Goal: Task Accomplishment & Management: Manage account settings

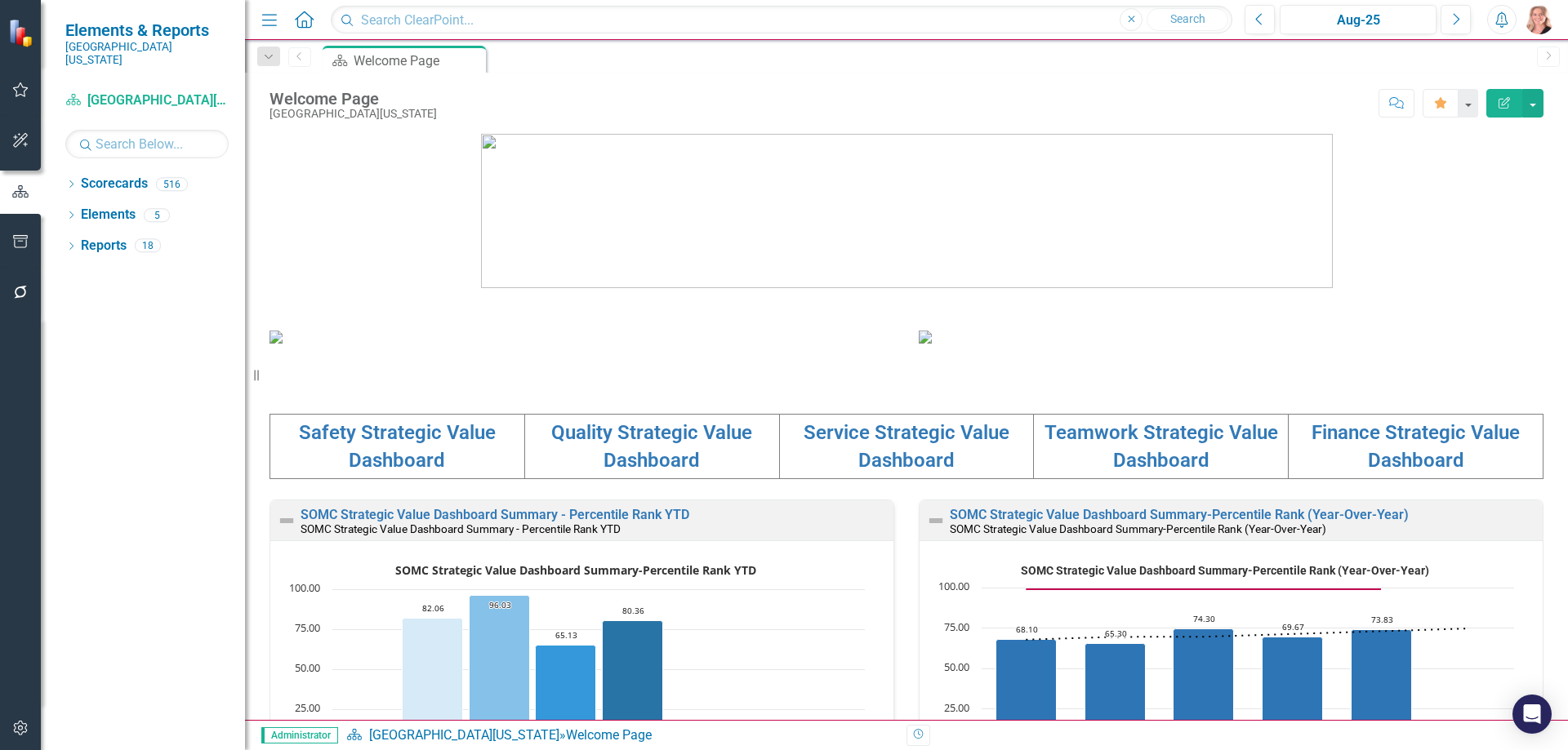
scroll to position [326, 0]
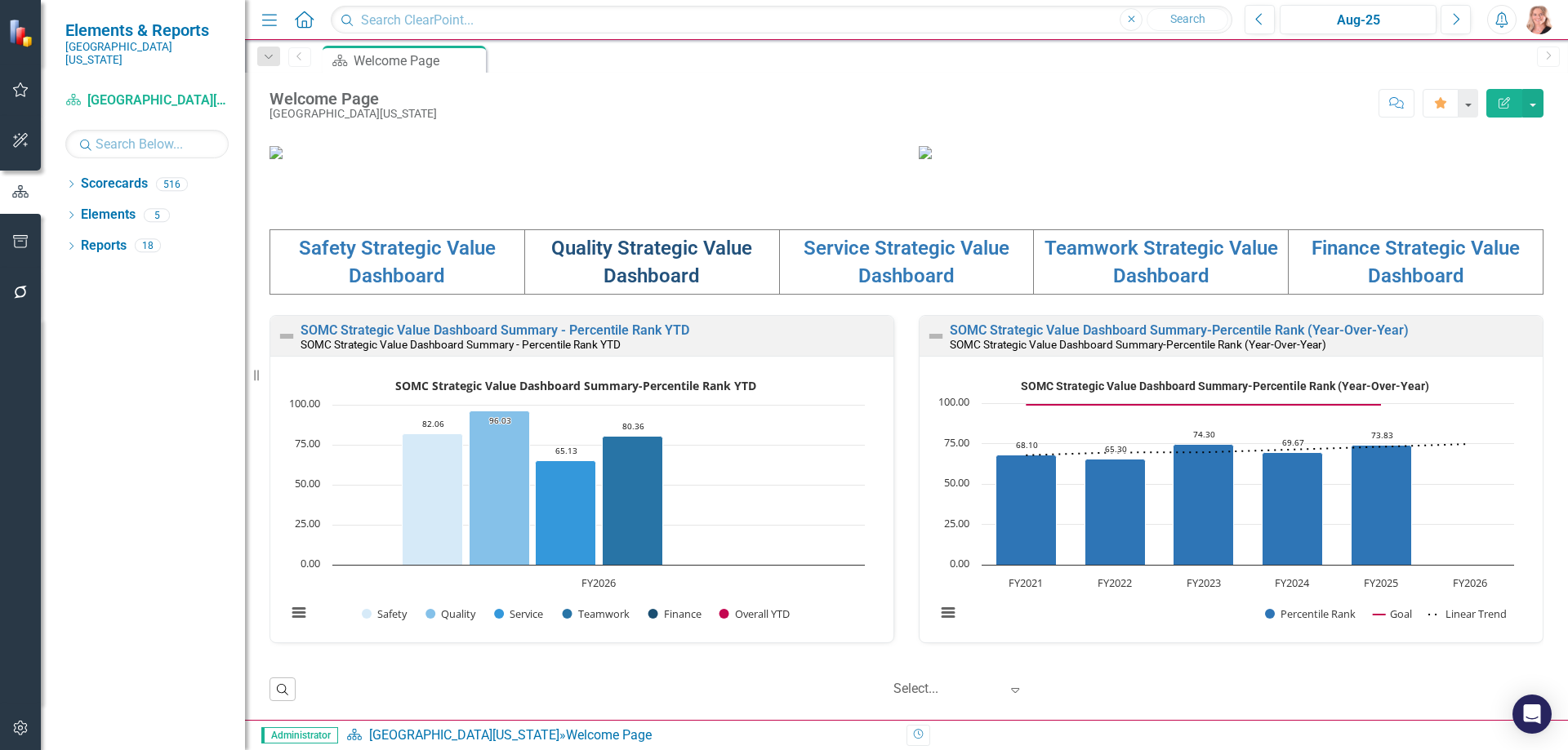
click at [698, 288] on link "Quality Strategic Value Dashboard" at bounding box center [652, 261] width 201 height 50
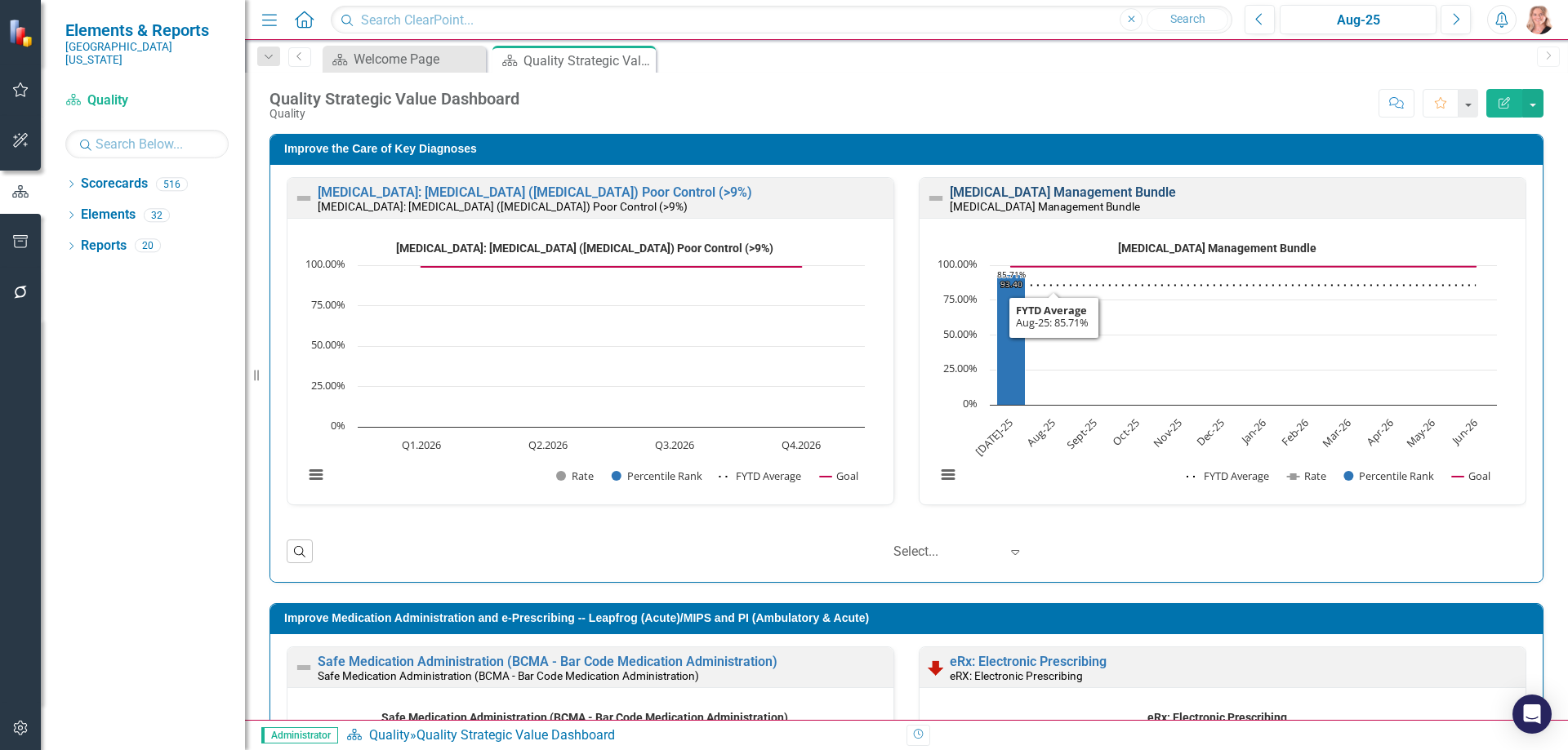
click at [1131, 191] on link "[MEDICAL_DATA] Management Bundle" at bounding box center [1063, 192] width 226 height 16
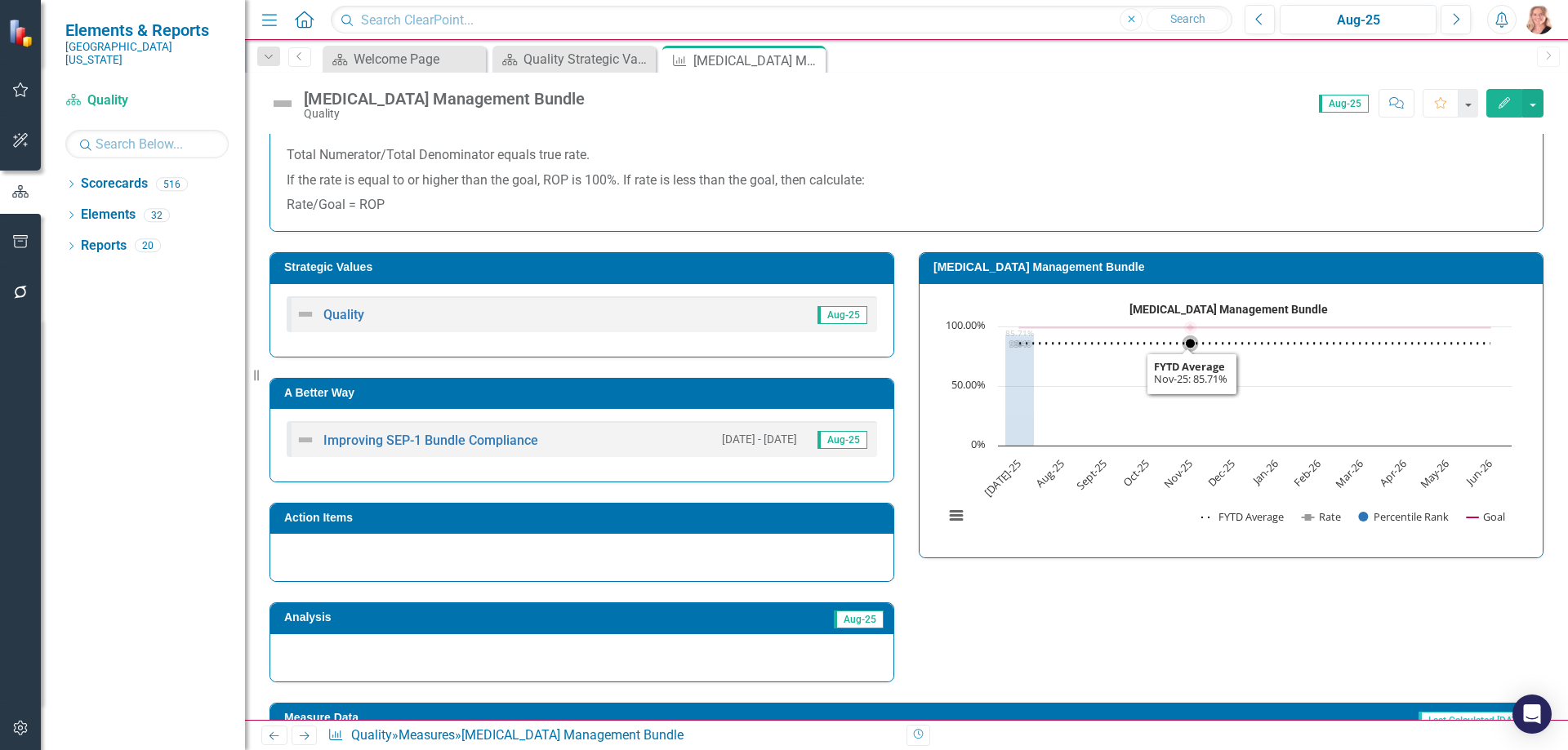
scroll to position [521, 0]
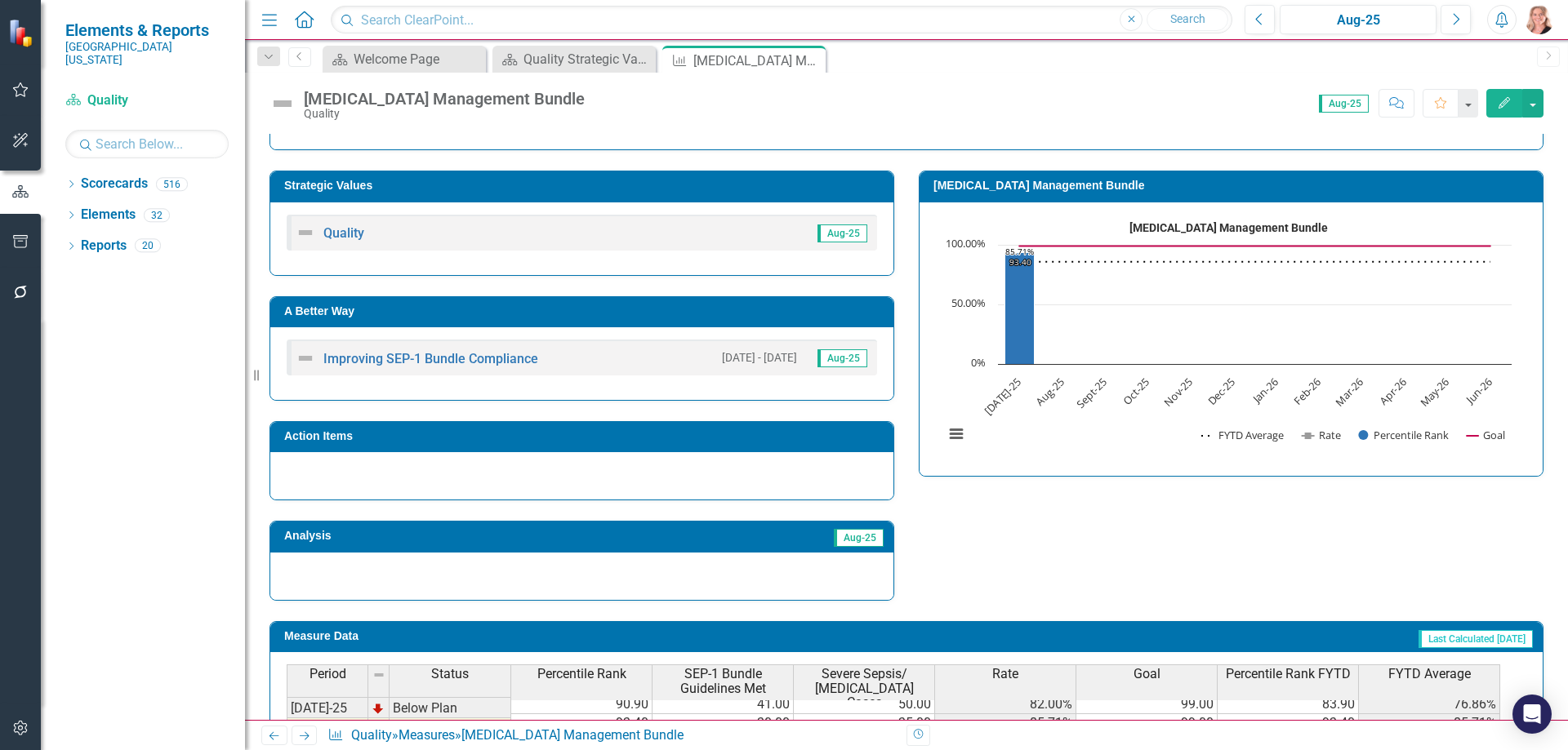
click at [1164, 418] on rect "Interactive chart" at bounding box center [1227, 336] width 584 height 244
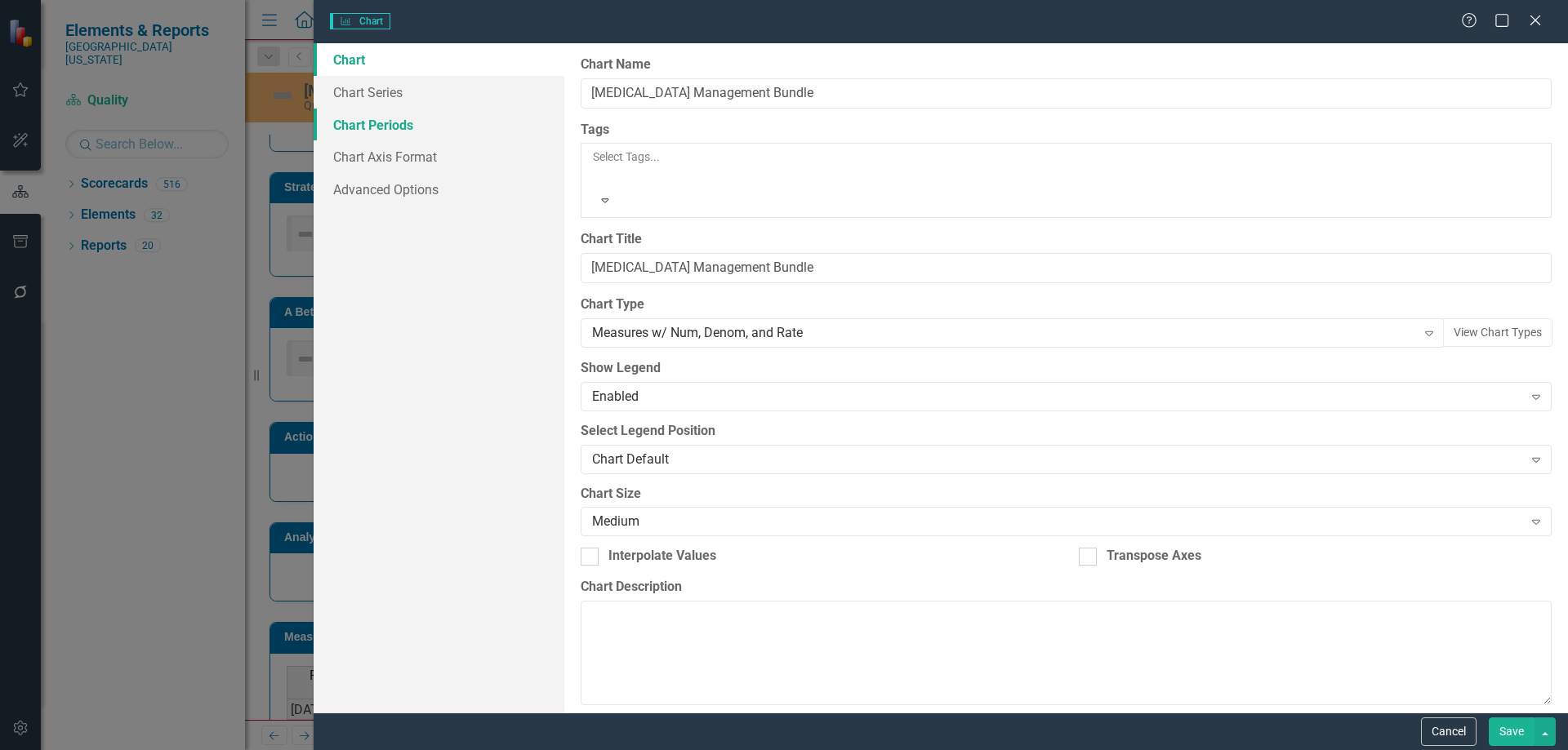
click at [417, 125] on link "Chart Periods" at bounding box center [439, 124] width 251 height 33
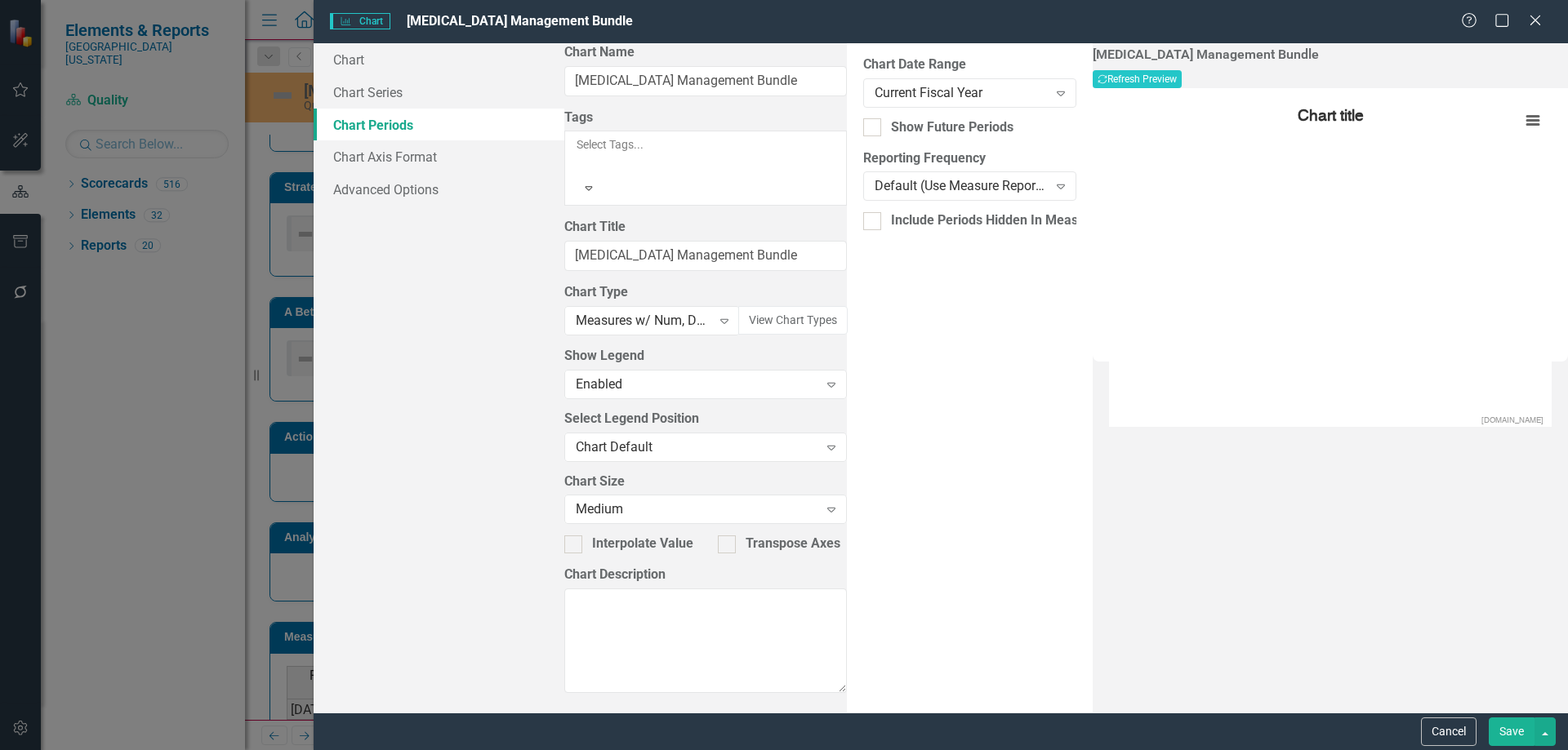
checkbox input "true"
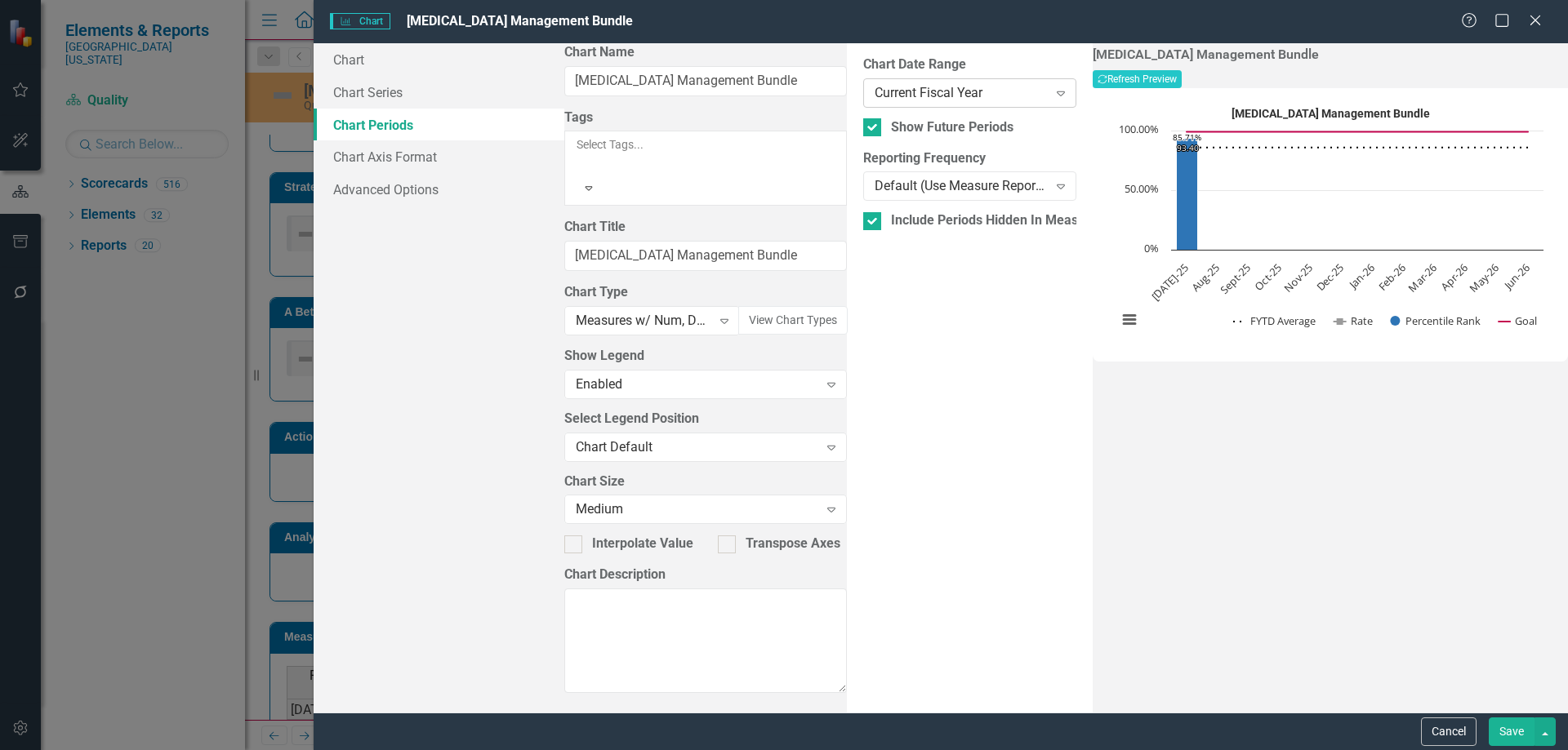
click at [875, 88] on div "Current Fiscal Year" at bounding box center [961, 92] width 172 height 19
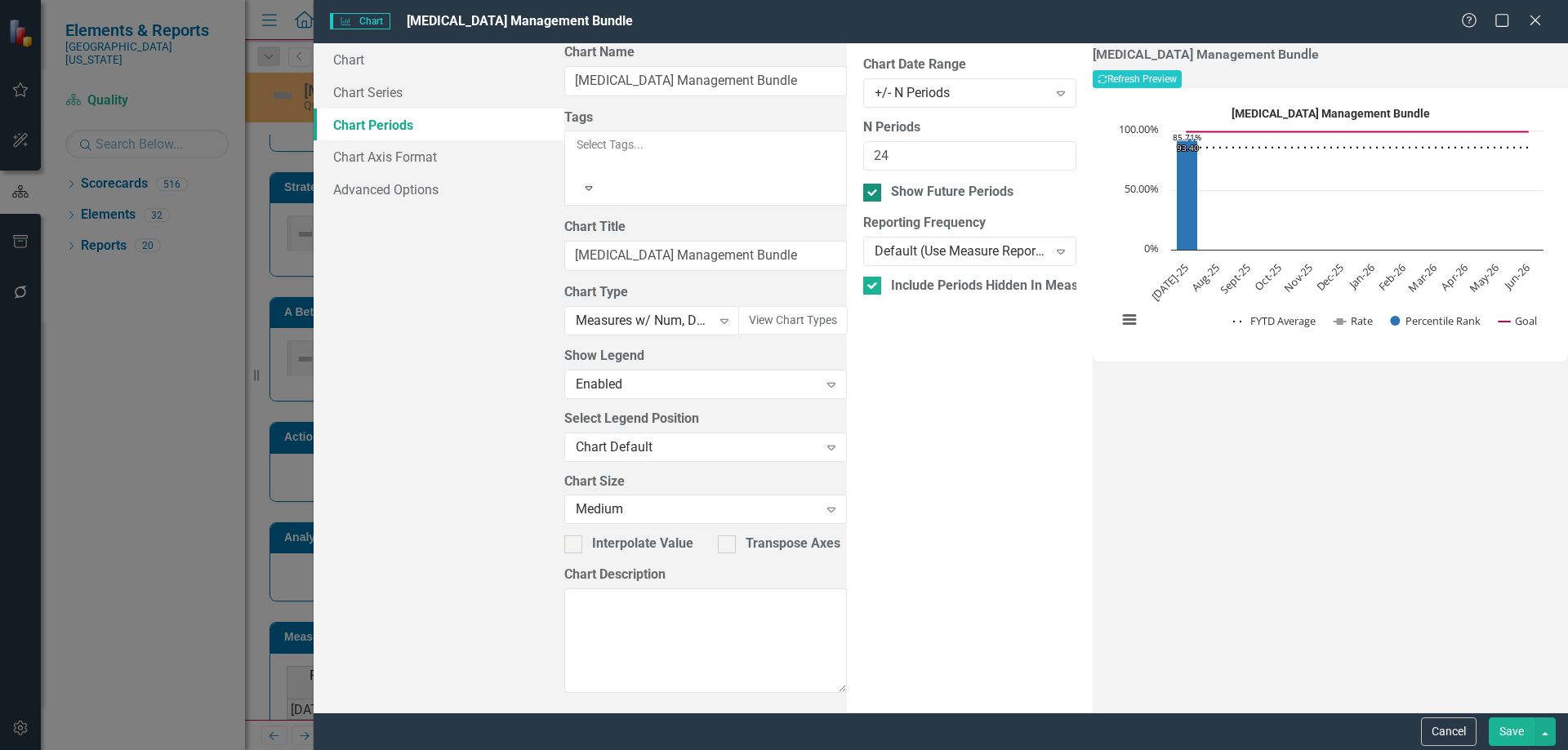
click at [863, 194] on div at bounding box center [872, 192] width 18 height 18
click at [863, 194] on input "Show Future Periods" at bounding box center [869, 189] width 11 height 11
checkbox input "false"
click at [863, 158] on input "24" at bounding box center [969, 156] width 213 height 30
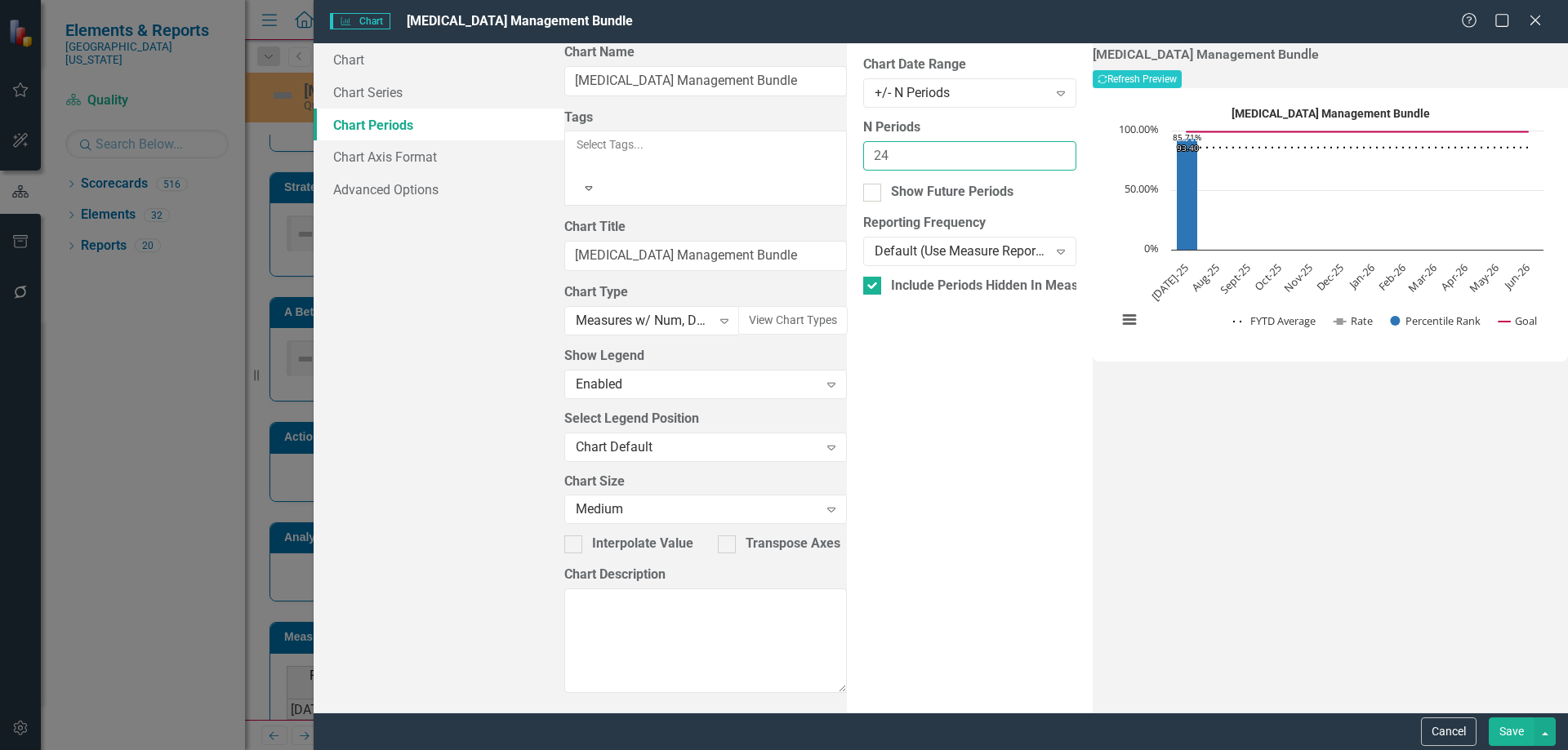
click at [863, 158] on input "24" at bounding box center [969, 156] width 213 height 30
click at [1181, 83] on button "Recalculate Refresh Preview" at bounding box center [1137, 79] width 89 height 18
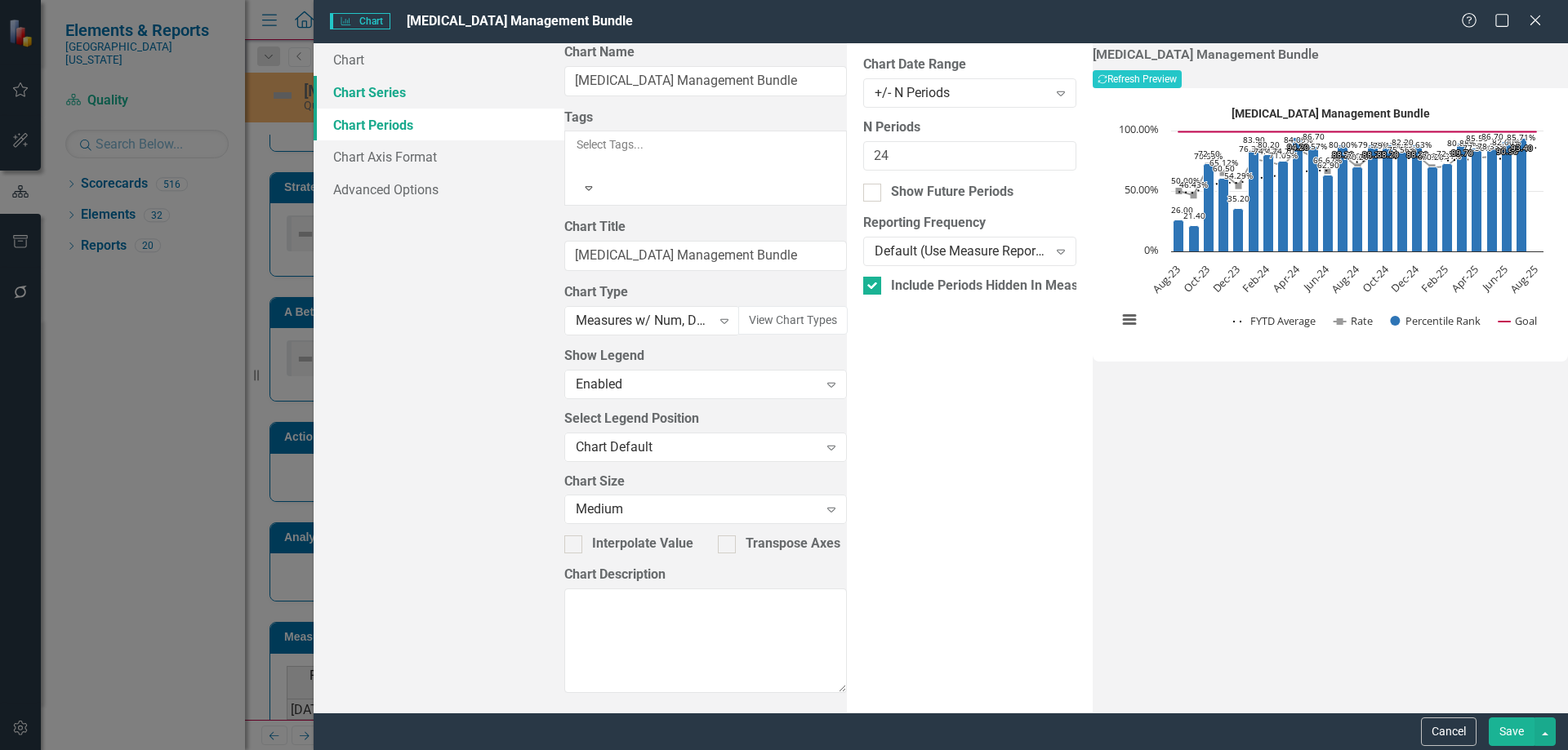
click at [384, 101] on link "Chart Series" at bounding box center [439, 92] width 251 height 33
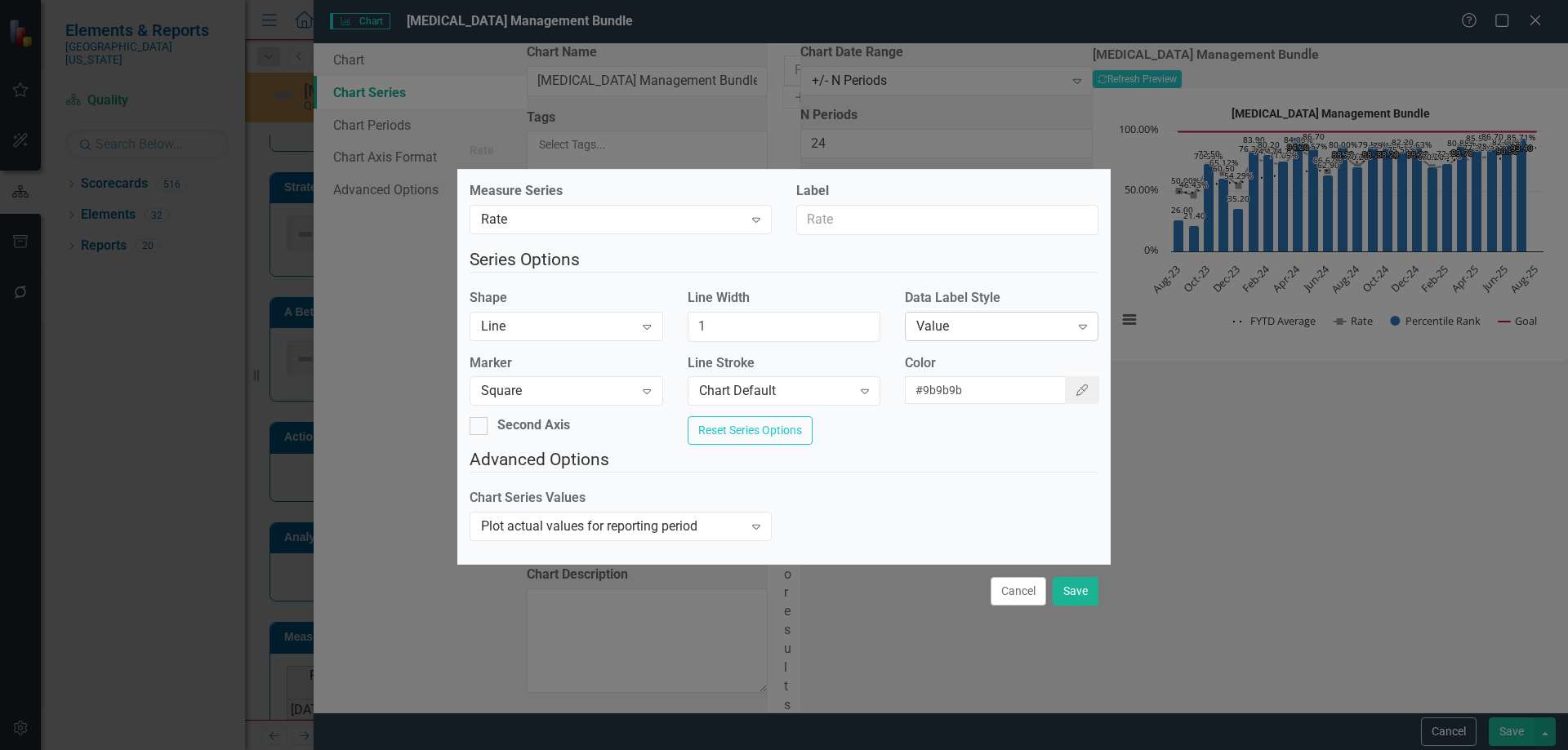
click at [909, 325] on div "Value" at bounding box center [988, 326] width 159 height 4
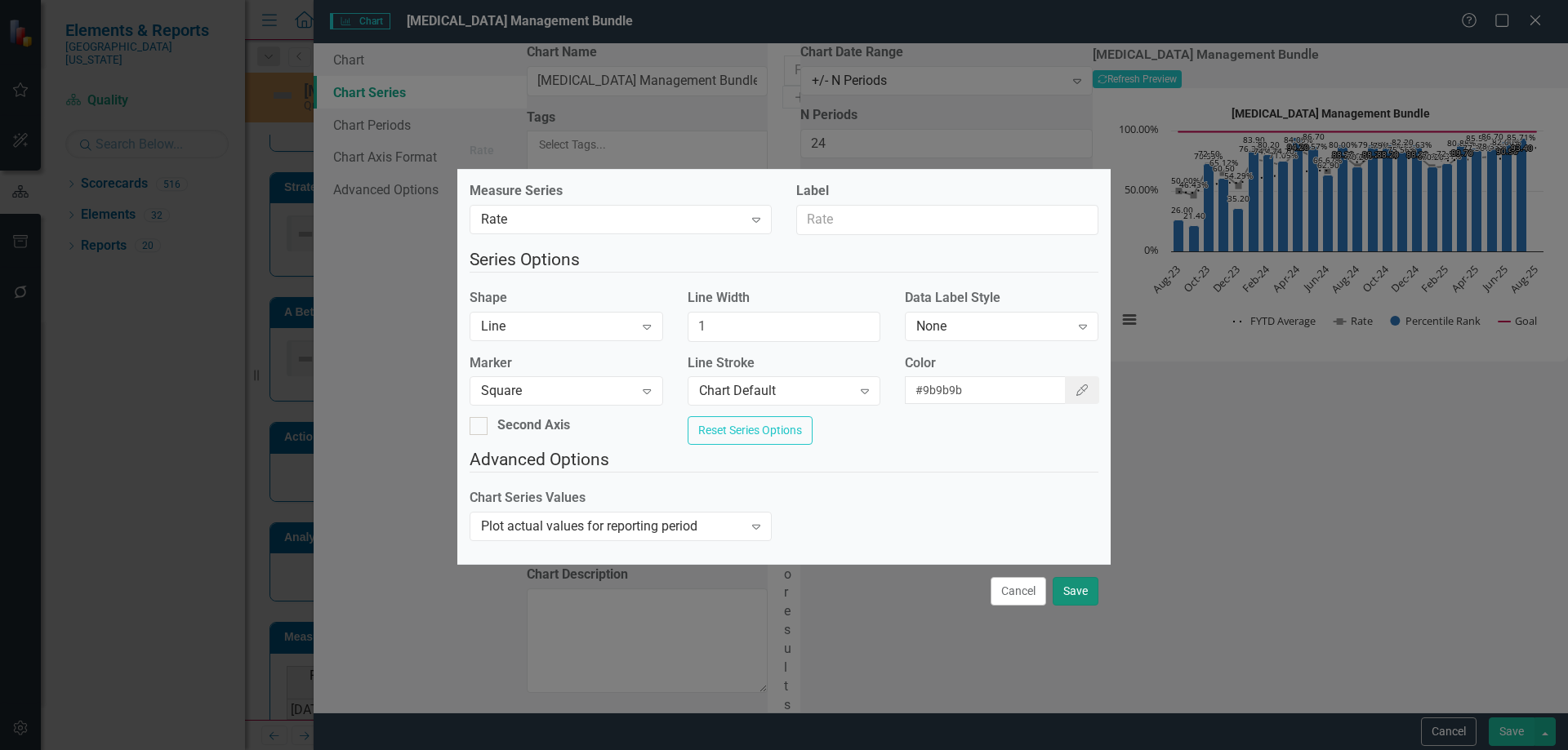
click at [1055, 605] on button "Save" at bounding box center [1075, 591] width 46 height 28
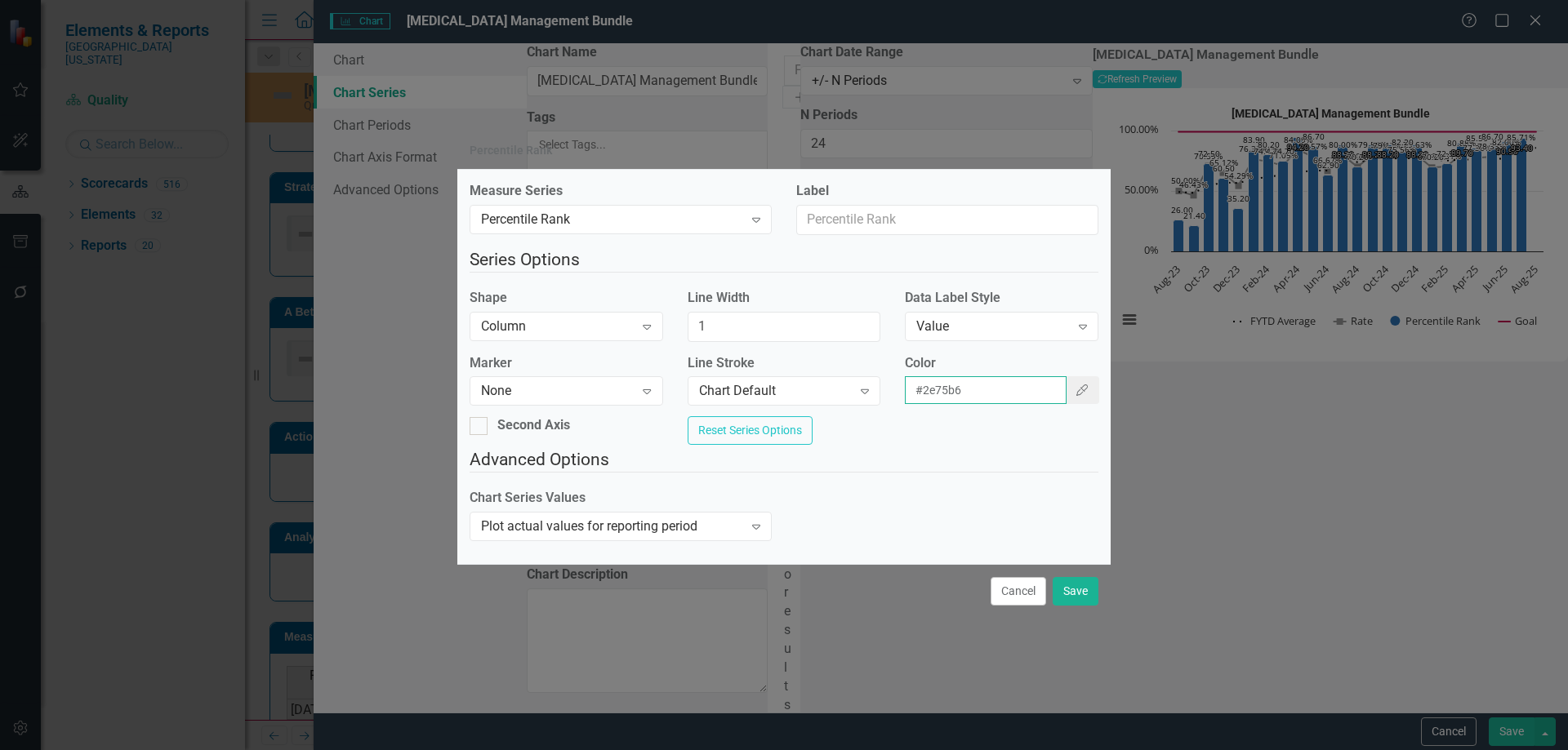
click at [956, 383] on input "#2e75b6" at bounding box center [985, 389] width 162 height 27
click at [955, 317] on div "Value" at bounding box center [992, 326] width 153 height 19
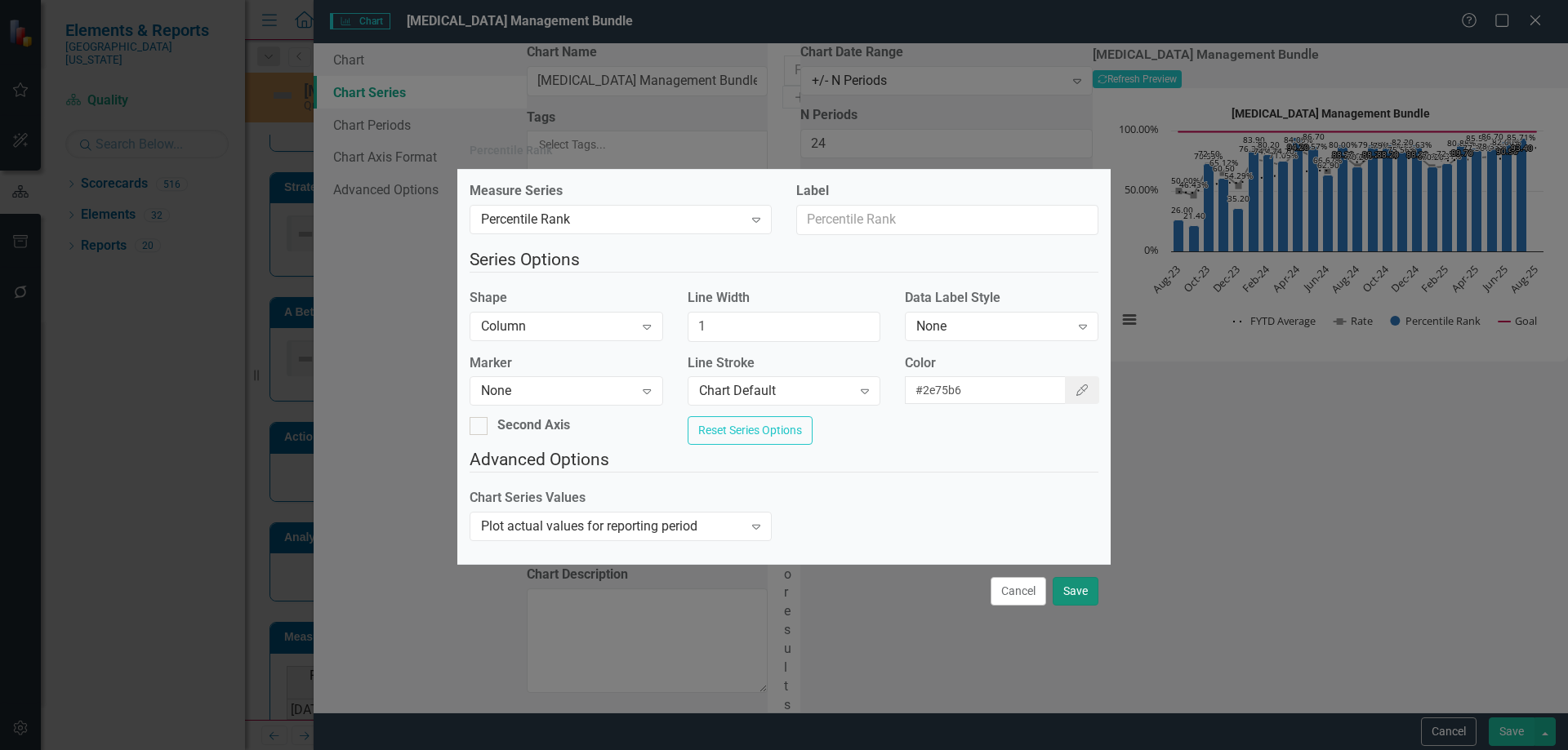
click at [1083, 604] on button "Save" at bounding box center [1075, 591] width 46 height 28
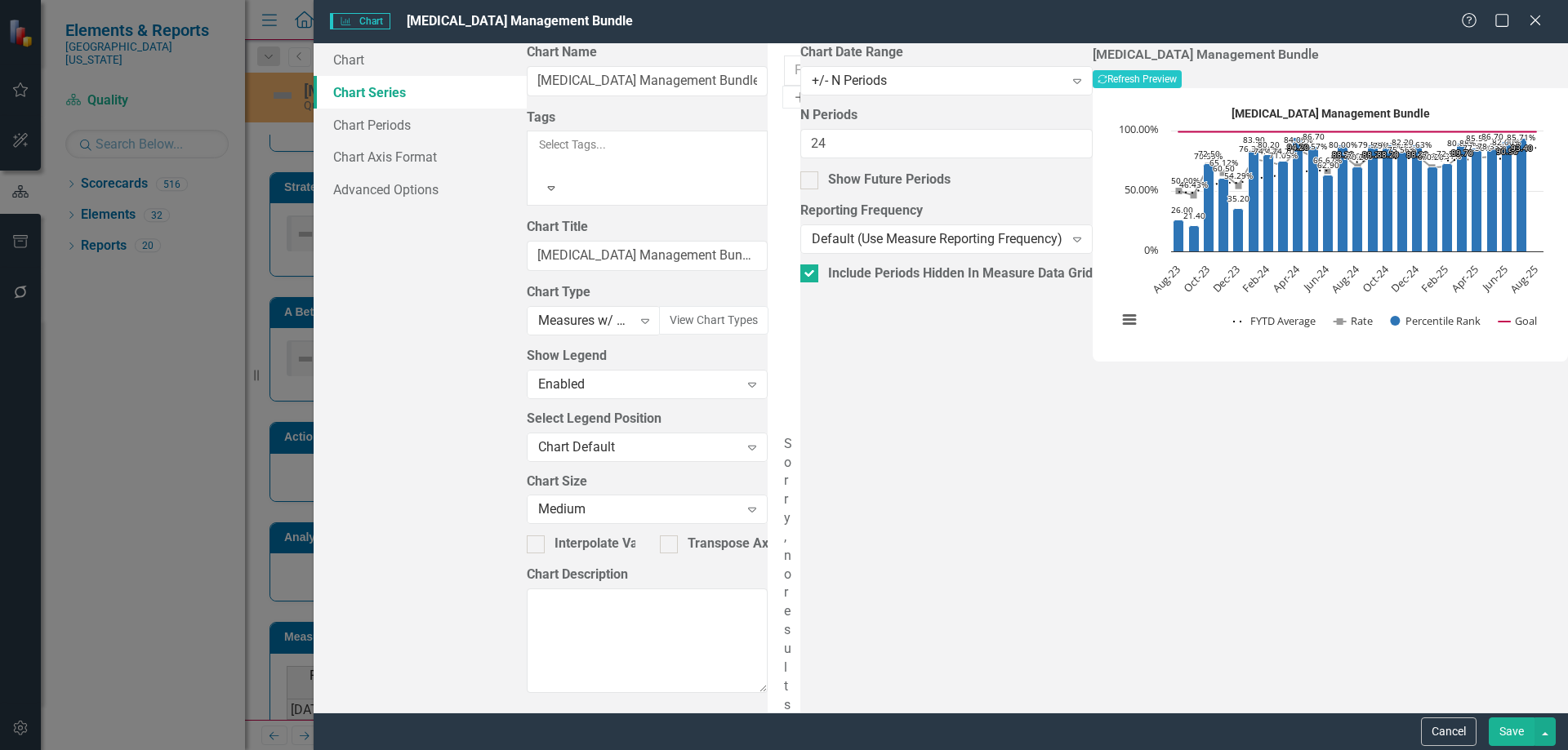
click at [818, 86] on button "Add" at bounding box center [800, 97] width 36 height 23
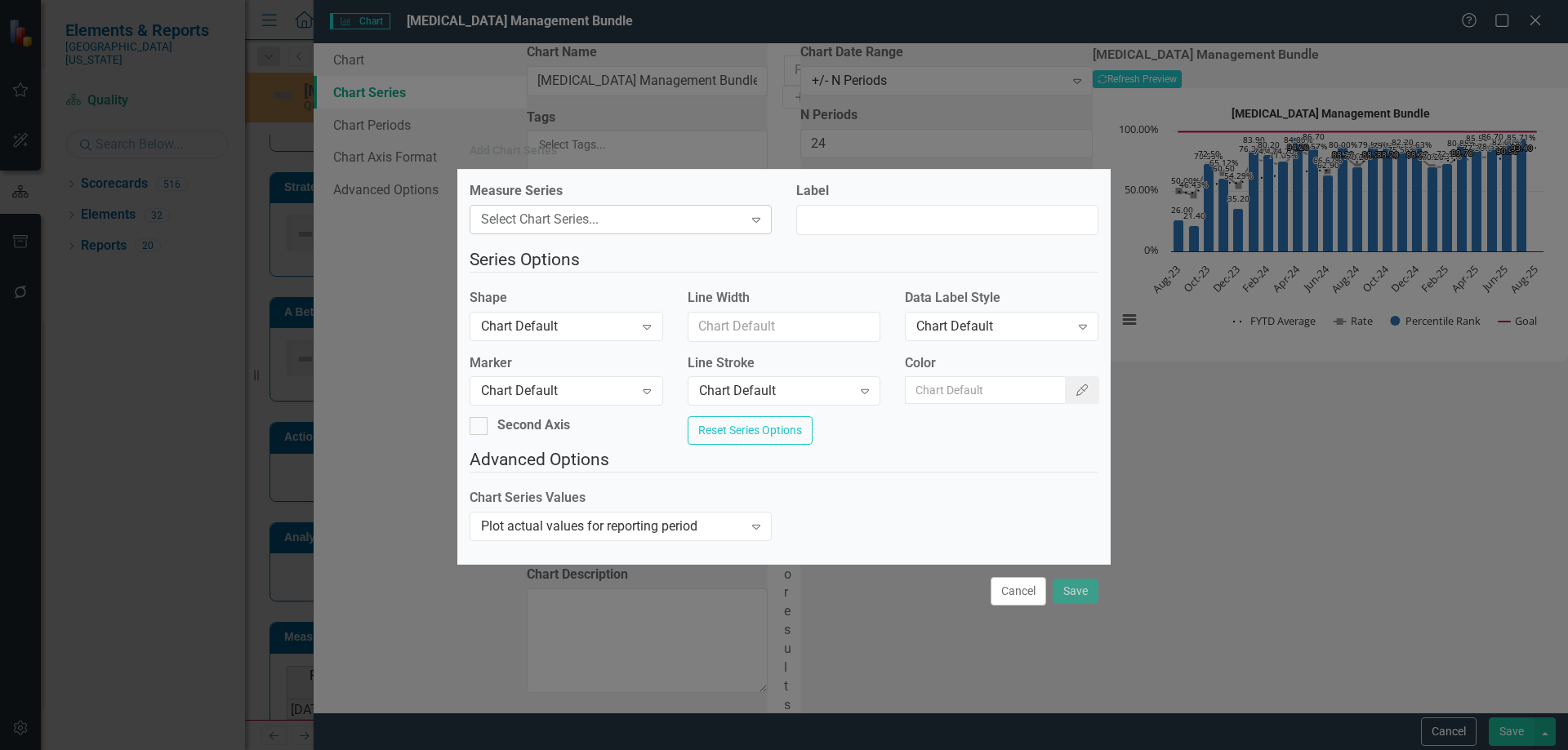
click at [676, 220] on div "Select Chart Series..." at bounding box center [612, 220] width 262 height 19
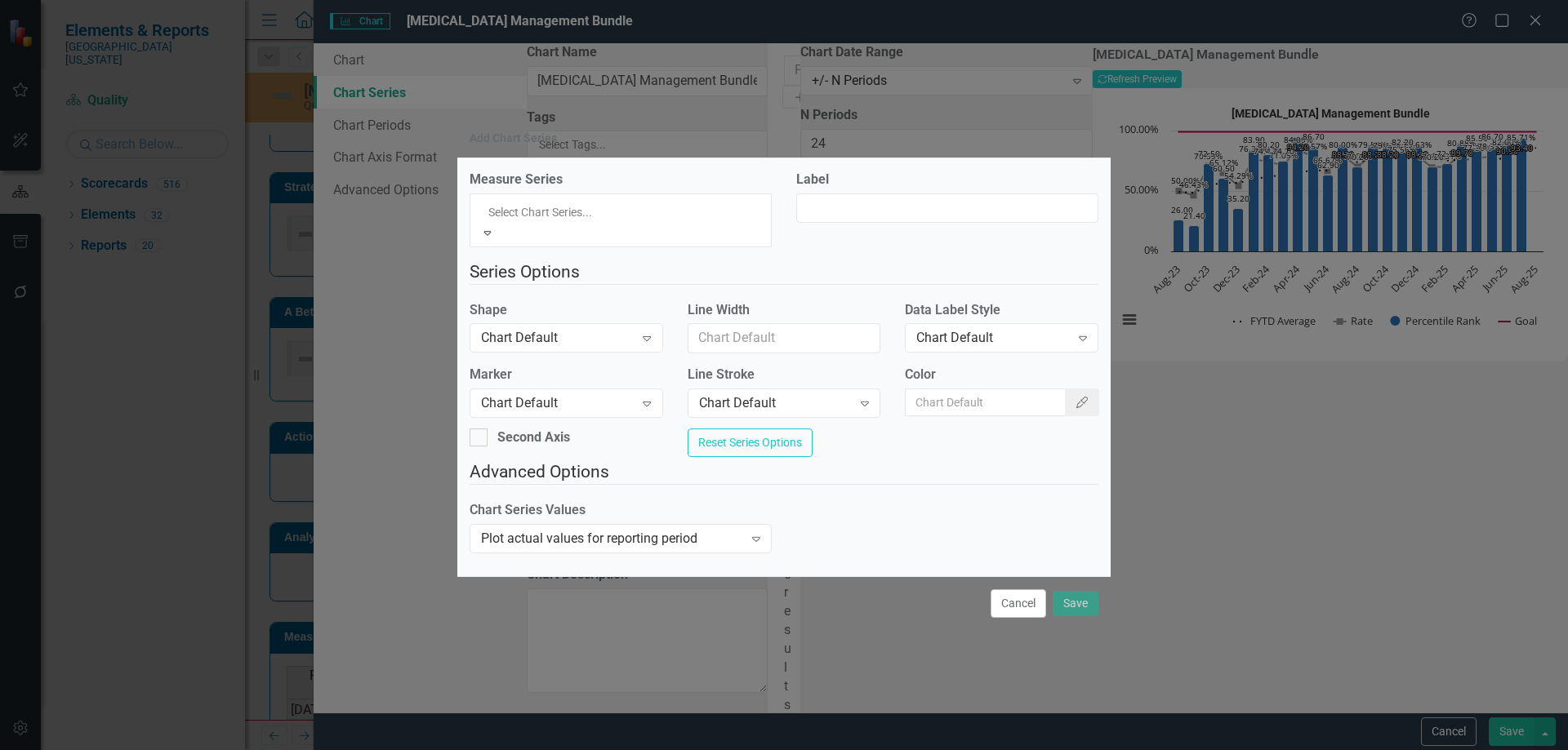
click at [659, 749] on div "Percentile Rank" at bounding box center [784, 759] width 1568 height 19
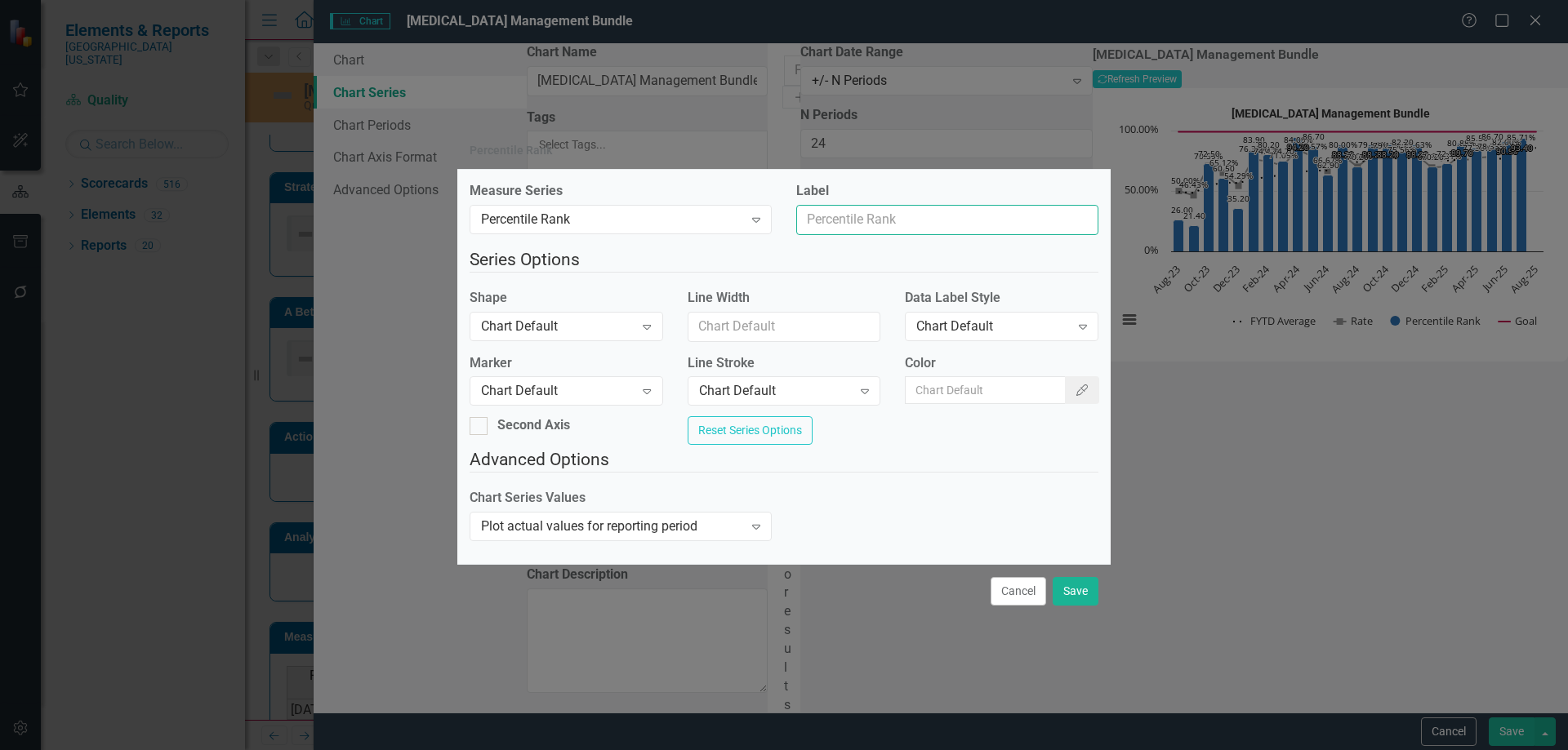
click at [835, 212] on input "Label" at bounding box center [947, 220] width 302 height 30
type input "Trend Line"
click at [615, 322] on div "Chart Default" at bounding box center [557, 326] width 153 height 19
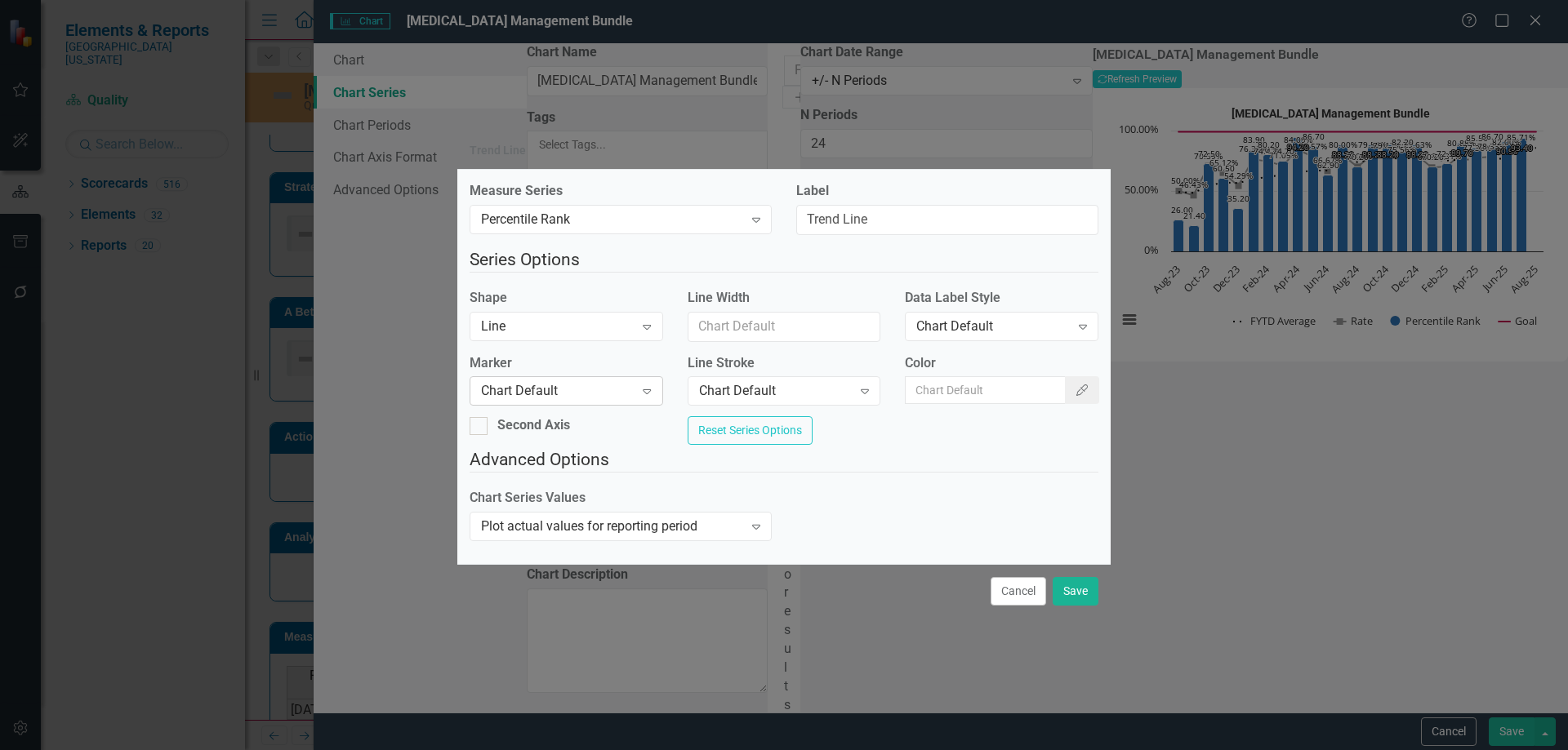
click at [599, 391] on div "Chart Default" at bounding box center [557, 391] width 153 height 19
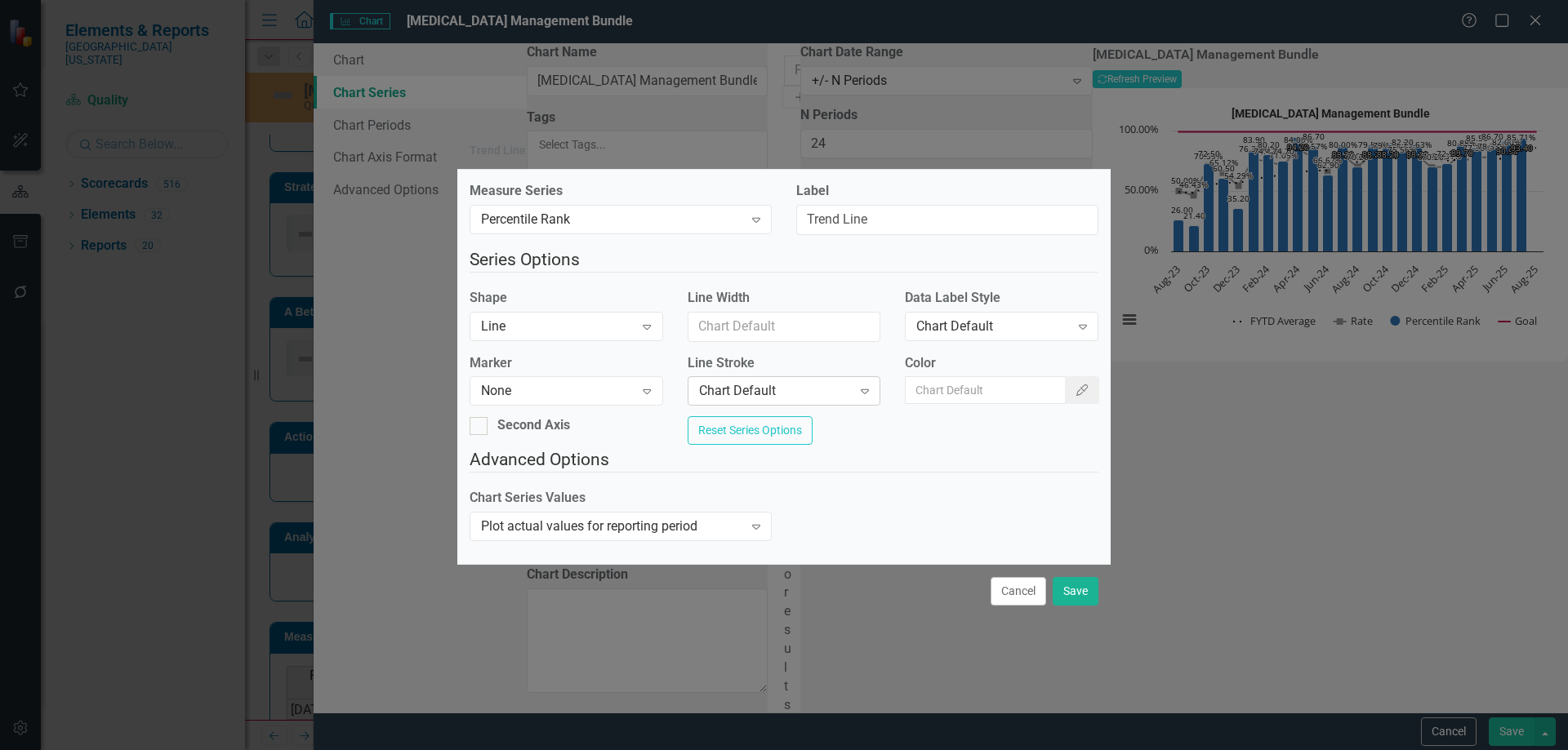
click at [778, 382] on div "Chart Default" at bounding box center [775, 391] width 153 height 19
click at [1065, 384] on button "Color Picker" at bounding box center [1082, 389] width 34 height 27
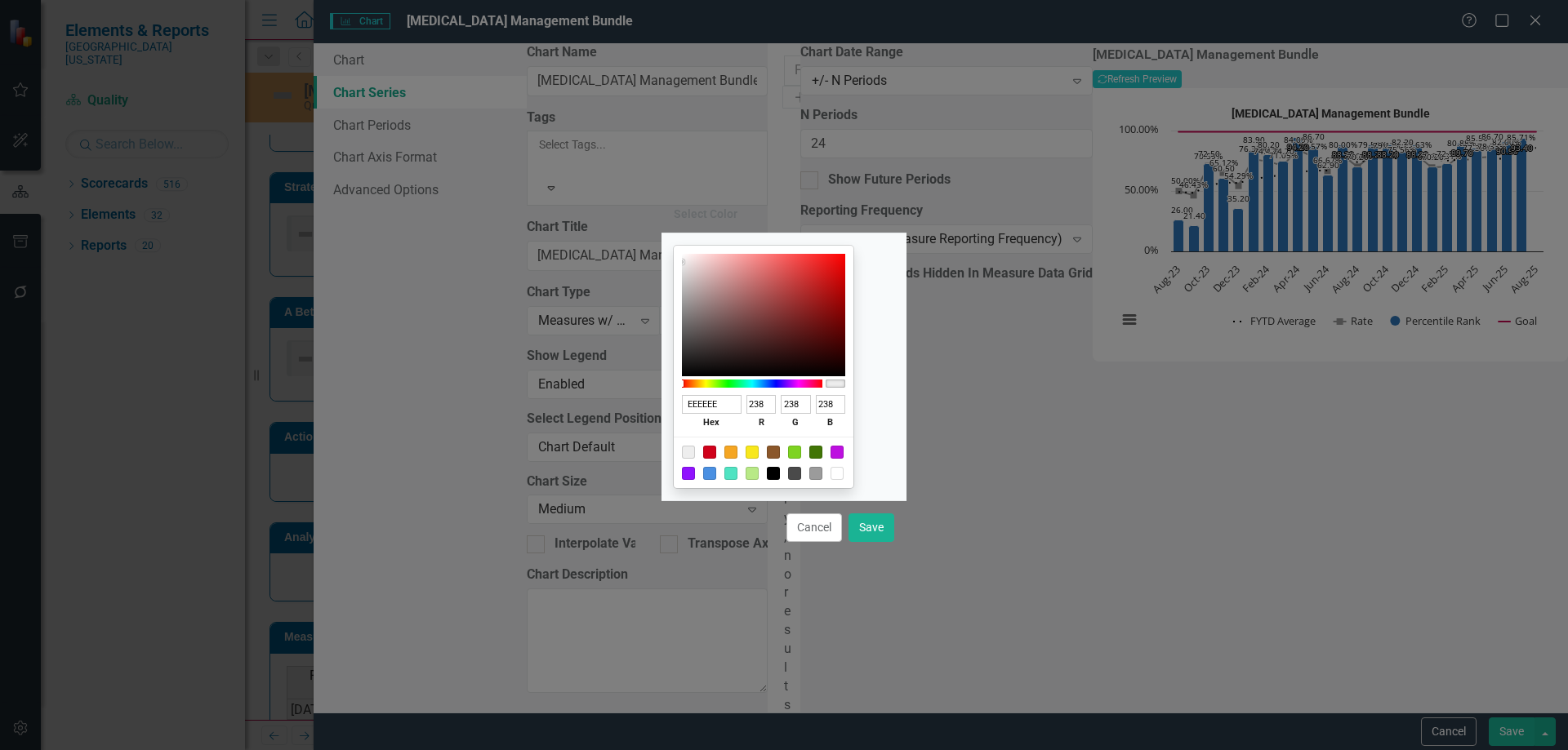
click at [780, 474] on div at bounding box center [773, 473] width 13 height 13
type input "000000"
type input "0"
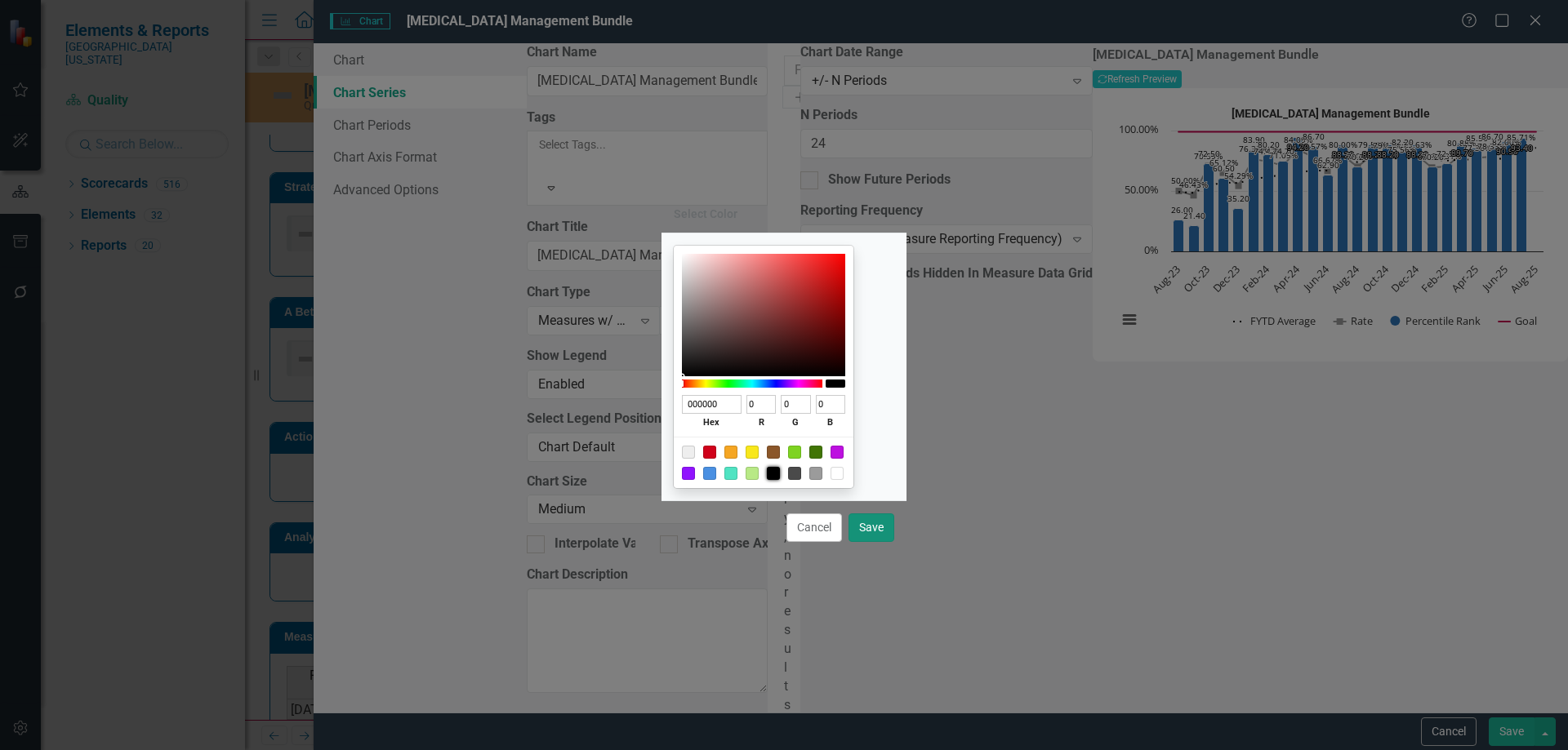
click at [883, 529] on button "Save" at bounding box center [871, 528] width 46 height 28
type input "#000000"
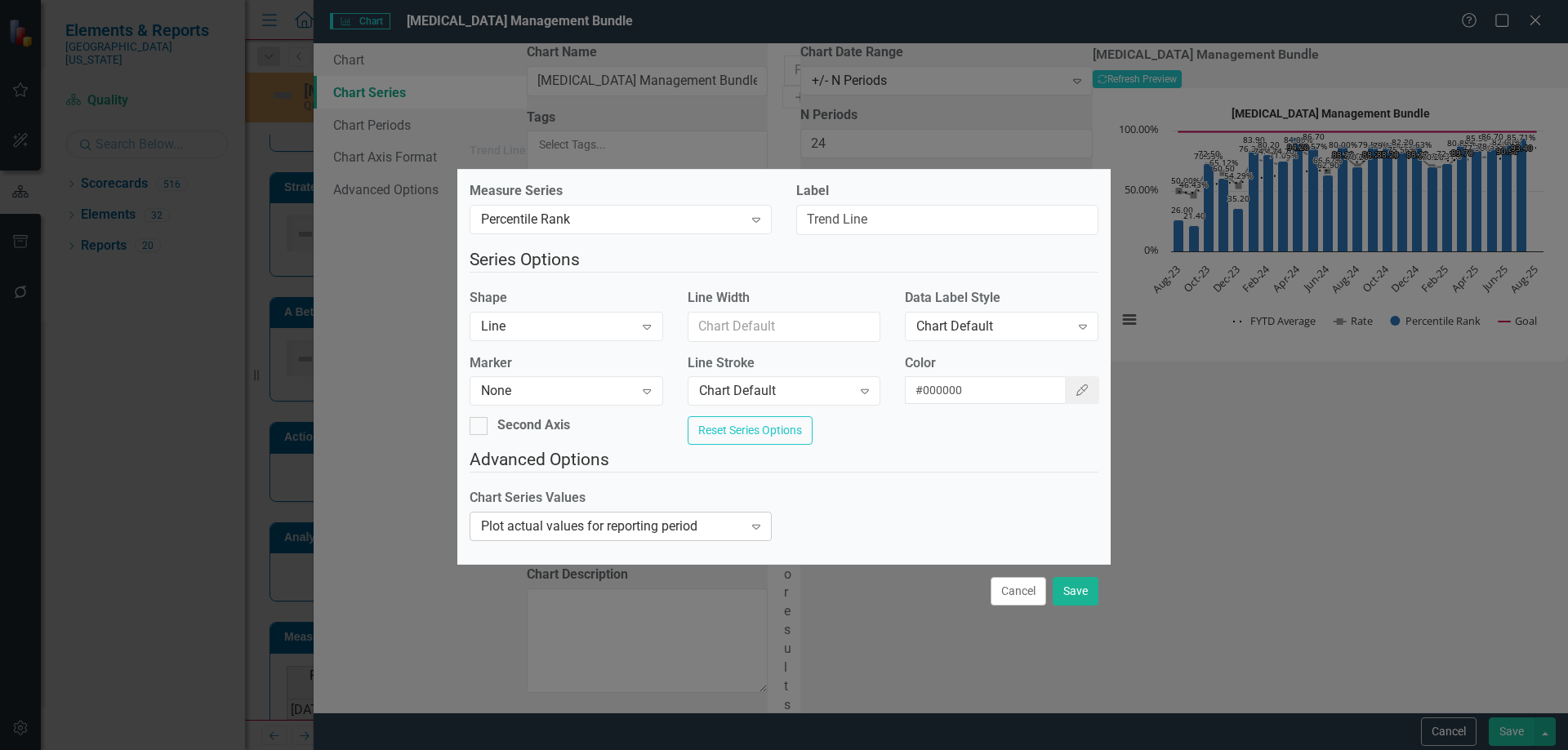
click at [682, 536] on div "Plot actual values for reporting period" at bounding box center [612, 526] width 262 height 19
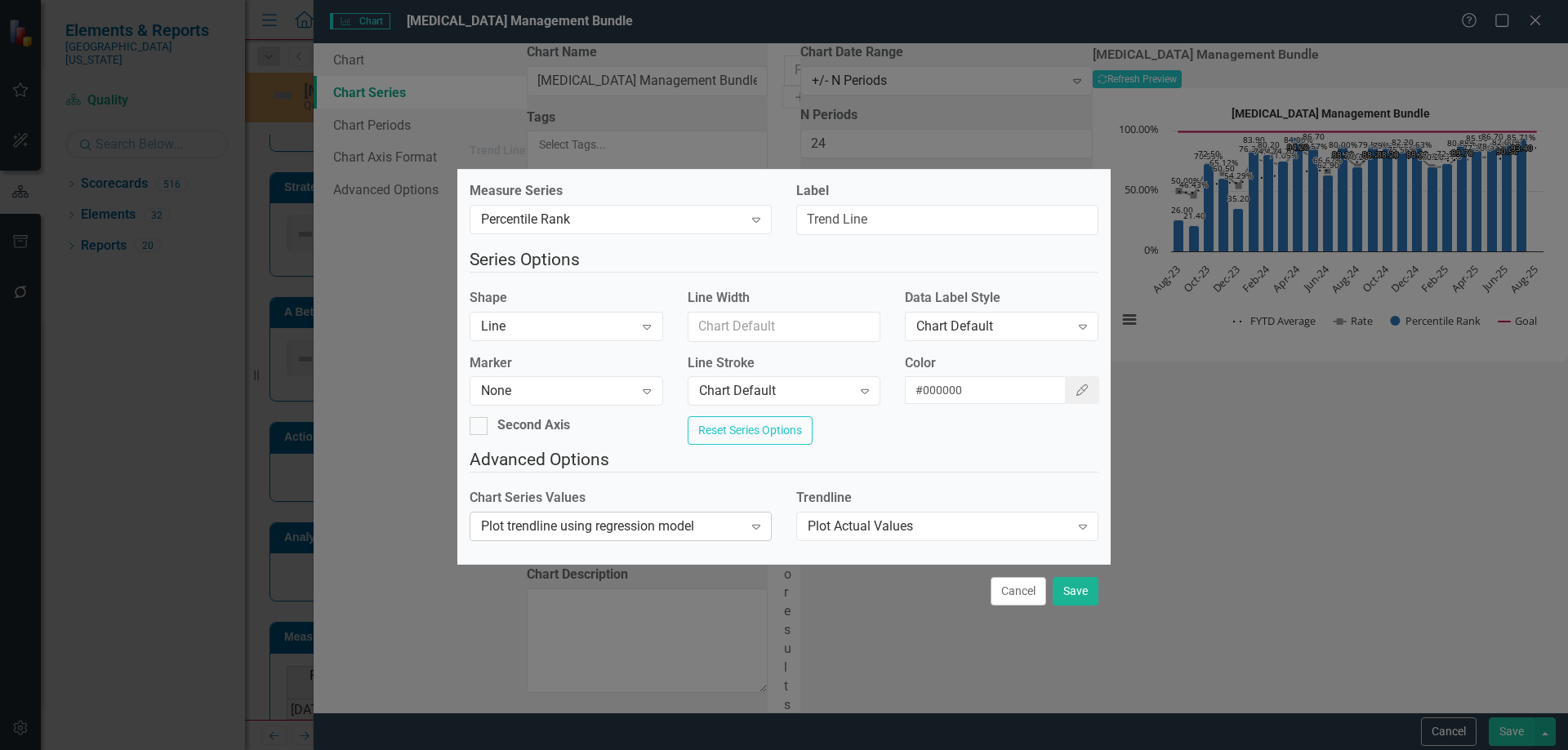
click at [706, 525] on div "Plot trendline using regression model Expand" at bounding box center [621, 526] width 302 height 29
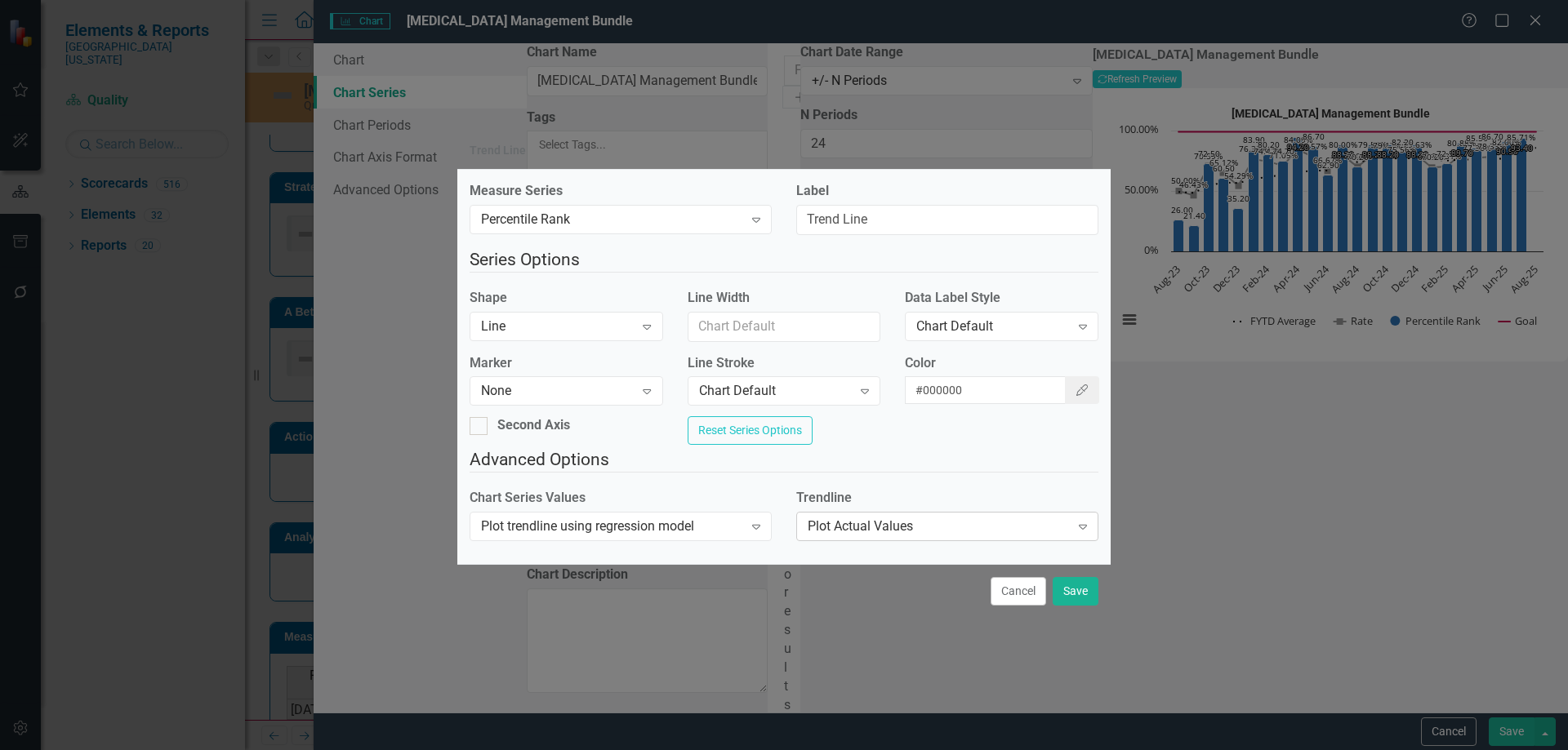
click at [944, 541] on div "Plot Actual Values Expand" at bounding box center [947, 526] width 302 height 29
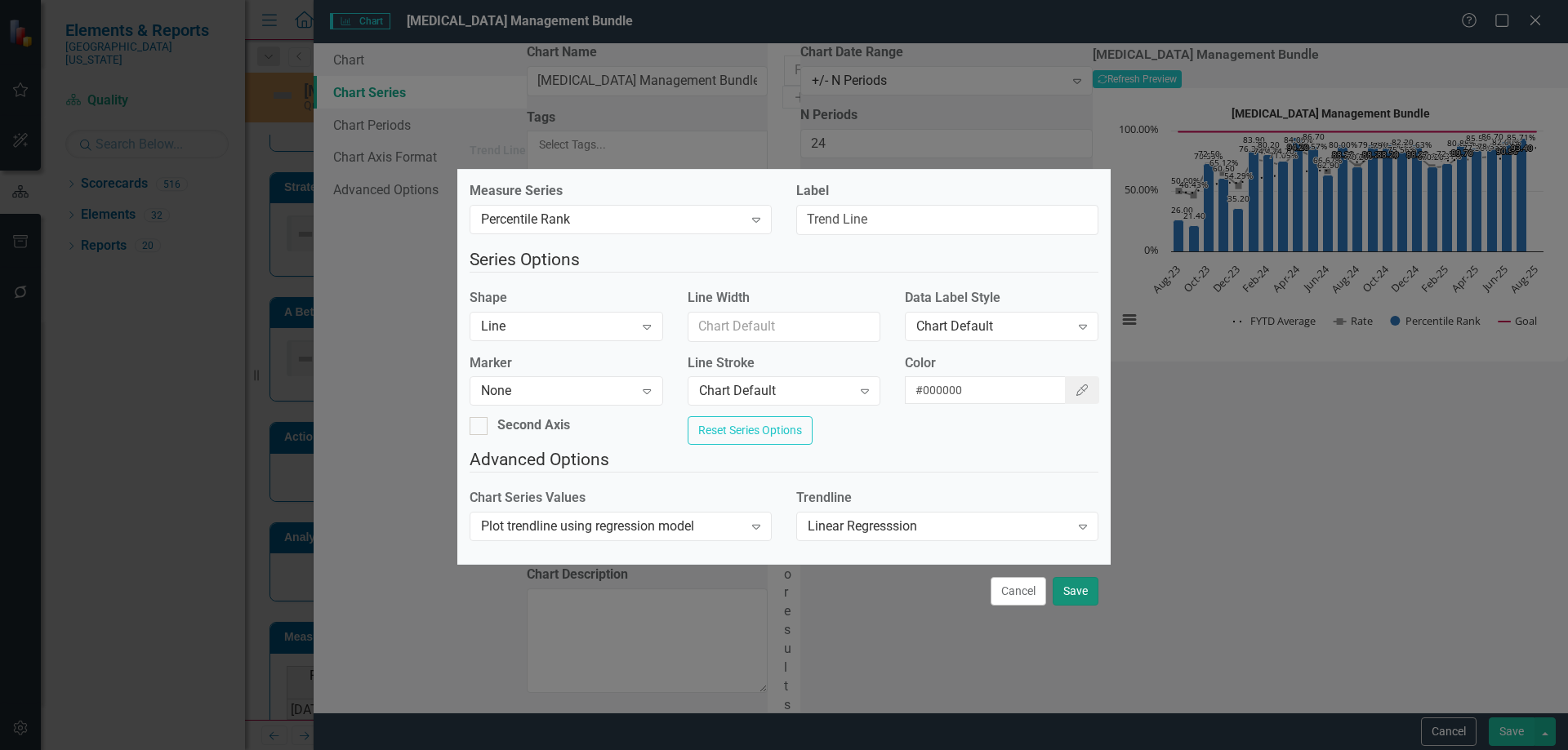
click at [1078, 599] on button "Save" at bounding box center [1075, 591] width 46 height 28
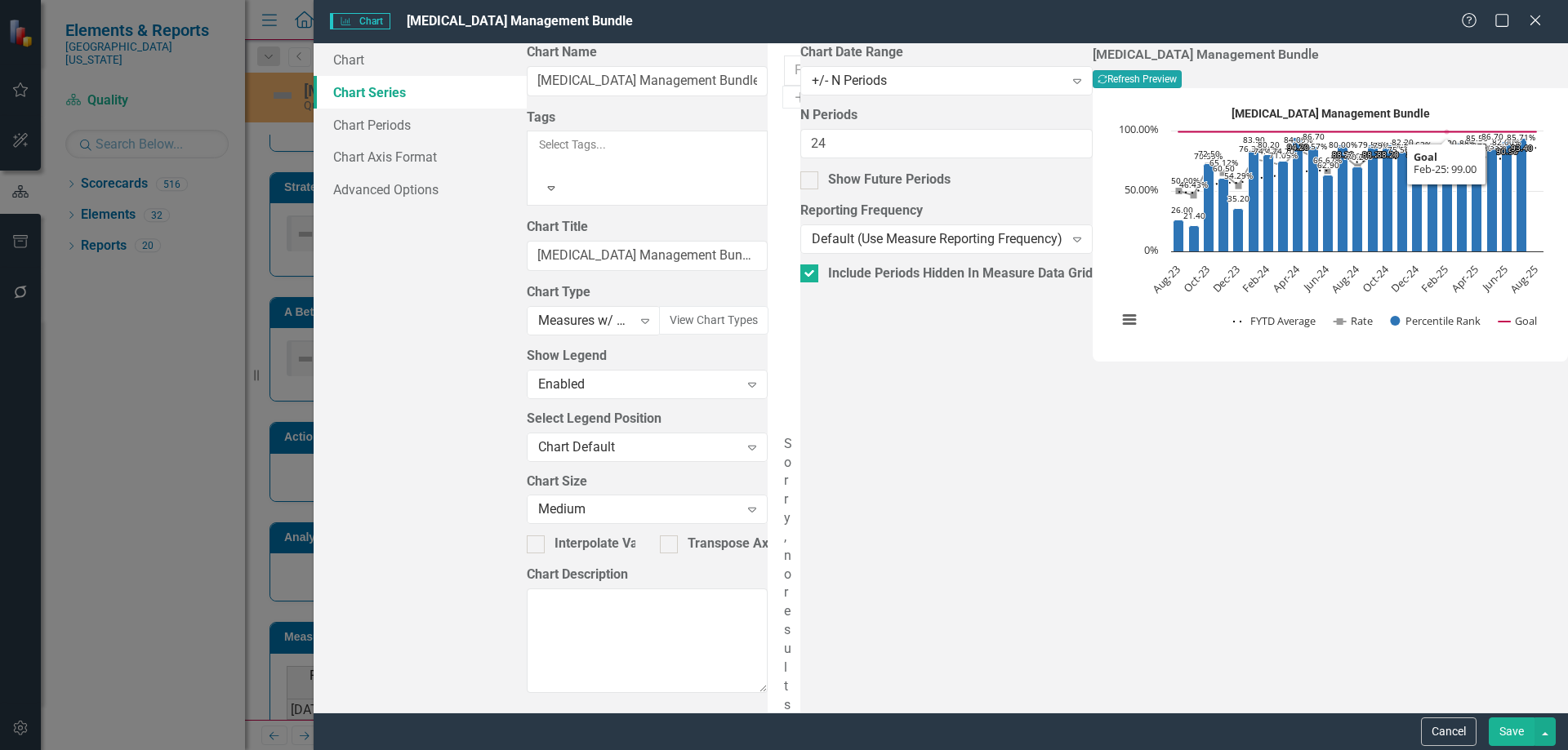
click at [1107, 81] on icon "Recalculate" at bounding box center [1102, 79] width 10 height 10
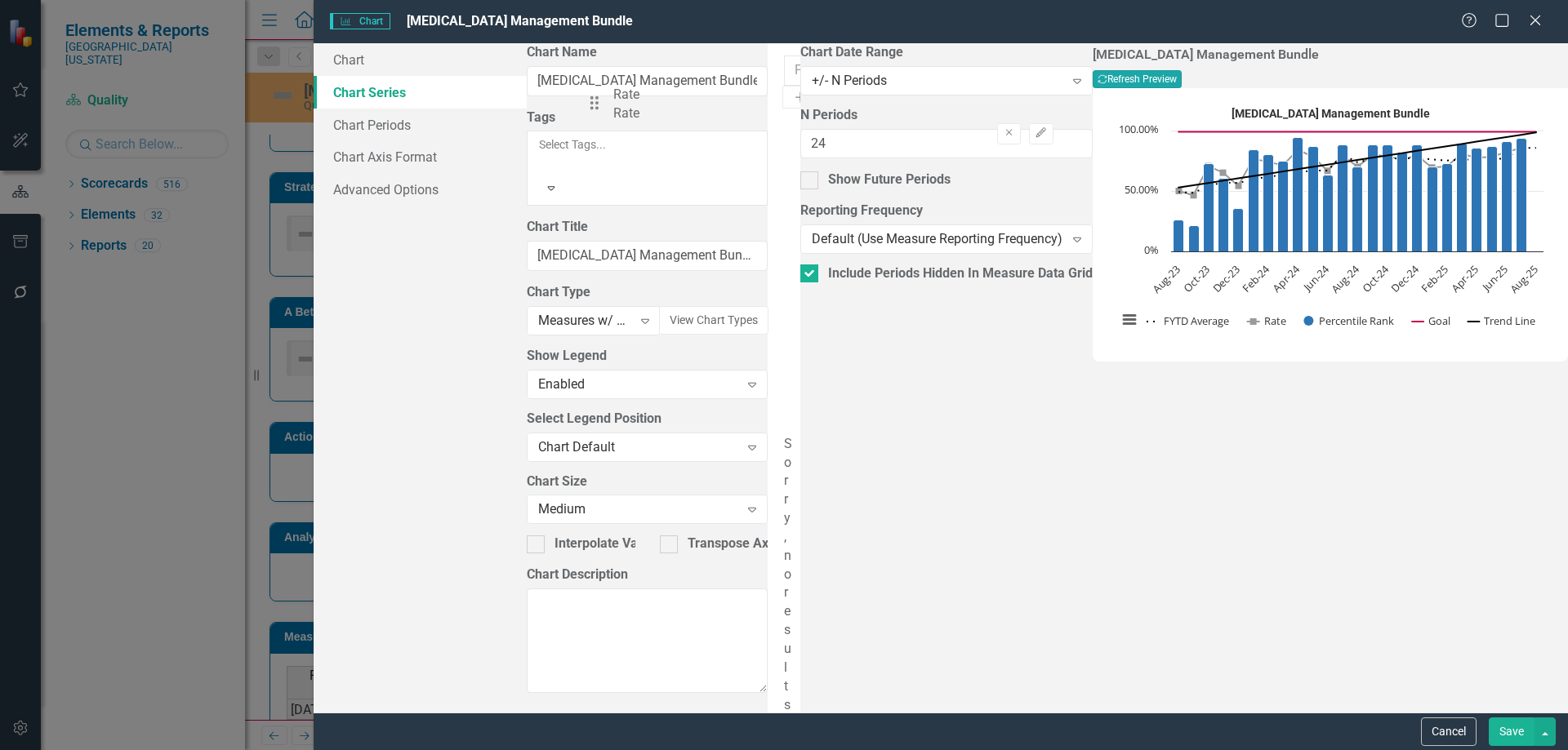
drag, startPoint x: 604, startPoint y: 179, endPoint x: 607, endPoint y: 111, distance: 68.1
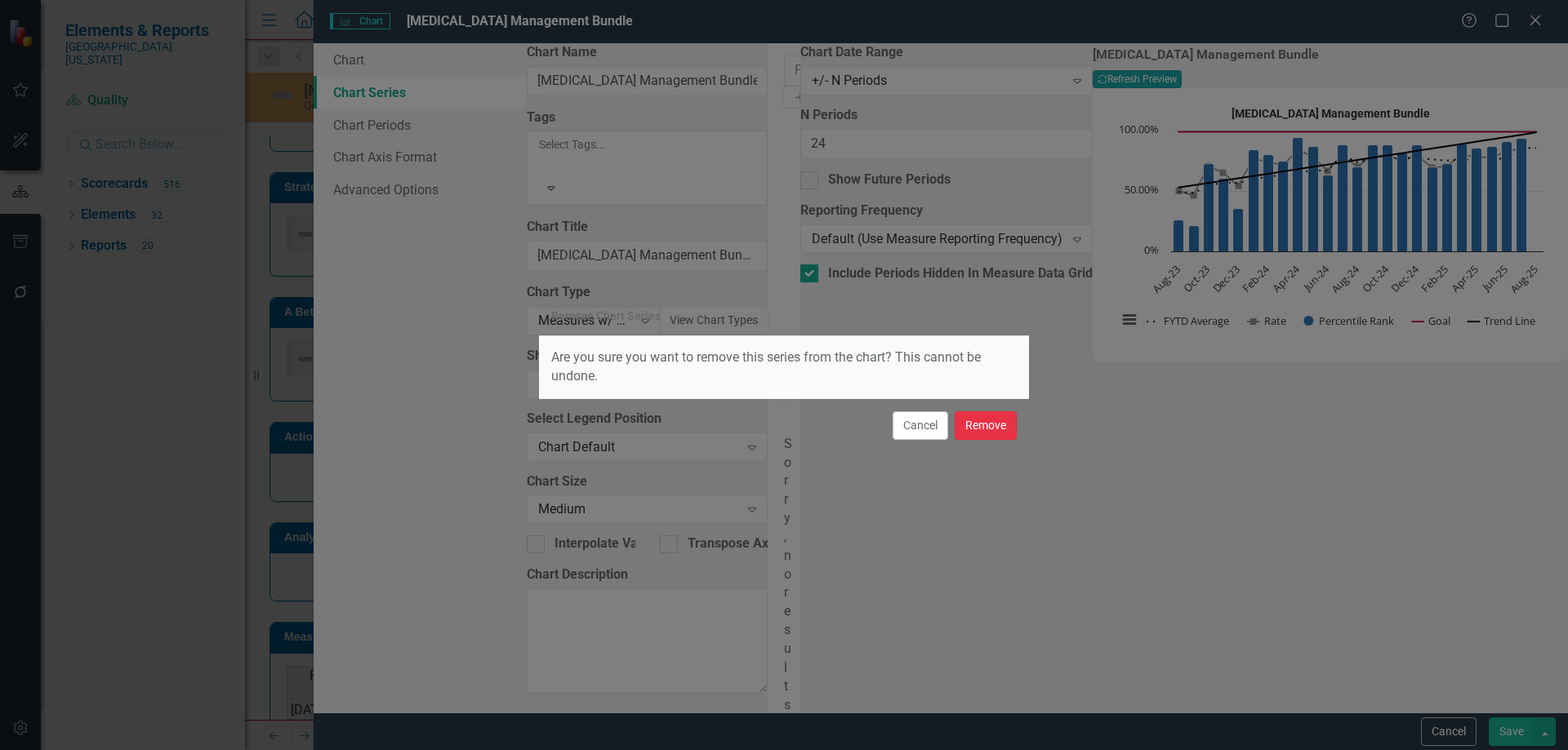
click at [991, 421] on button "Remove" at bounding box center [985, 425] width 62 height 28
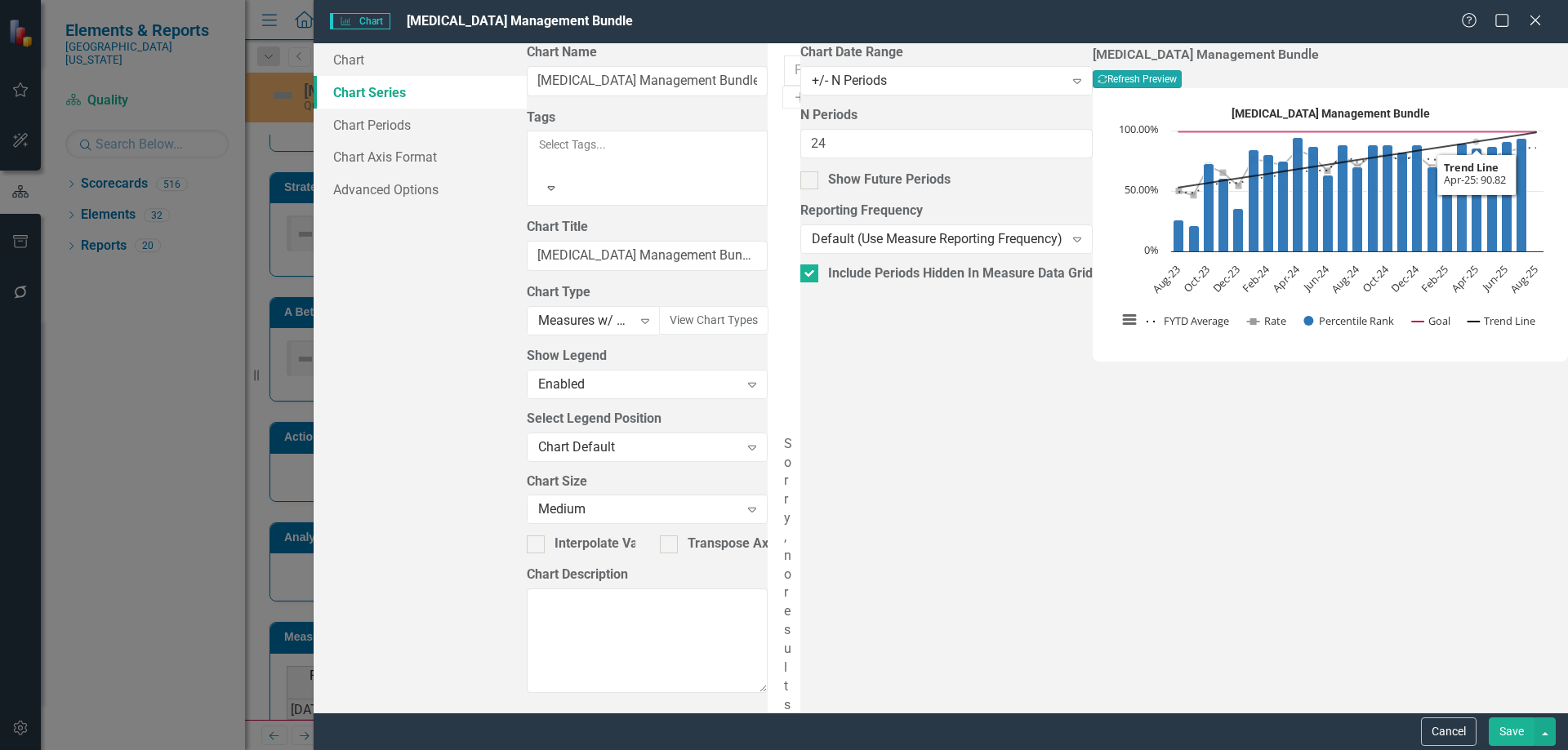
click at [1181, 88] on button "Recalculate Refresh Preview" at bounding box center [1137, 79] width 89 height 18
click at [1506, 716] on div "Cancel Save" at bounding box center [940, 731] width 1255 height 38
click at [1516, 734] on button "Save" at bounding box center [1511, 731] width 46 height 28
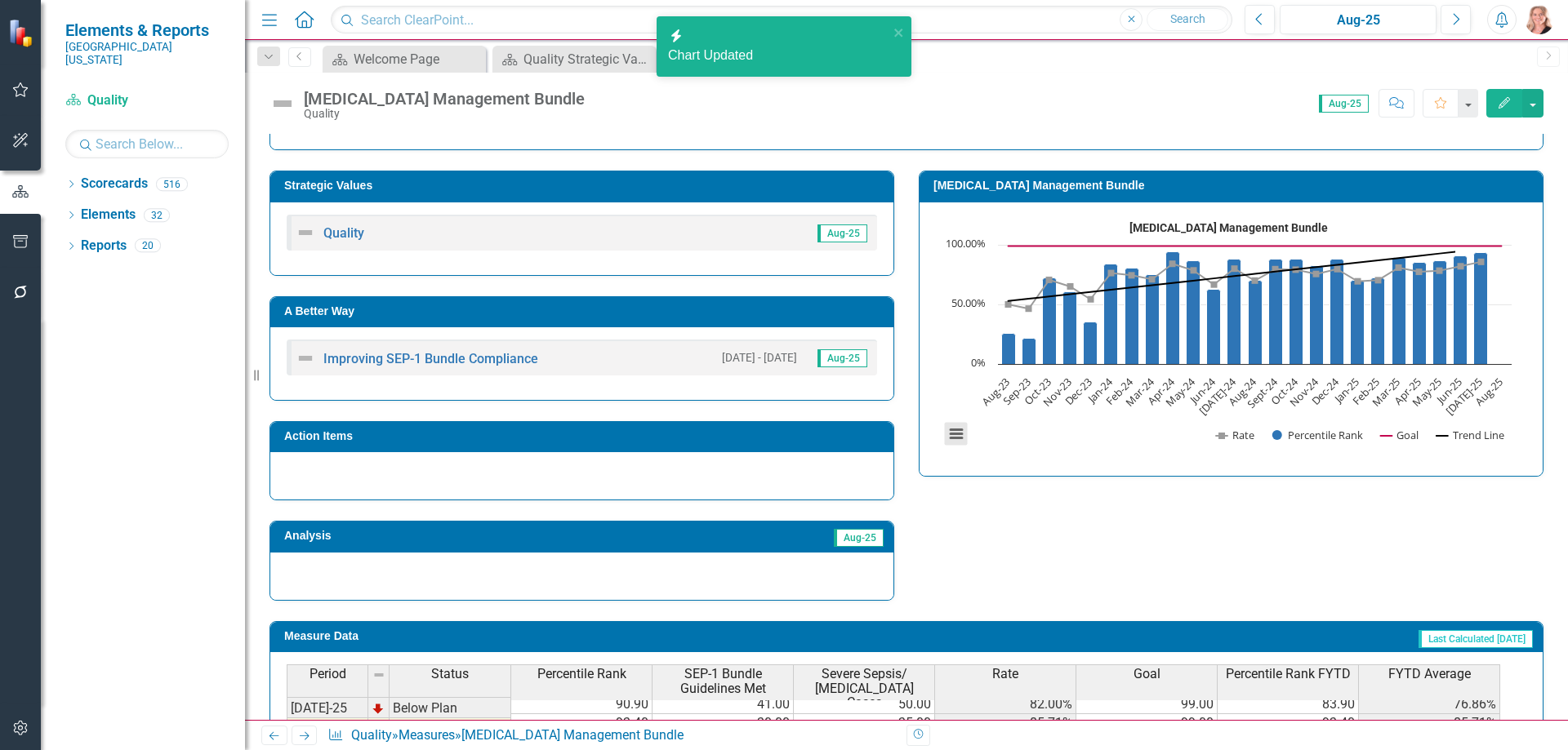
click at [953, 435] on button "View chart menu, Severe Sepsis and Septic Shock Management Bundle" at bounding box center [956, 434] width 23 height 23
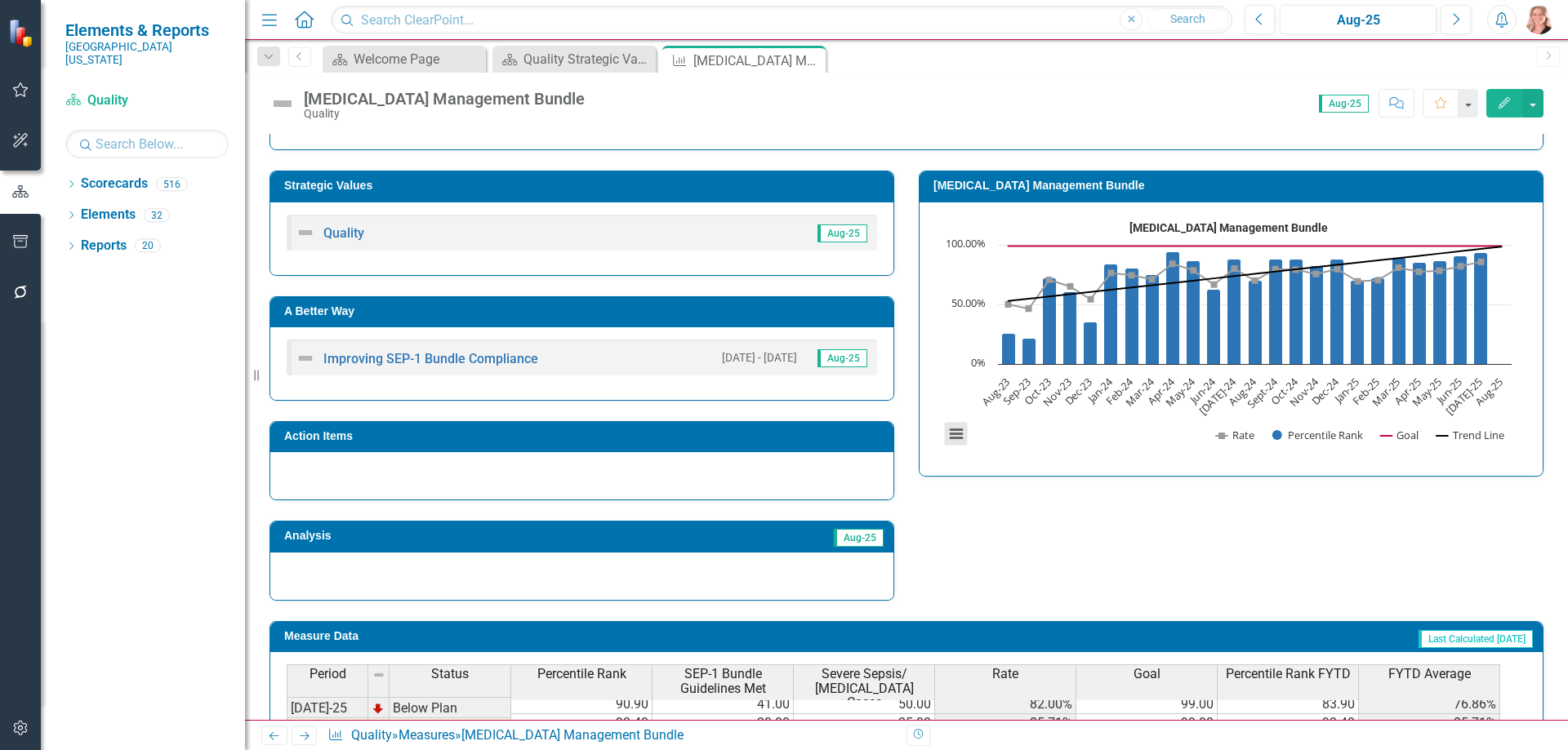
click at [946, 437] on button "View chart menu, Severe Sepsis and Septic Shock Management Bundle" at bounding box center [956, 434] width 23 height 23
click at [1002, 477] on div "Strategic Values Quality Aug-25 A Better Way Improving SEP-1 Bundle Compliance …" at bounding box center [906, 375] width 1299 height 451
click at [1276, 17] on div "Previous Aug-25 Next" at bounding box center [1361, 19] width 234 height 29
click at [1270, 18] on button "Previous" at bounding box center [1260, 19] width 30 height 29
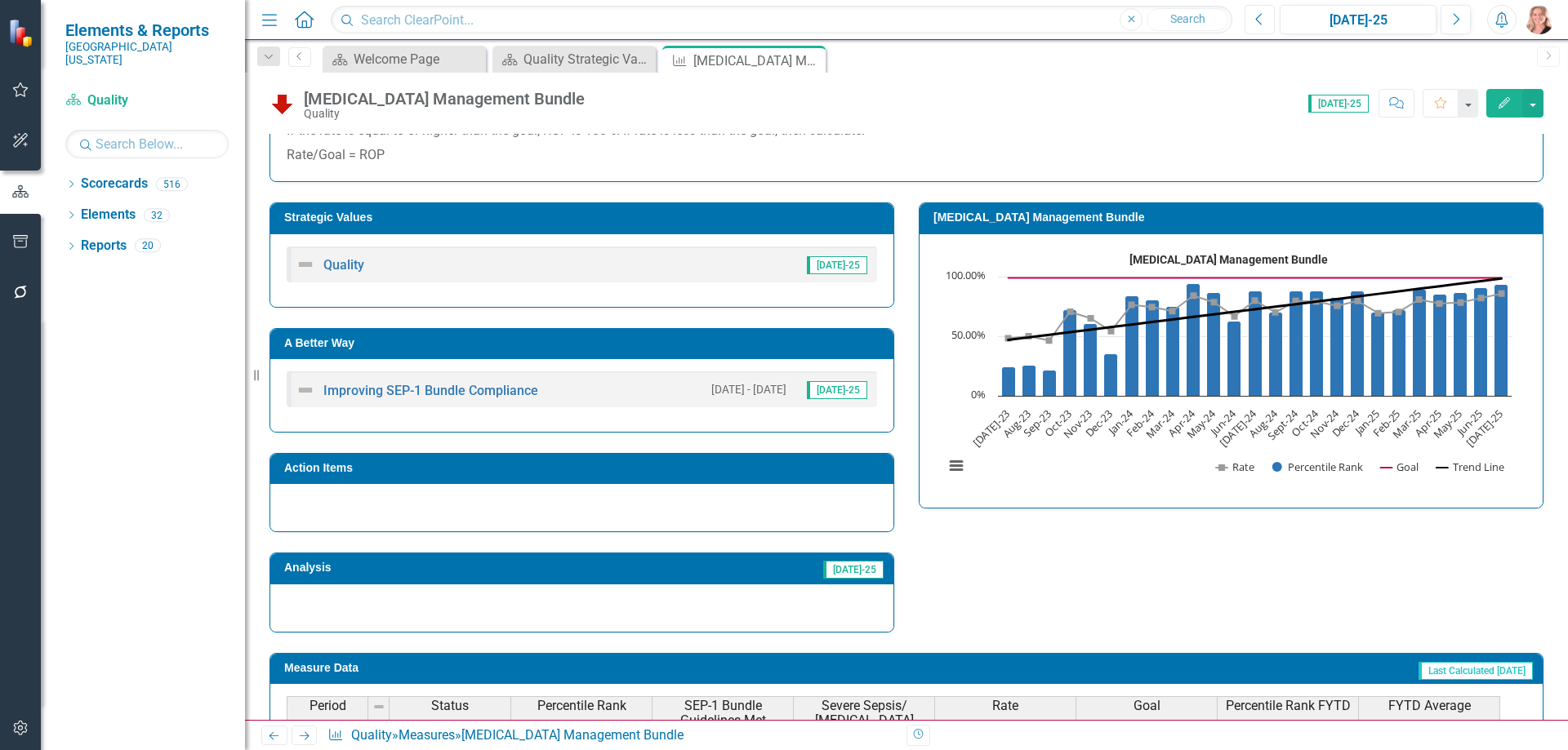
scroll to position [408, 0]
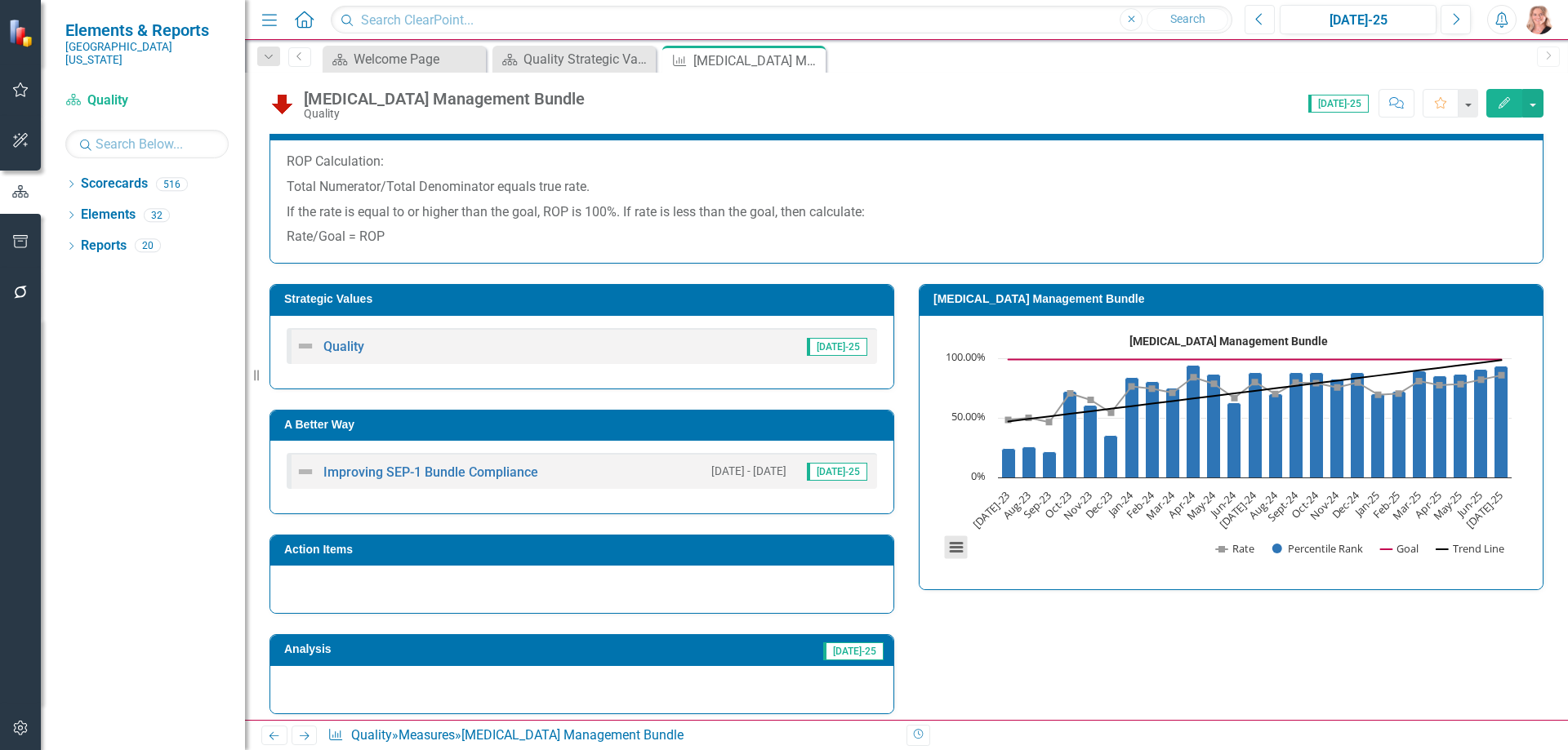
click at [945, 553] on button "View chart menu, Severe Sepsis and Septic Shock Management Bundle" at bounding box center [956, 548] width 23 height 23
click at [965, 469] on li "Download JPEG image" at bounding box center [1024, 465] width 147 height 26
click at [1133, 536] on rect "Interactive chart" at bounding box center [1227, 450] width 584 height 244
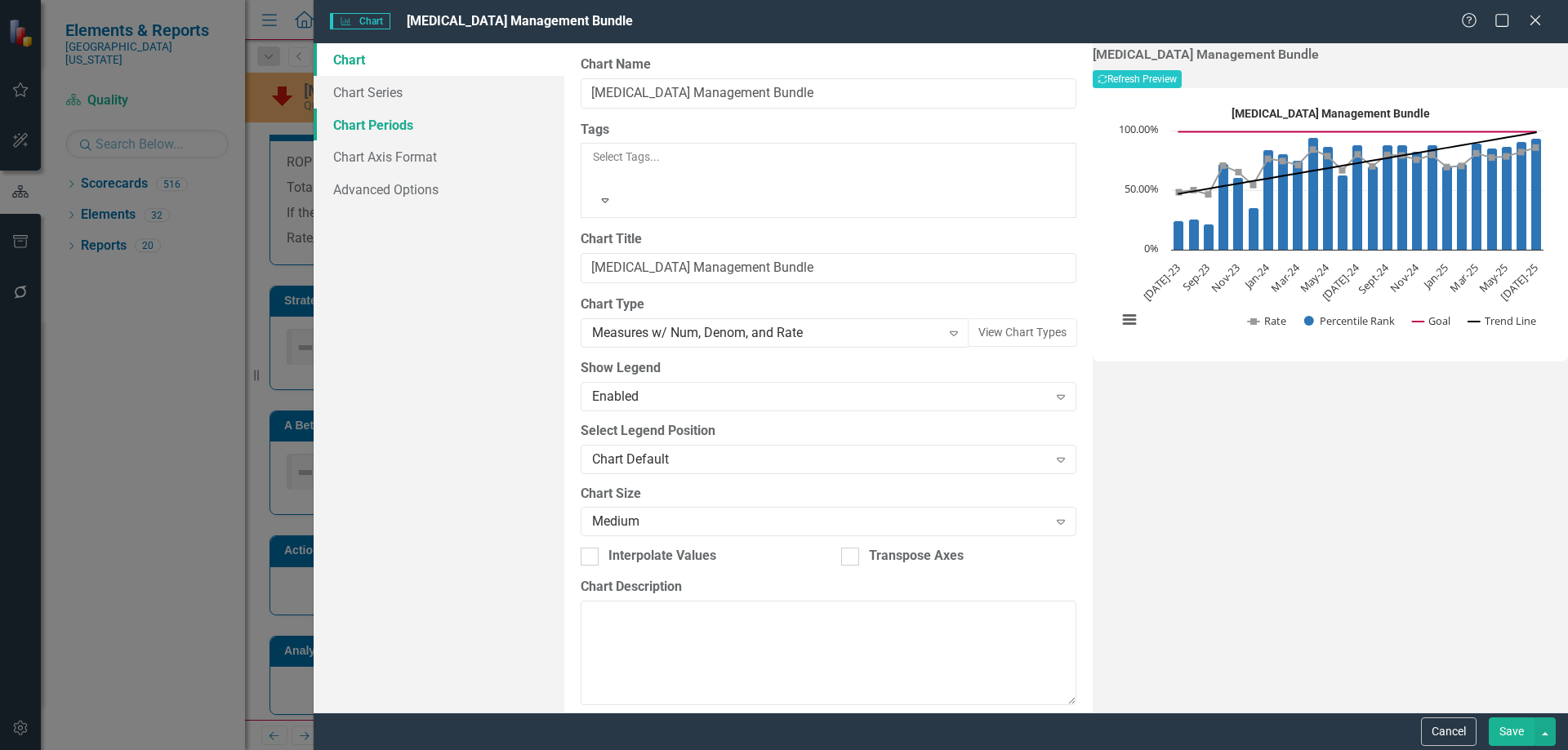
click at [394, 125] on link "Chart Periods" at bounding box center [439, 124] width 251 height 33
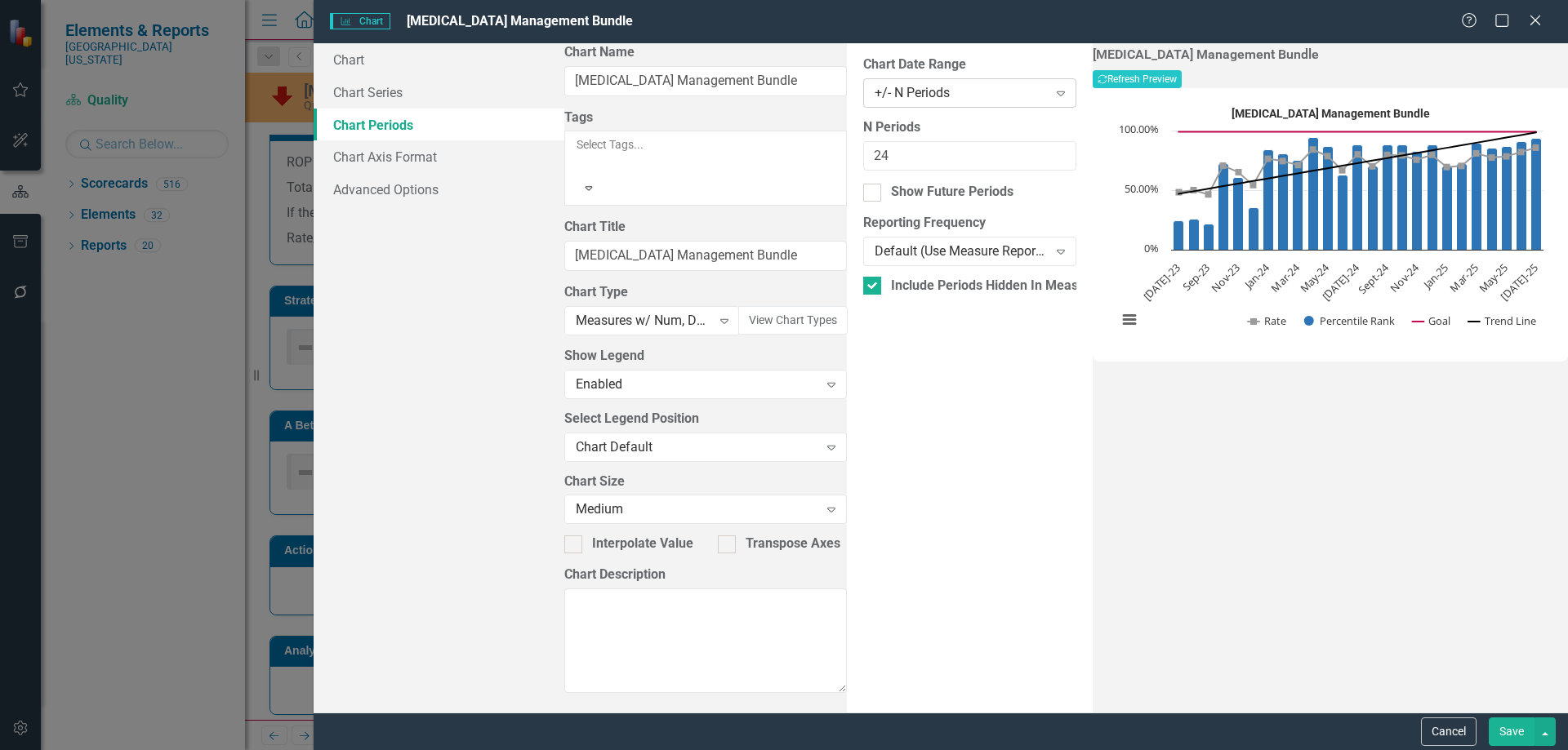
click at [875, 93] on div "+/- N Periods" at bounding box center [961, 92] width 172 height 19
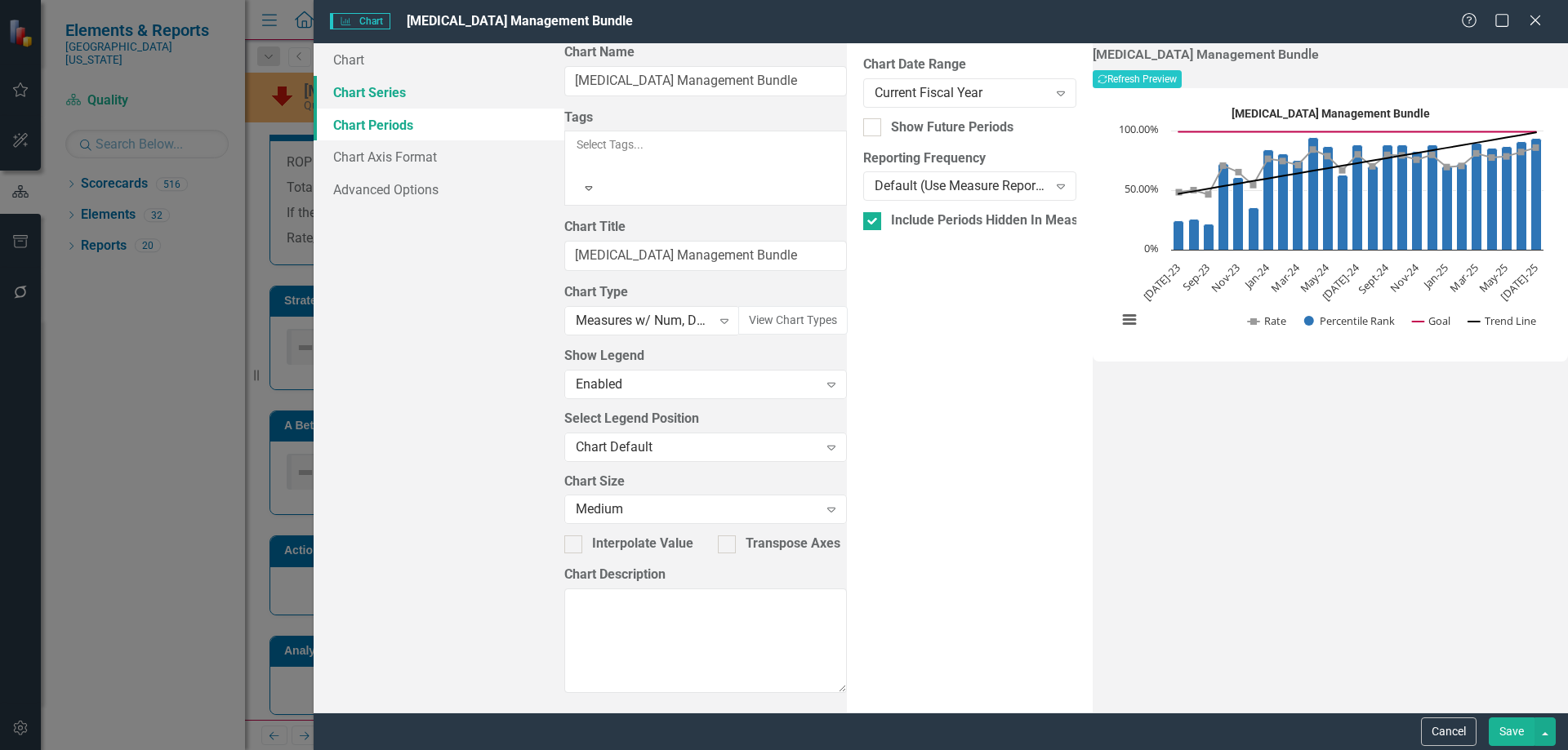
click at [382, 93] on link "Chart Series" at bounding box center [439, 92] width 251 height 33
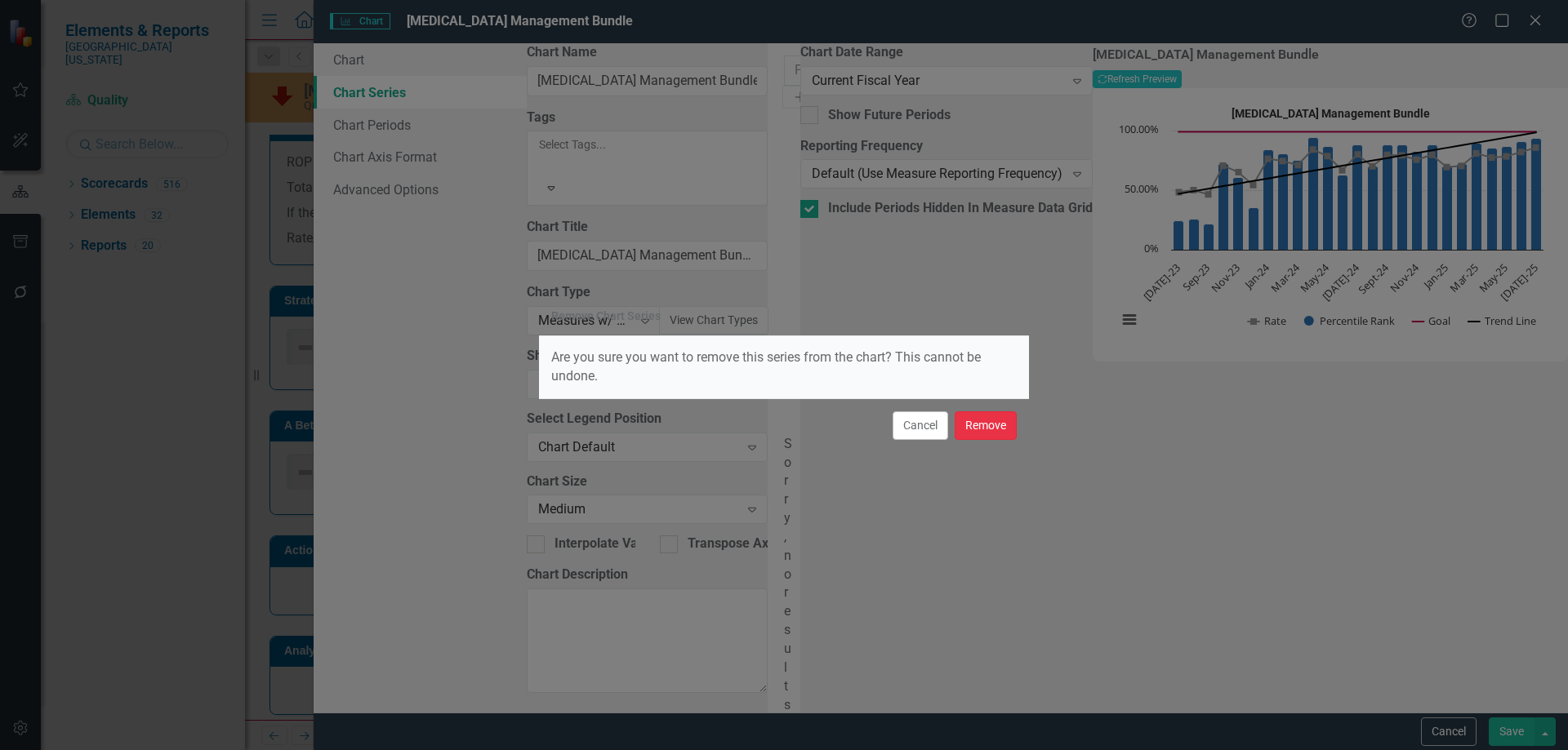
click at [985, 431] on button "Remove" at bounding box center [985, 425] width 62 height 28
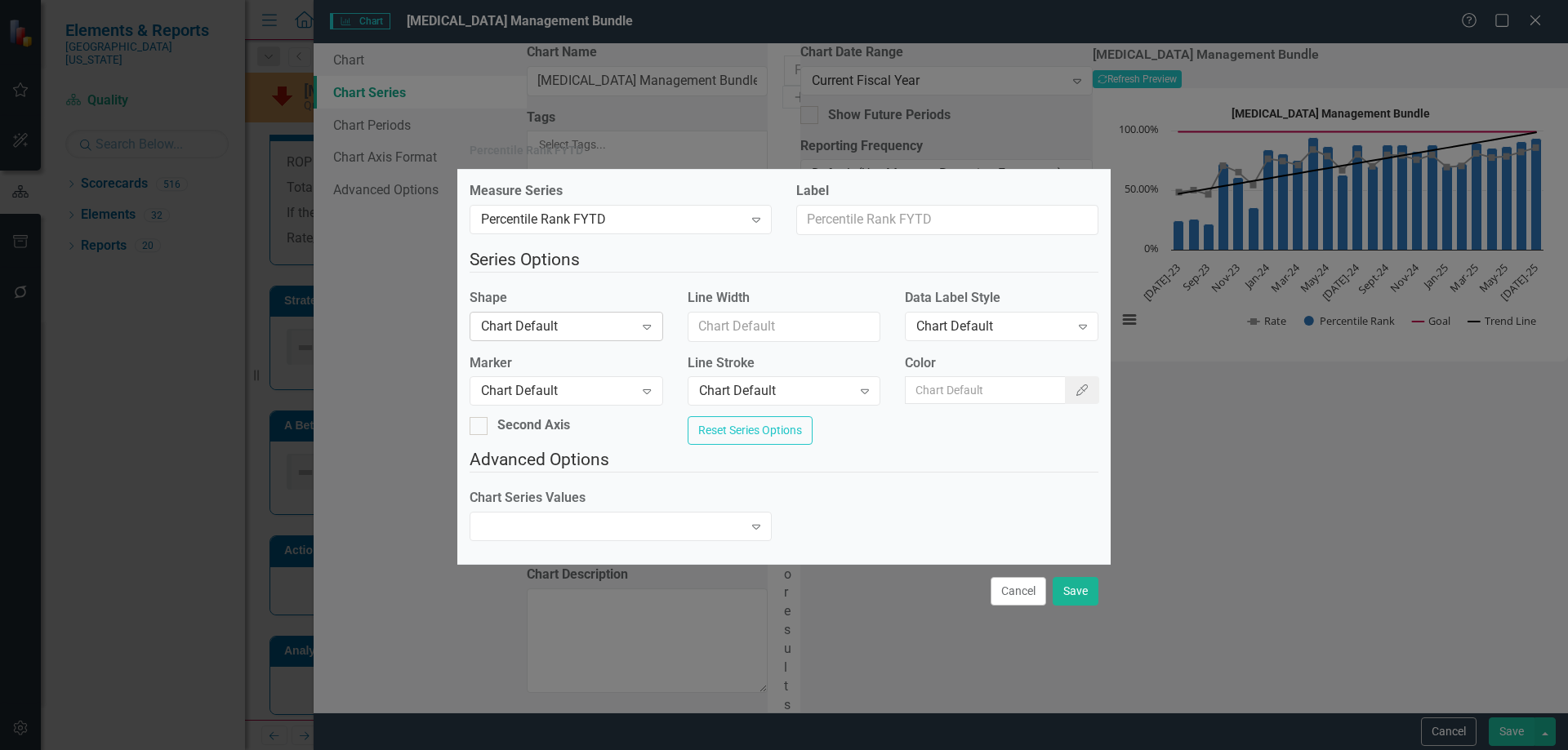
click at [570, 324] on div "Chart Default" at bounding box center [557, 326] width 153 height 19
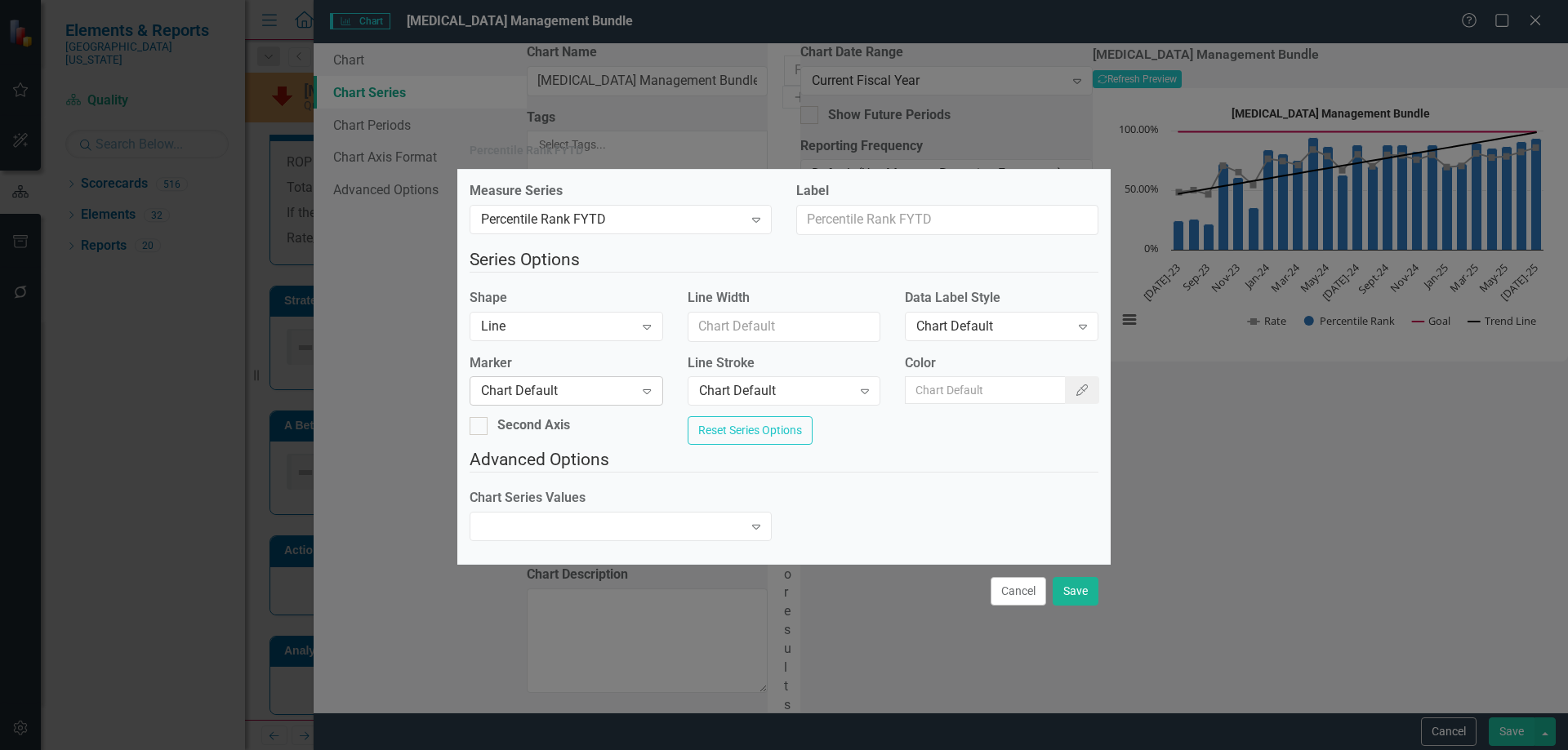
click at [570, 397] on div "Chart Default Expand" at bounding box center [566, 390] width 193 height 29
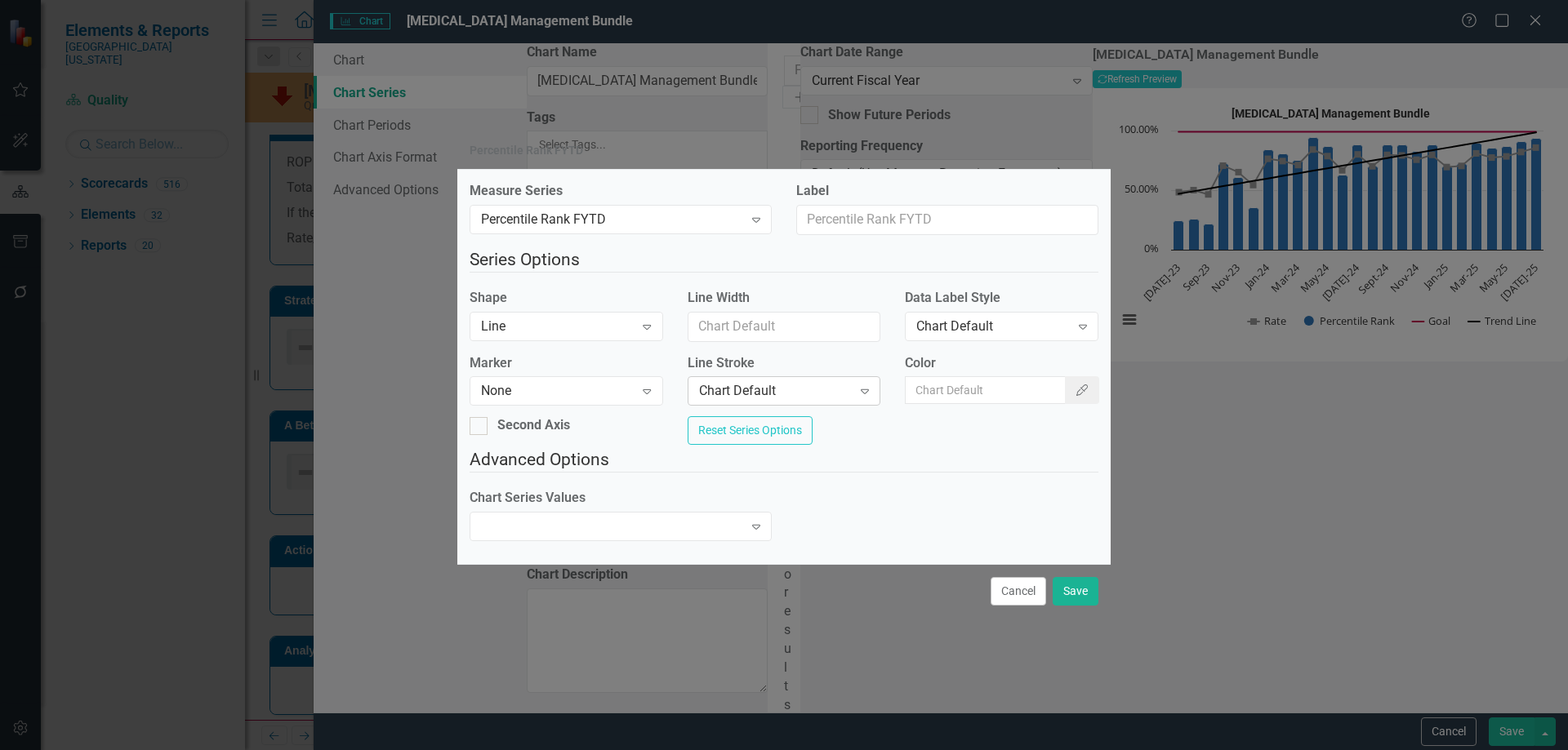
click at [822, 382] on div "Chart Default" at bounding box center [775, 391] width 153 height 19
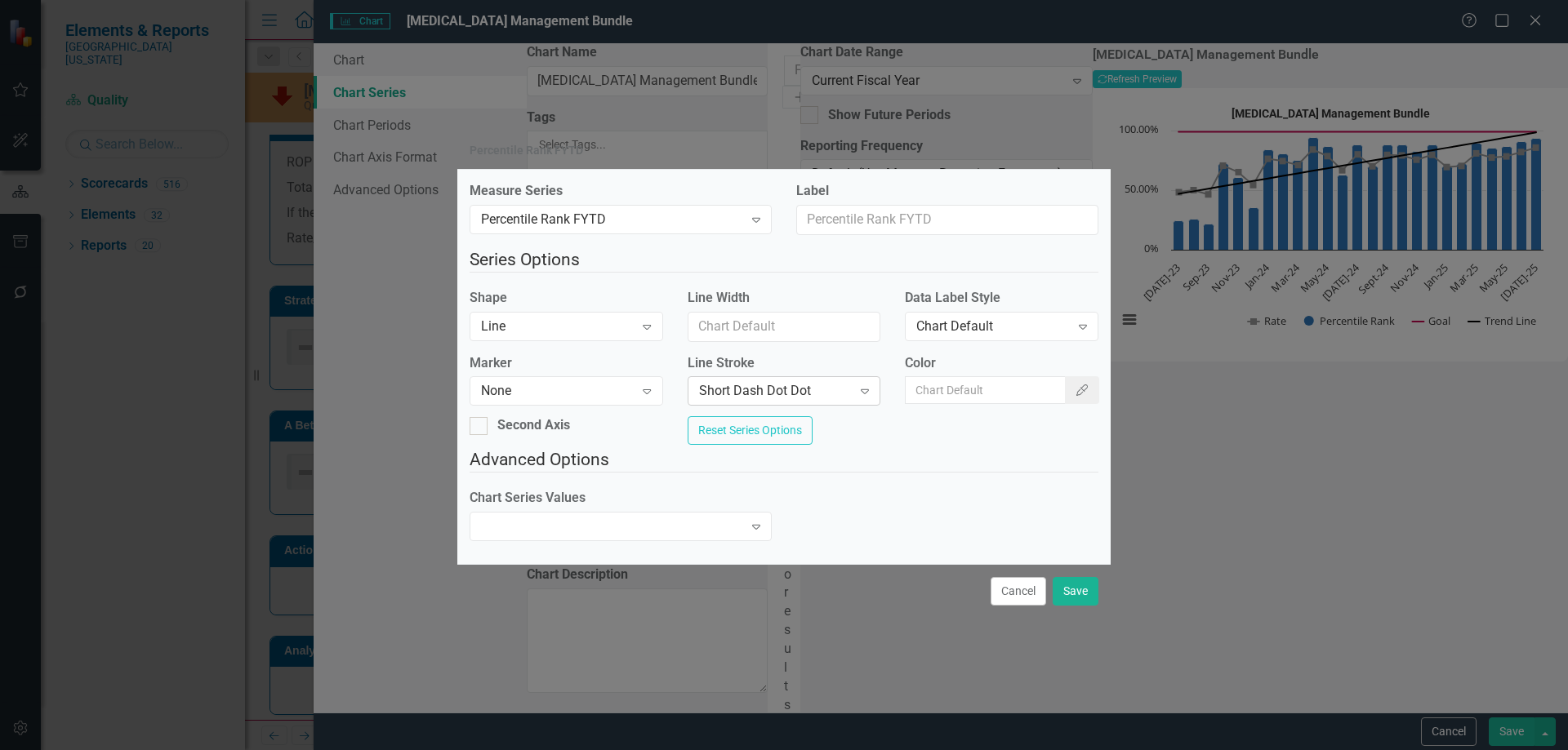
click at [757, 385] on div "Short Dash Dot Dot" at bounding box center [775, 391] width 153 height 19
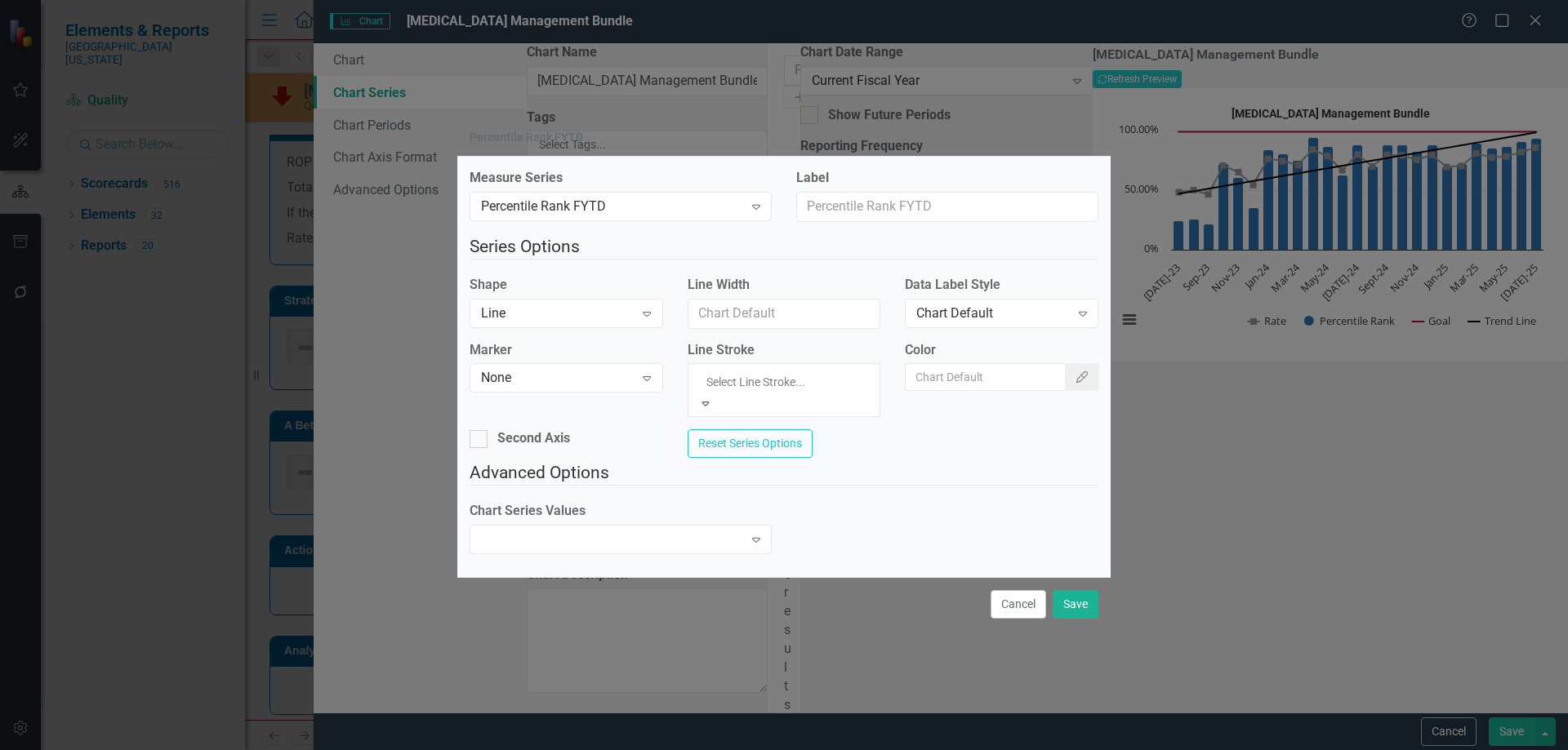
scroll to position [77, 0]
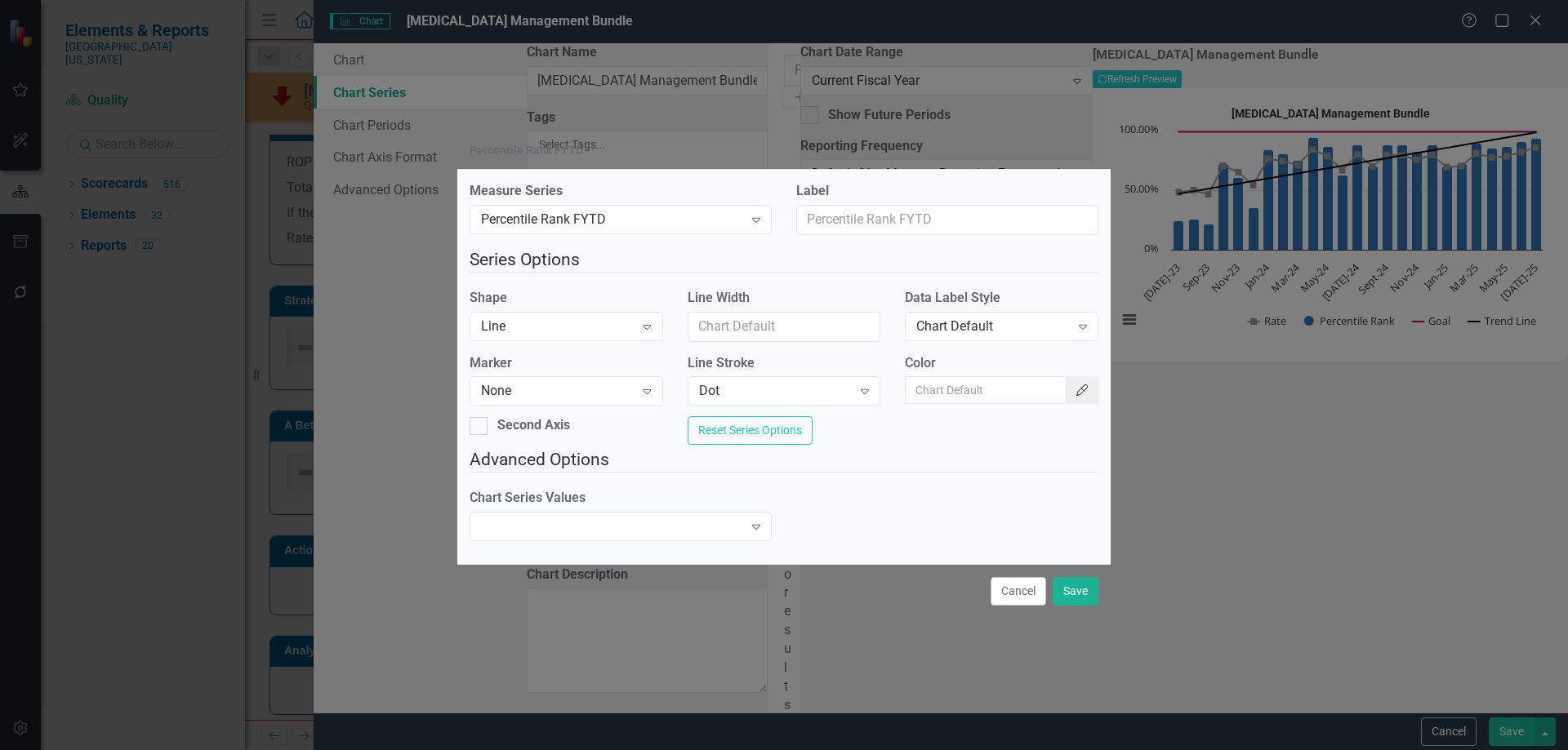
click at [1074, 385] on icon "Color Picker" at bounding box center [1082, 390] width 15 height 11
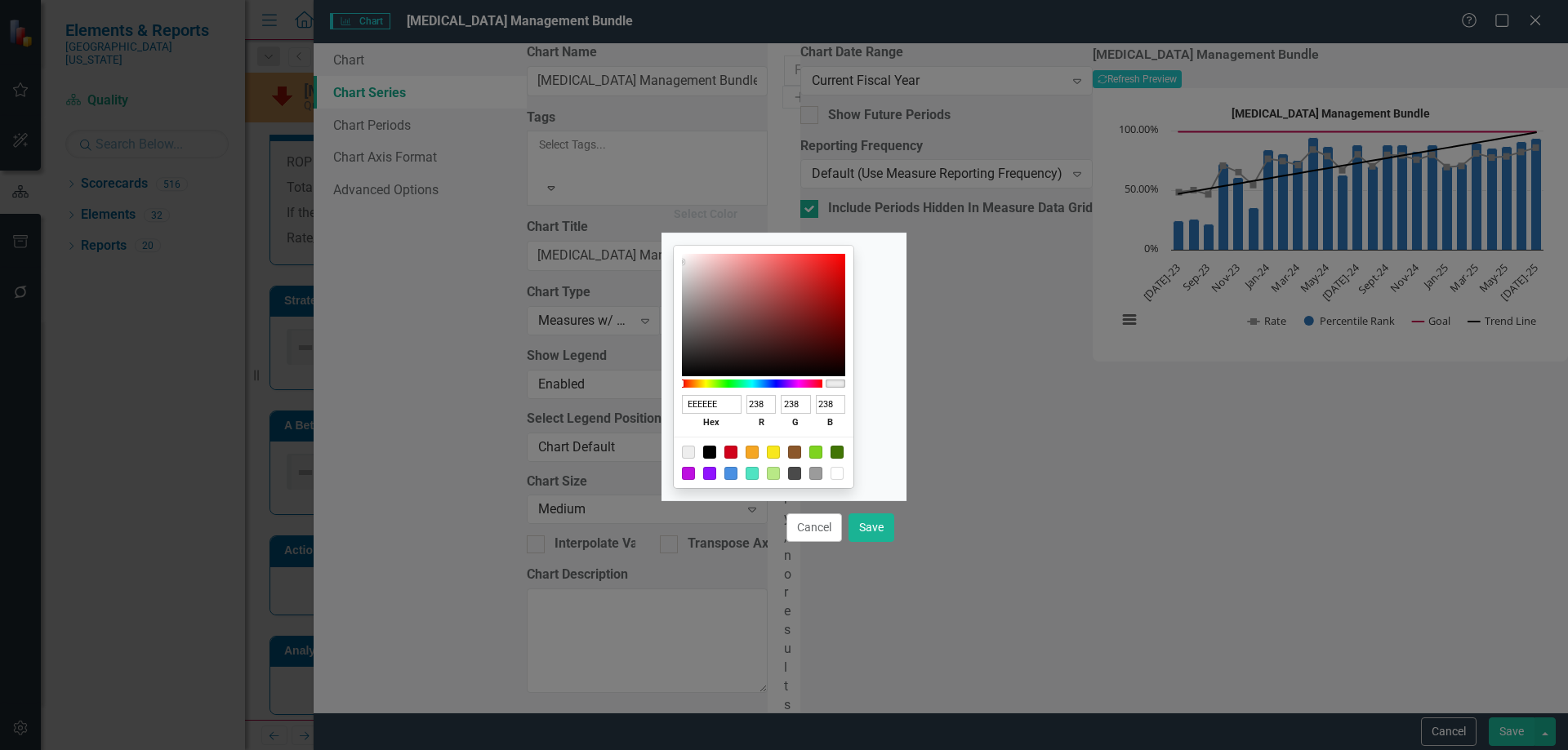
click at [716, 453] on div at bounding box center [709, 452] width 13 height 13
type input "000000"
type input "0"
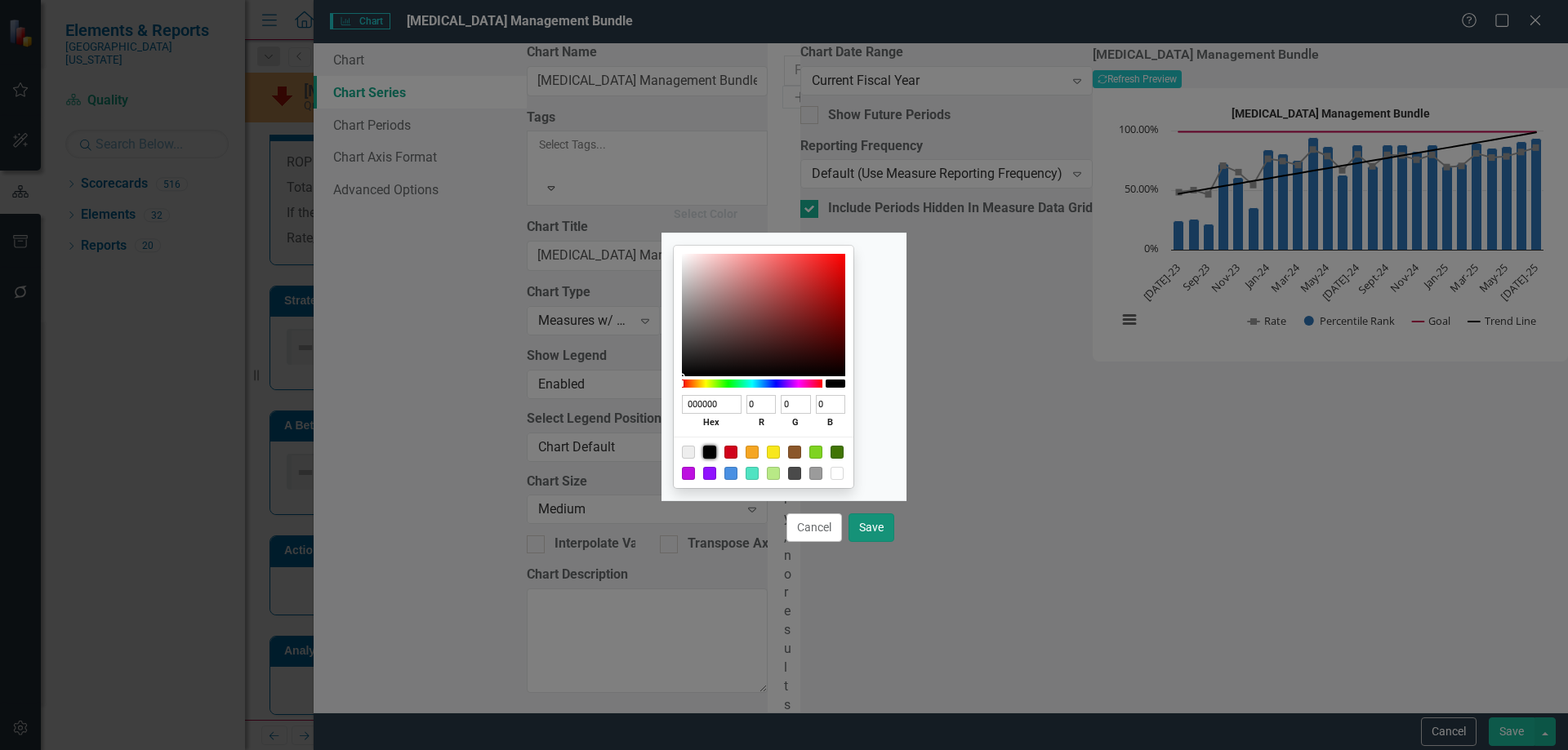
click at [862, 528] on button "Save" at bounding box center [871, 528] width 46 height 28
type input "#000000"
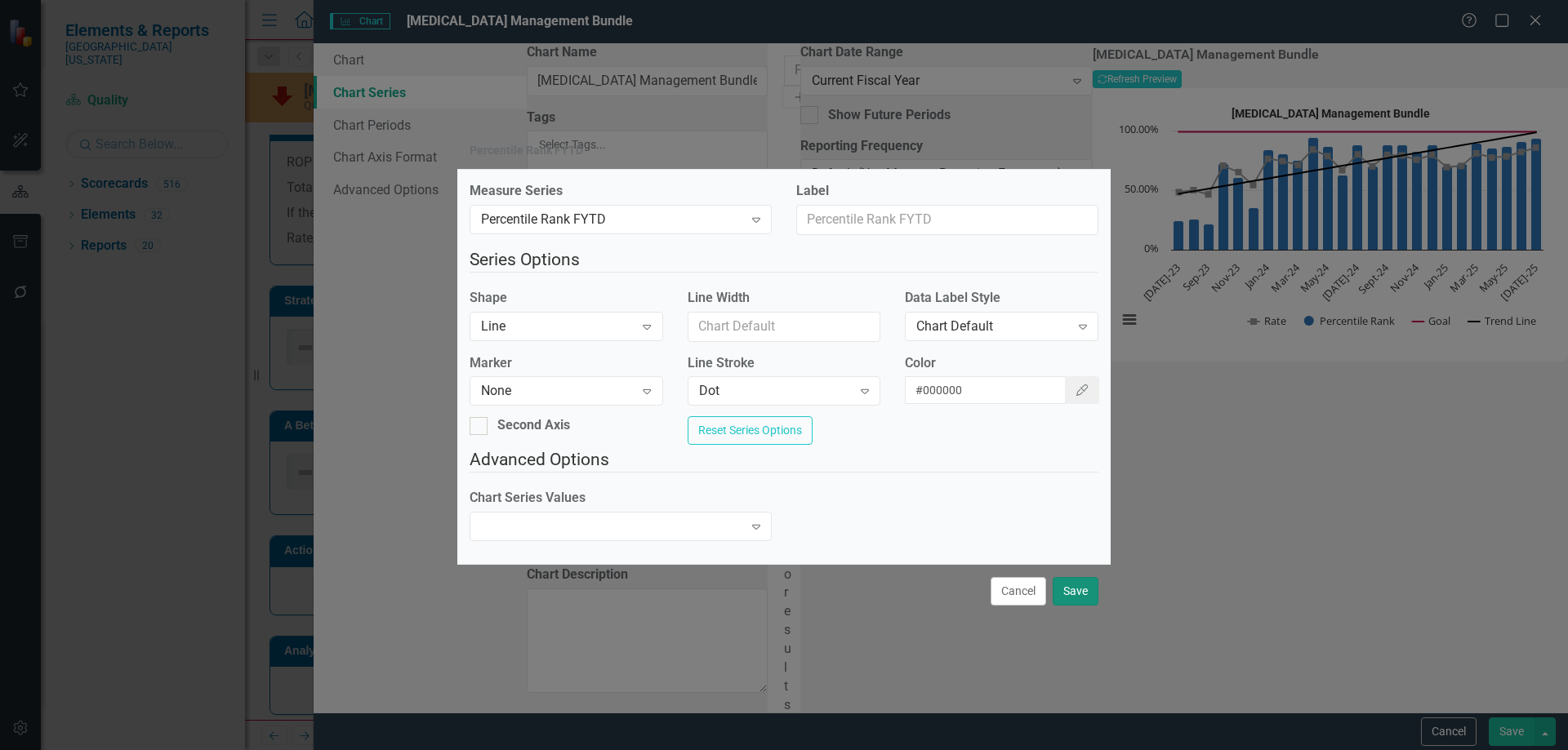
click at [1079, 603] on button "Save" at bounding box center [1075, 591] width 46 height 28
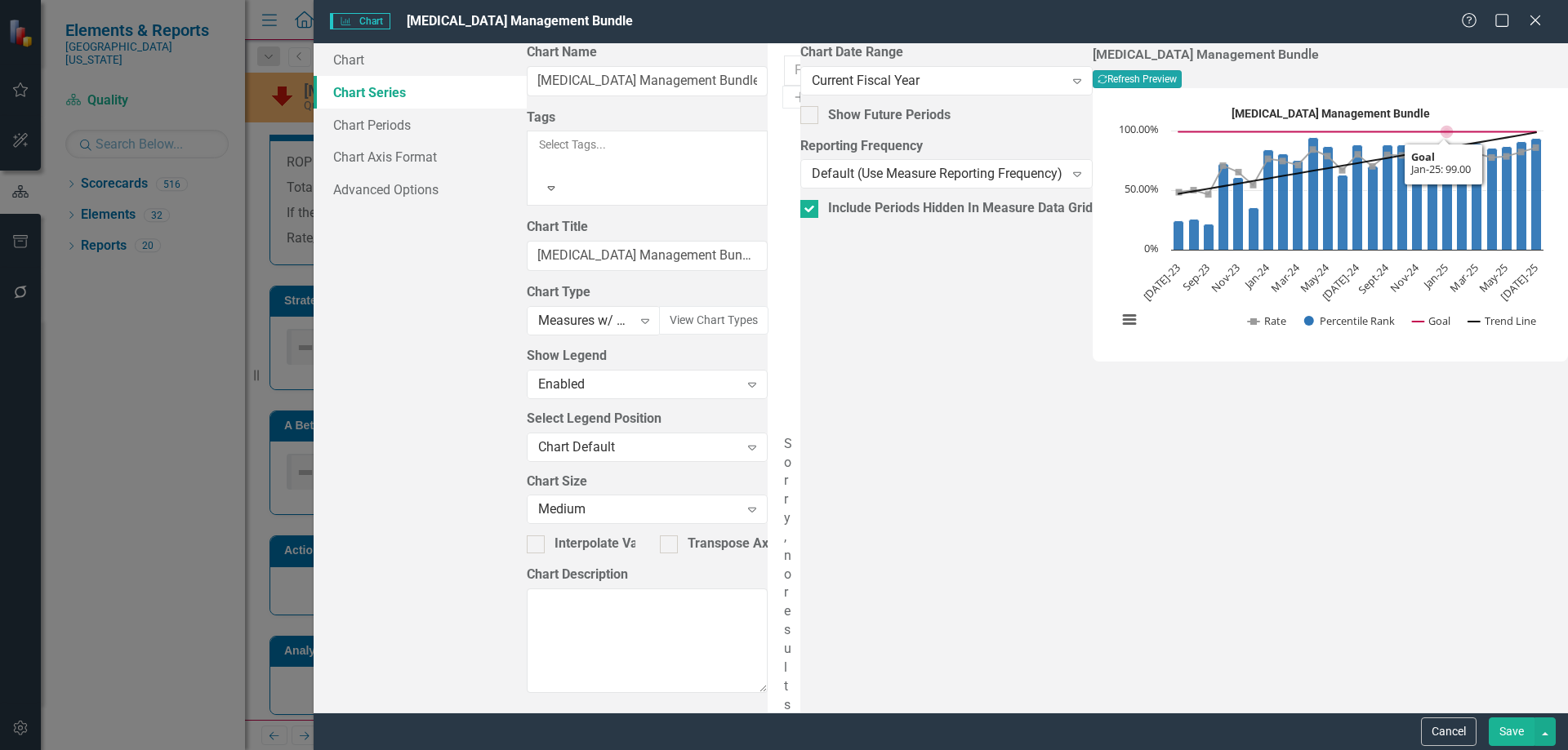
click at [1181, 86] on button "Recalculate Refresh Preview" at bounding box center [1137, 79] width 89 height 18
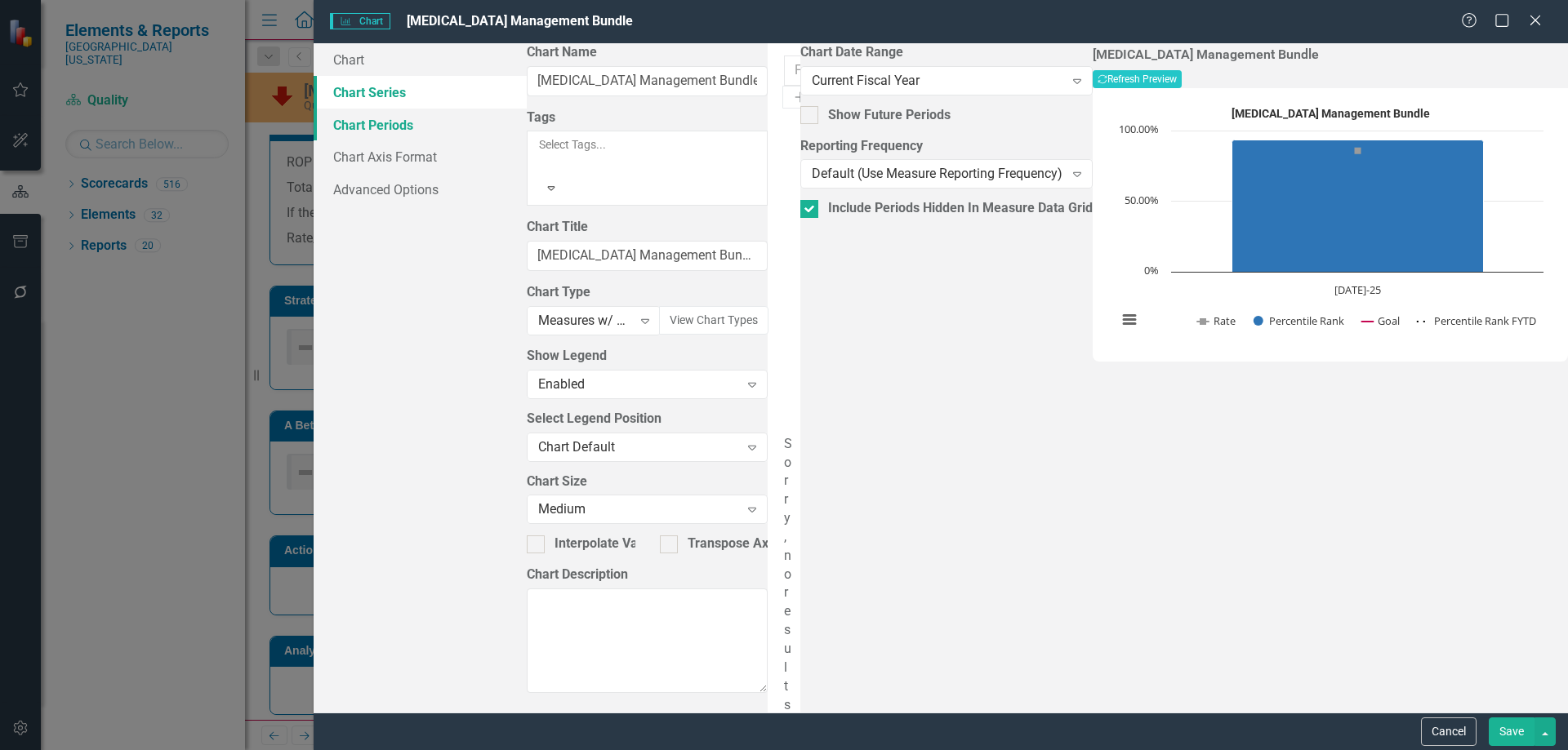
click at [397, 124] on link "Chart Periods" at bounding box center [419, 124] width 213 height 33
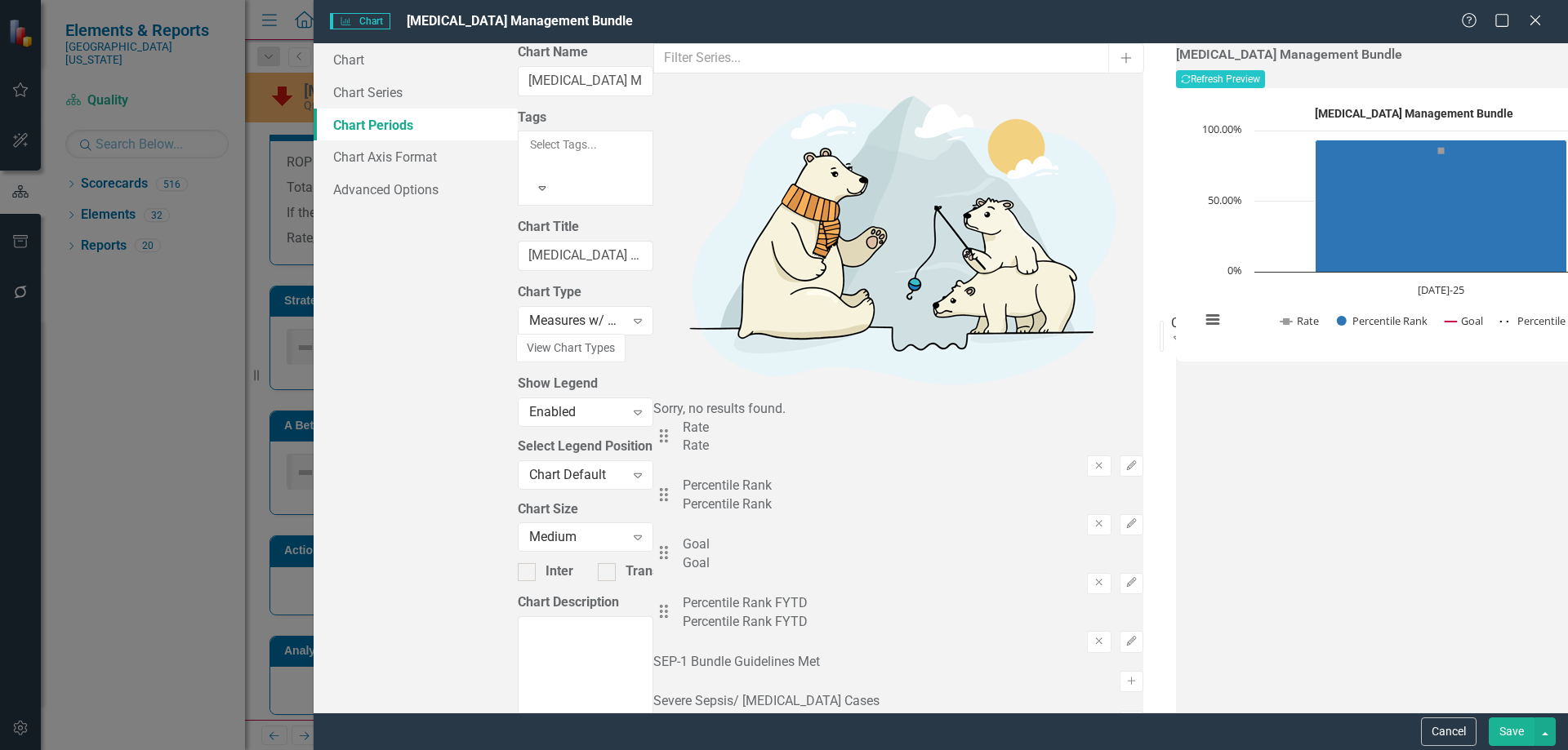
click at [1159, 361] on div at bounding box center [1168, 370] width 18 height 18
click at [1159, 361] on input "Show Future Periods" at bounding box center [1165, 366] width 11 height 11
checkbox input "true"
click at [1191, 79] on icon "button" at bounding box center [1186, 79] width 9 height 9
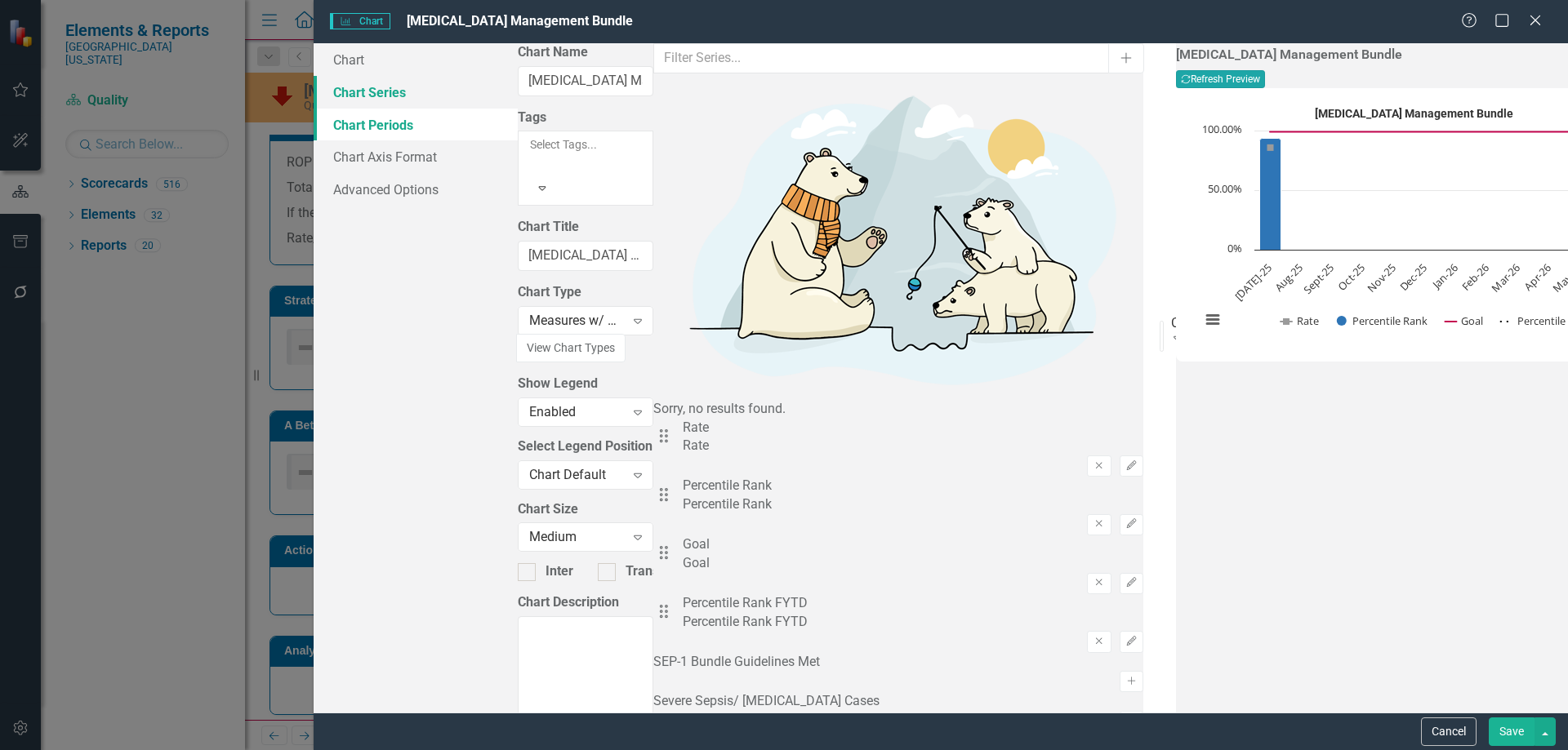
click at [386, 85] on link "Chart Series" at bounding box center [415, 92] width 204 height 33
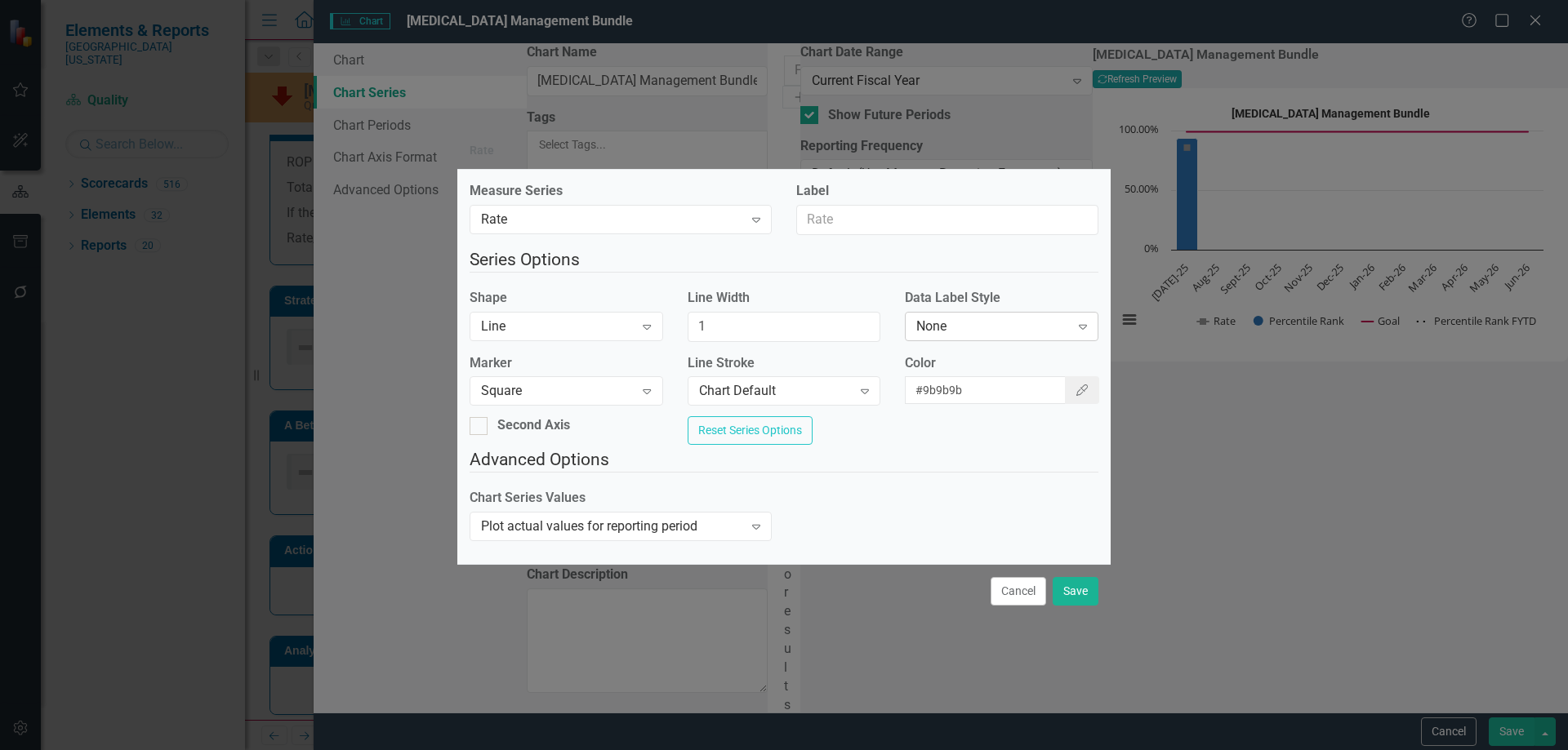
click at [1002, 321] on div "None" at bounding box center [992, 326] width 153 height 19
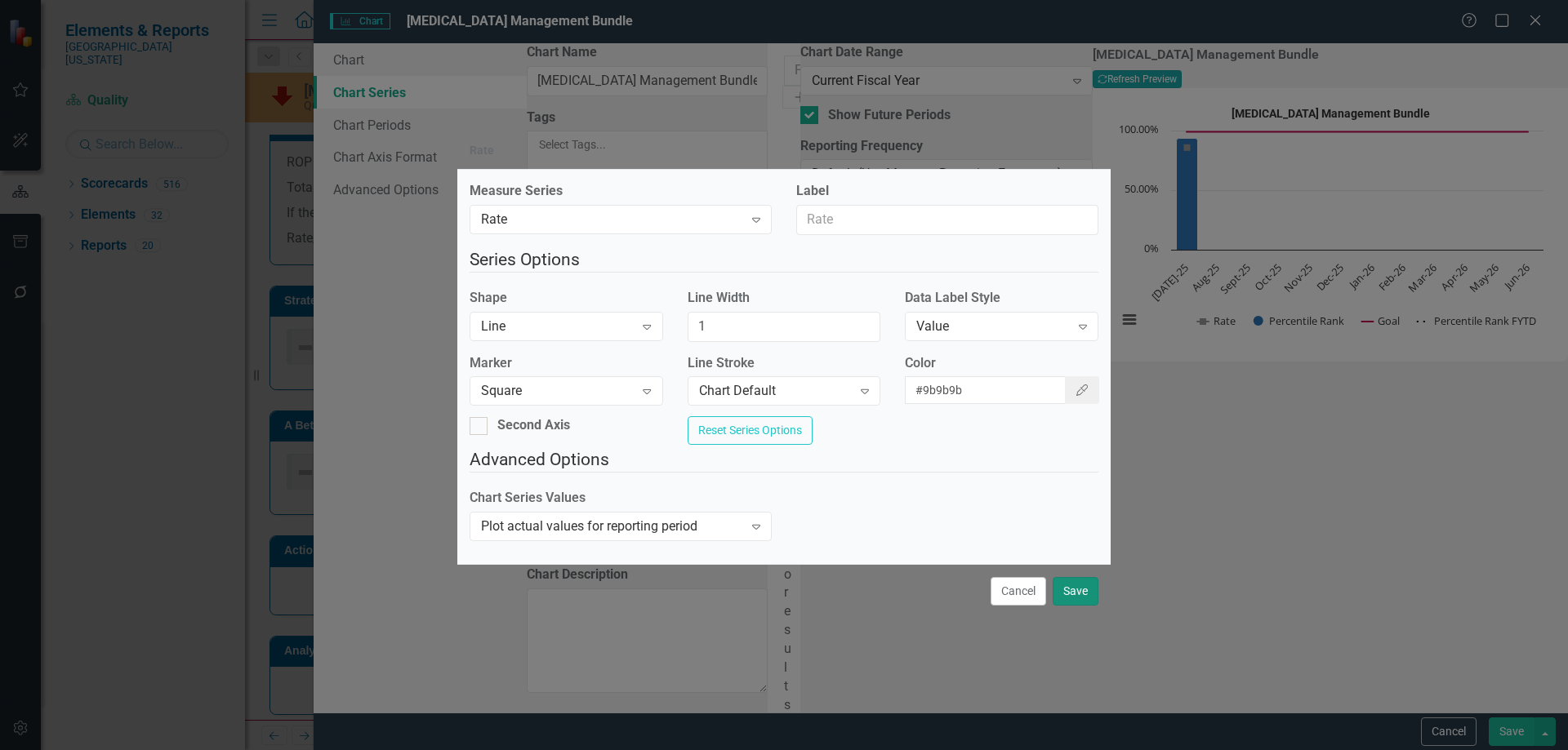
click at [1078, 595] on button "Save" at bounding box center [1075, 591] width 46 height 28
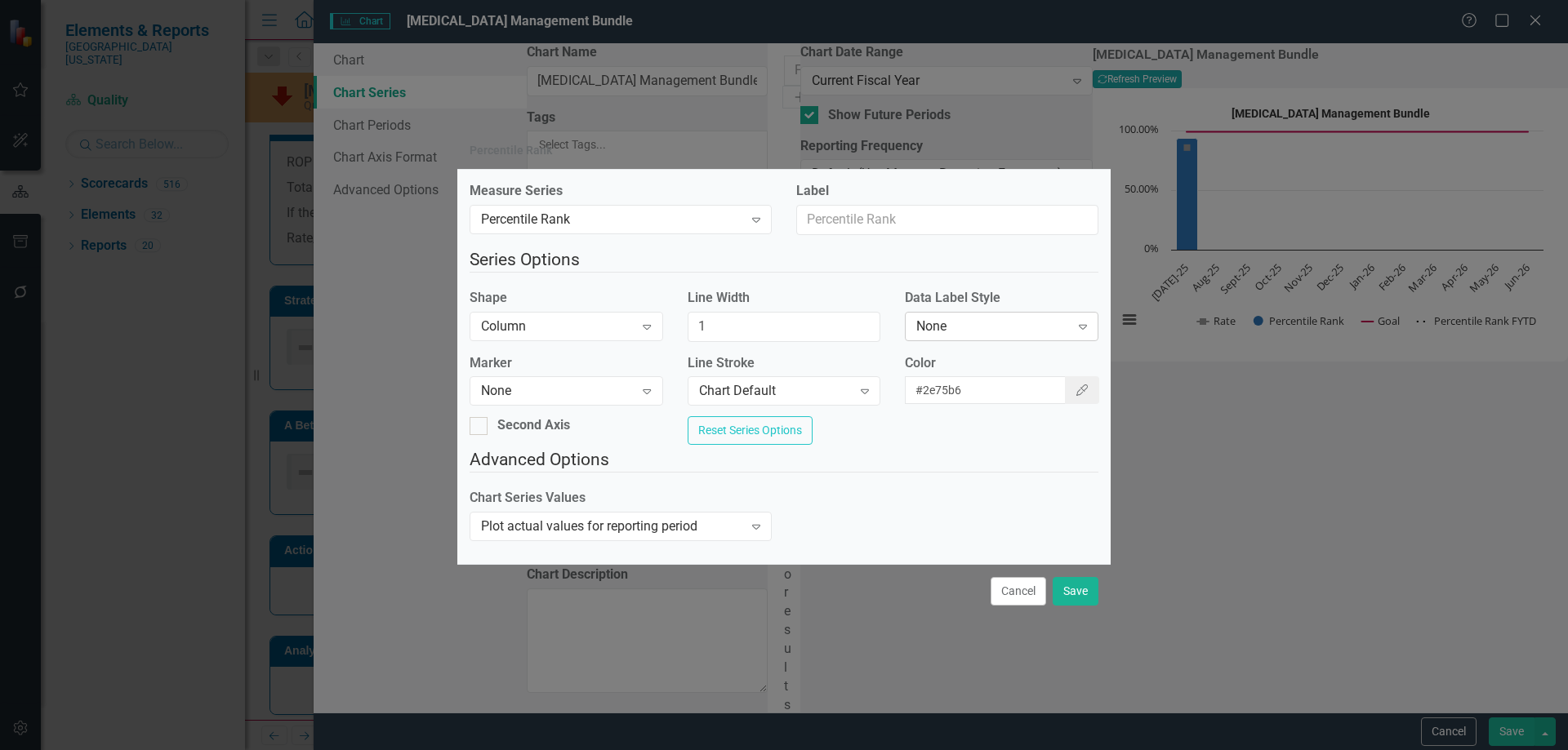
click at [950, 317] on div "None" at bounding box center [992, 326] width 153 height 19
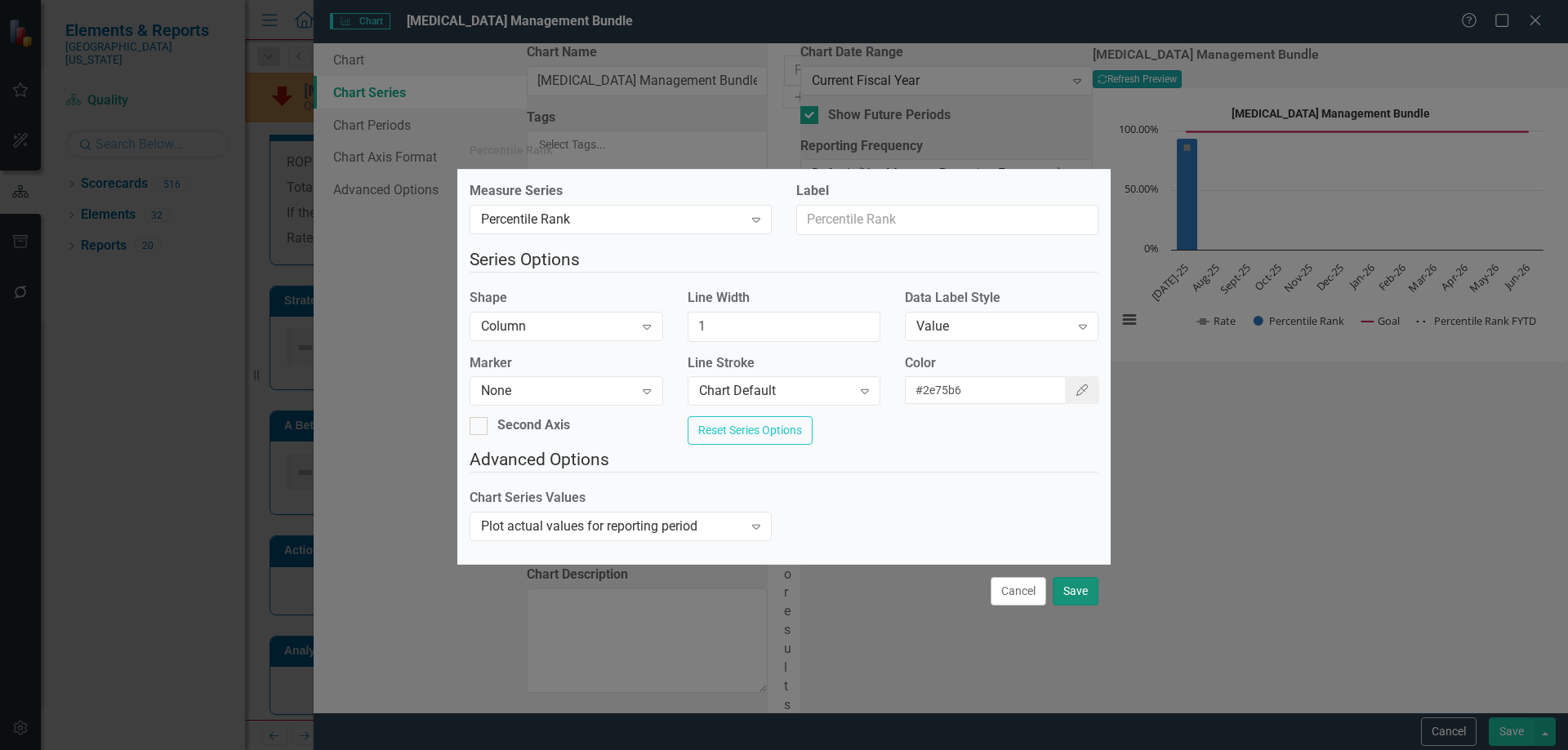
click at [1087, 600] on button "Save" at bounding box center [1075, 591] width 46 height 28
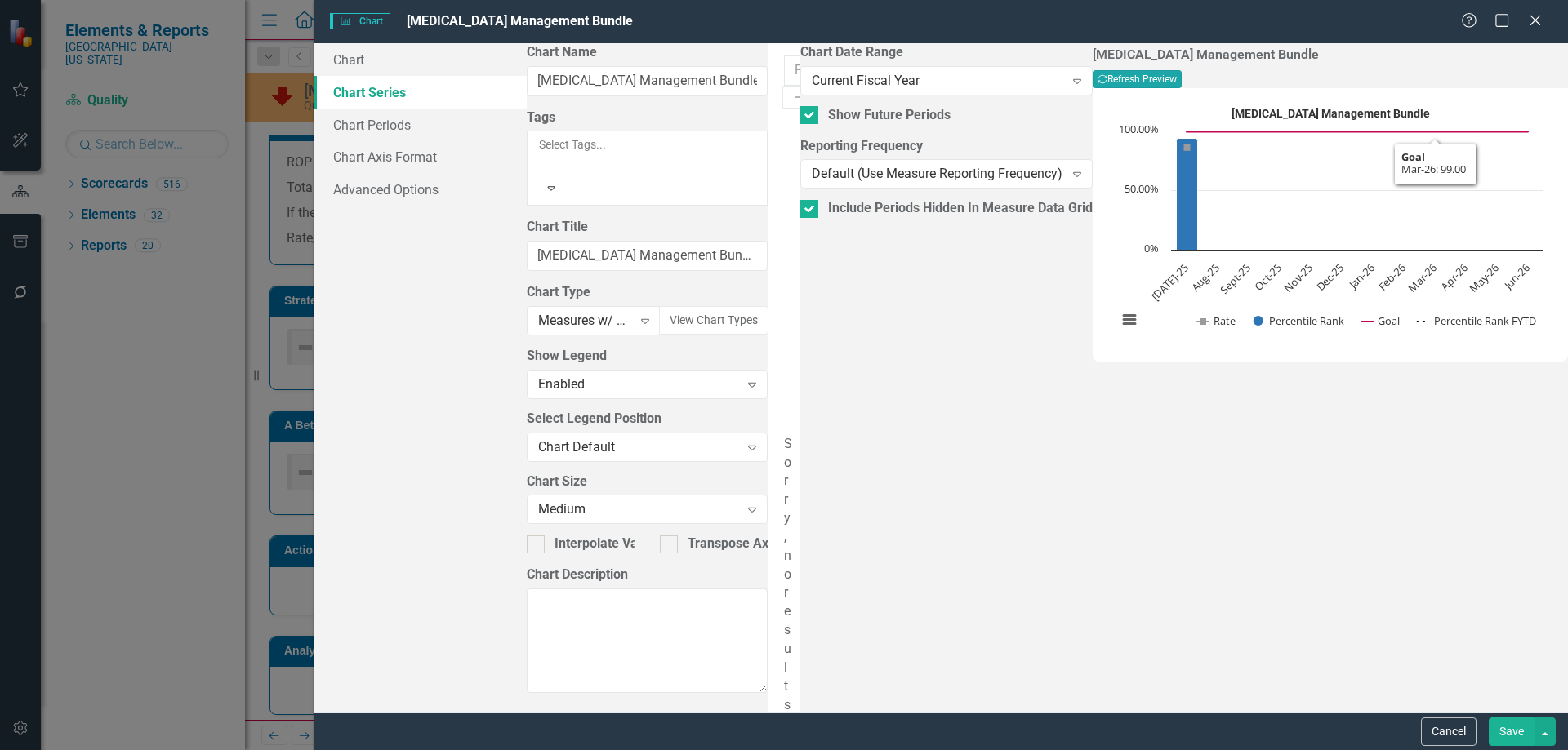
click at [1181, 71] on button "Recalculate Refresh Preview" at bounding box center [1137, 79] width 89 height 18
click at [1504, 736] on button "Save" at bounding box center [1511, 731] width 46 height 28
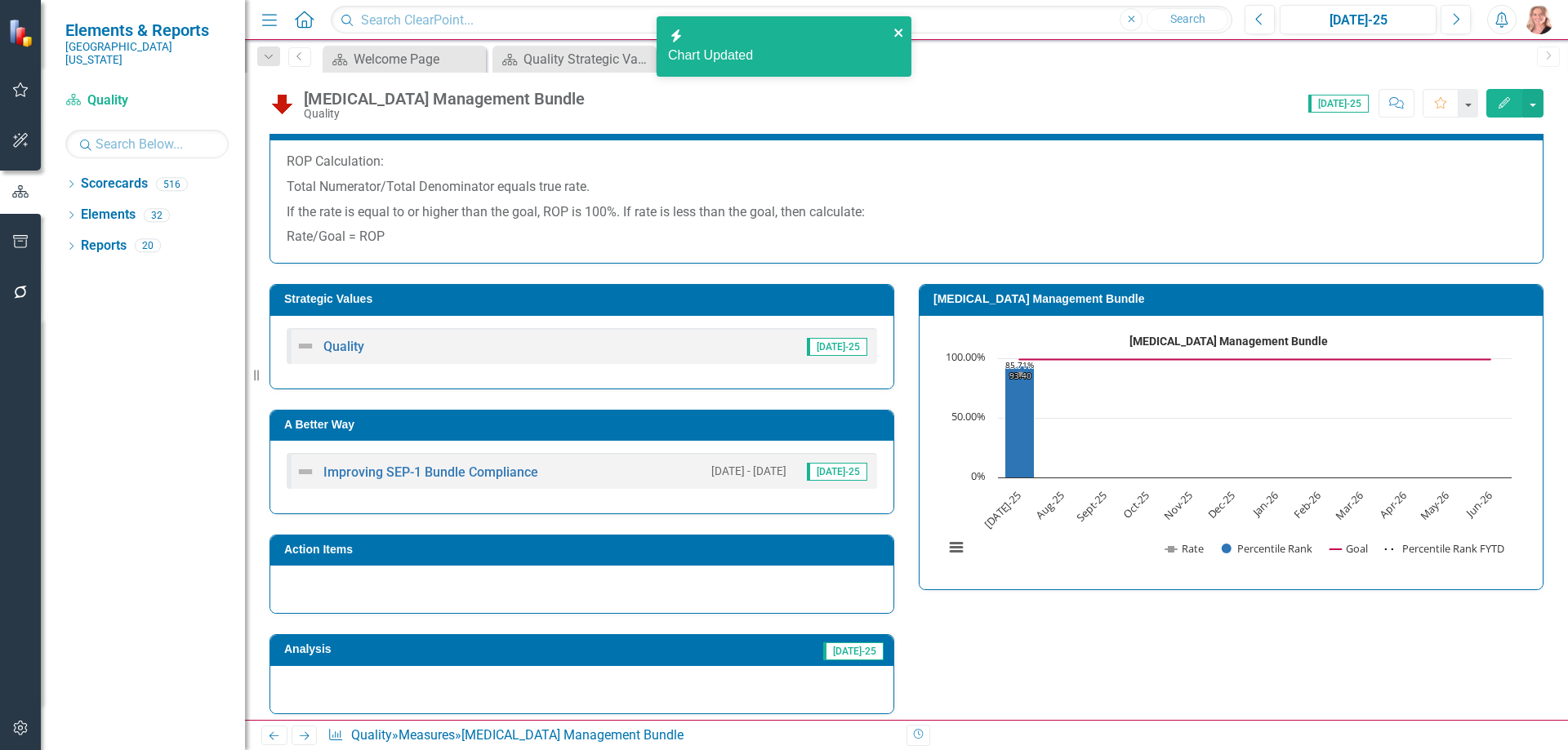
click at [898, 27] on icon "close" at bounding box center [899, 33] width 11 height 13
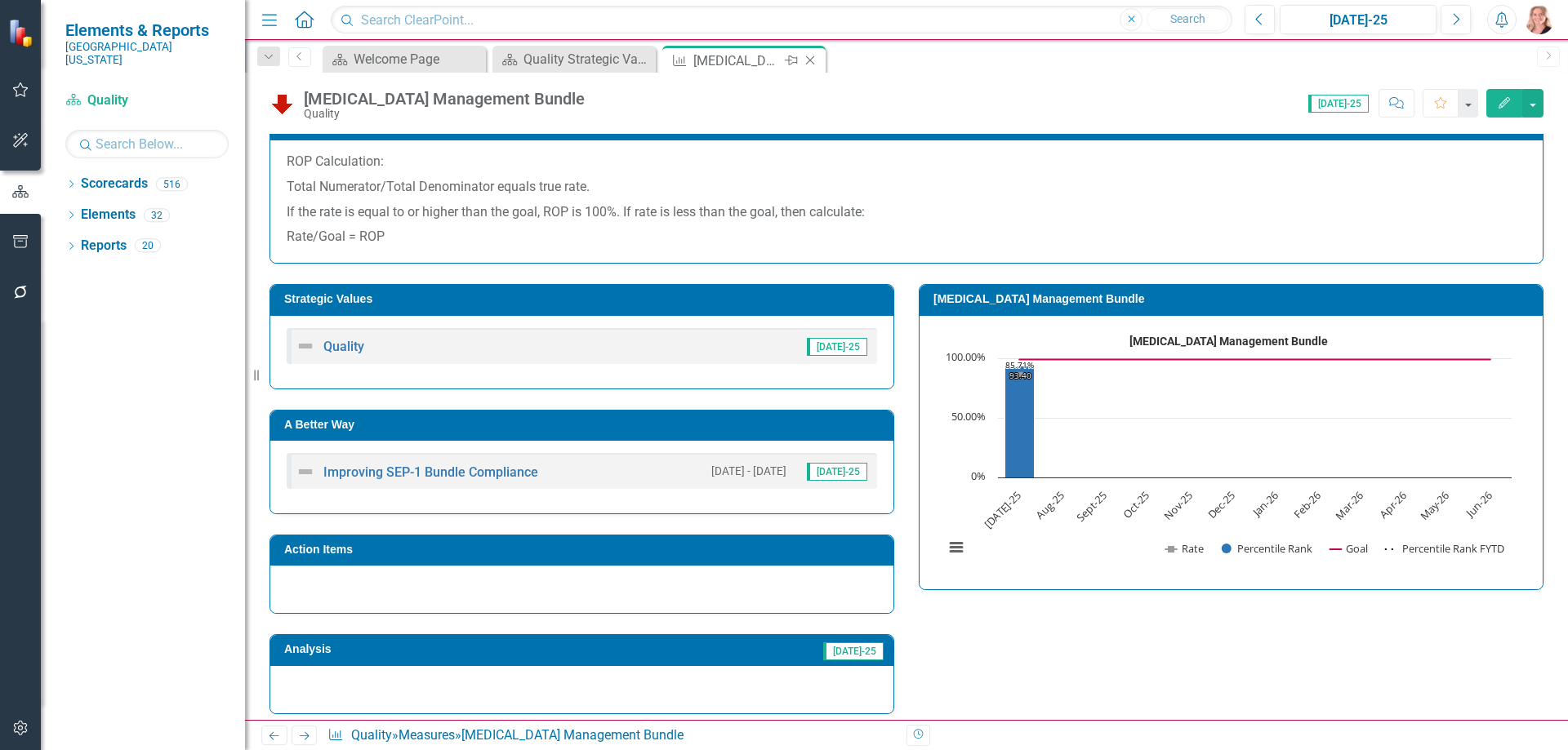
click at [810, 59] on icon "Close" at bounding box center [810, 60] width 16 height 13
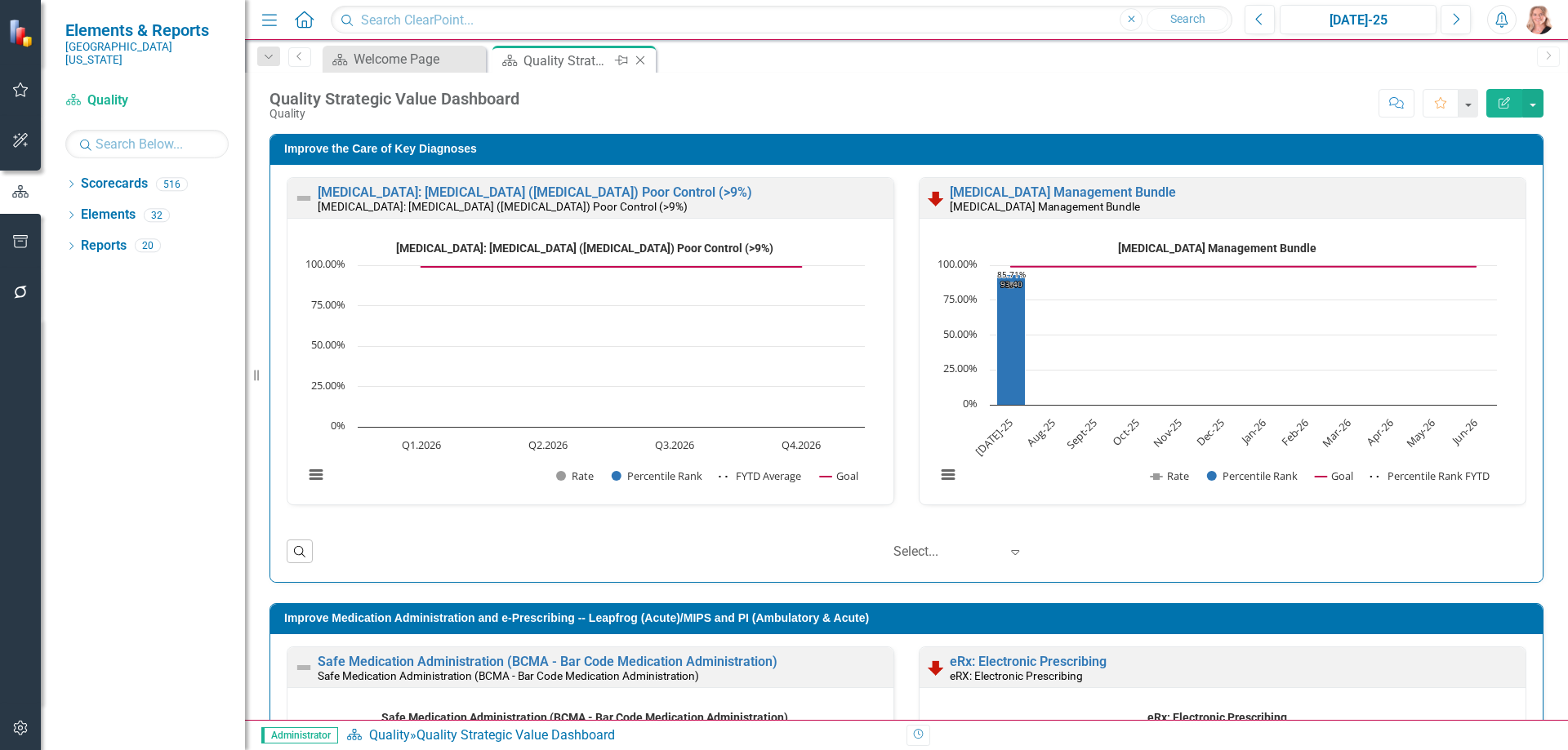
click at [639, 64] on icon "Close" at bounding box center [640, 60] width 16 height 13
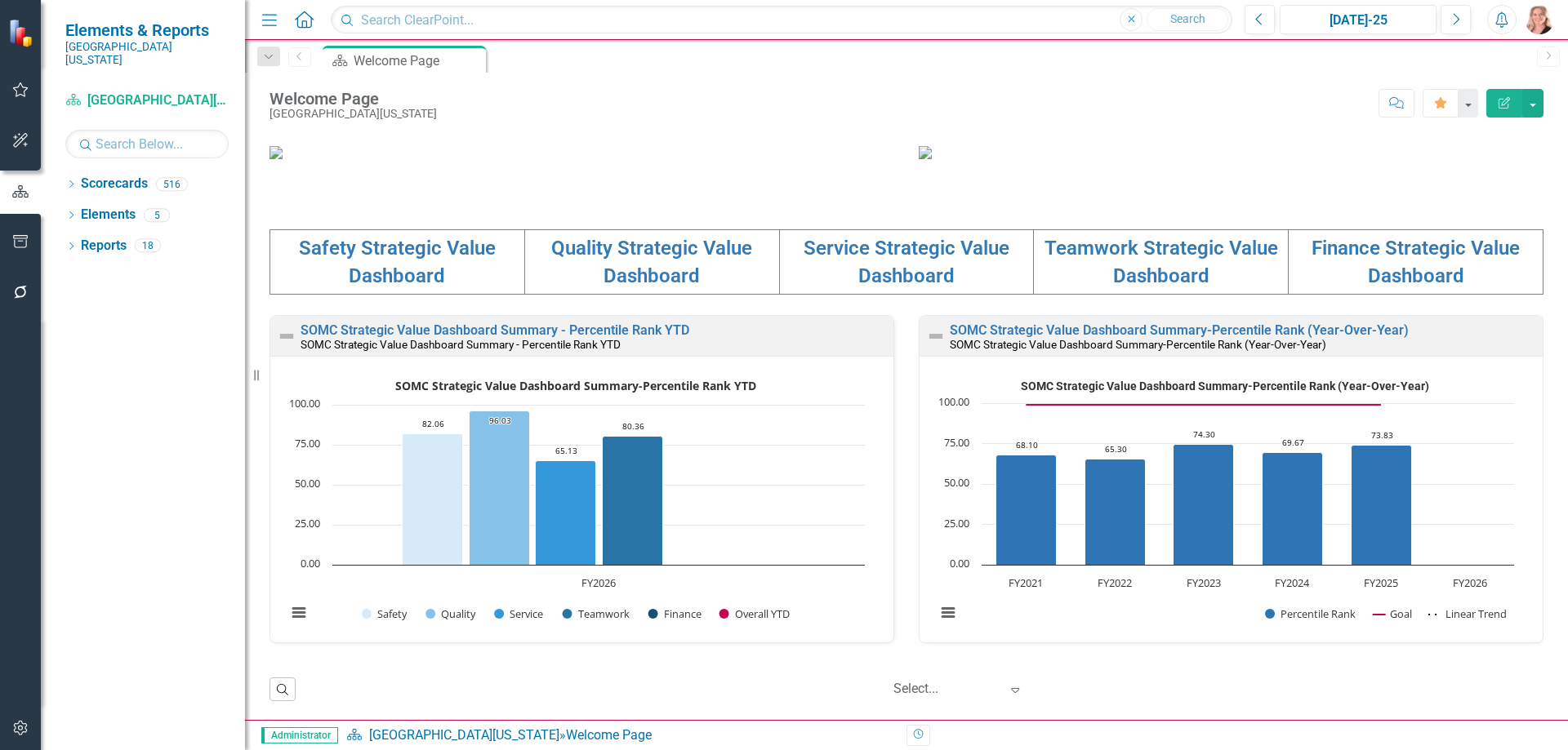
scroll to position [379, 0]
click at [419, 288] on link "Safety Strategic Value Dashboard" at bounding box center [397, 261] width 197 height 50
click at [411, 288] on link "Safety Strategic Value Dashboard" at bounding box center [397, 261] width 197 height 50
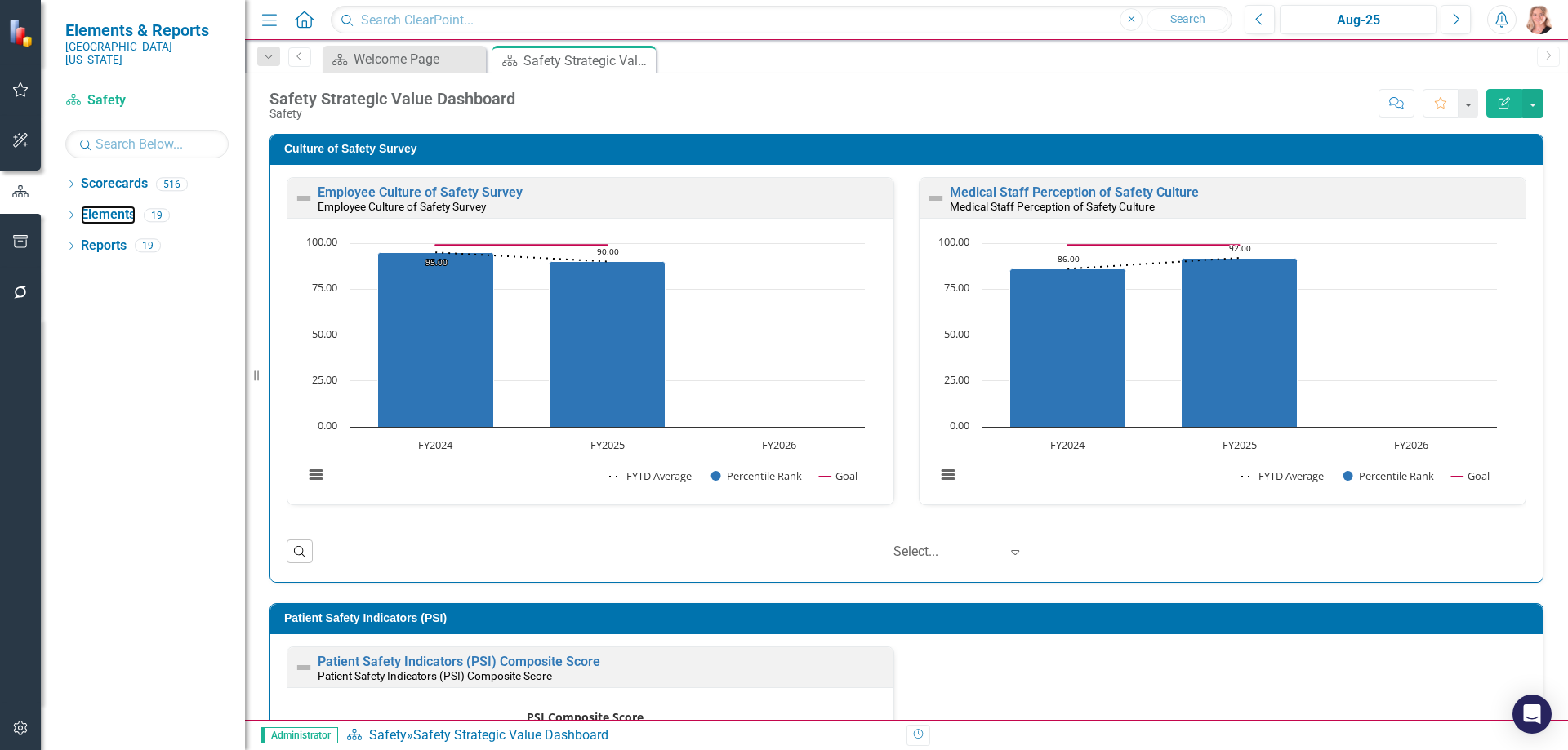
click at [106, 206] on link "Elements" at bounding box center [109, 214] width 55 height 19
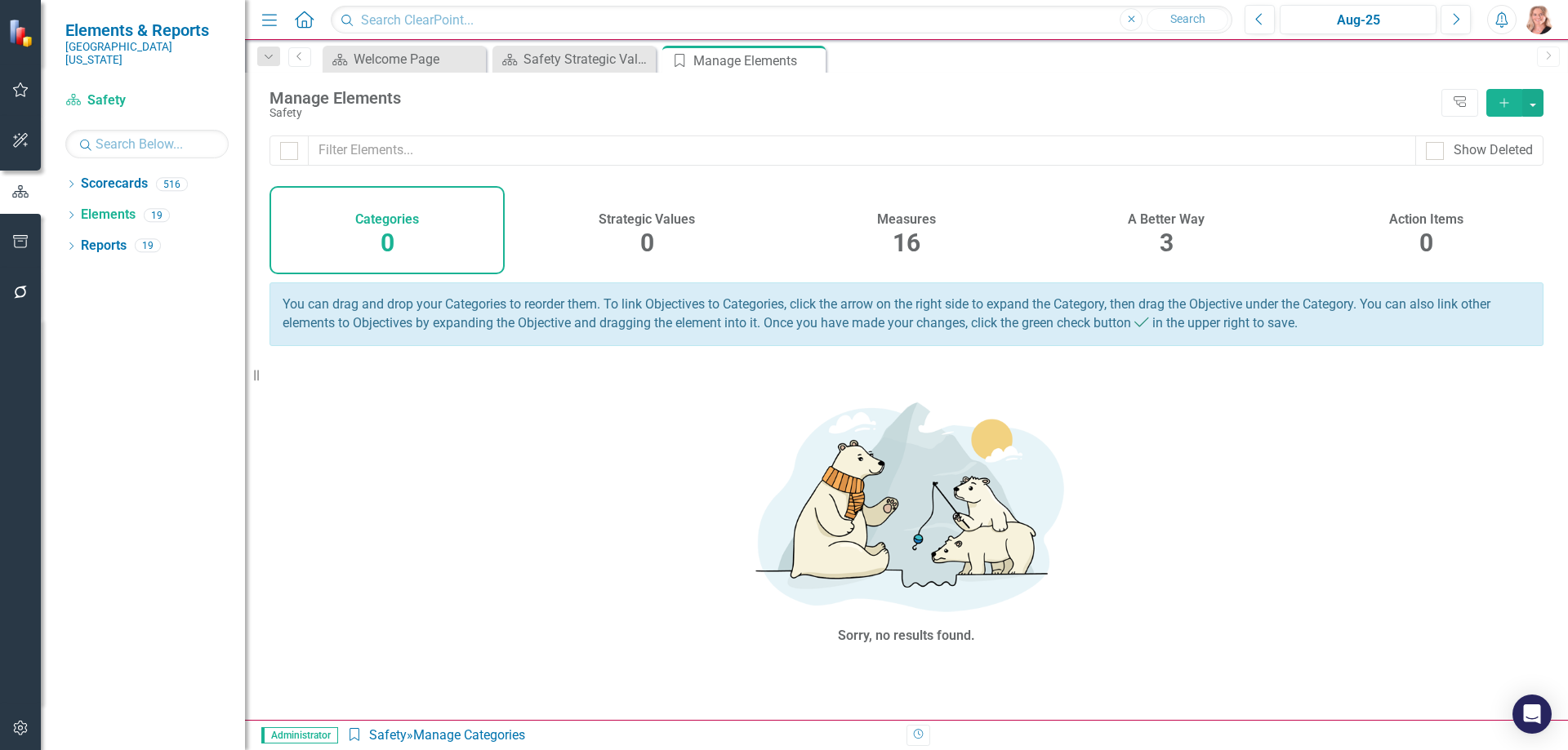
click at [1165, 243] on span "3" at bounding box center [1166, 243] width 14 height 28
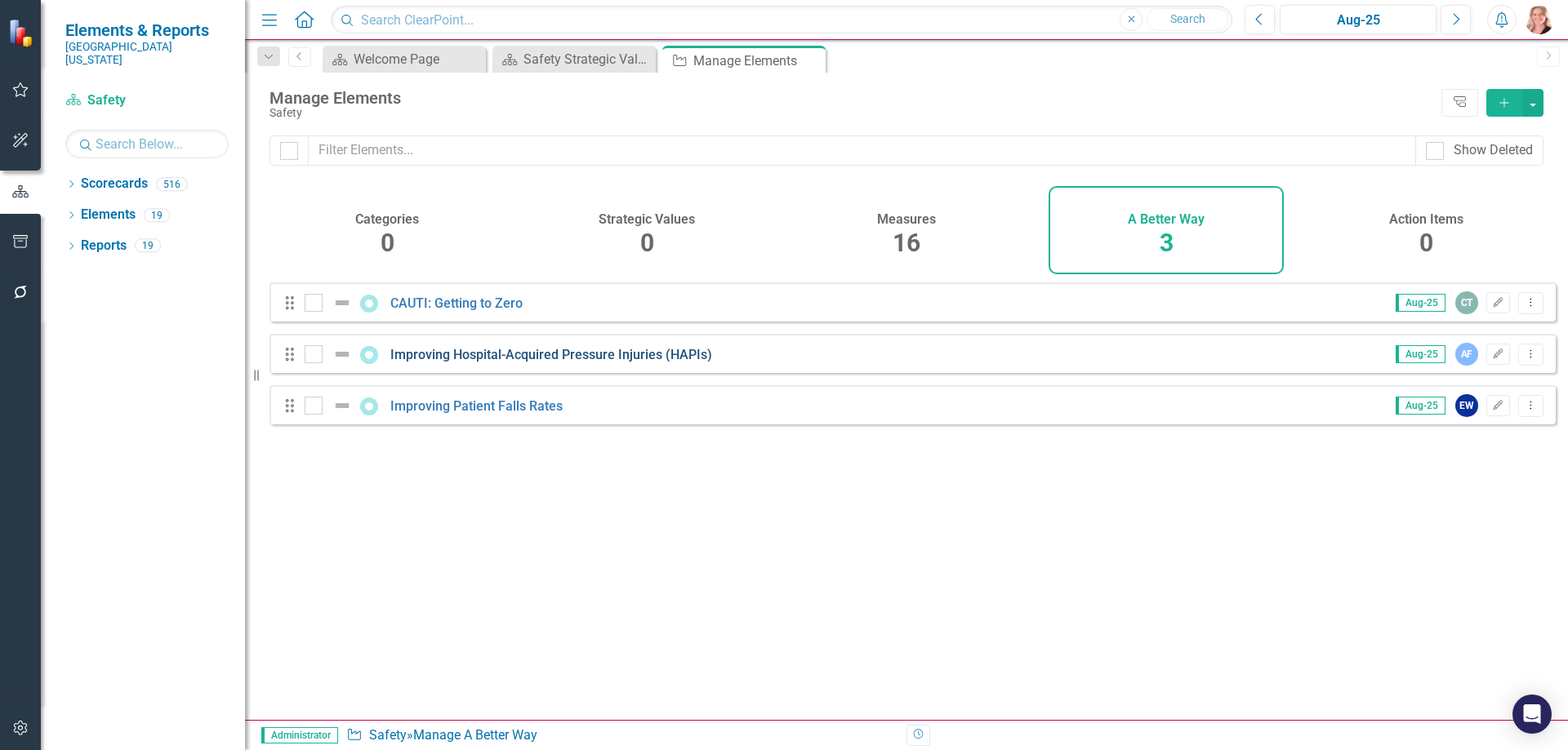
click at [443, 361] on link "Improving Hospital-Acquired Pressure Injuries (HAPIs)" at bounding box center [551, 355] width 321 height 16
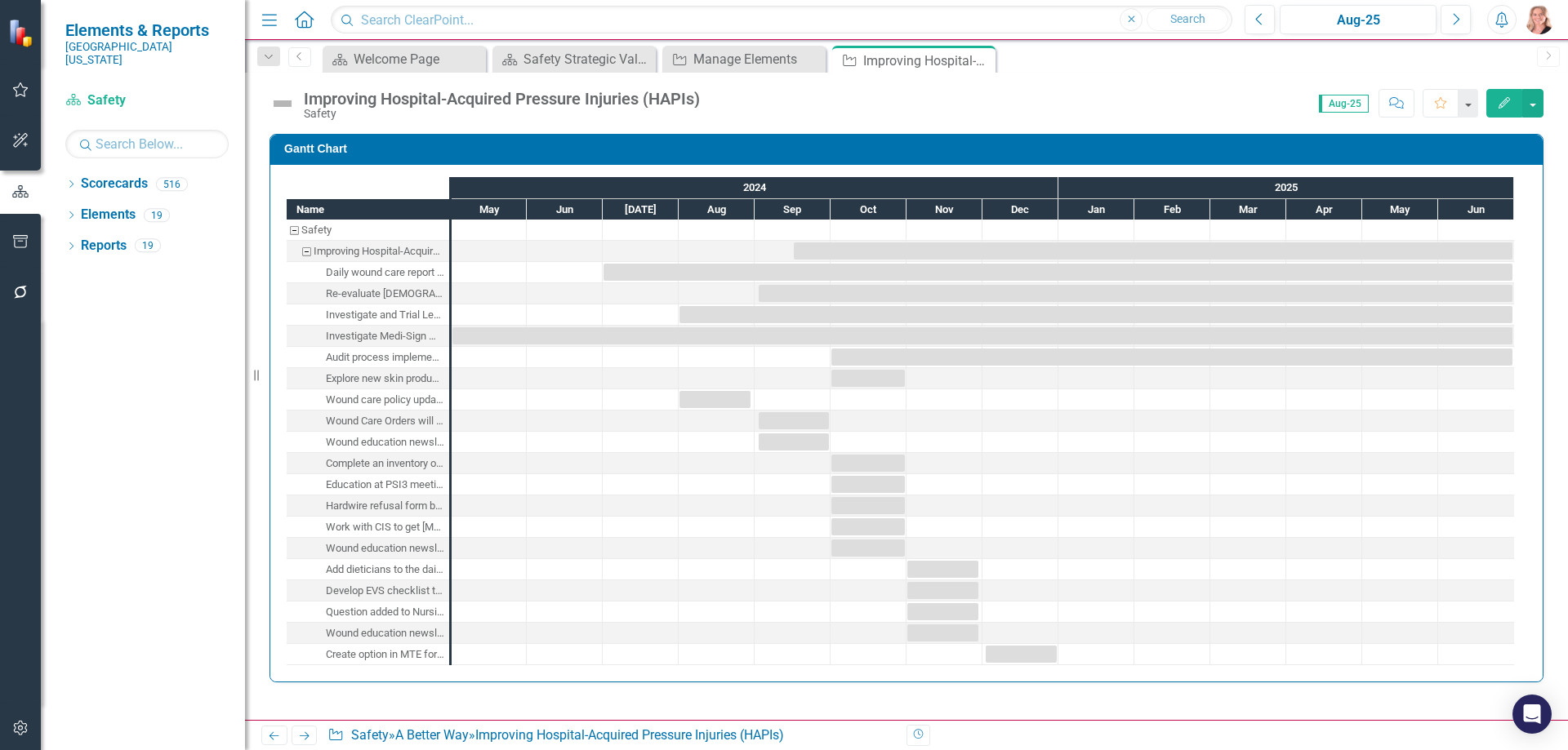
checkbox input "true"
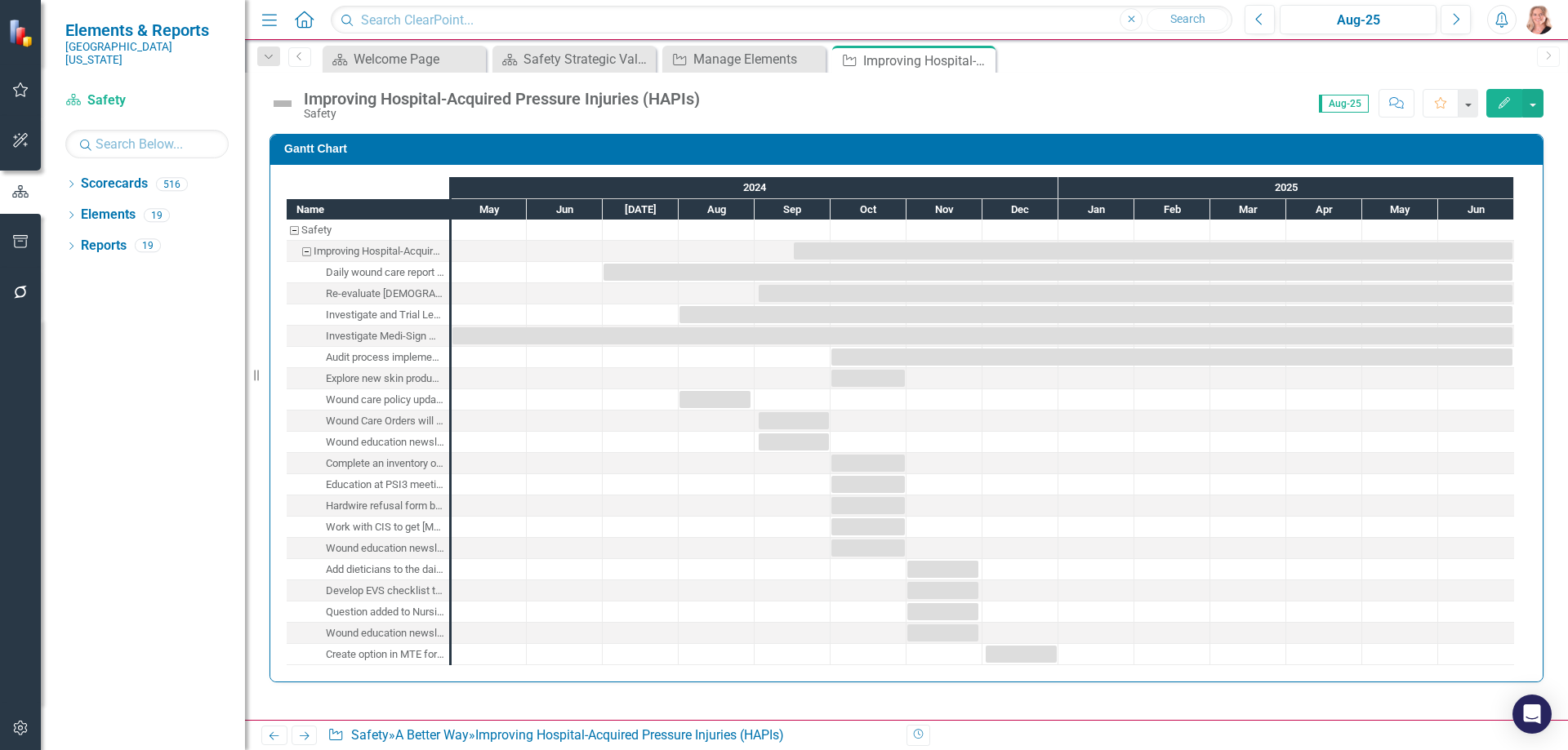
checkbox input "true"
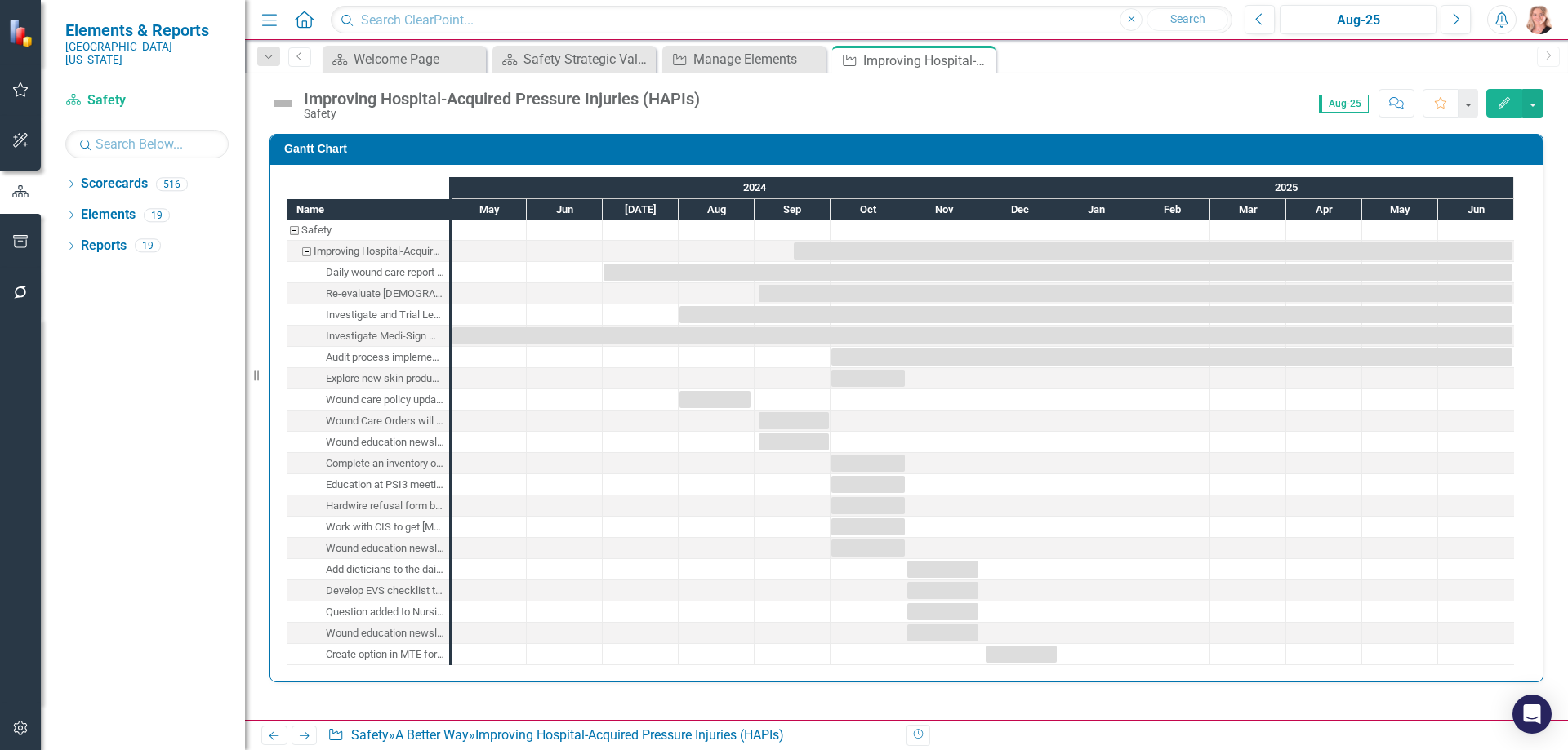
checkbox input "true"
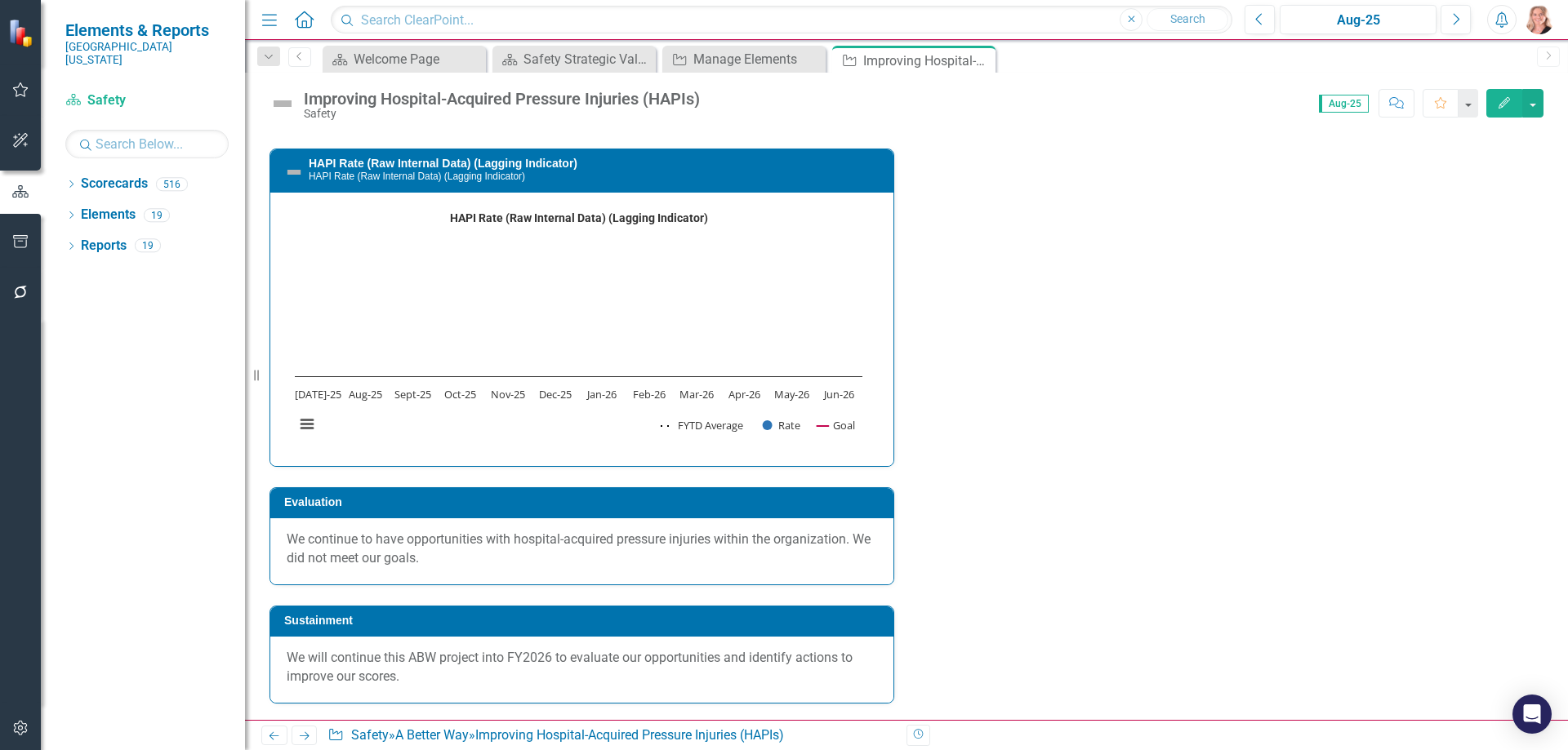
scroll to position [3019, 0]
click at [1264, 23] on icon "Previous" at bounding box center [1260, 19] width 9 height 15
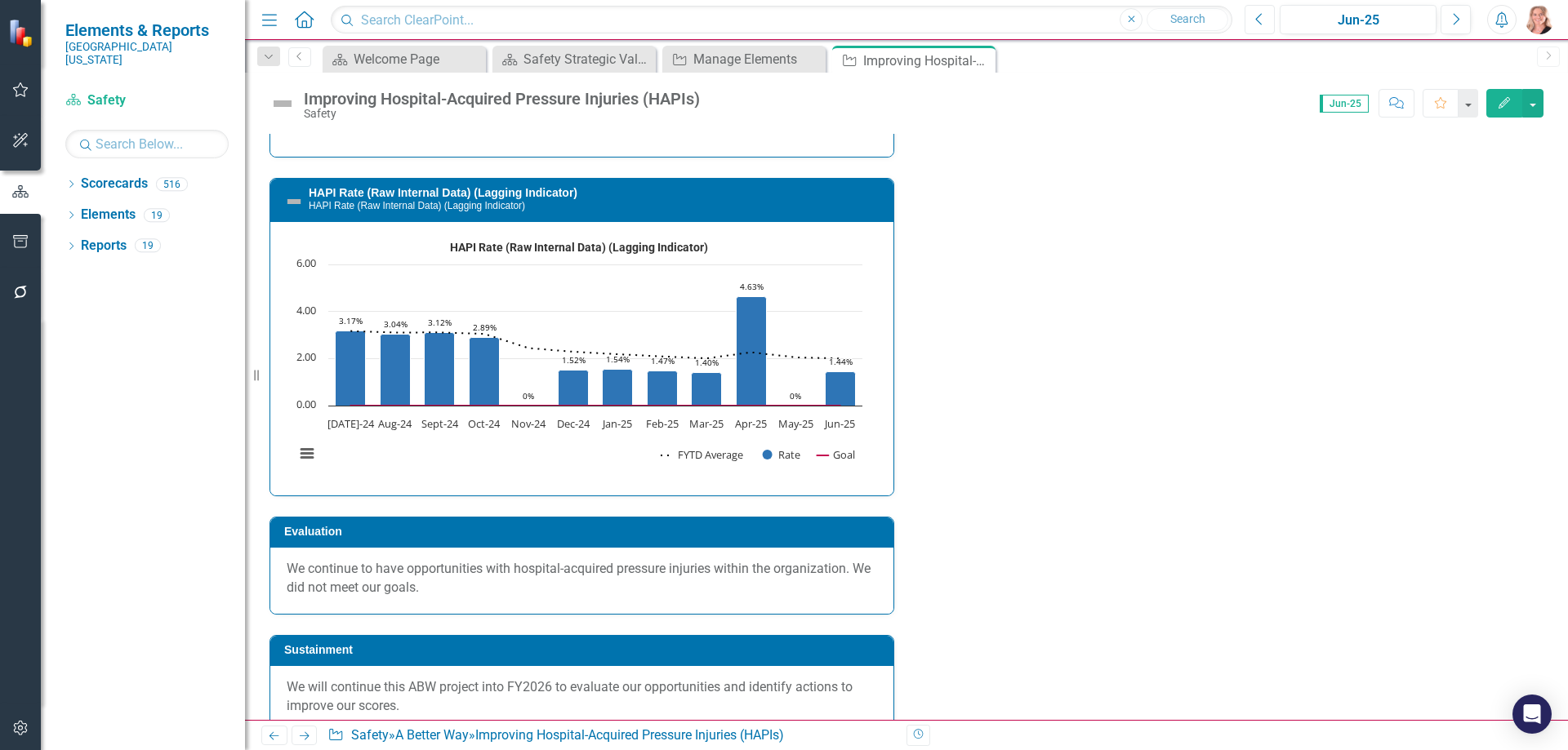
scroll to position [2775, 0]
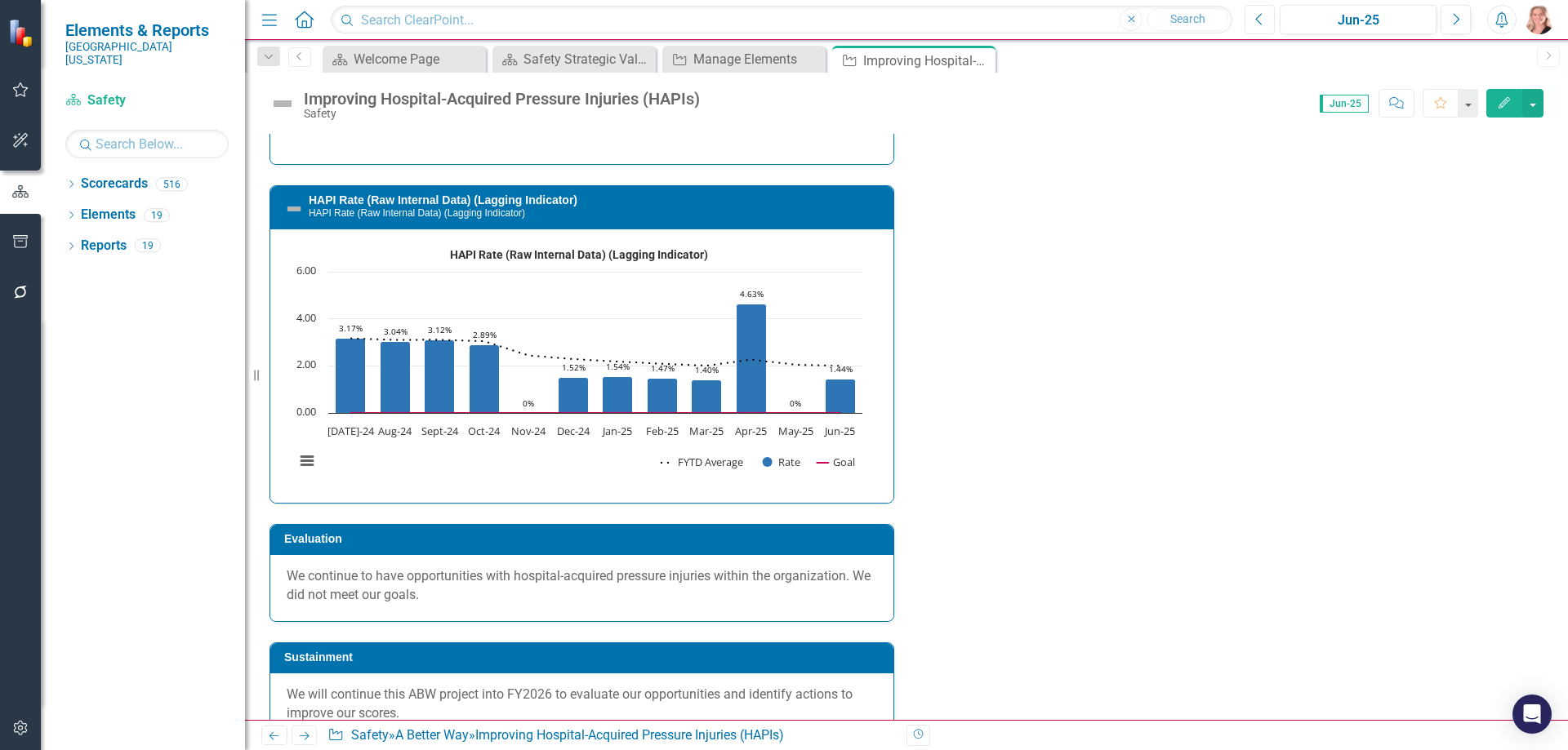
click at [568, 147] on rect "Interactive chart" at bounding box center [578, 25] width 584 height 244
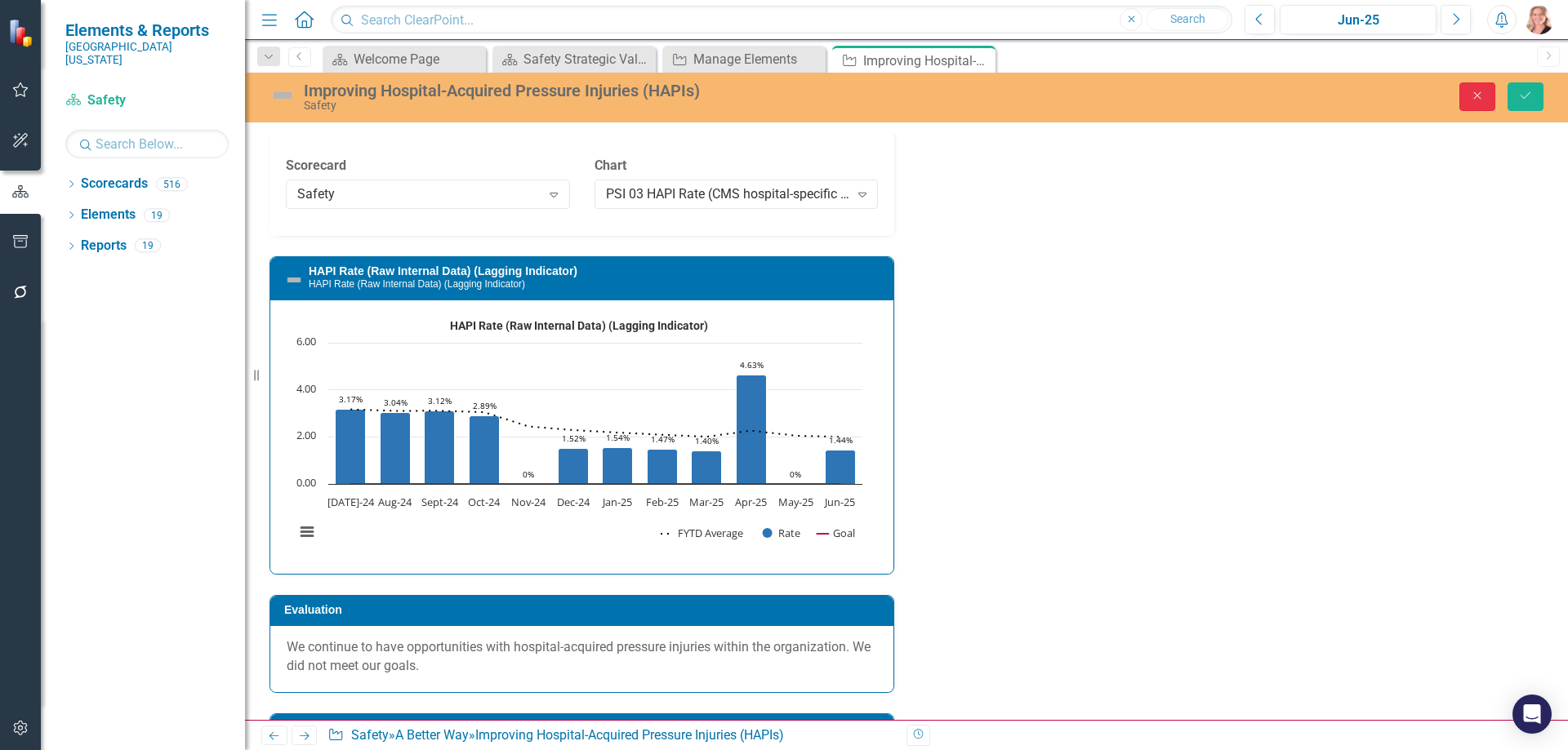
click at [1467, 102] on button "Close" at bounding box center [1477, 96] width 36 height 28
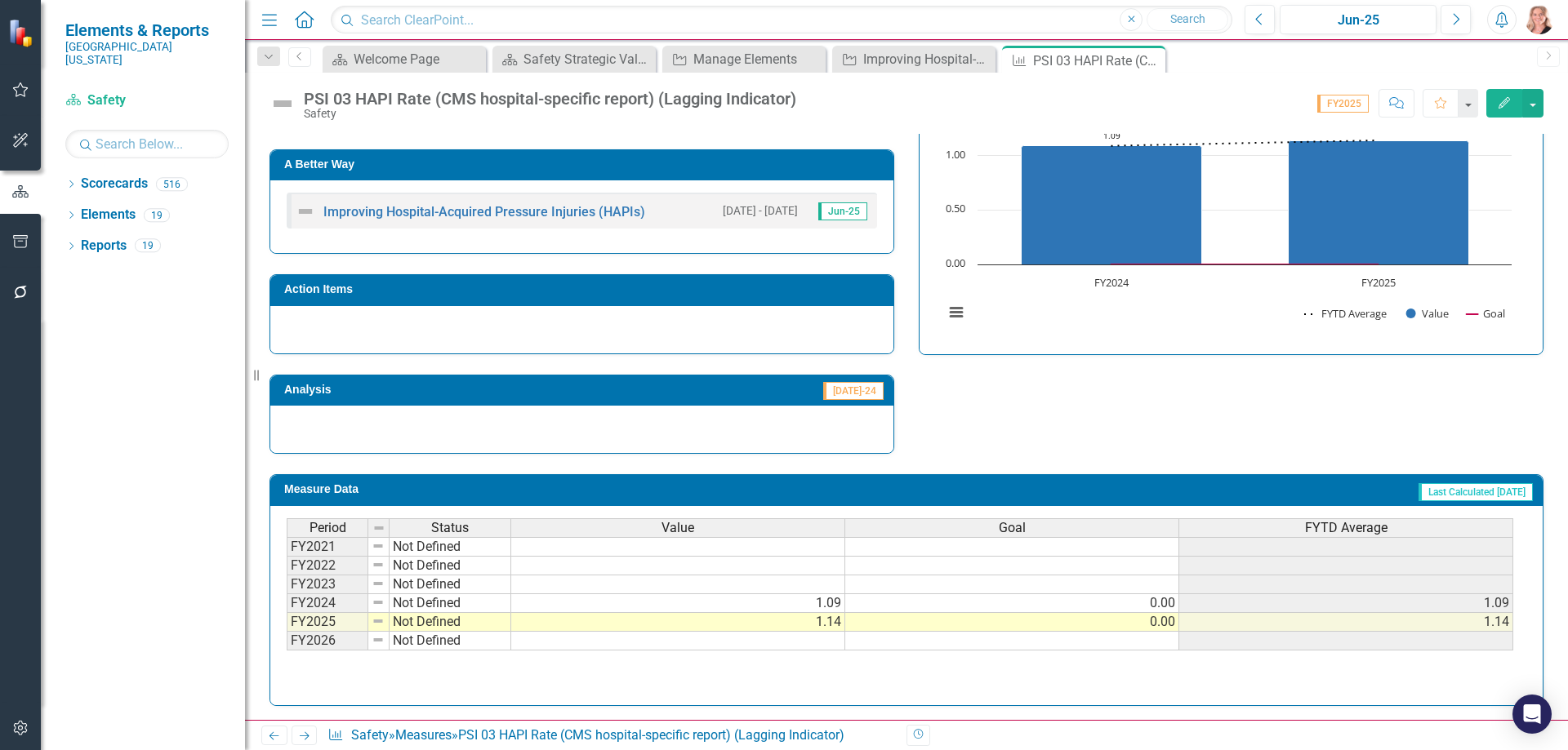
scroll to position [438, 0]
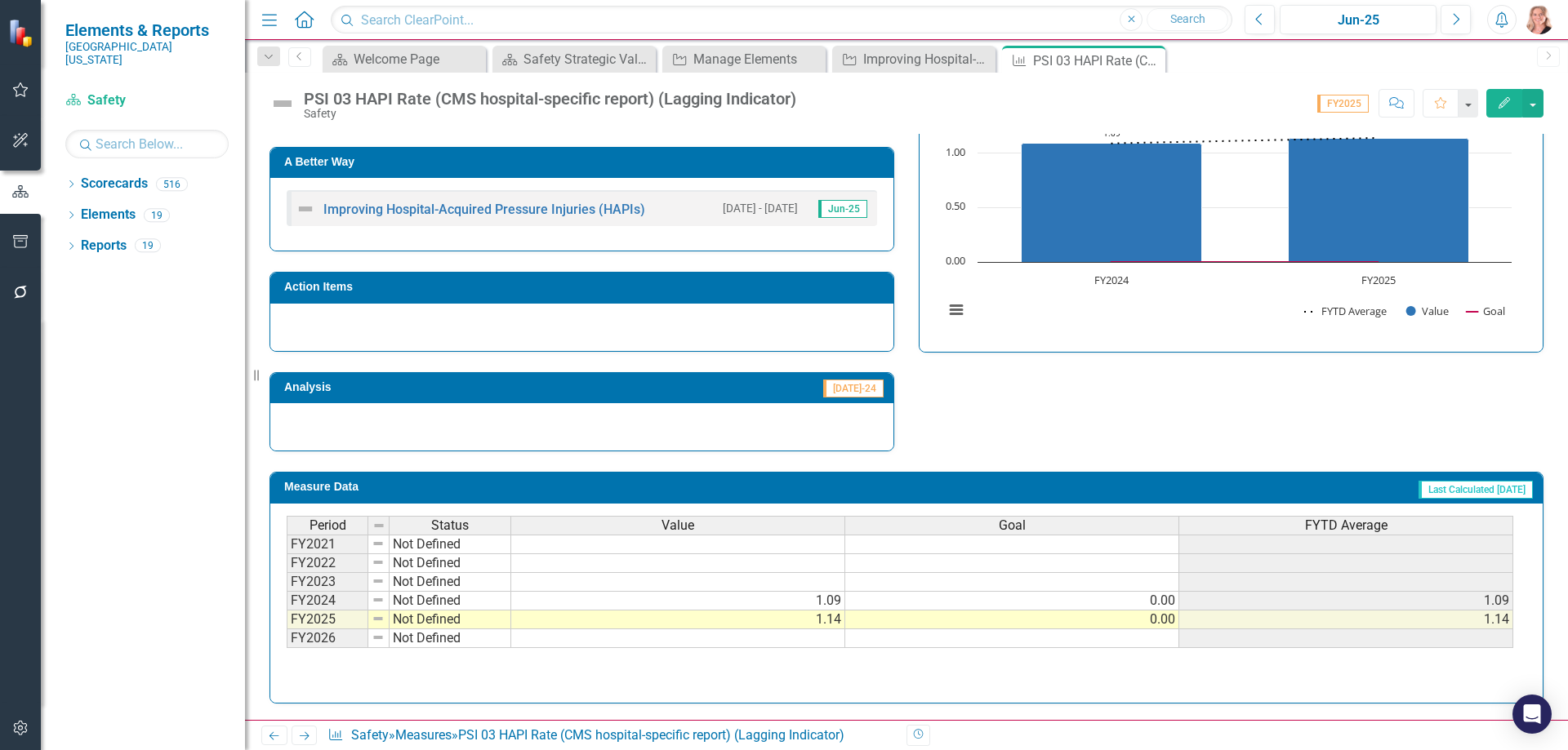
click at [795, 634] on td at bounding box center [678, 638] width 334 height 19
click at [788, 646] on td at bounding box center [678, 638] width 334 height 19
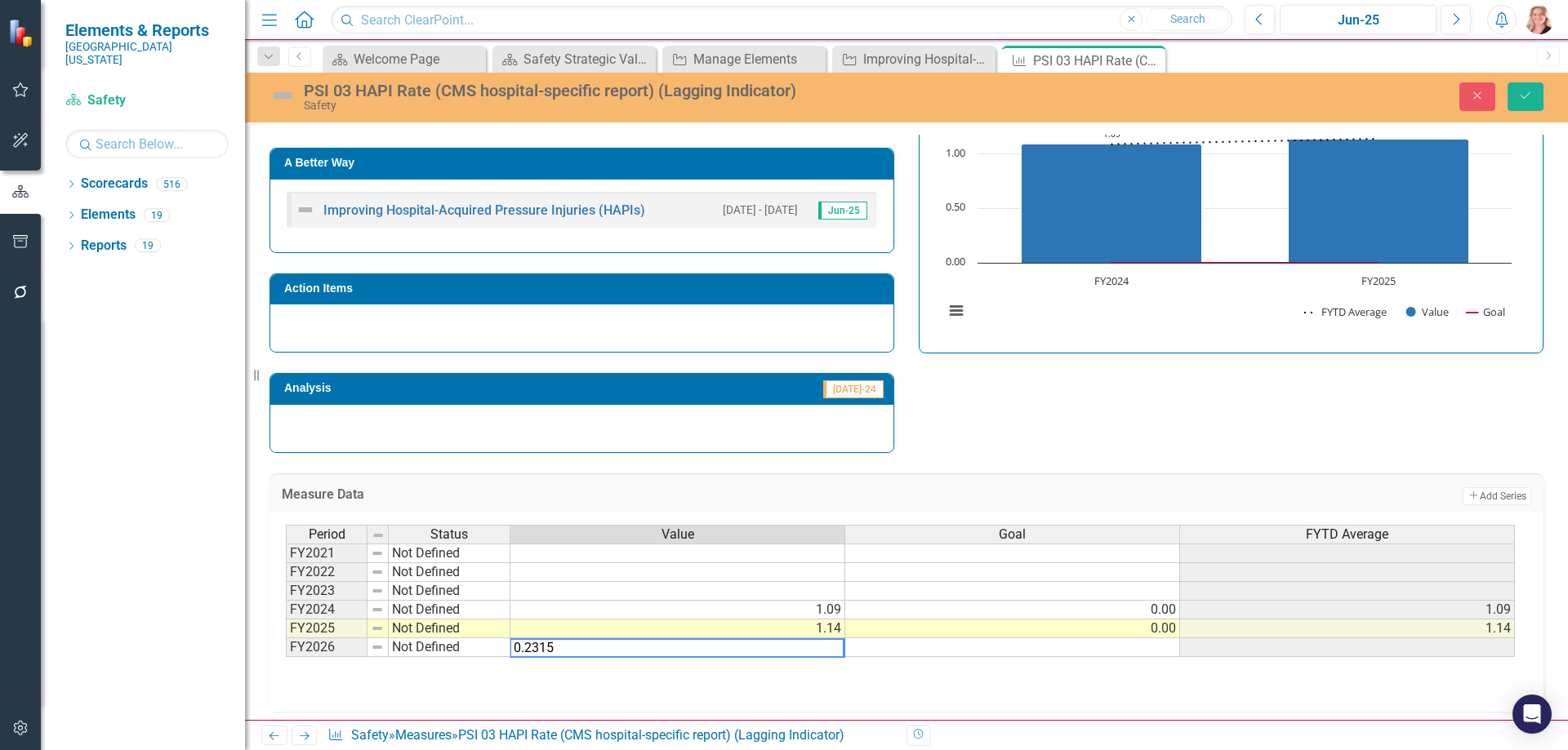
type textarea "0.2315"
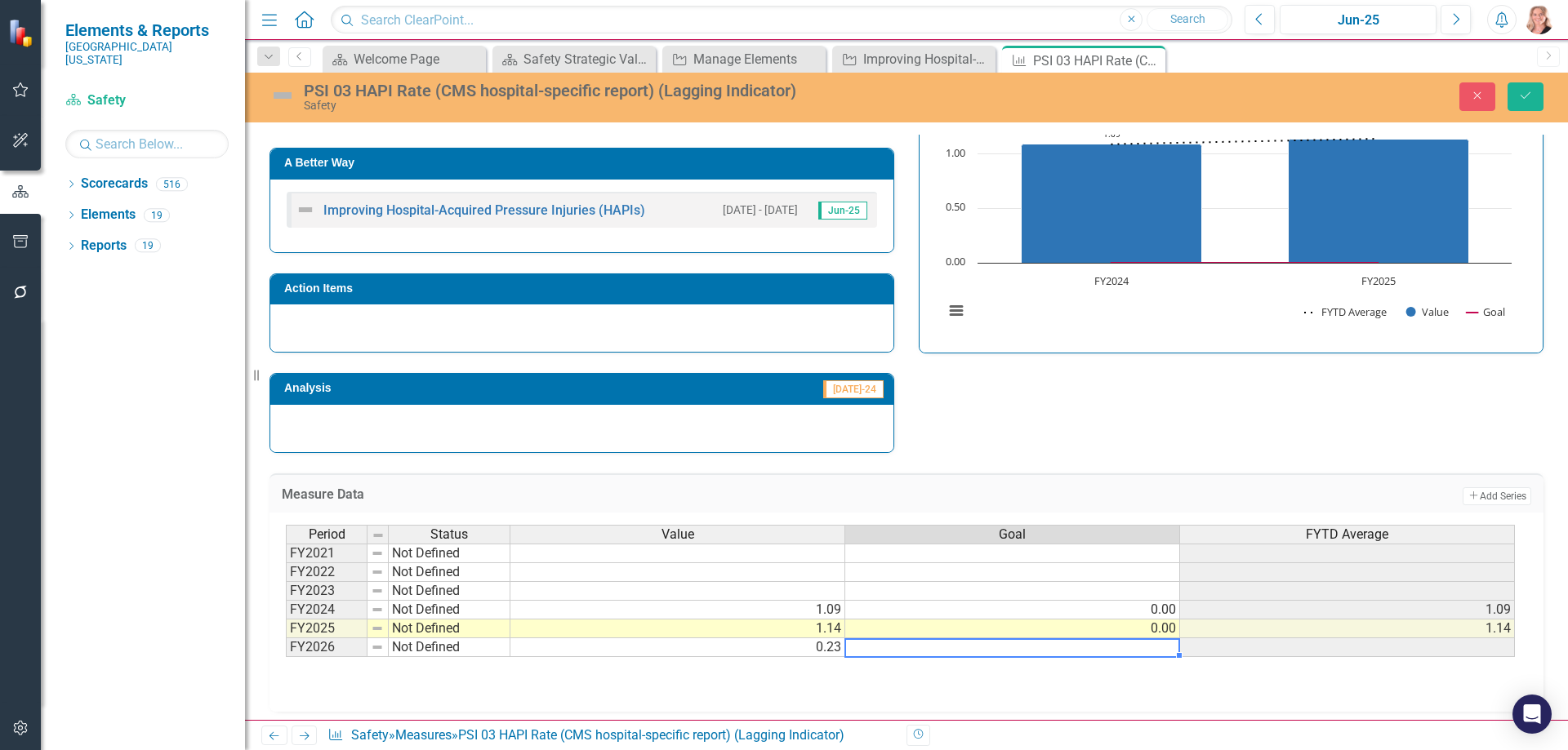
click at [1142, 650] on td at bounding box center [1012, 647] width 335 height 19
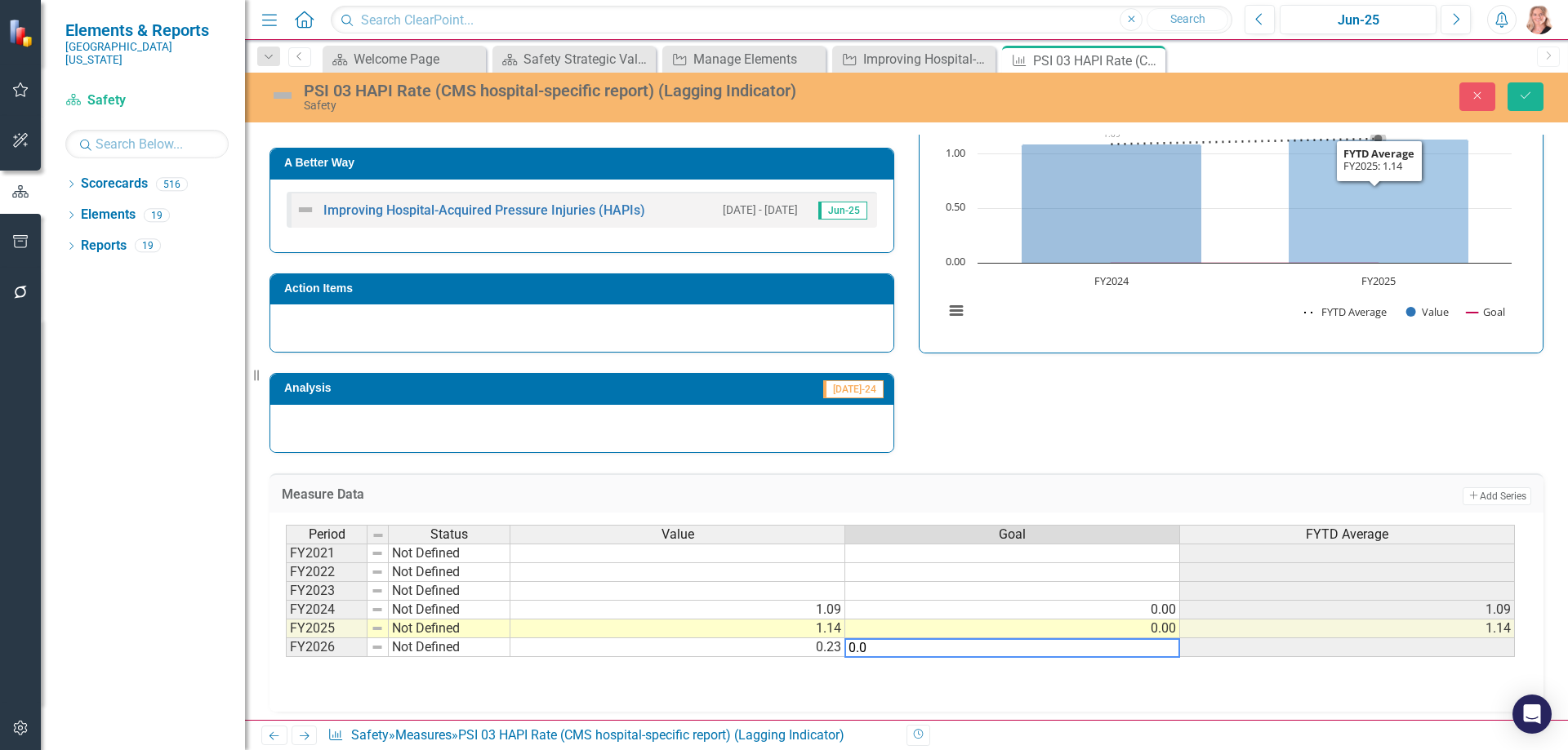
type textarea "0.0"
click at [1518, 99] on button "Save" at bounding box center [1526, 96] width 36 height 28
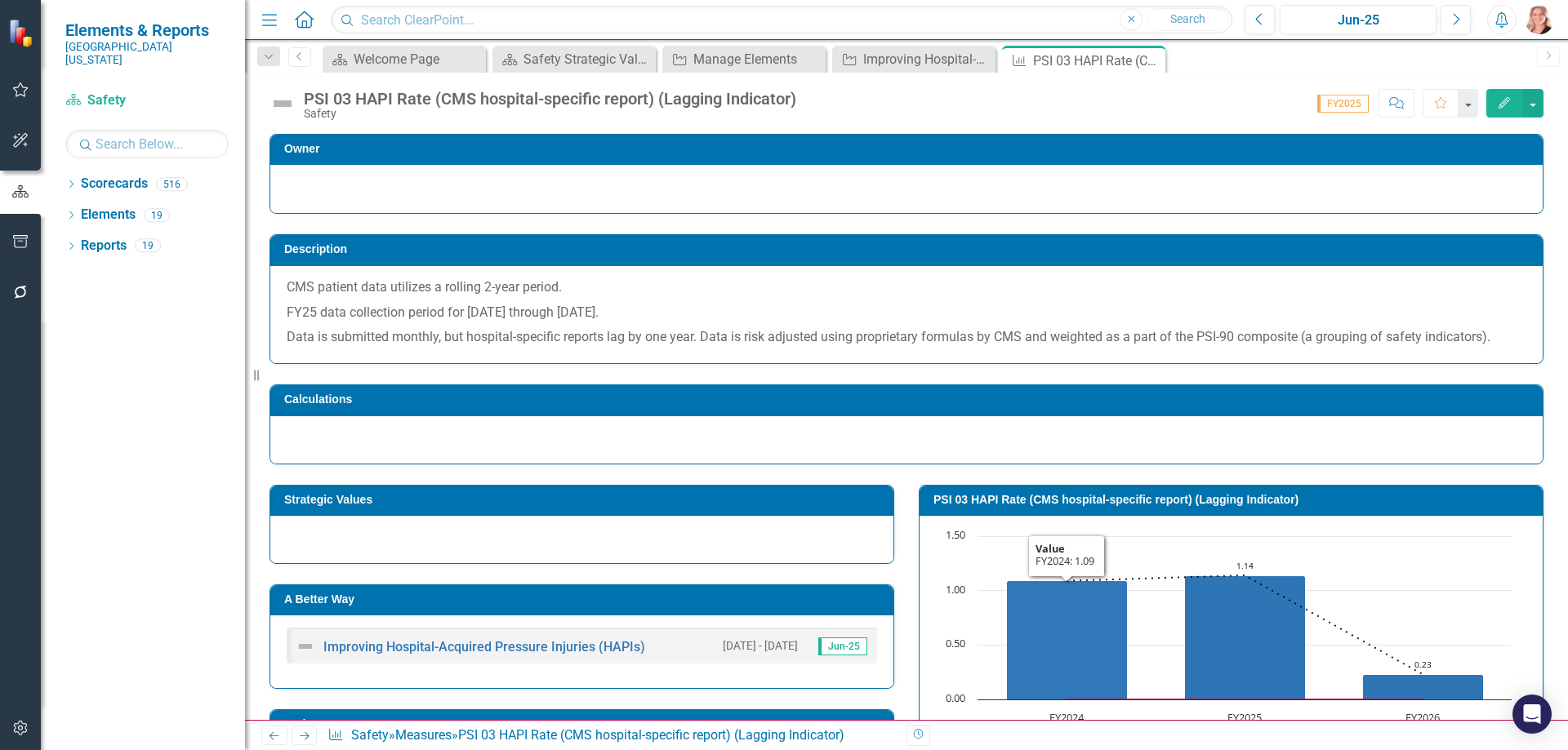
scroll to position [244, 0]
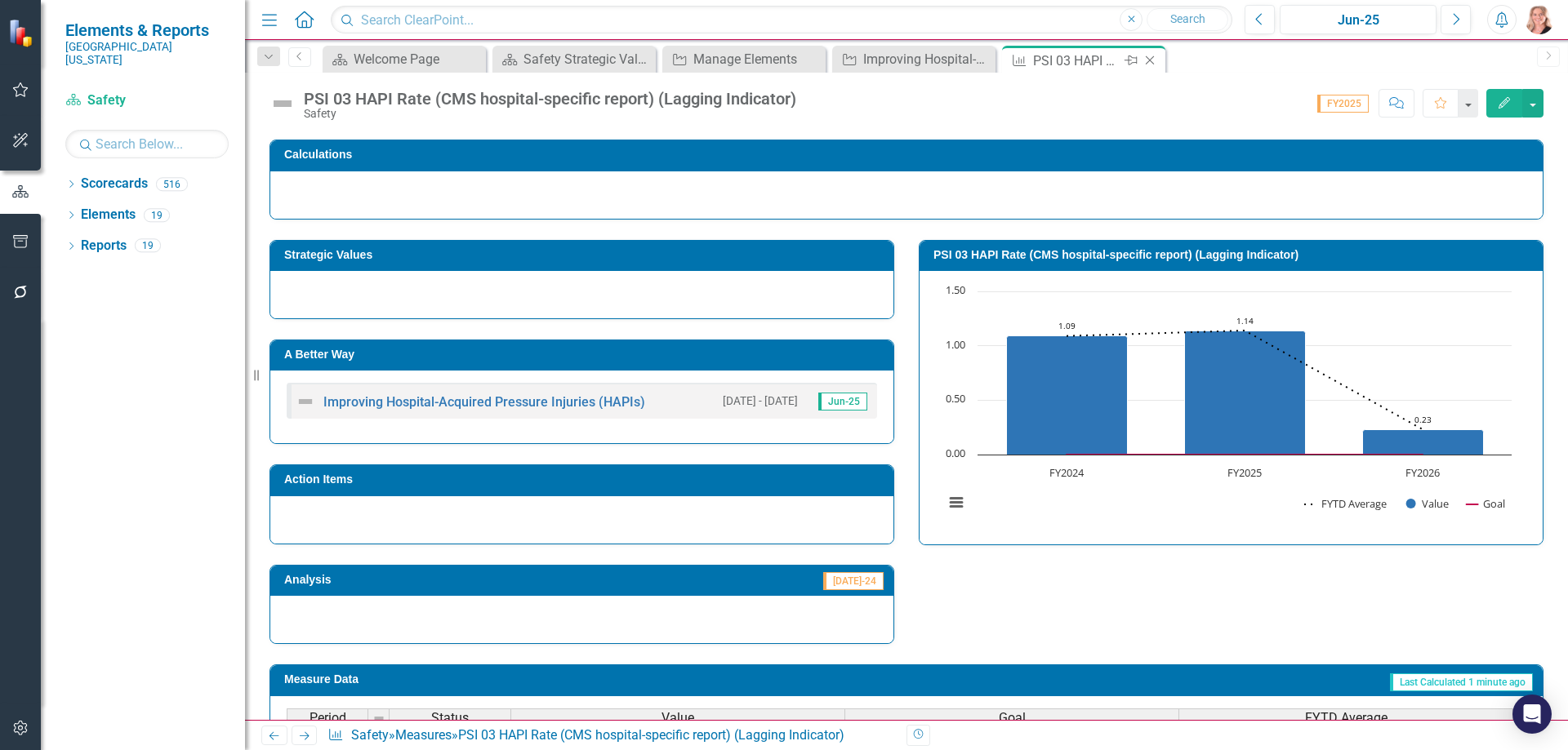
click at [1150, 58] on icon "Close" at bounding box center [1150, 60] width 16 height 13
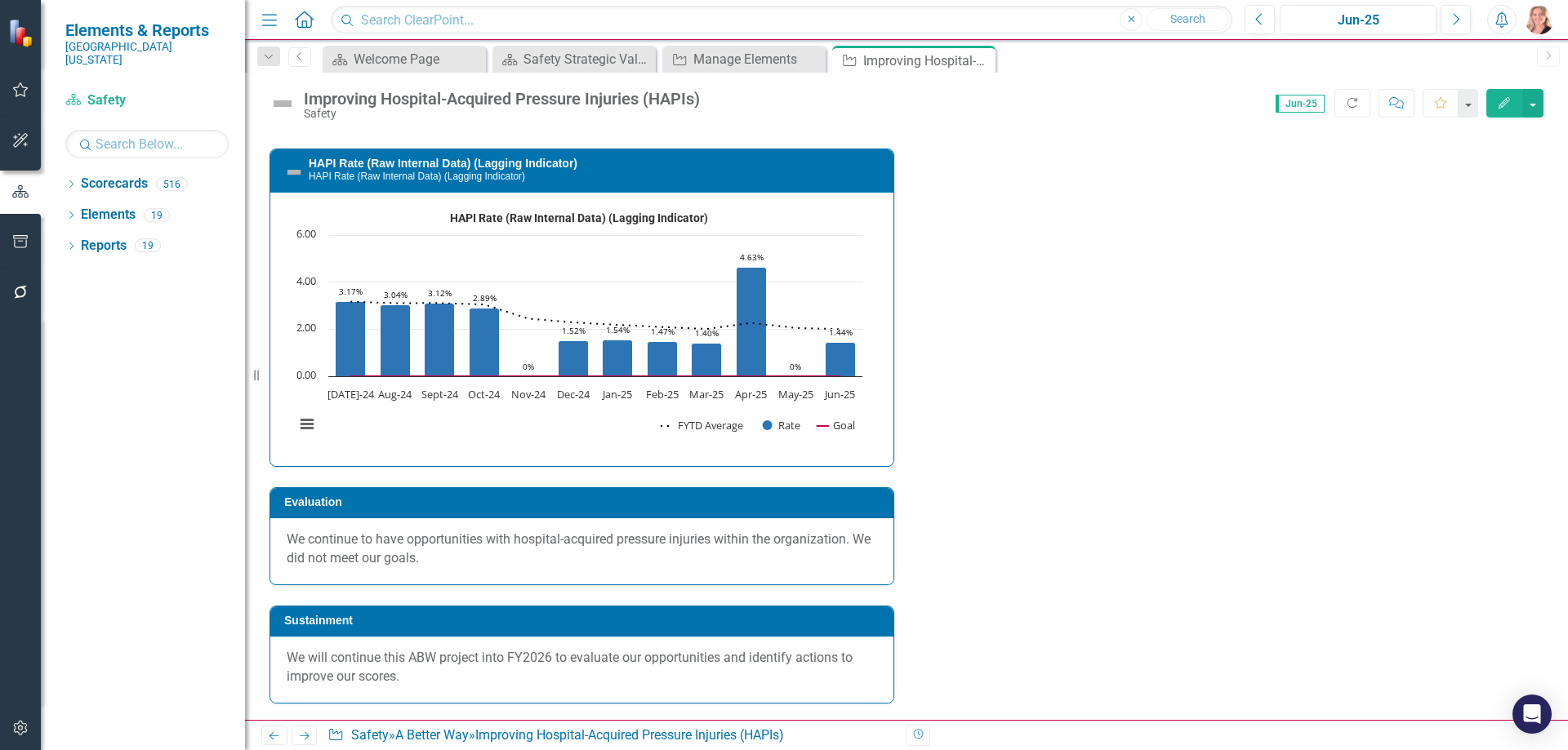
scroll to position [2938, 0]
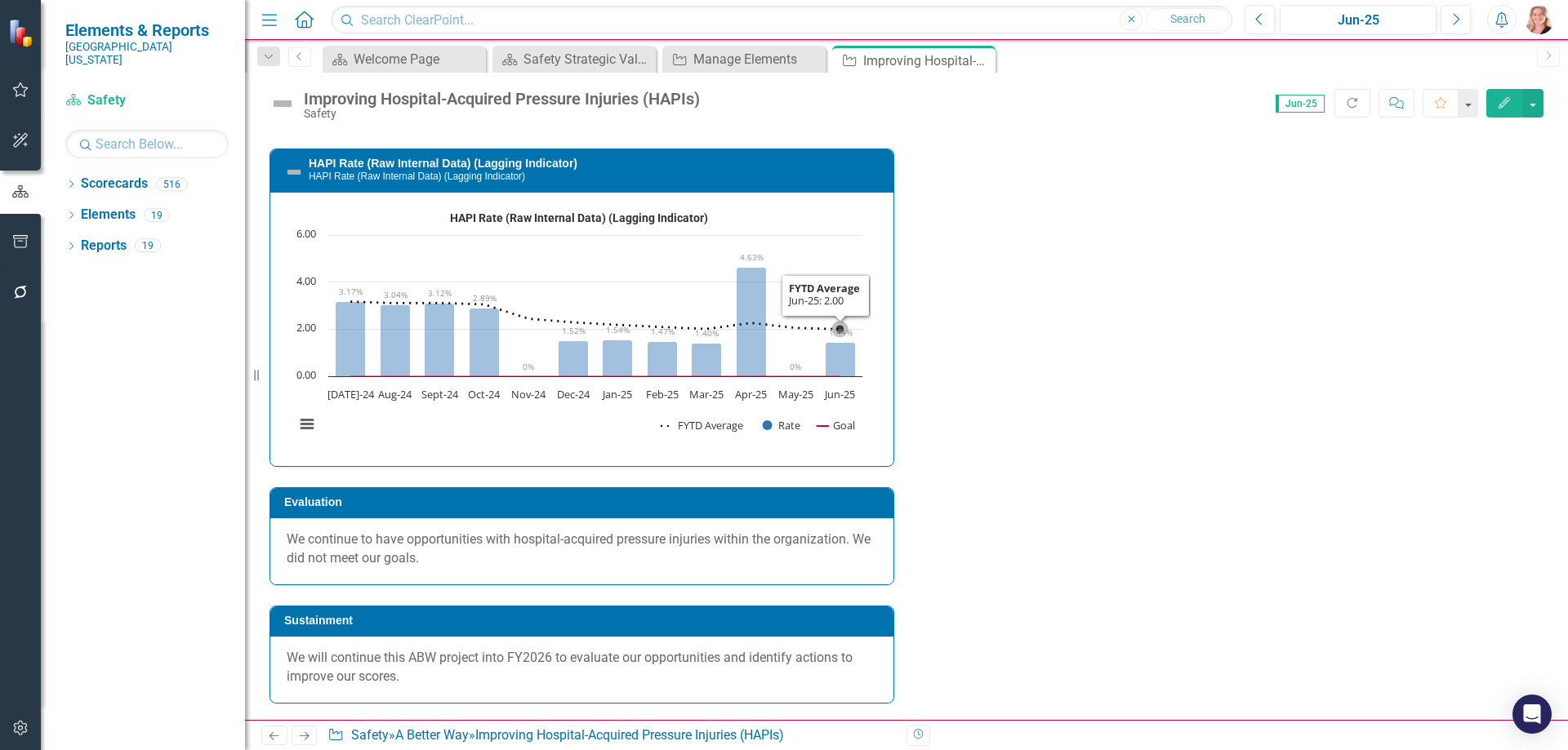
click at [830, 450] on rect "Interactive chart" at bounding box center [578, 326] width 584 height 244
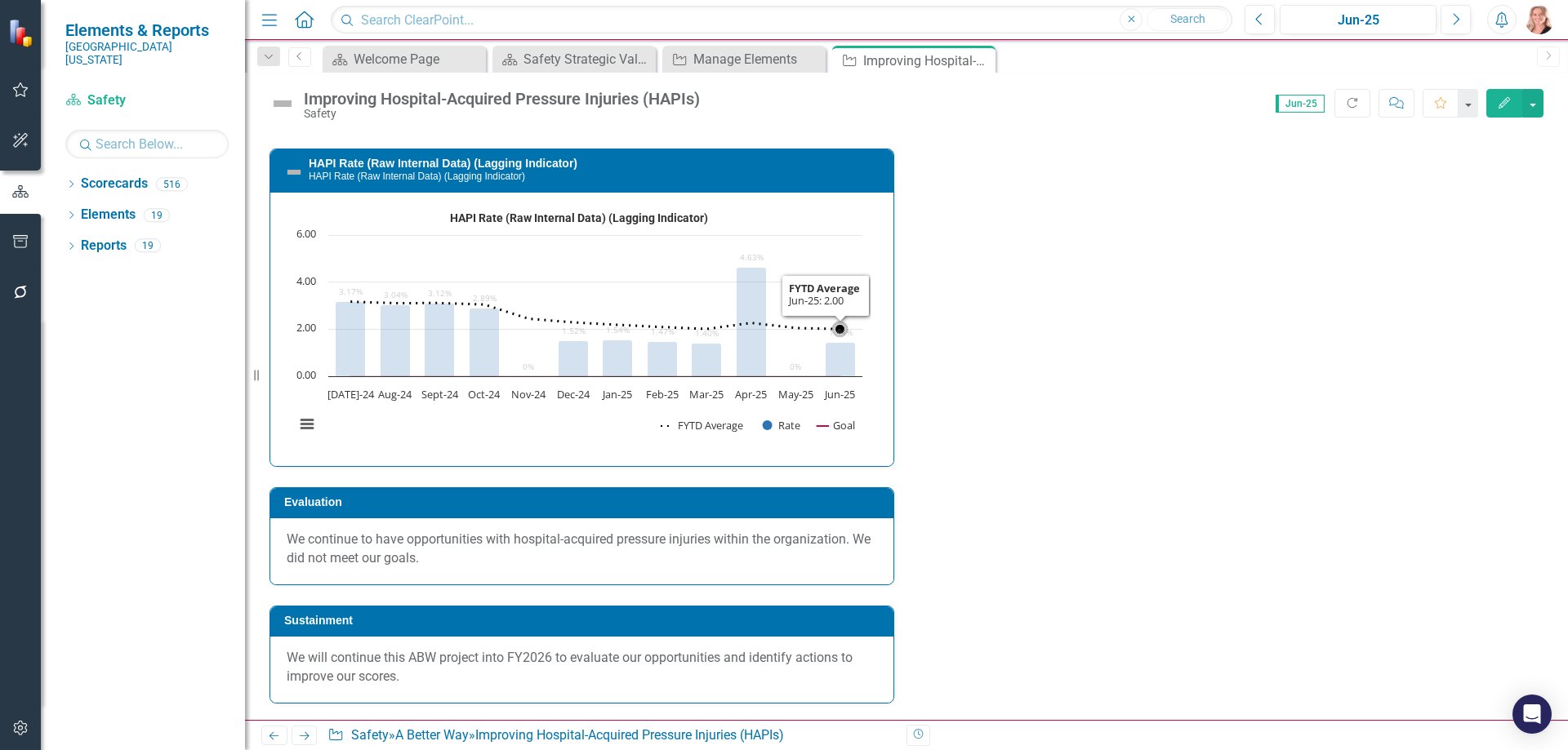
click at [830, 450] on rect "Interactive chart" at bounding box center [578, 326] width 584 height 244
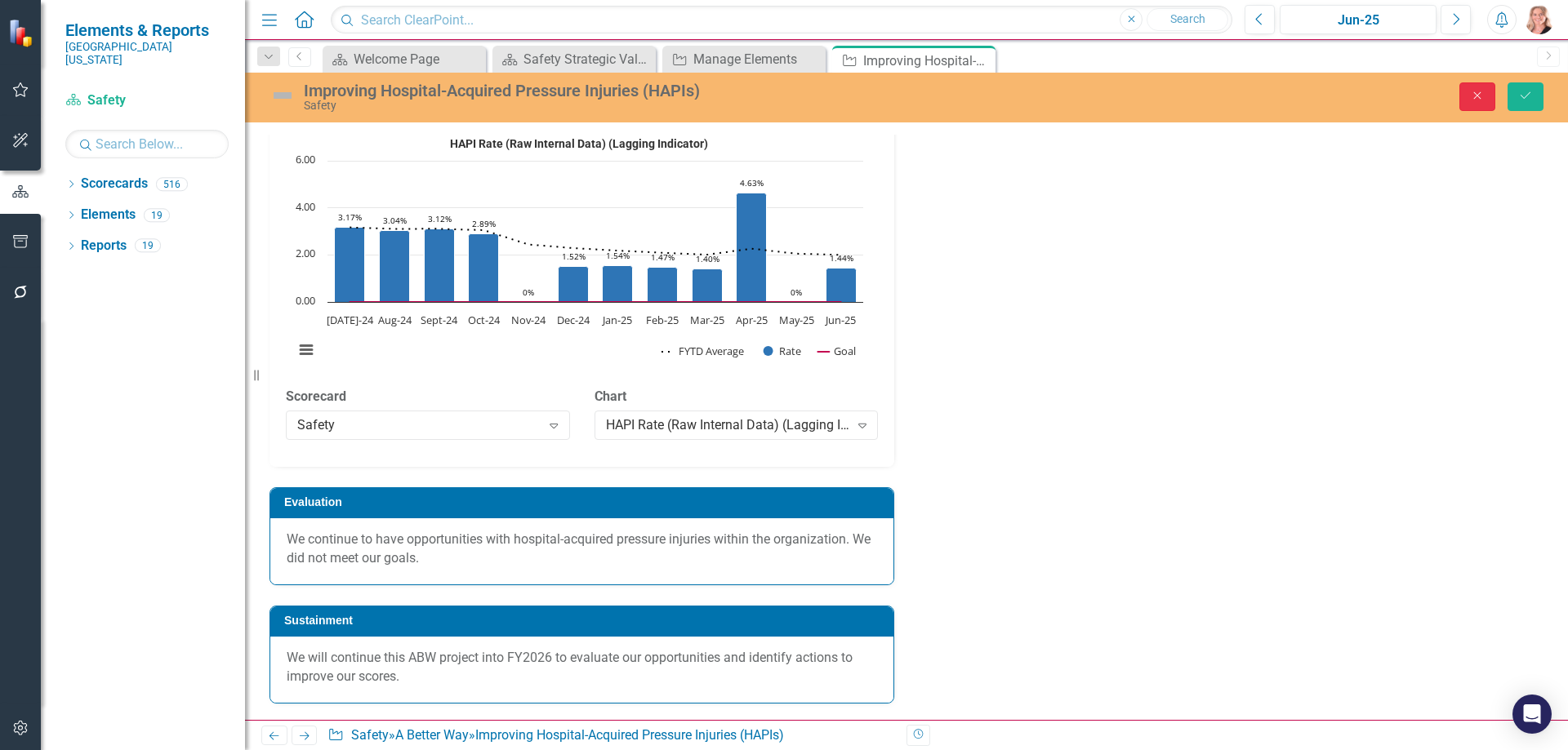
click at [1466, 100] on button "Close" at bounding box center [1477, 96] width 36 height 28
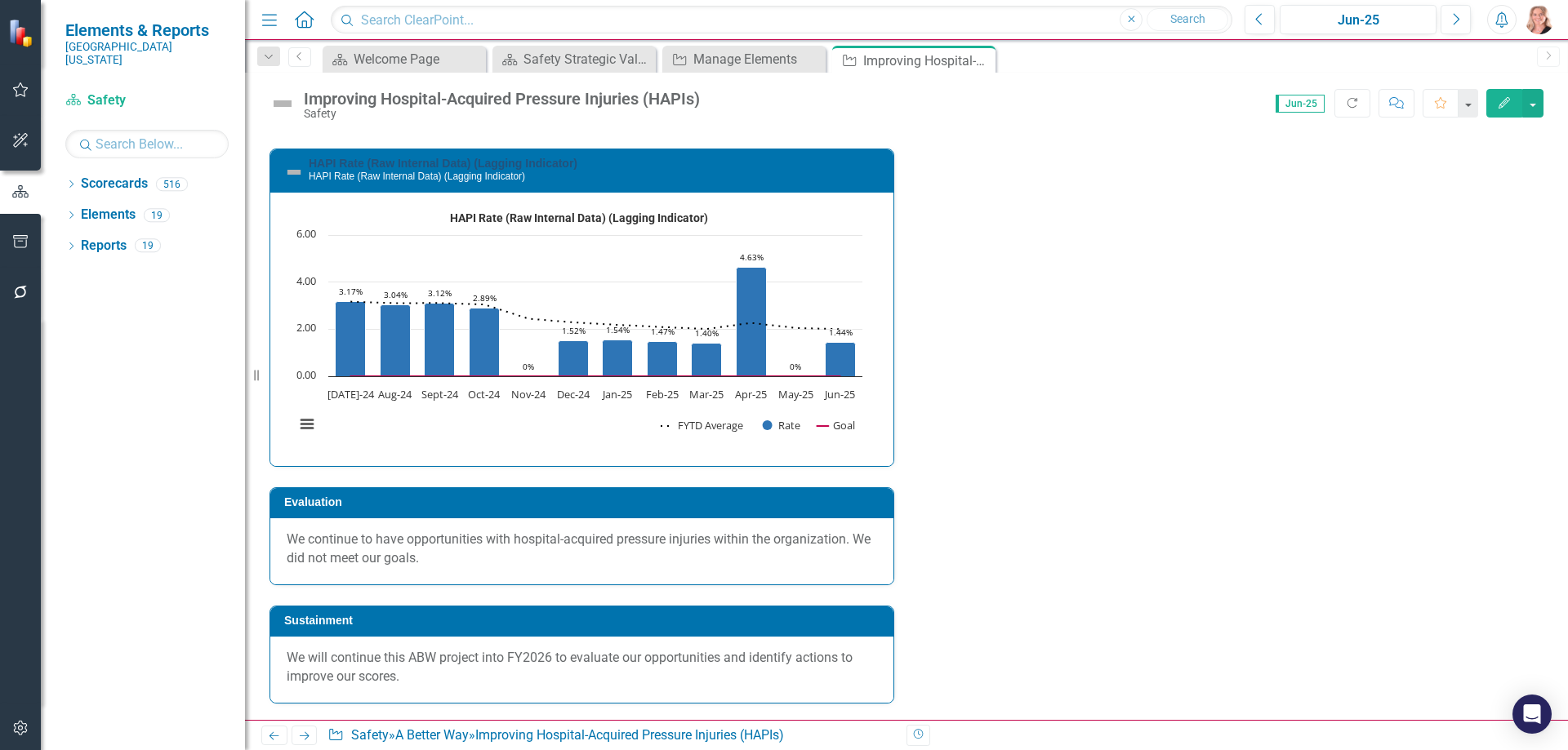
click at [533, 169] on link "HAPI Rate (Raw Internal Data) (Lagging Indicator)" at bounding box center [443, 163] width 268 height 13
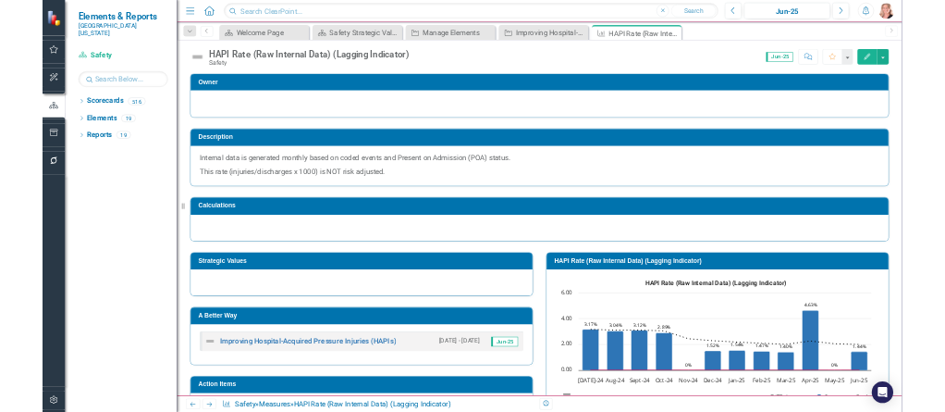
scroll to position [277, 0]
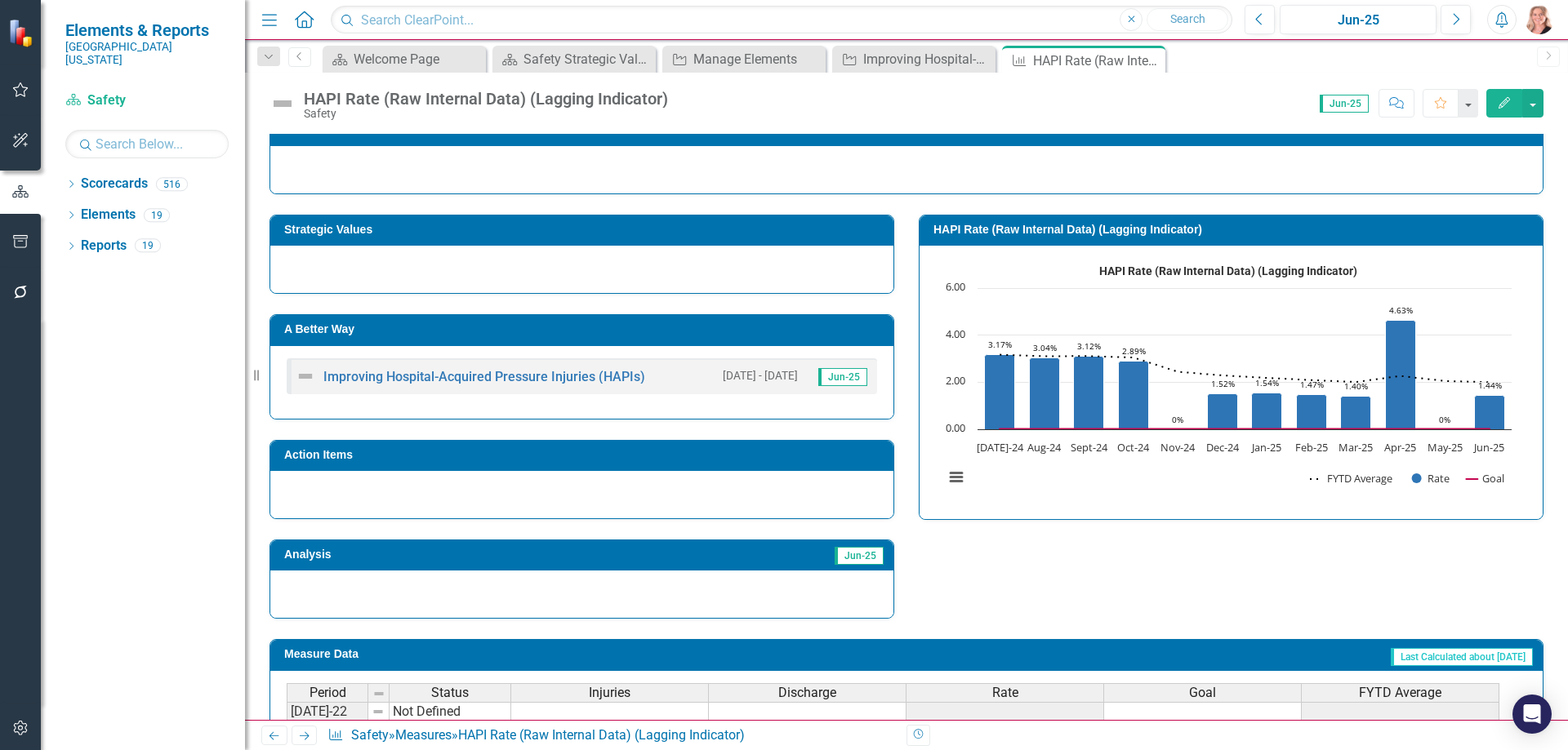
click at [1074, 477] on rect "Interactive chart" at bounding box center [1227, 379] width 584 height 244
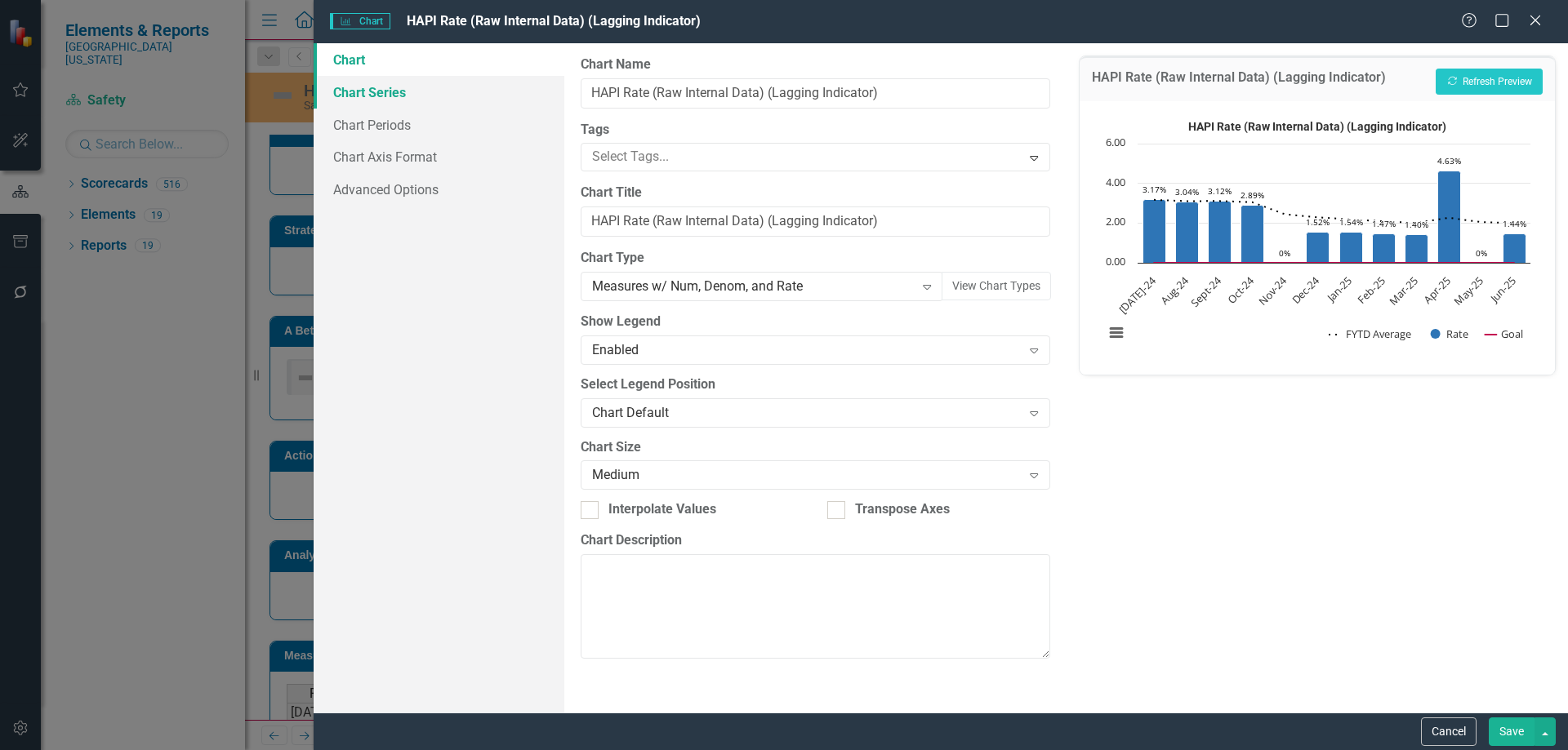
click at [365, 94] on link "Chart Series" at bounding box center [439, 92] width 251 height 33
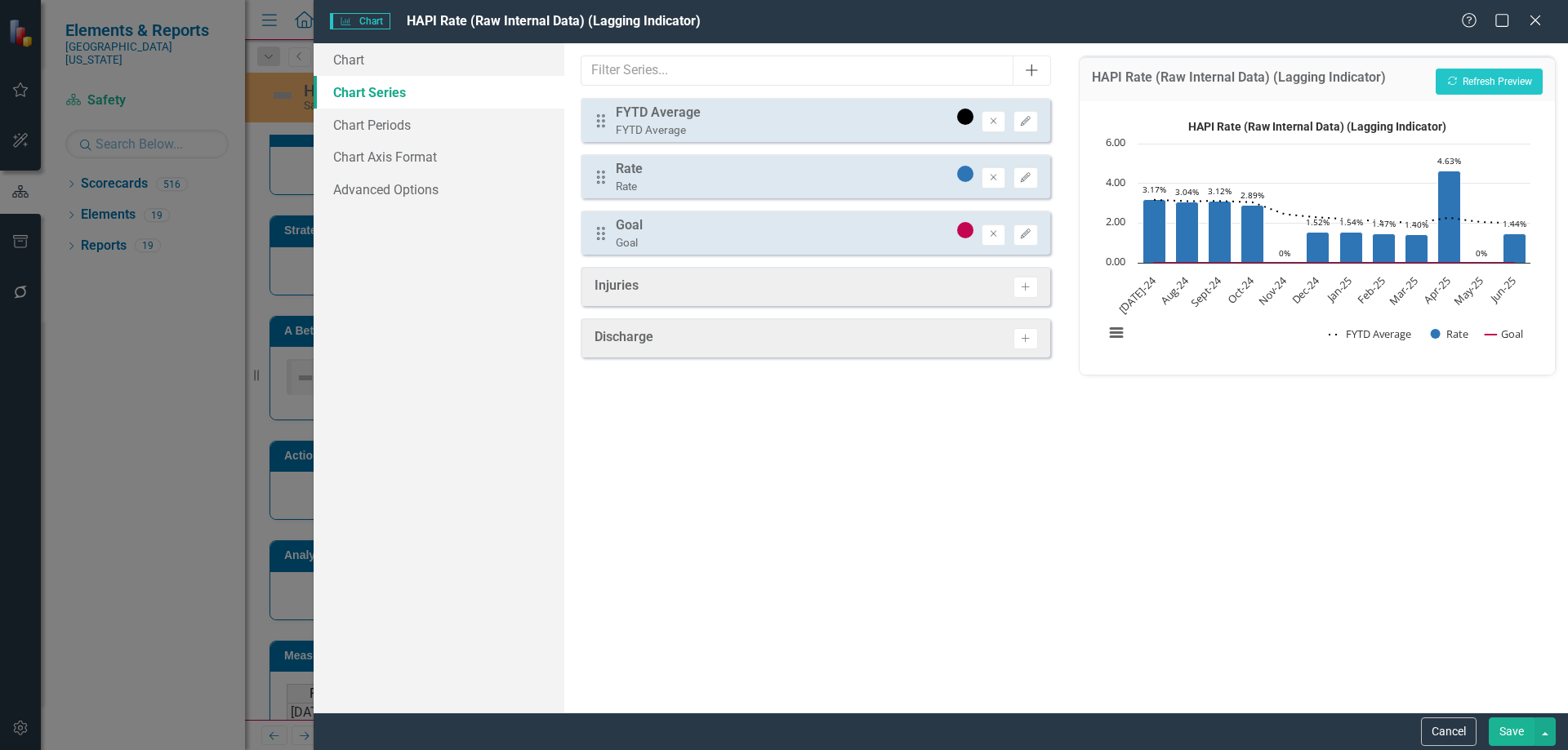
click at [1038, 76] on icon "Add" at bounding box center [1031, 70] width 16 height 13
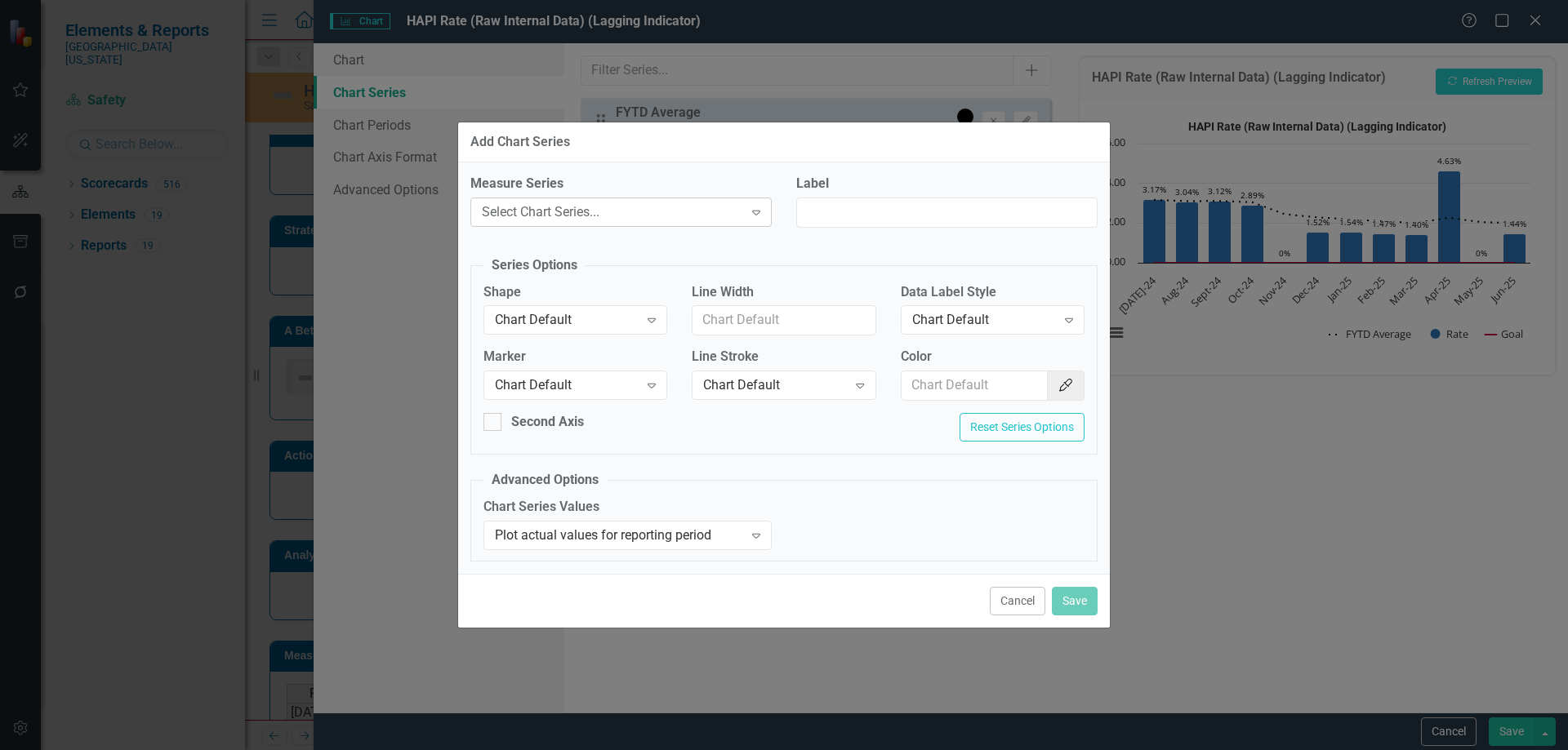
click at [708, 214] on div "Select Chart Series..." at bounding box center [613, 211] width 261 height 19
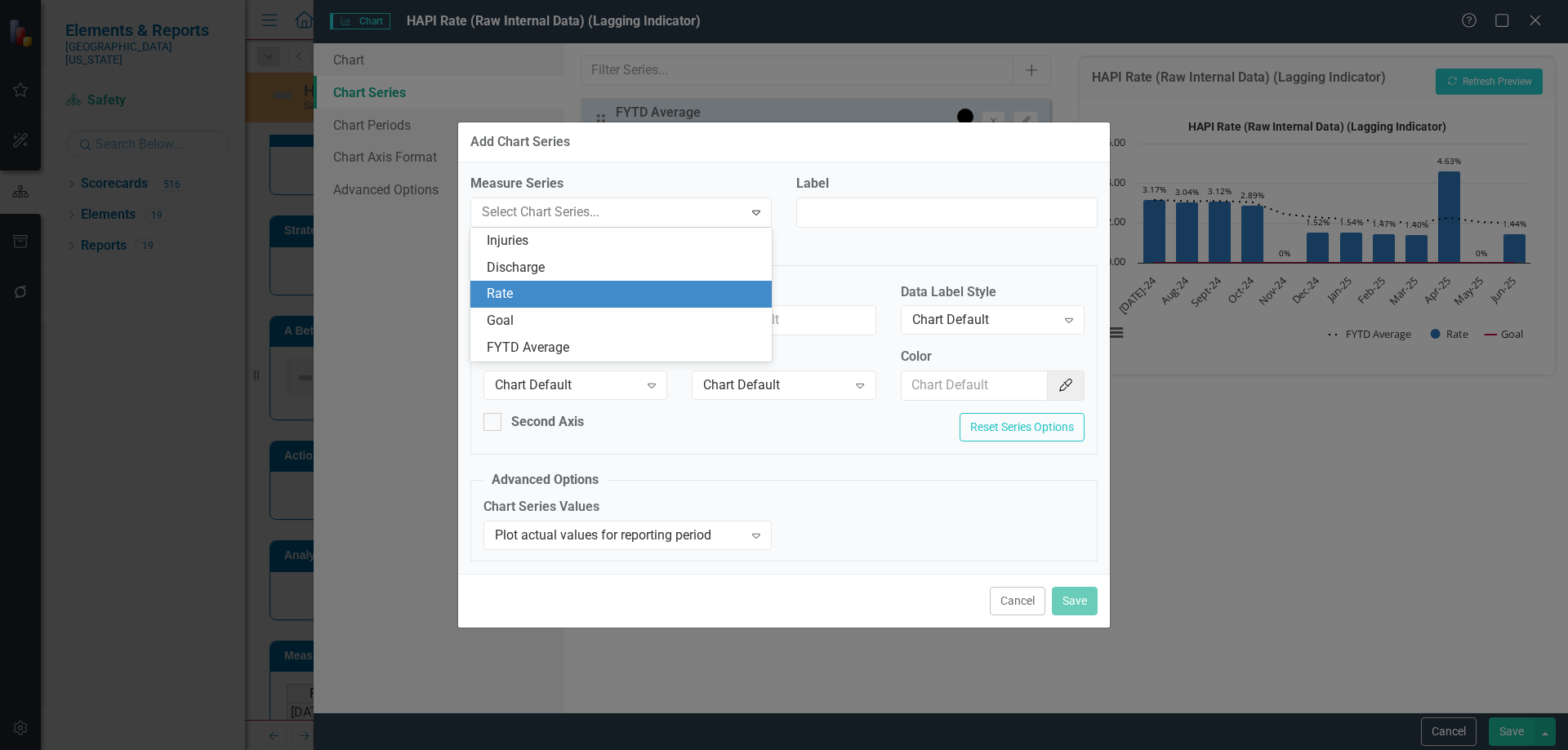
click at [654, 292] on div "Rate" at bounding box center [624, 294] width 275 height 19
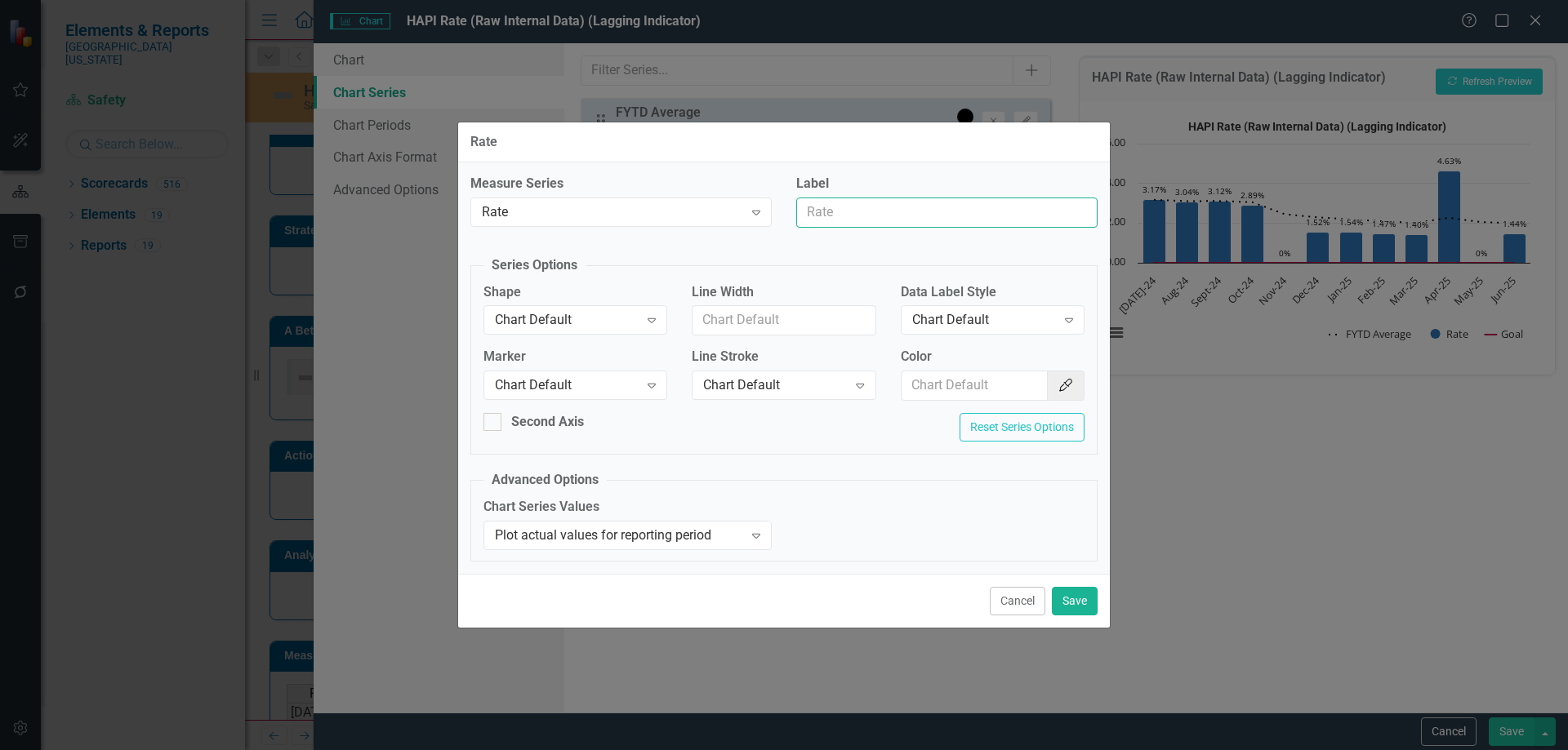
click at [913, 198] on input "Label" at bounding box center [946, 213] width 301 height 30
type input "Trend Line"
click at [600, 332] on div "Chart Default Expand" at bounding box center [576, 319] width 184 height 29
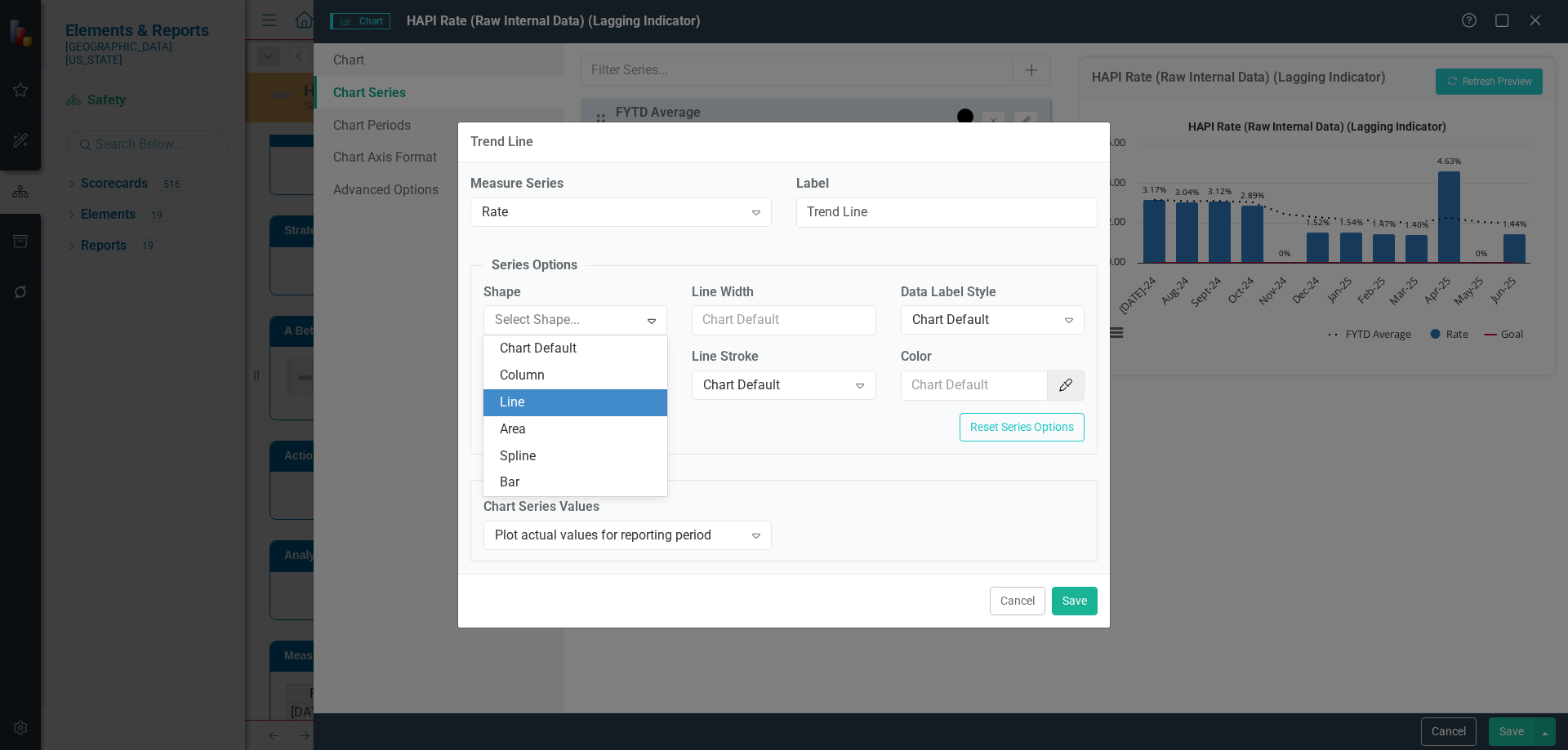
click at [574, 408] on div "Line" at bounding box center [578, 402] width 158 height 19
click at [1094, 388] on div "Color Color Picker" at bounding box center [992, 380] width 208 height 65
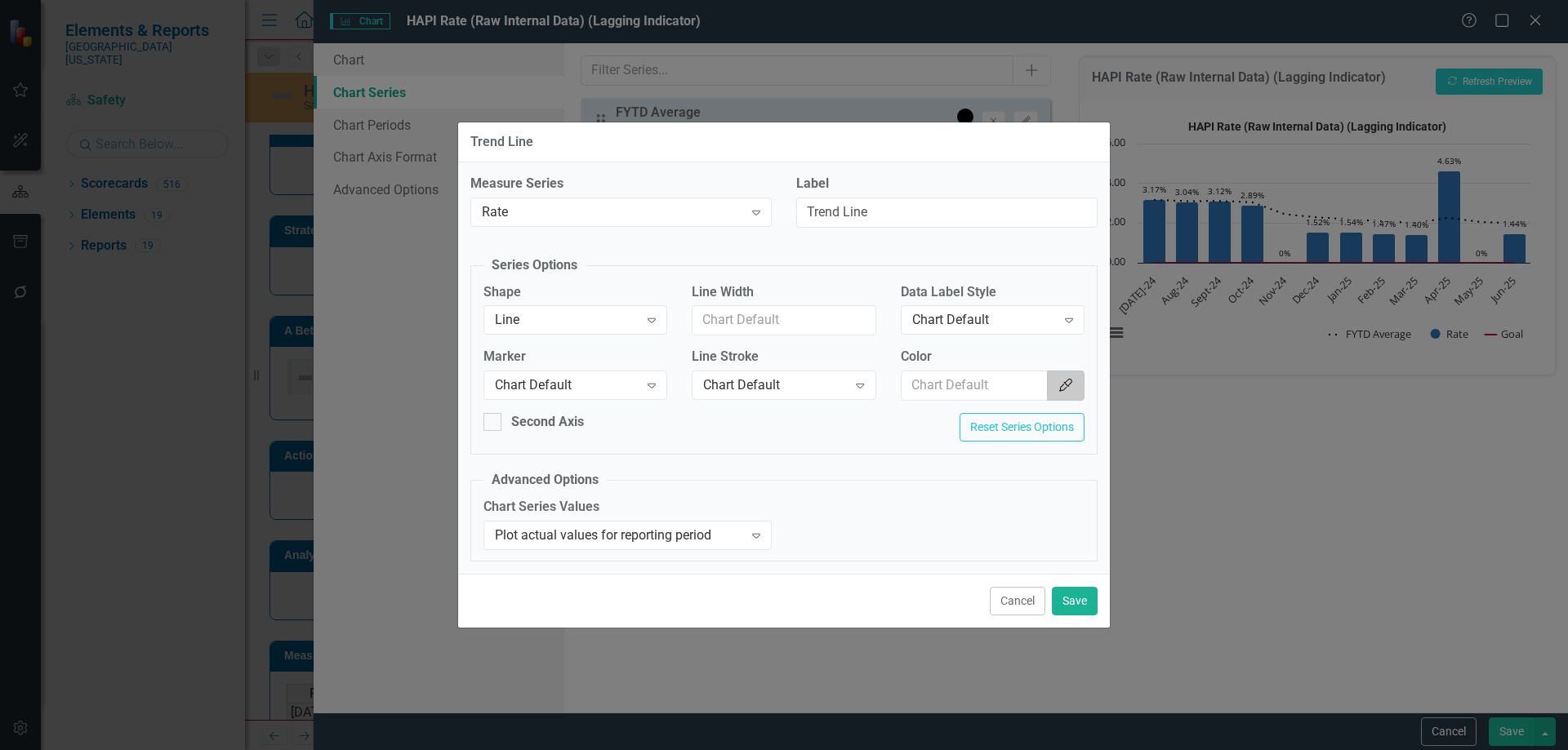
click at [1074, 389] on button "Color Picker" at bounding box center [1066, 386] width 38 height 30
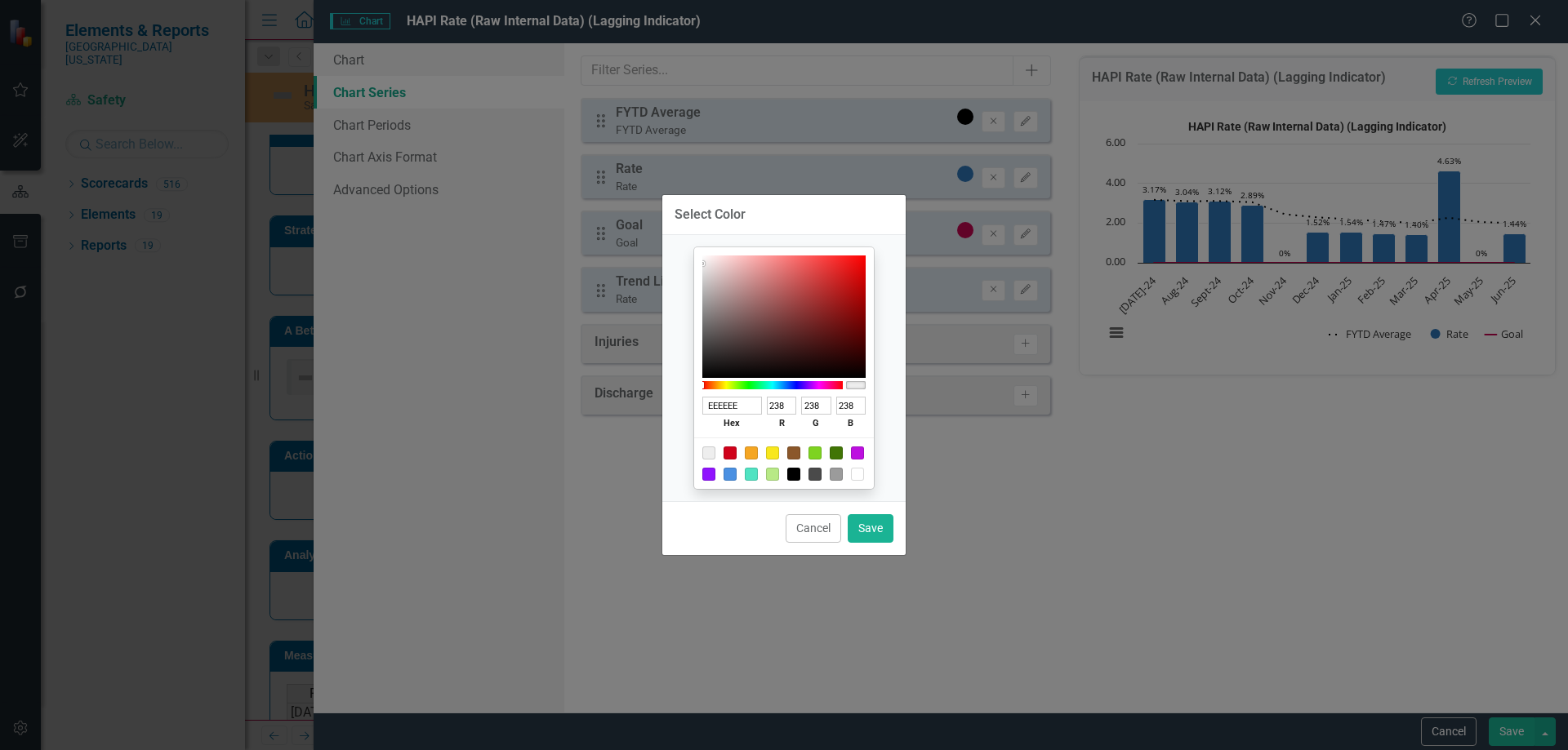
click at [793, 471] on div at bounding box center [794, 474] width 13 height 13
type input "000000"
type input "0"
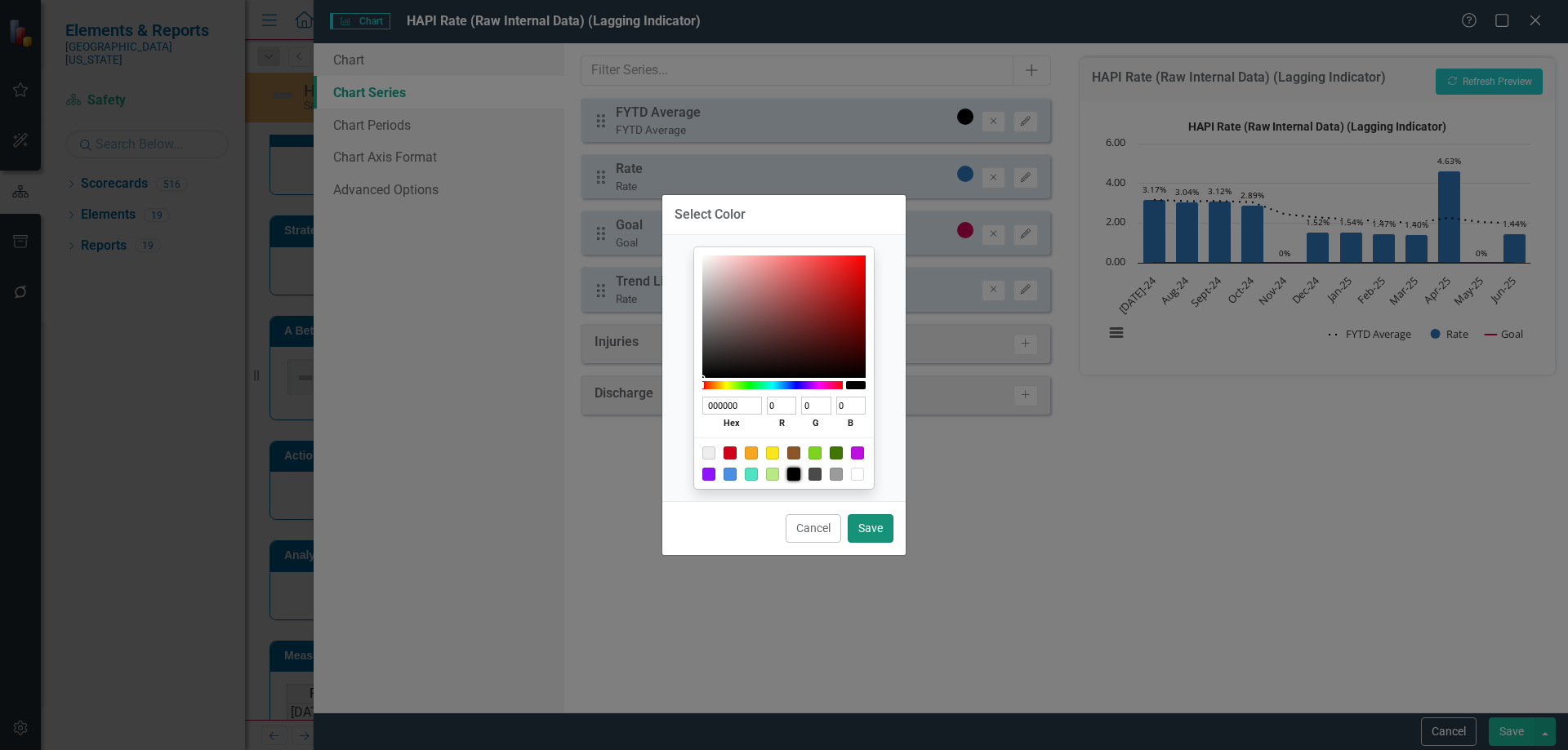
click at [867, 538] on button "Save" at bounding box center [871, 529] width 46 height 28
type input "#000000"
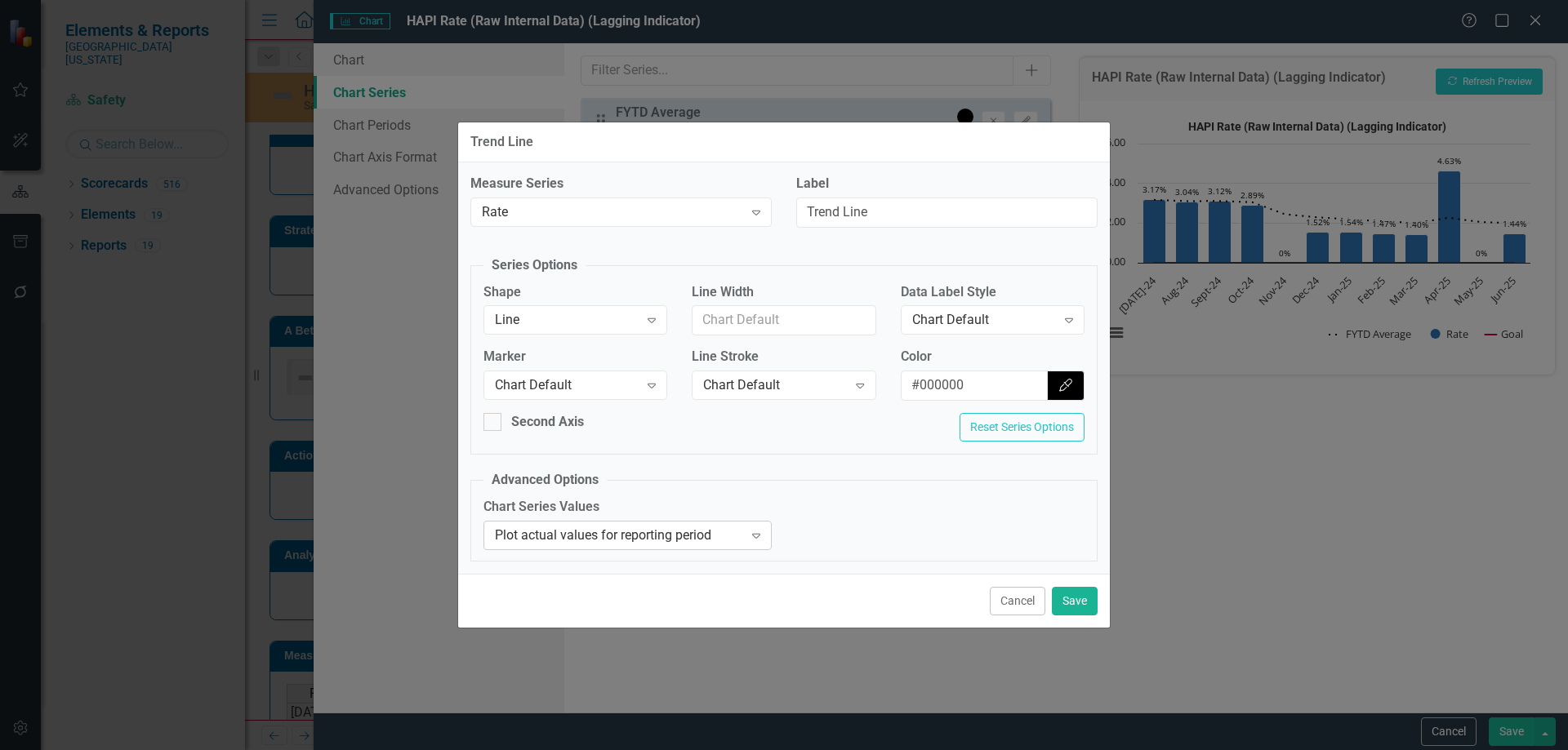
click at [729, 540] on div "Plot actual values for reporting period" at bounding box center [619, 535] width 248 height 19
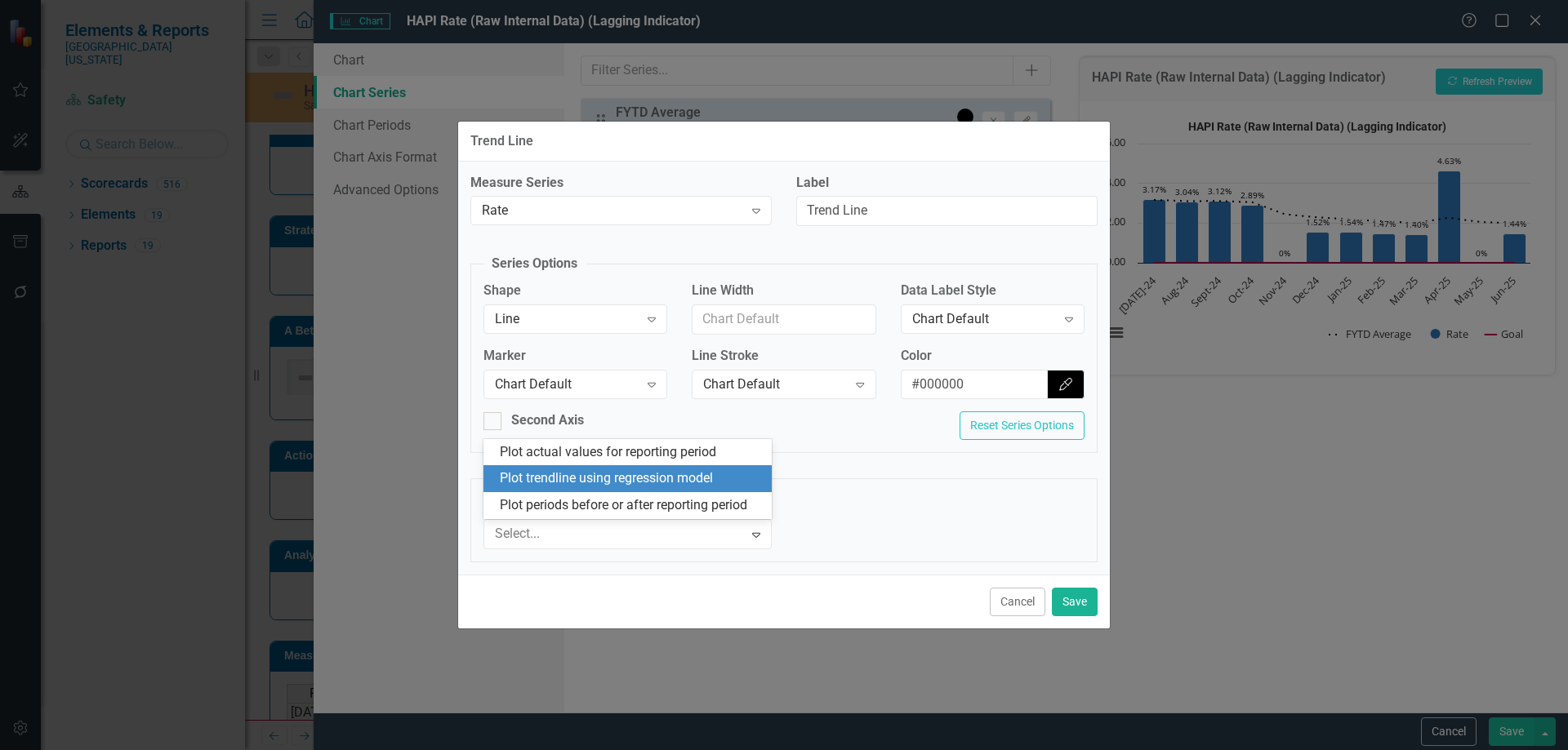
click at [629, 478] on div "Plot trendline using regression model" at bounding box center [630, 478] width 262 height 19
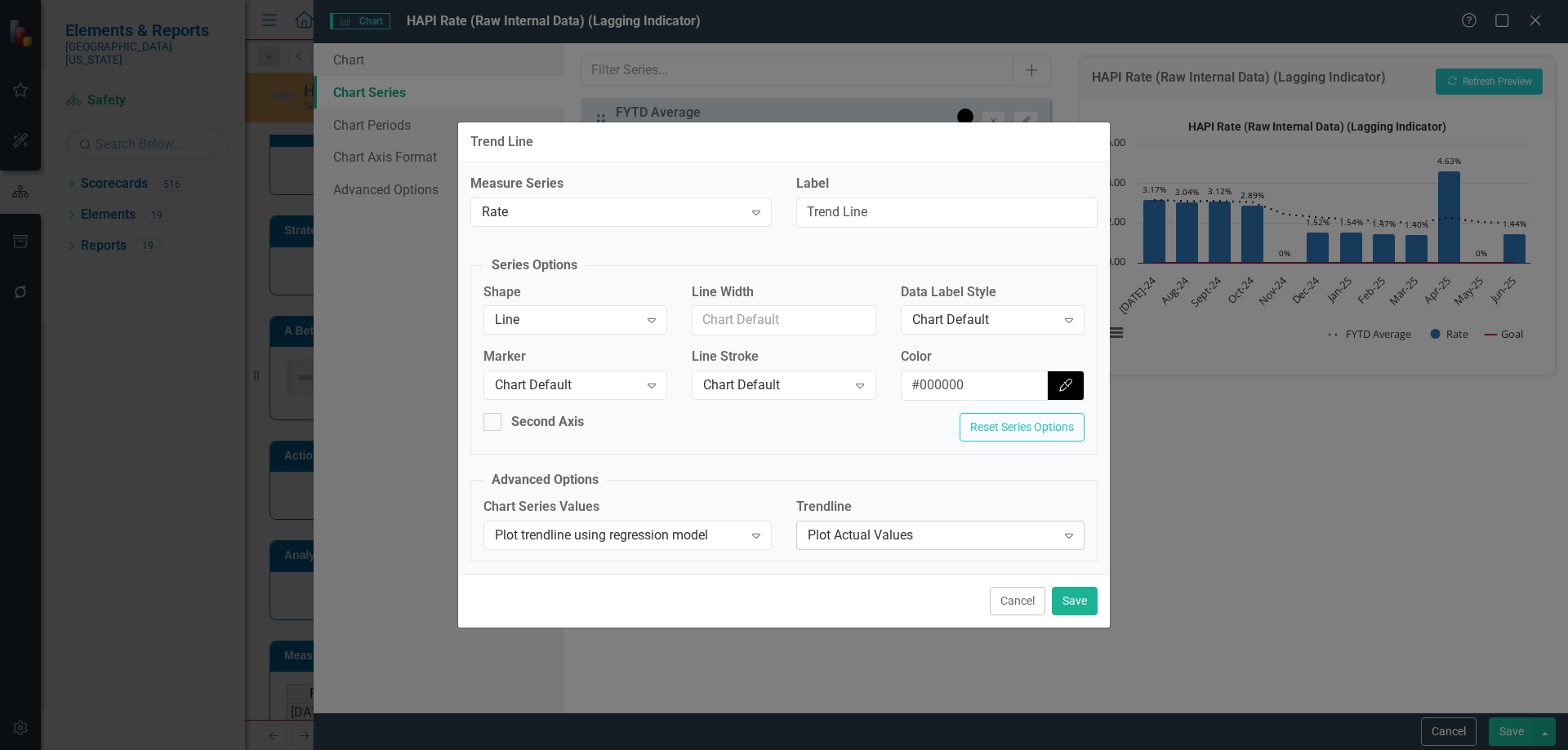
click at [959, 530] on div "Plot Actual Values" at bounding box center [931, 535] width 248 height 19
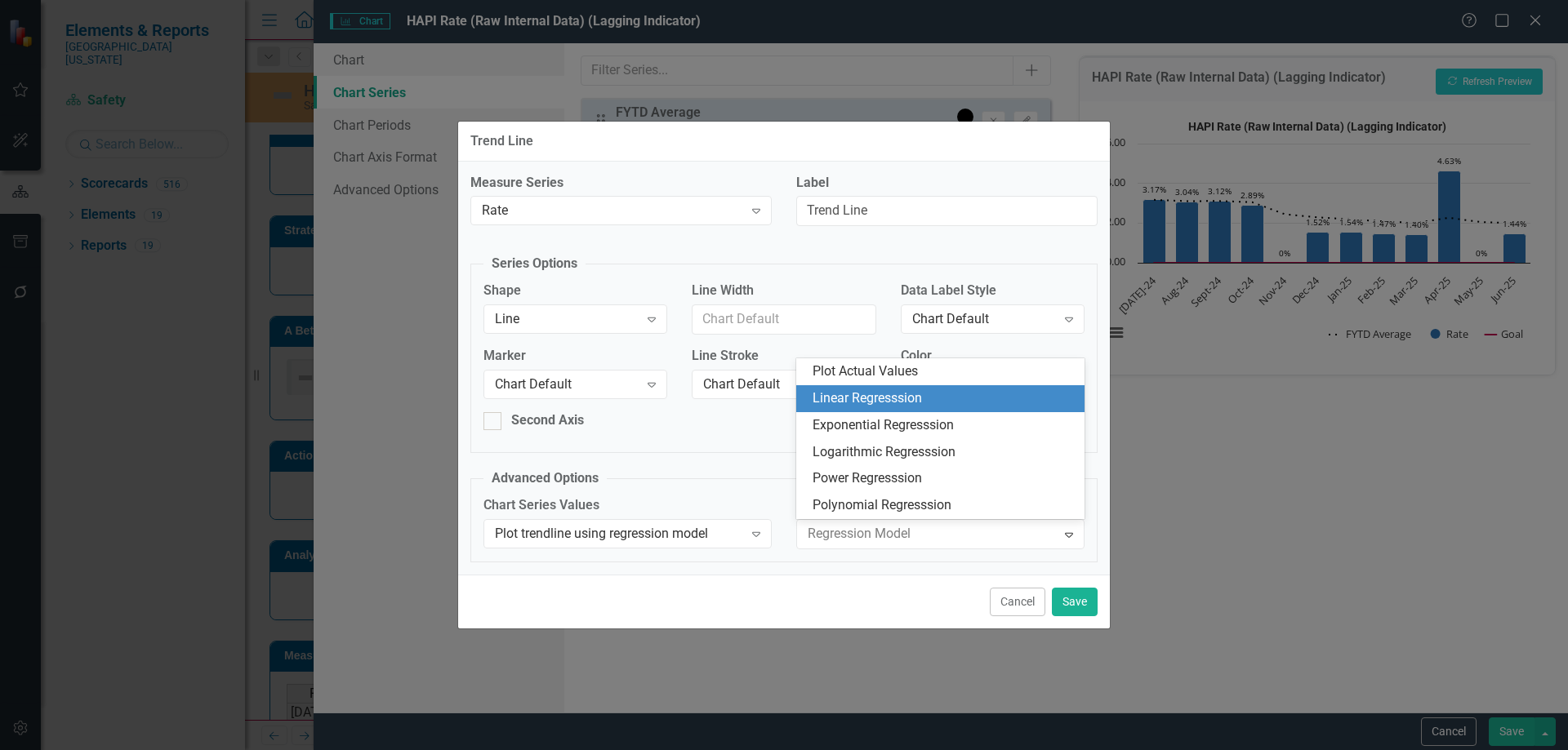
click at [916, 395] on div "Linear Regresssion" at bounding box center [943, 398] width 262 height 19
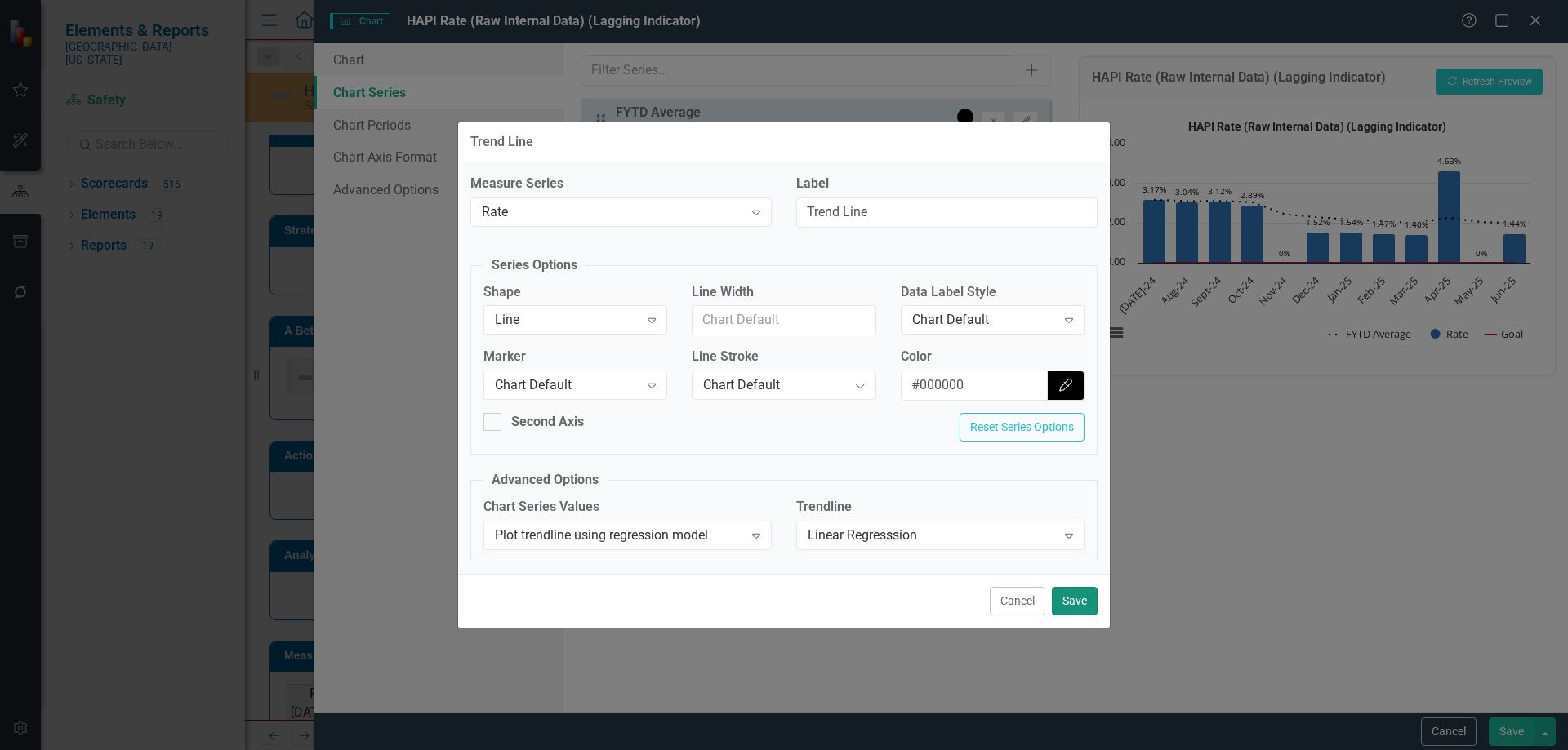
click at [1089, 599] on button "Save" at bounding box center [1074, 601] width 46 height 28
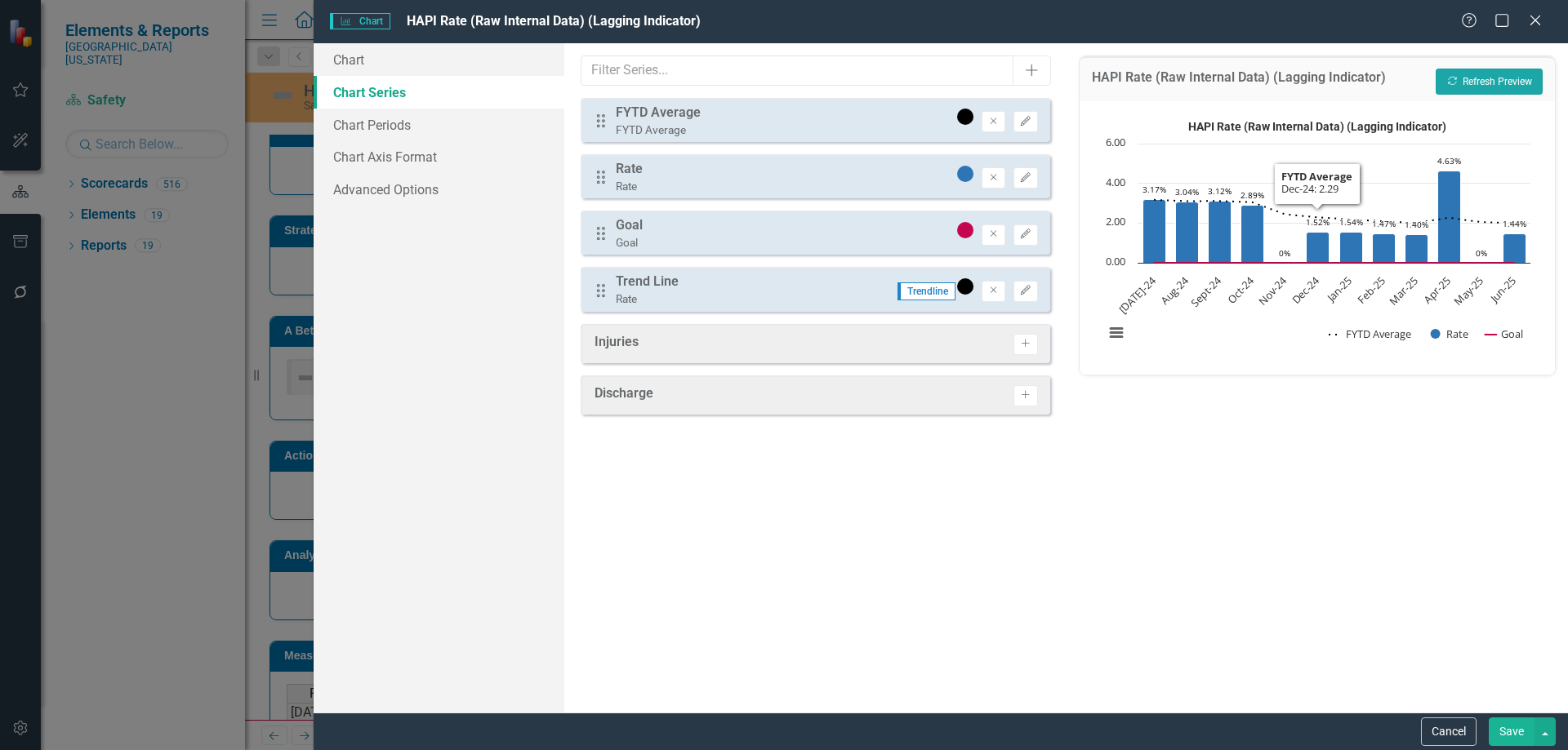
click at [1489, 80] on button "Recalculate Refresh Preview" at bounding box center [1489, 82] width 107 height 26
click at [1504, 731] on button "Save" at bounding box center [1511, 731] width 46 height 28
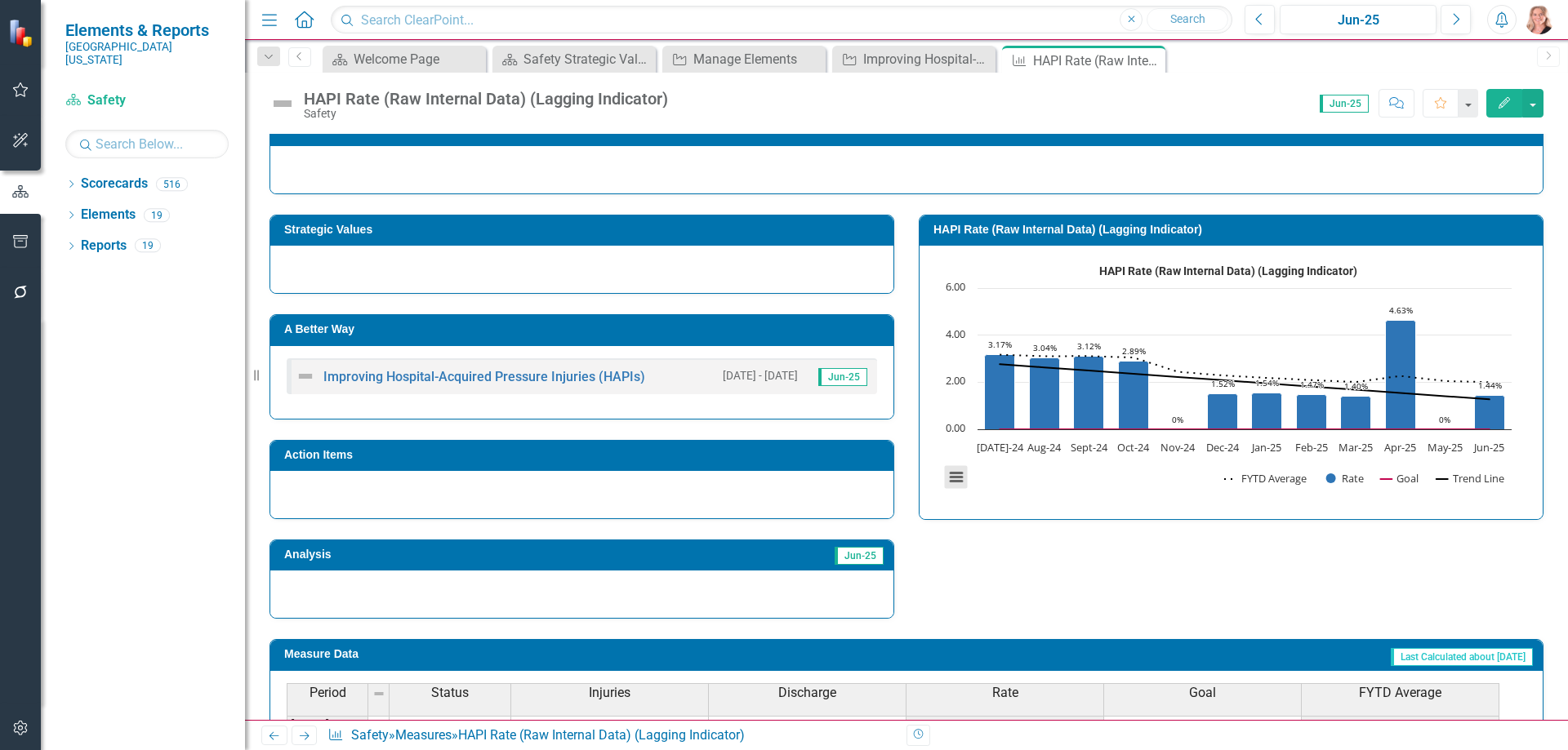
click at [947, 476] on button "View chart menu, HAPI Rate (Raw Internal Data) (Lagging Indicator)" at bounding box center [956, 477] width 23 height 23
click at [963, 388] on li "Download JPEG image" at bounding box center [1024, 396] width 147 height 26
click at [1196, 80] on div "HAPI Rate (Raw Internal Data) (Lagging Indicator) Safety Score: 0.00 Jun-25 Com…" at bounding box center [906, 96] width 1323 height 49
click at [1151, 60] on icon "Close" at bounding box center [1150, 60] width 16 height 13
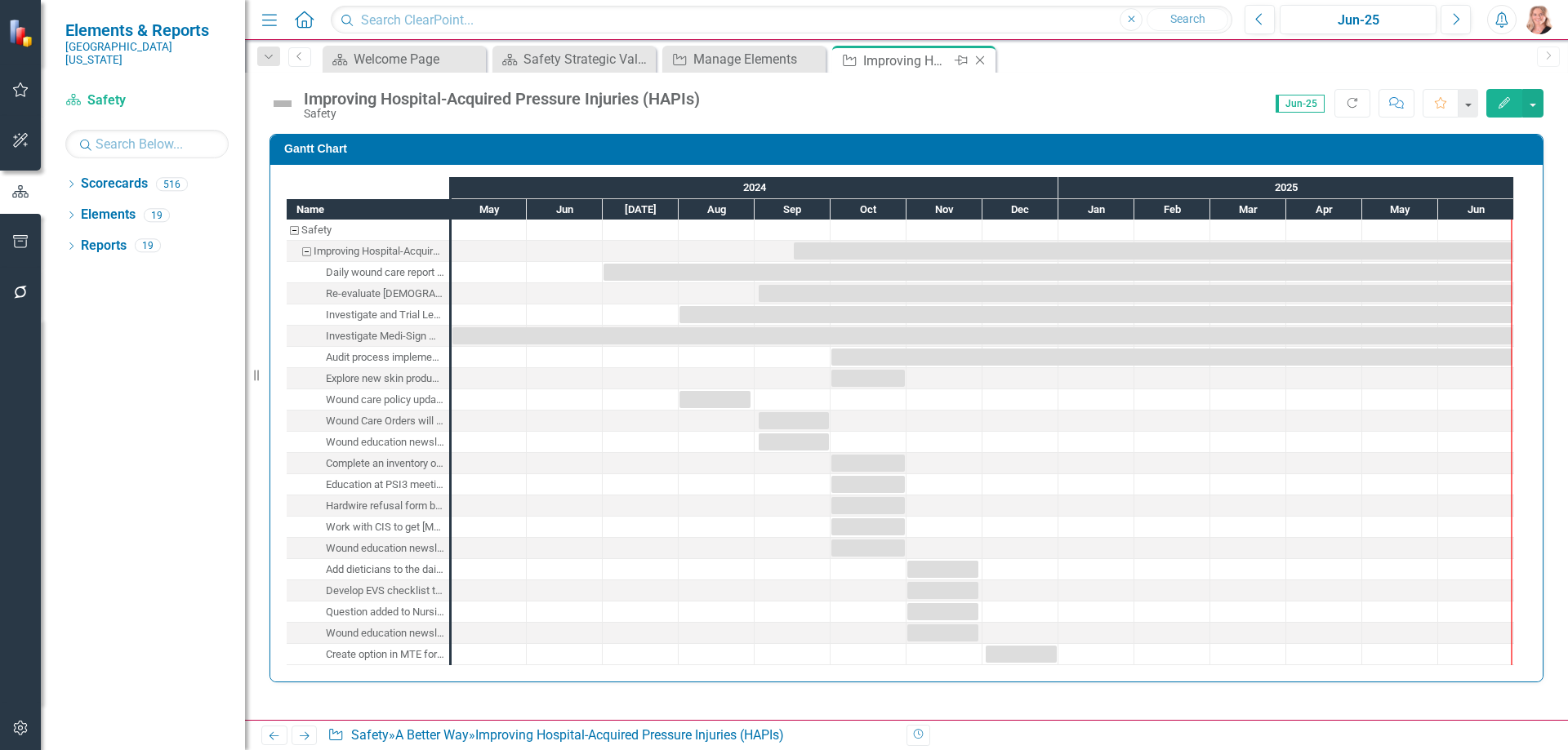
click at [983, 60] on icon "Close" at bounding box center [980, 60] width 16 height 13
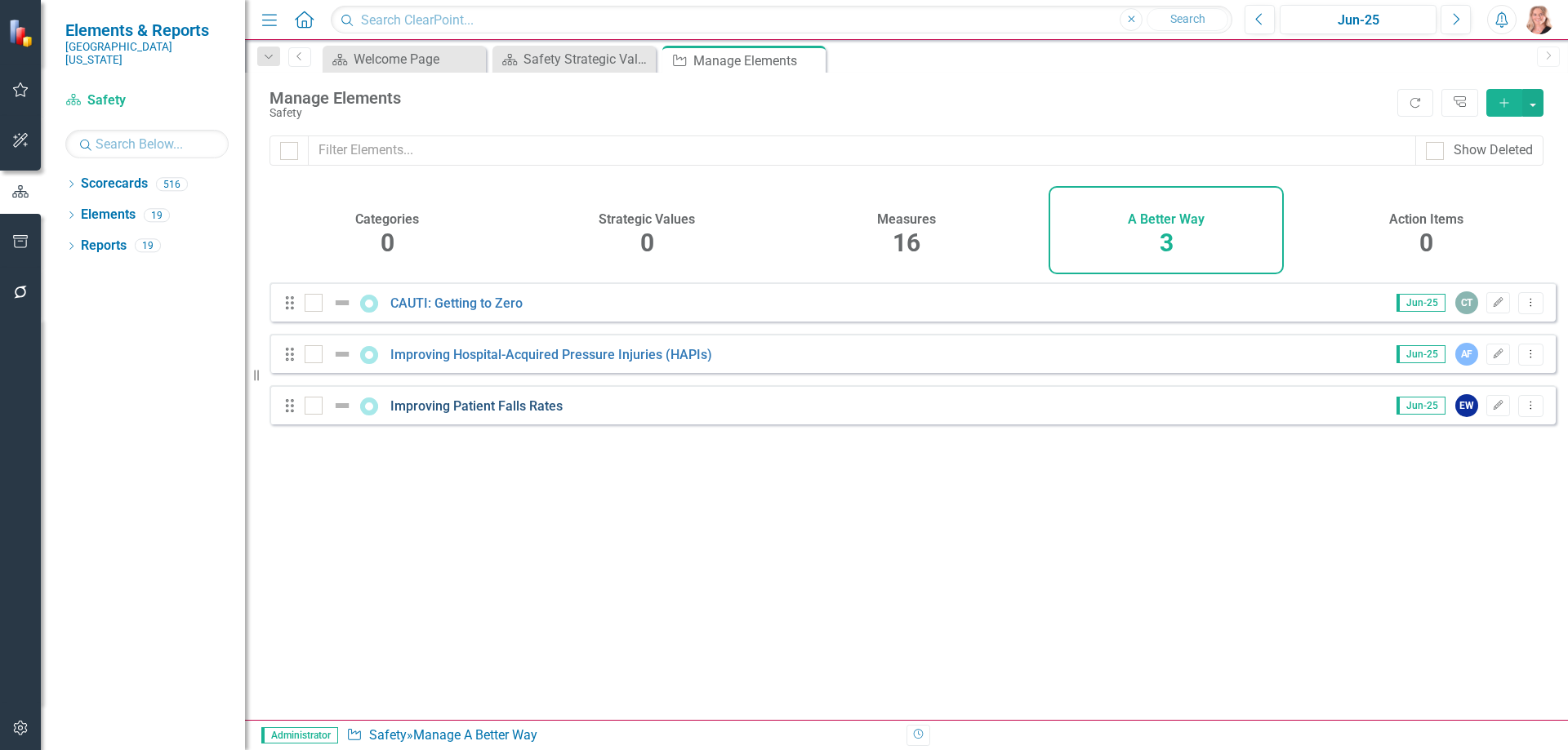
click at [453, 414] on link "Improving Patient Falls Rates" at bounding box center [476, 406] width 172 height 16
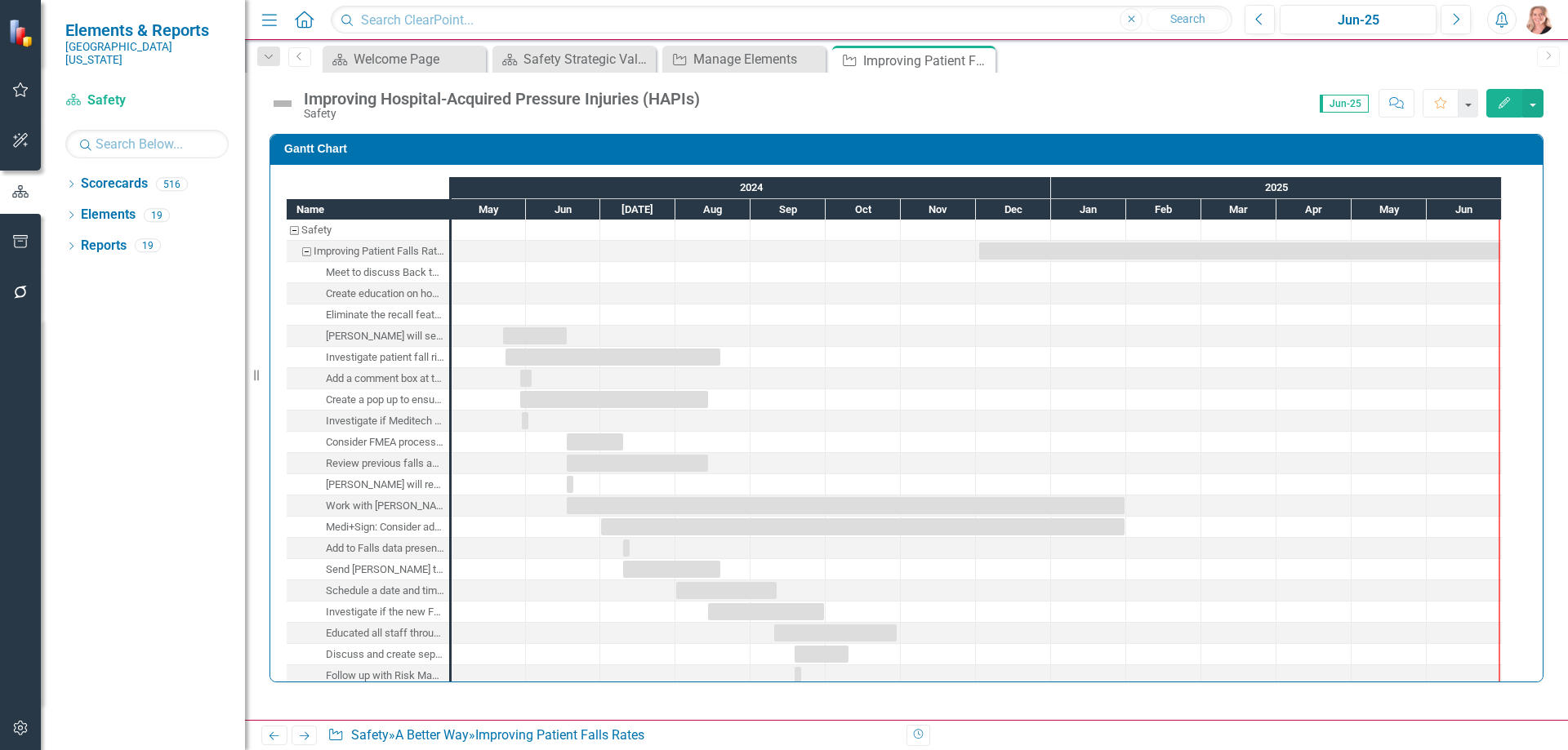
checkbox input "true"
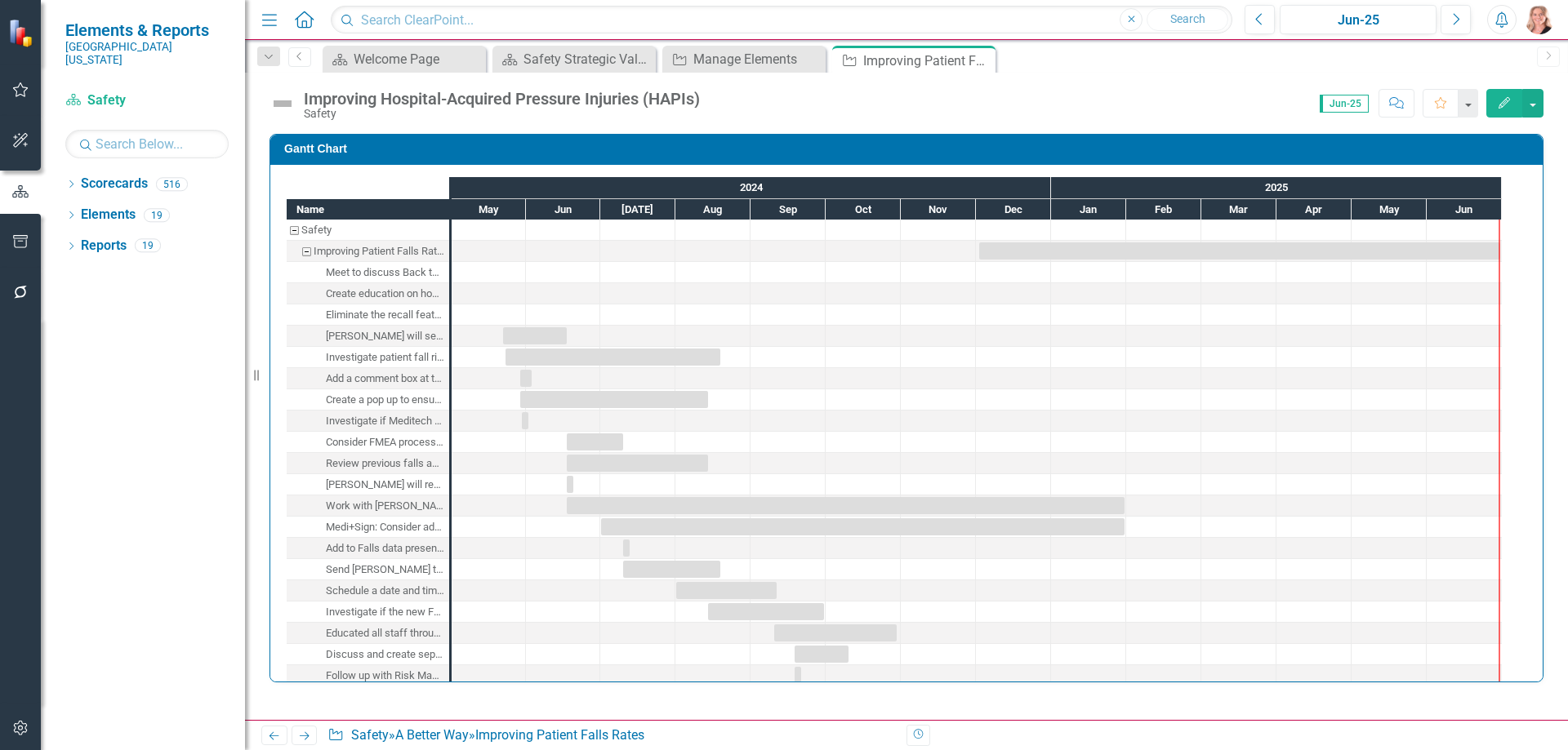
checkbox input "true"
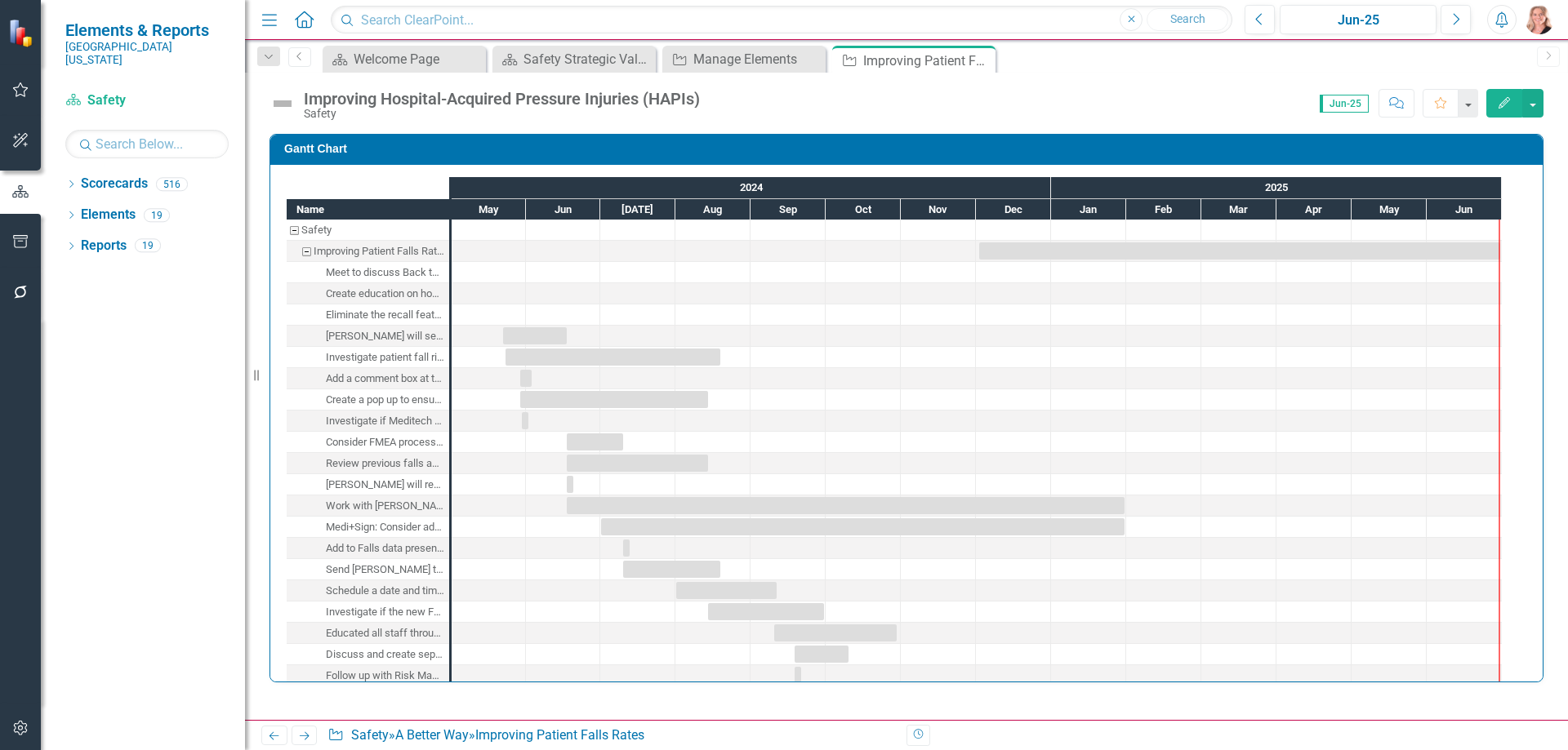
checkbox input "true"
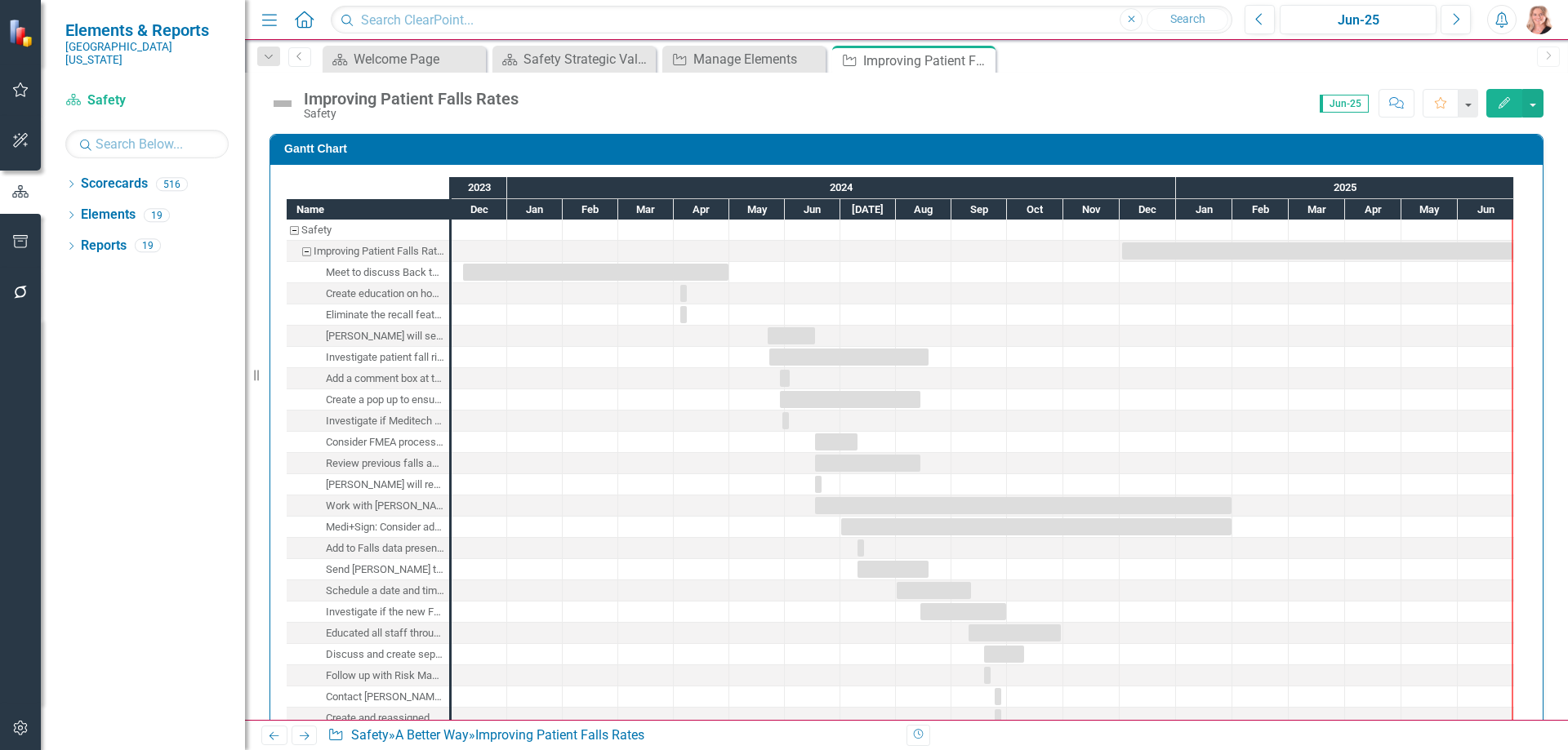
checkbox input "true"
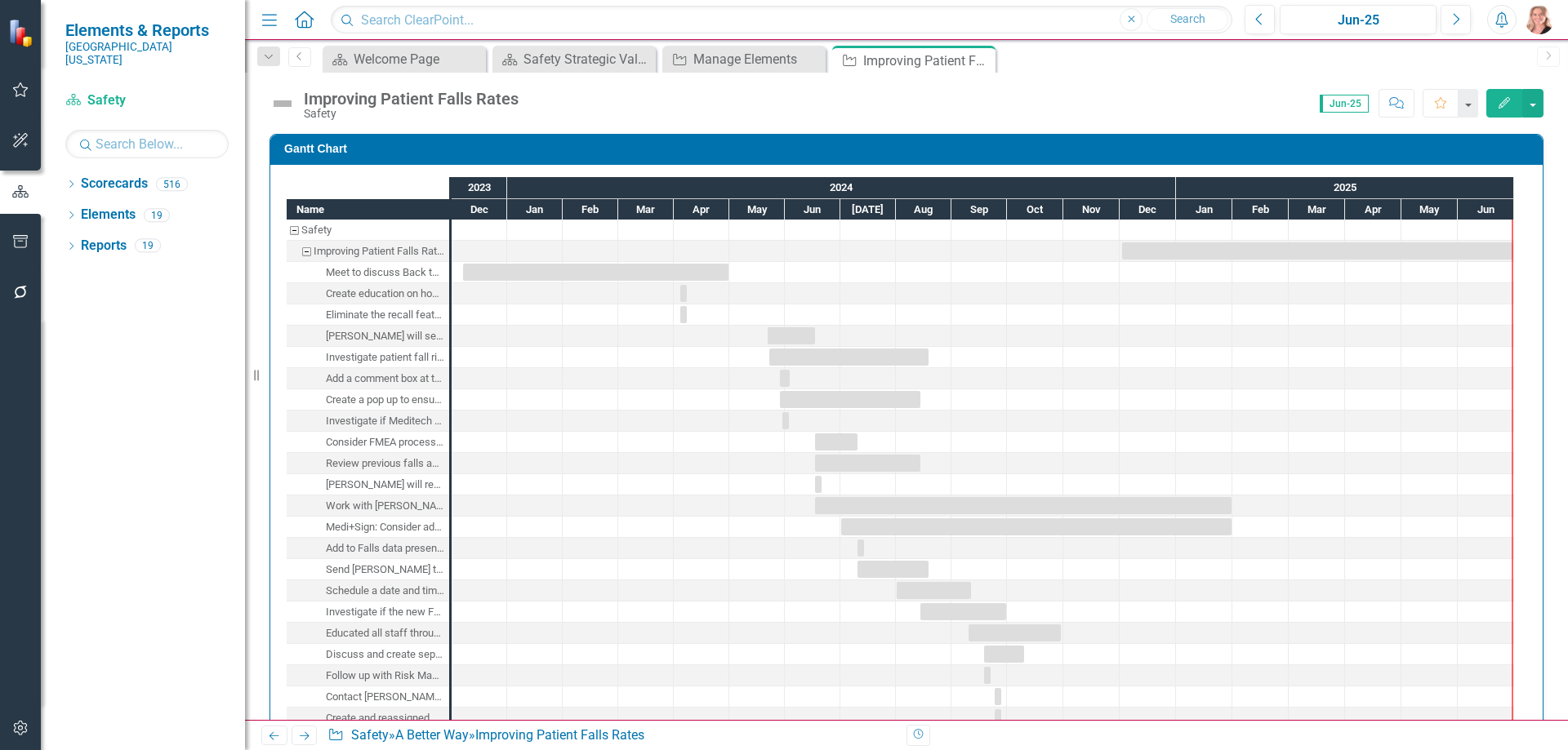
checkbox input "true"
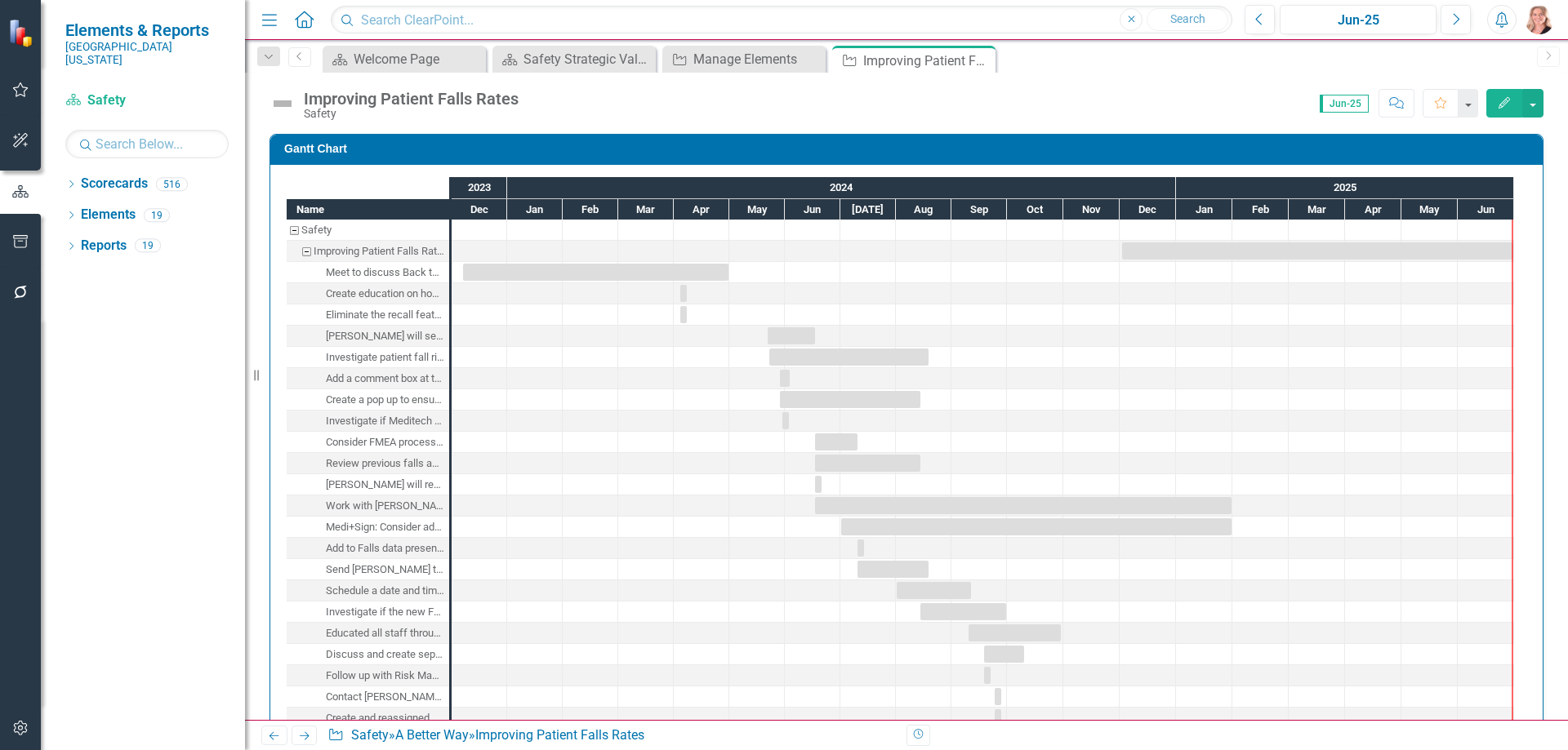
checkbox input "true"
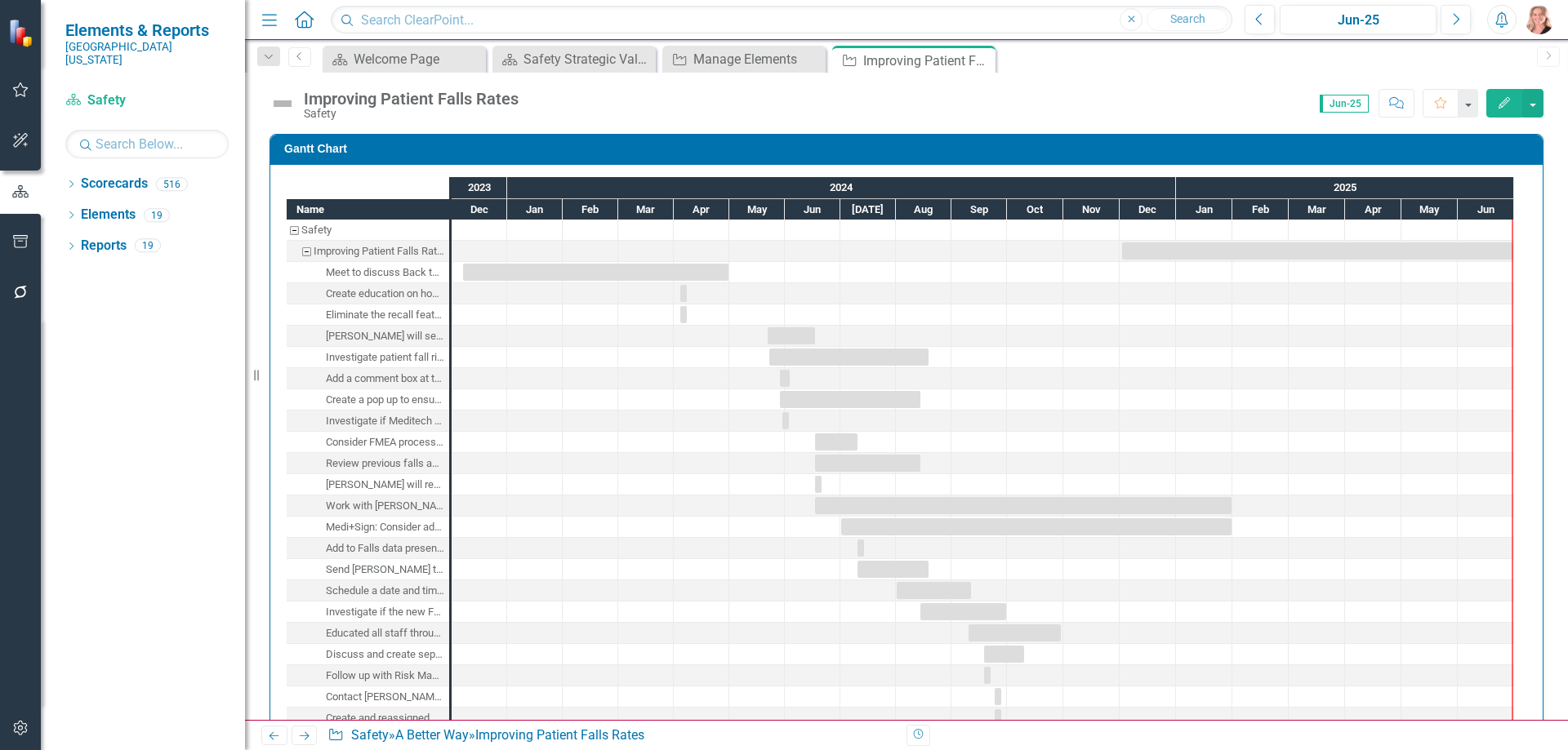
checkbox input "true"
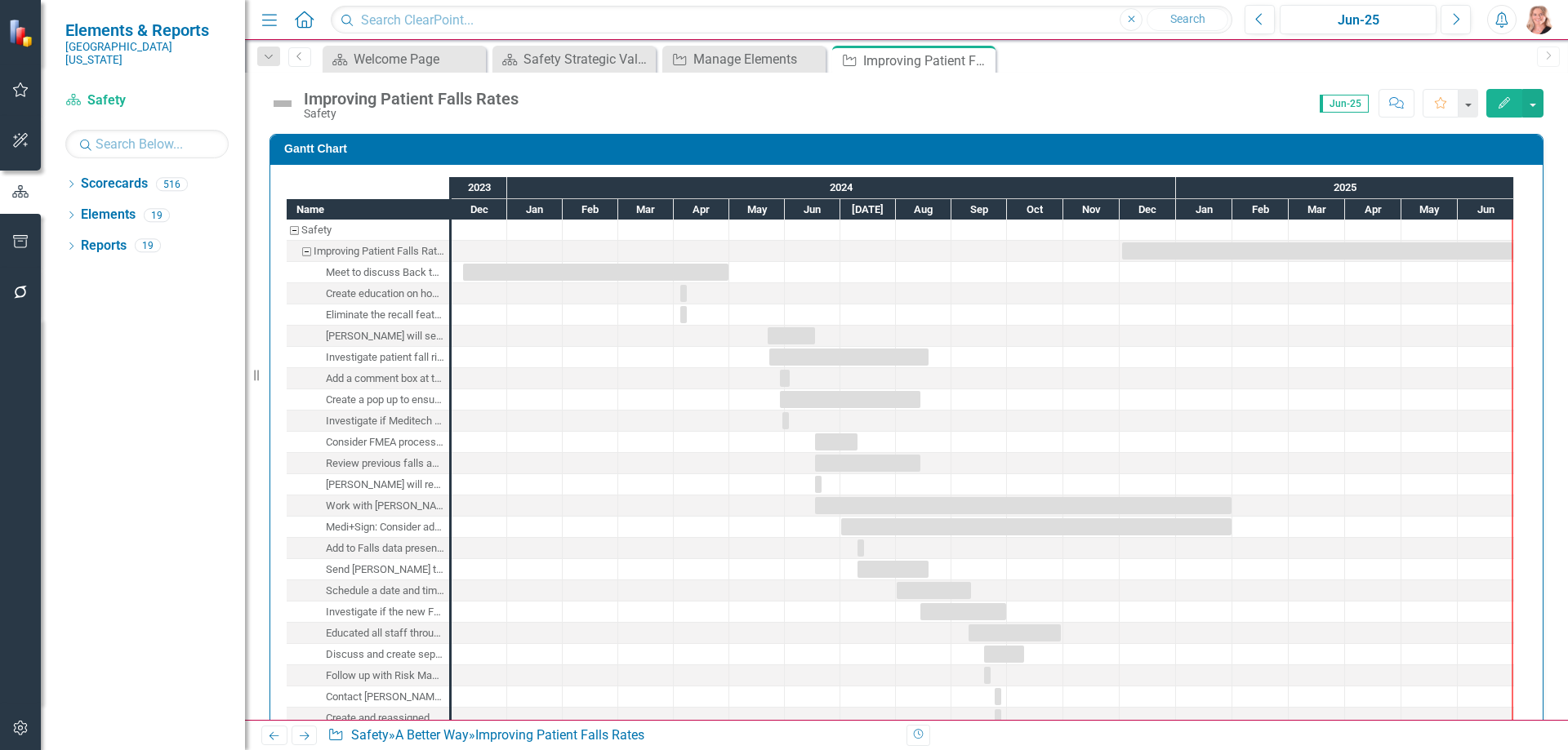
checkbox input "true"
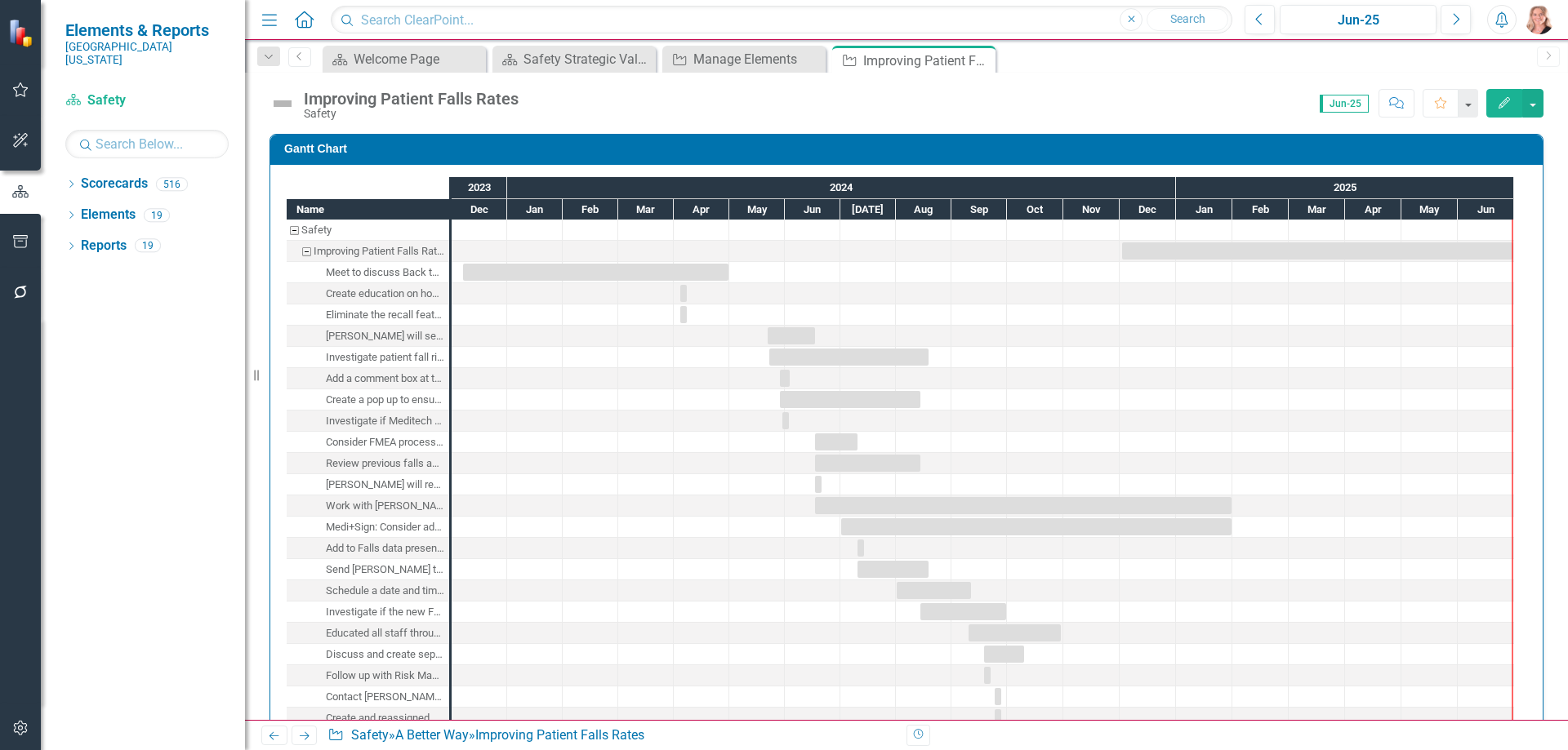
checkbox input "true"
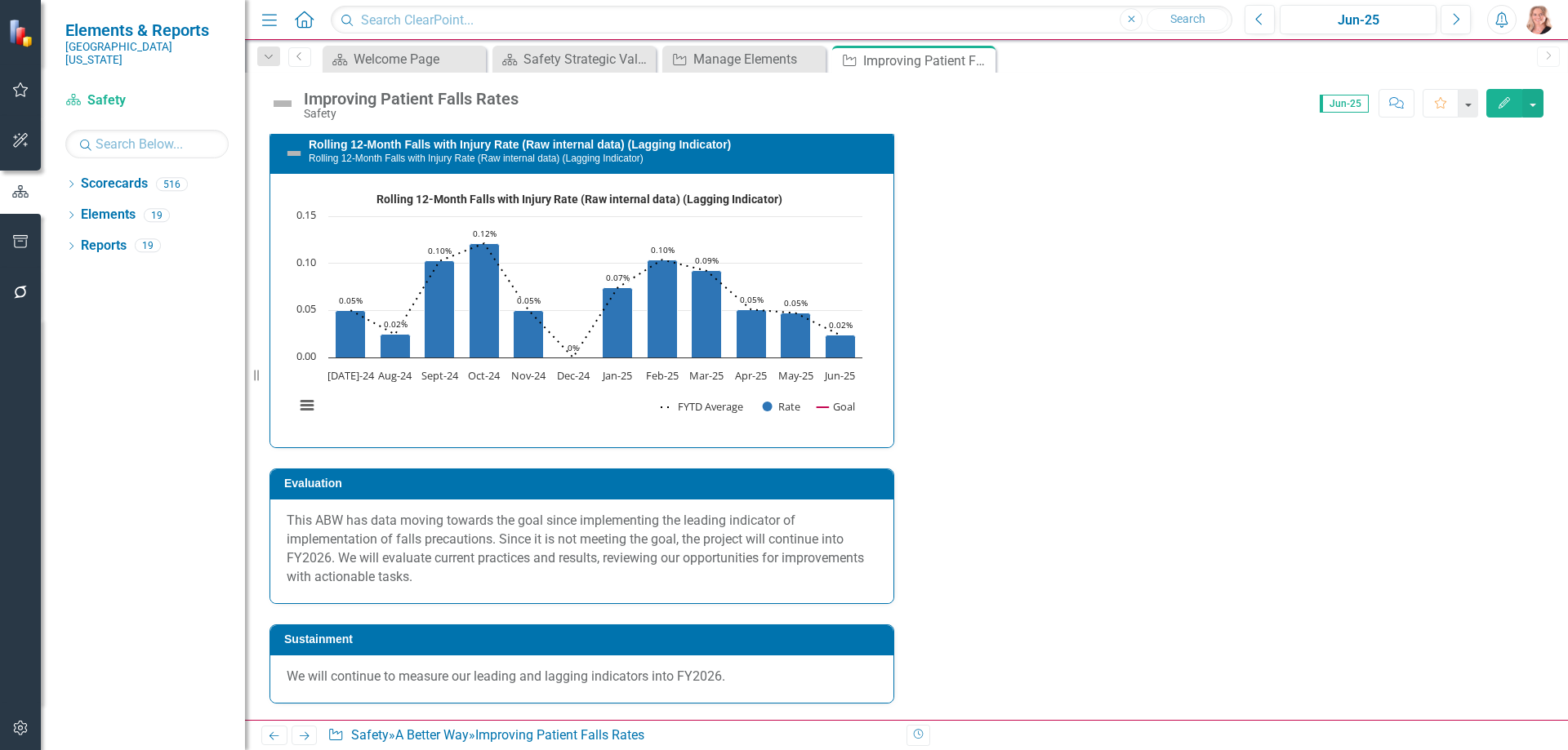
scroll to position [6203, 0]
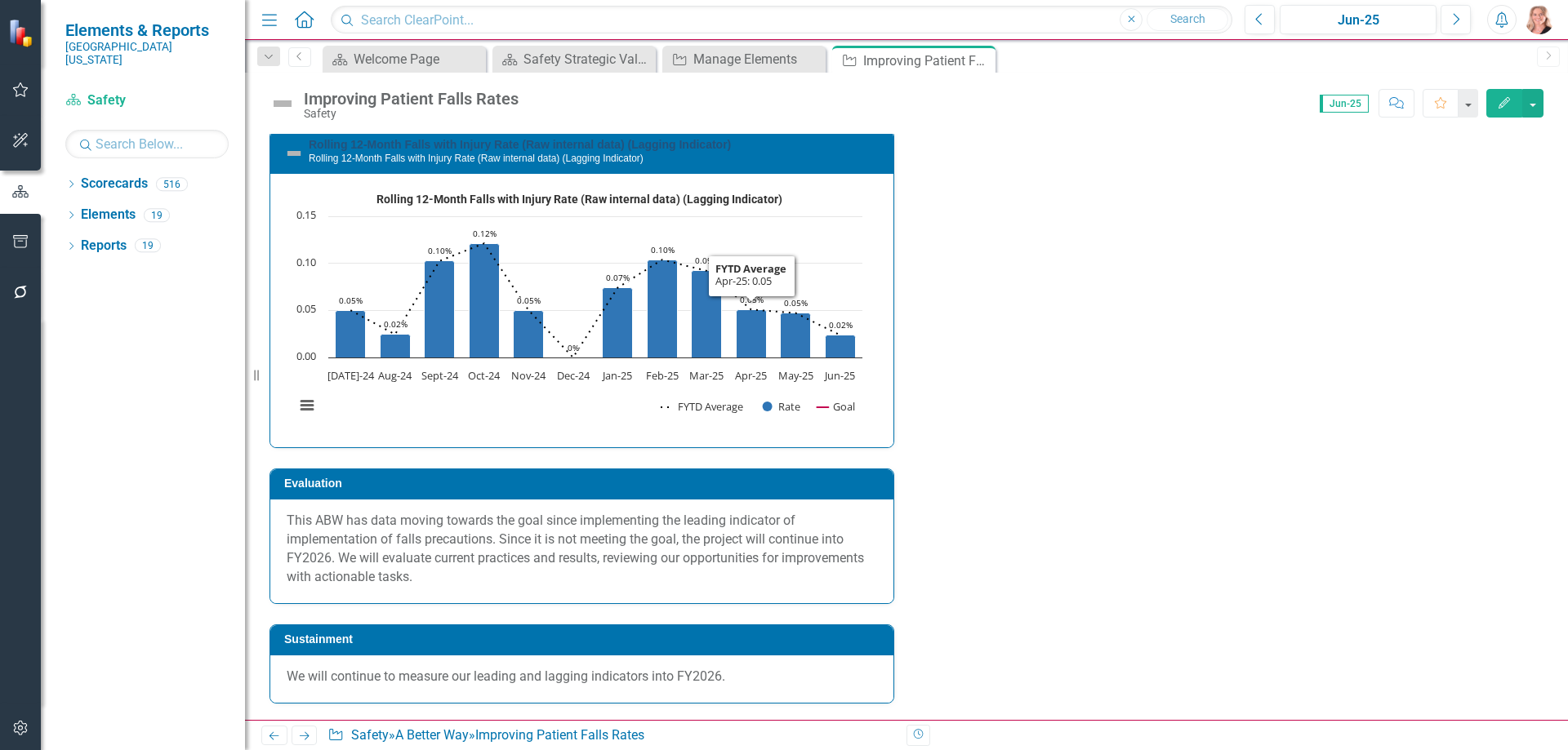
click at [626, 151] on link "Rolling 12-Month Falls with Injury Rate (Raw internal data) (Lagging Indicator)" at bounding box center [520, 144] width 422 height 13
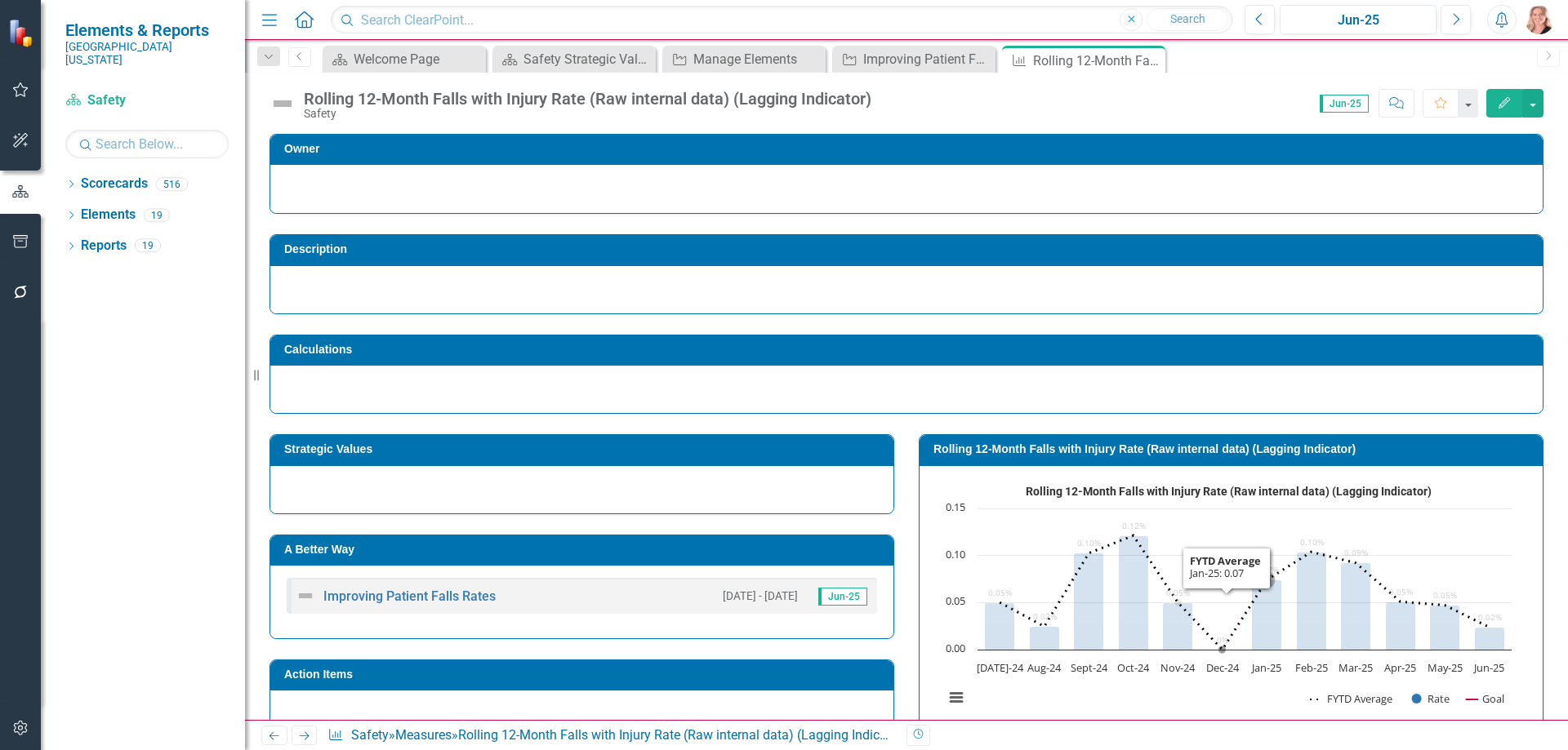
click at [1225, 541] on rect "Interactive chart" at bounding box center [1227, 600] width 584 height 244
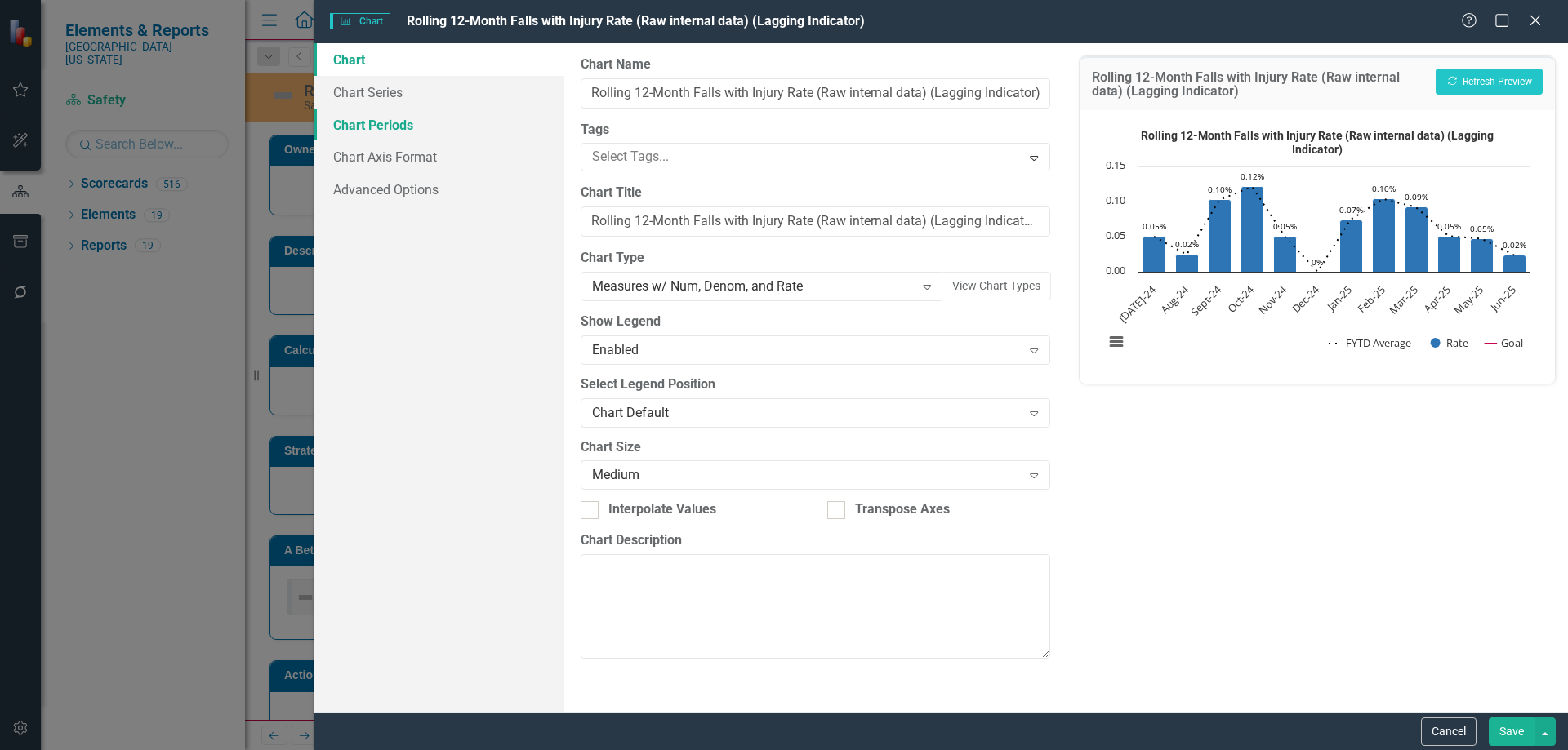
click at [381, 134] on link "Chart Periods" at bounding box center [439, 124] width 251 height 33
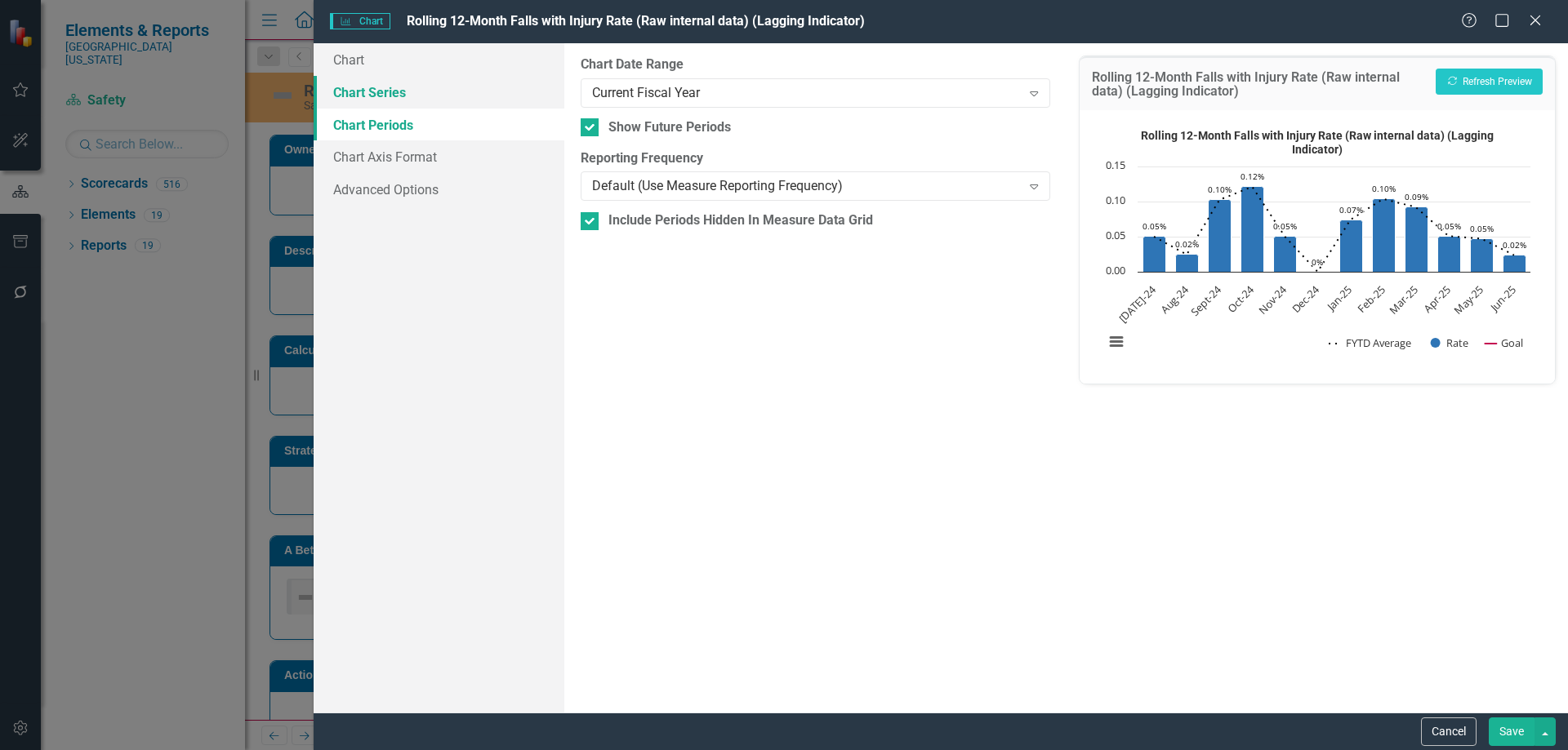
click at [387, 95] on link "Chart Series" at bounding box center [439, 92] width 251 height 33
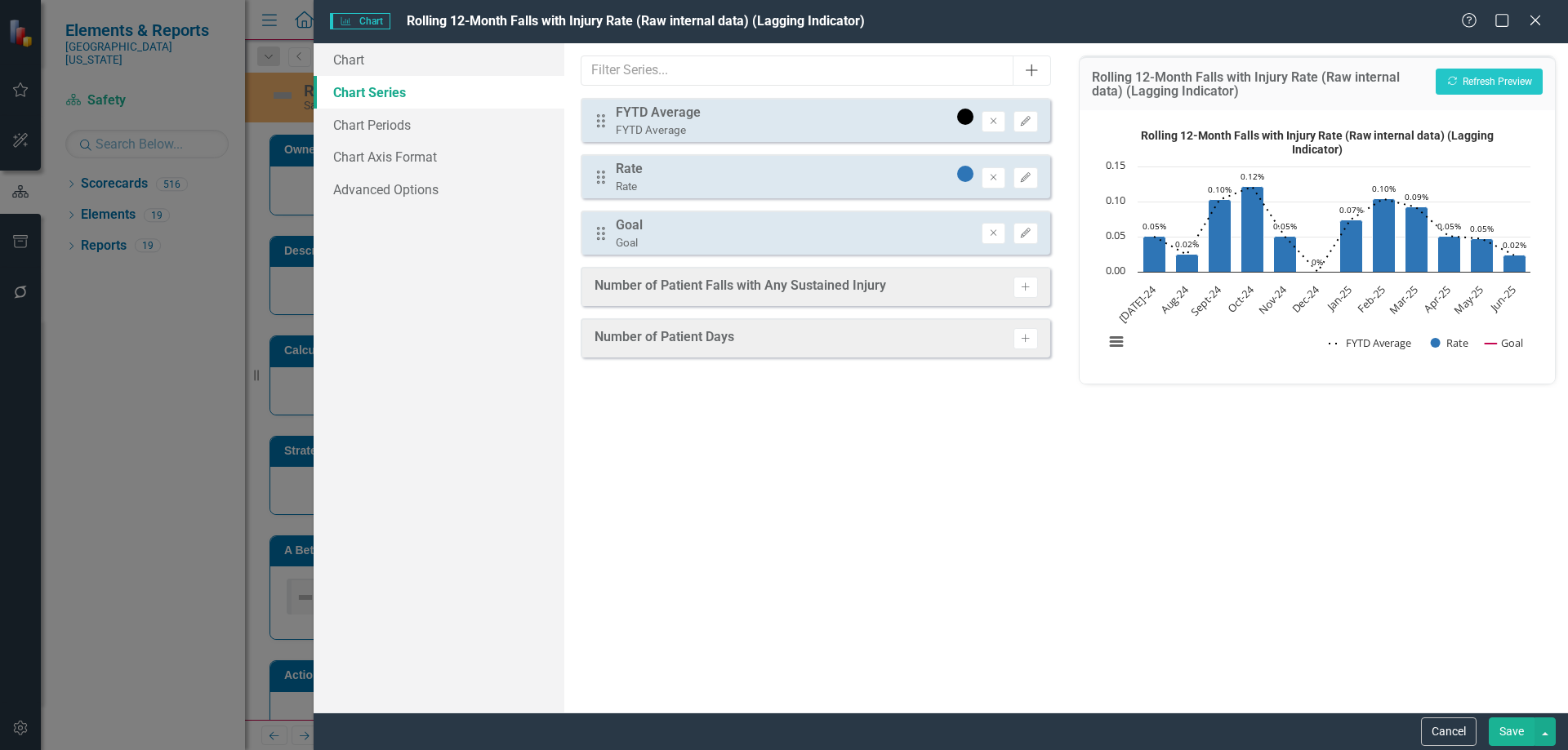
click at [1037, 73] on icon "Add" at bounding box center [1031, 70] width 16 height 13
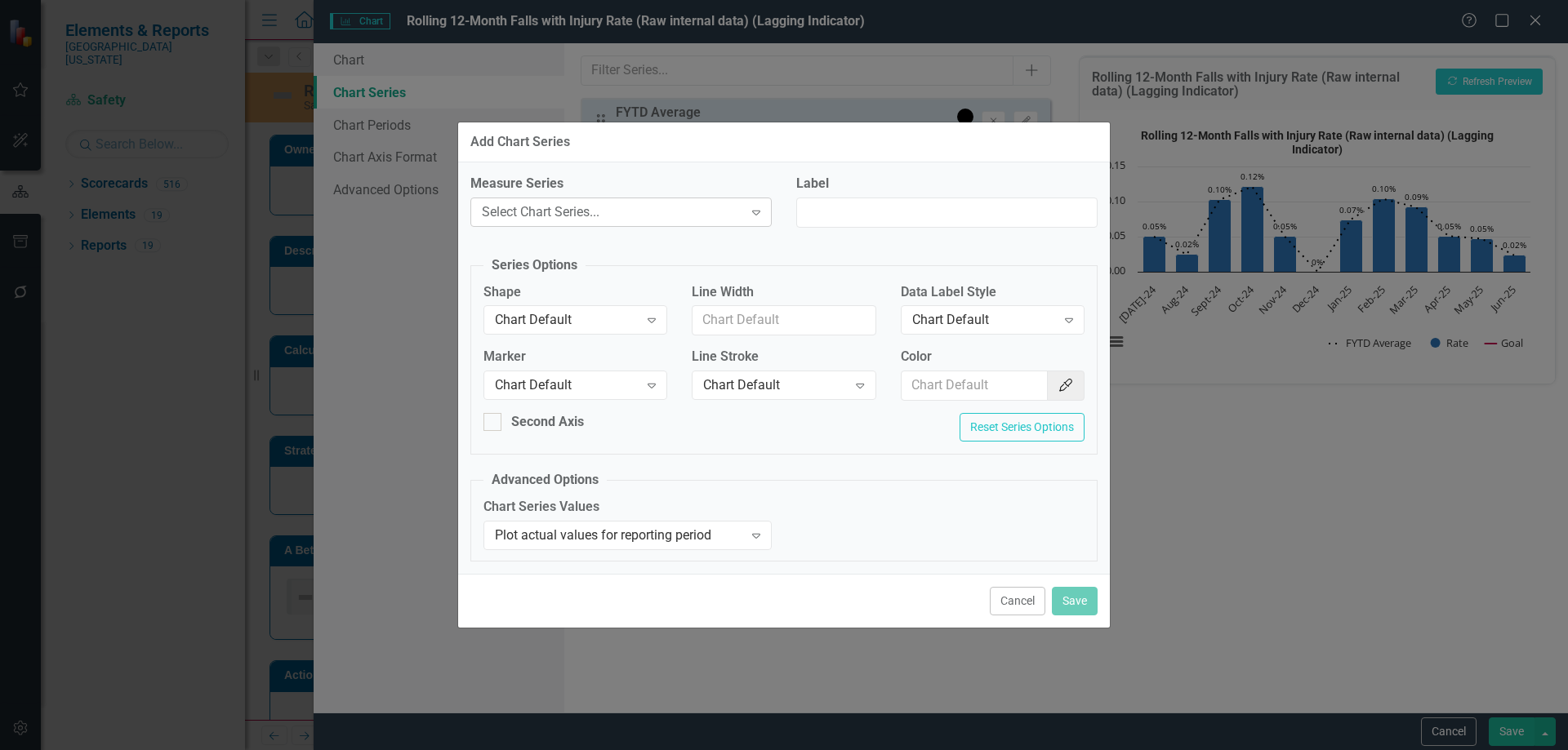
click at [527, 213] on div "Select Chart Series..." at bounding box center [613, 211] width 261 height 19
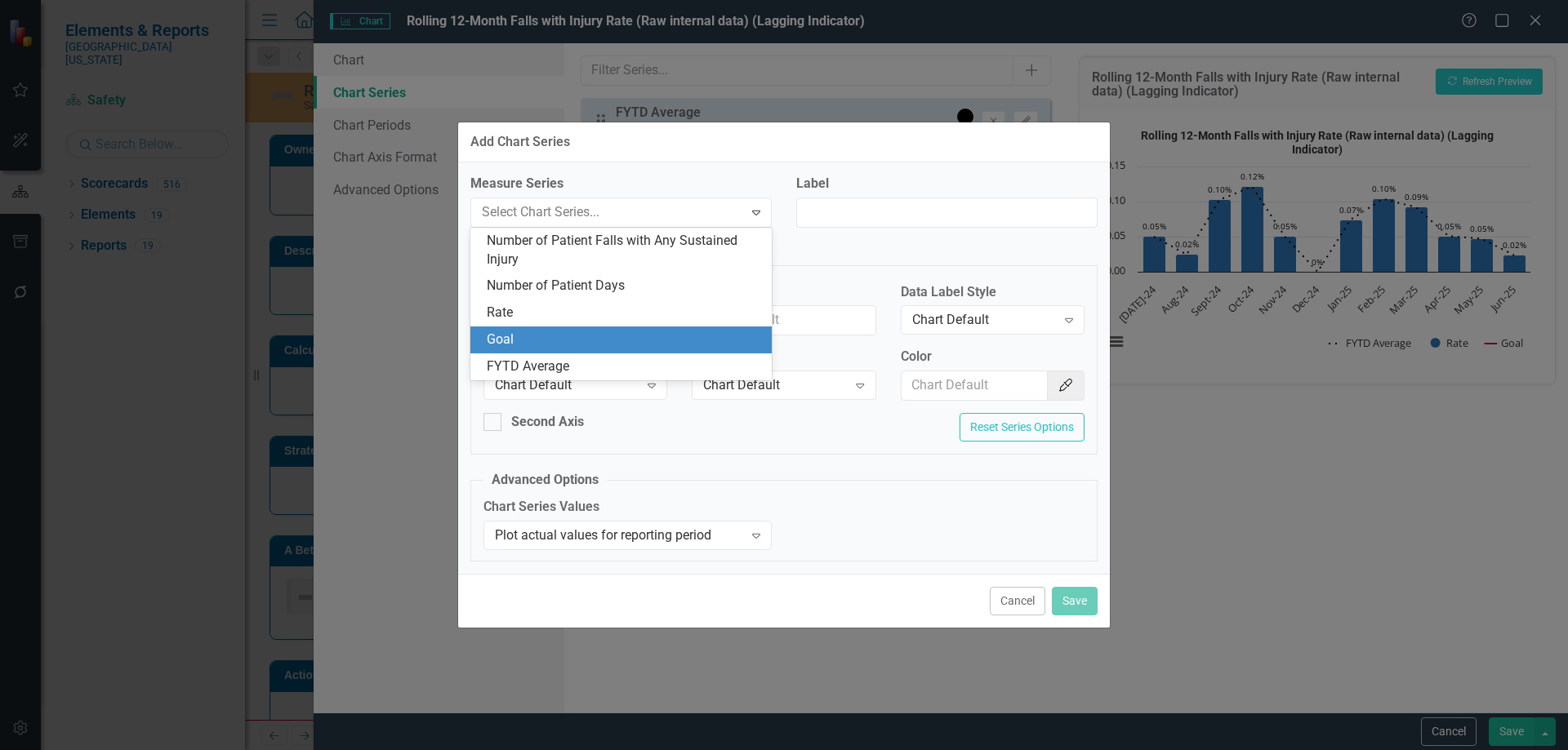
click at [527, 319] on div "Rate" at bounding box center [624, 312] width 275 height 19
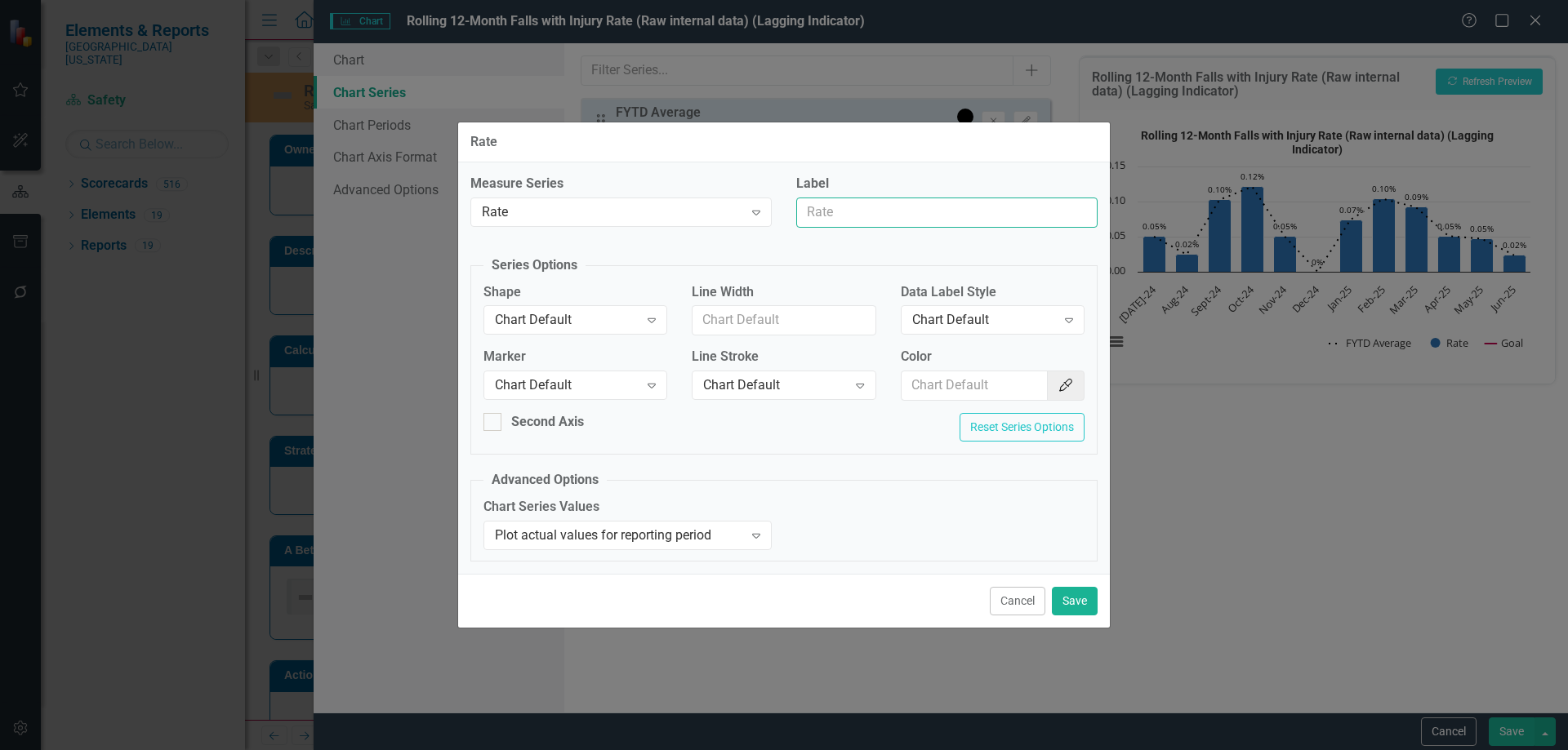
click at [976, 215] on input "Label" at bounding box center [946, 213] width 301 height 30
type input "Trend Line"
click at [550, 321] on div "Chart Default" at bounding box center [567, 319] width 144 height 19
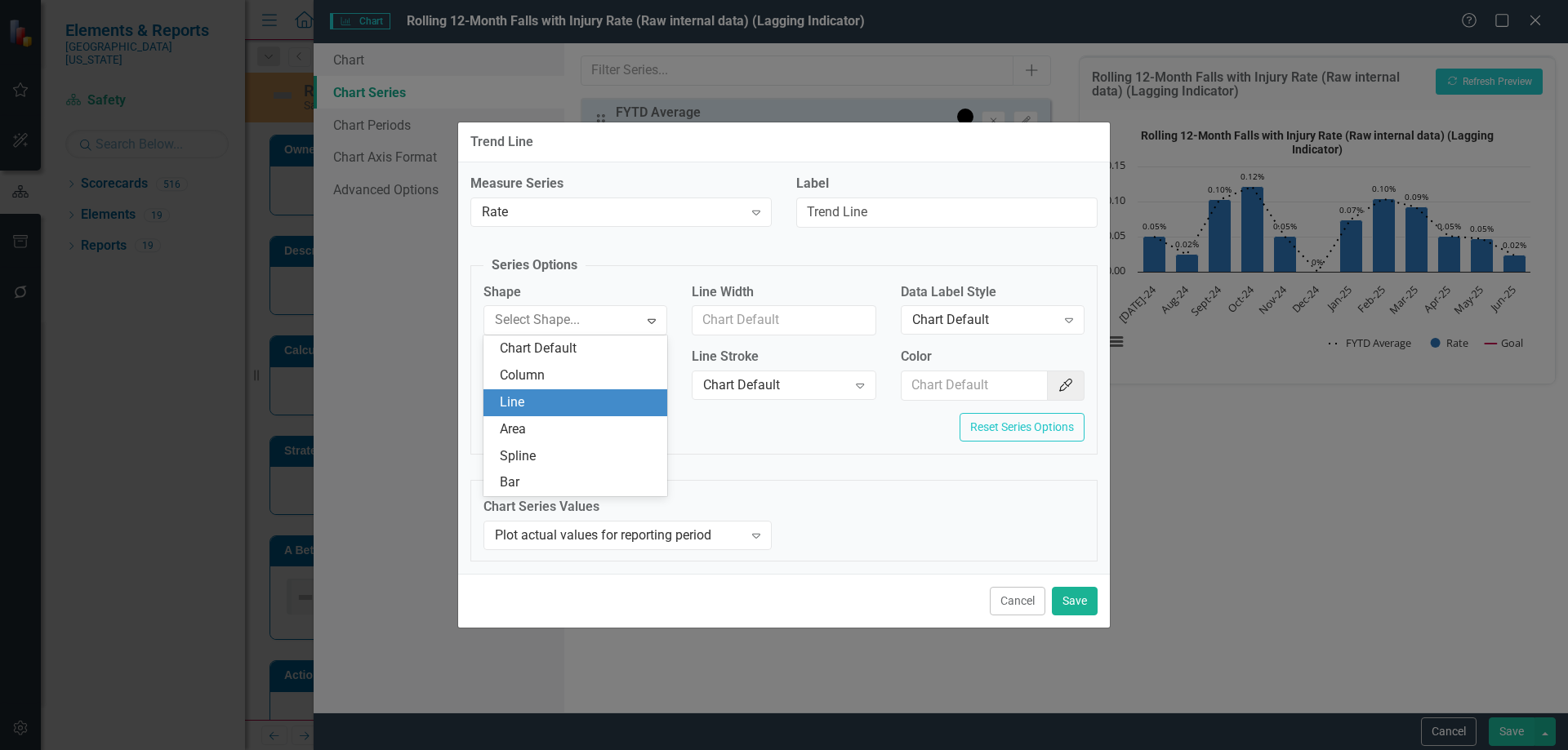
click at [539, 403] on div "Line" at bounding box center [578, 402] width 158 height 19
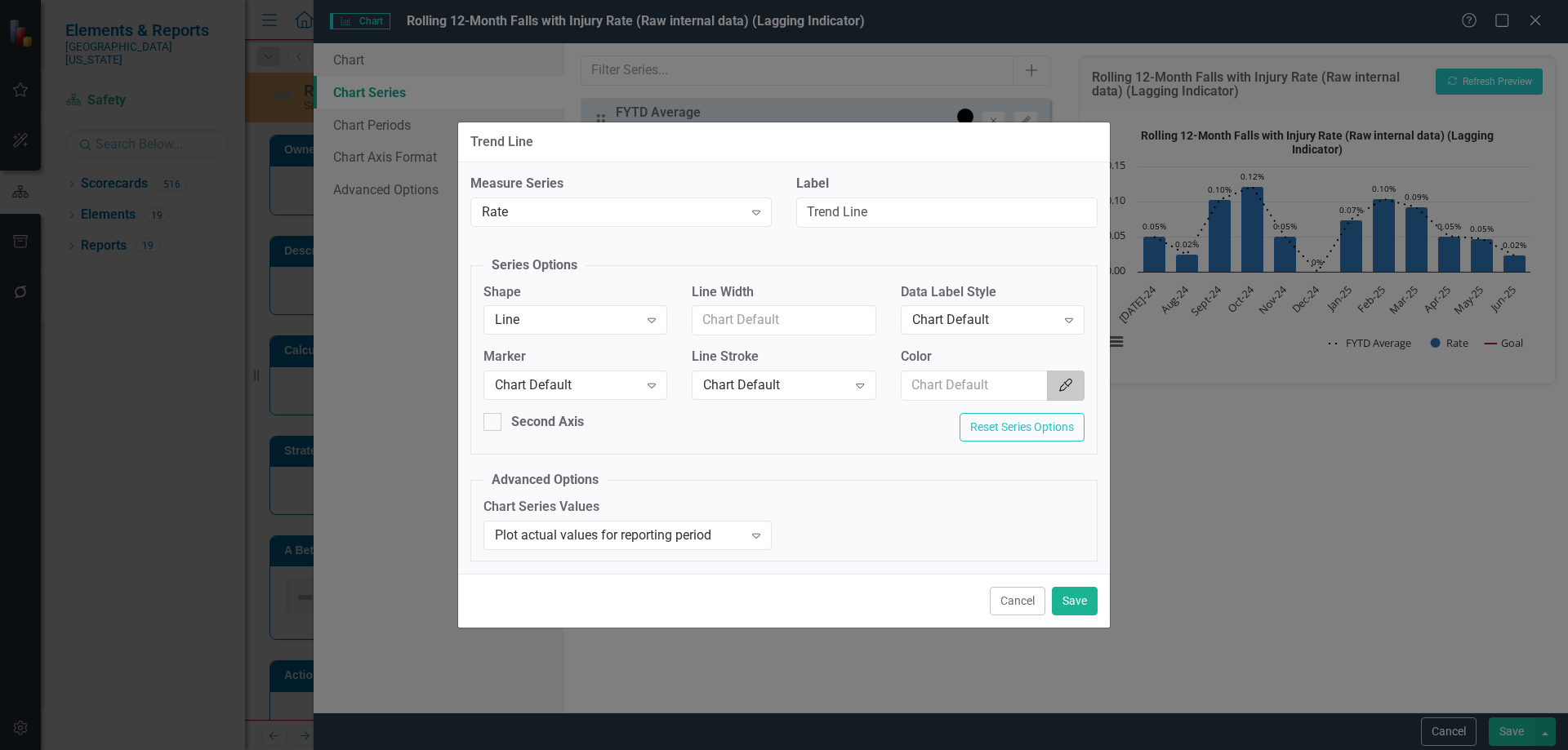
click at [1059, 390] on icon "Color Picker" at bounding box center [1066, 385] width 16 height 13
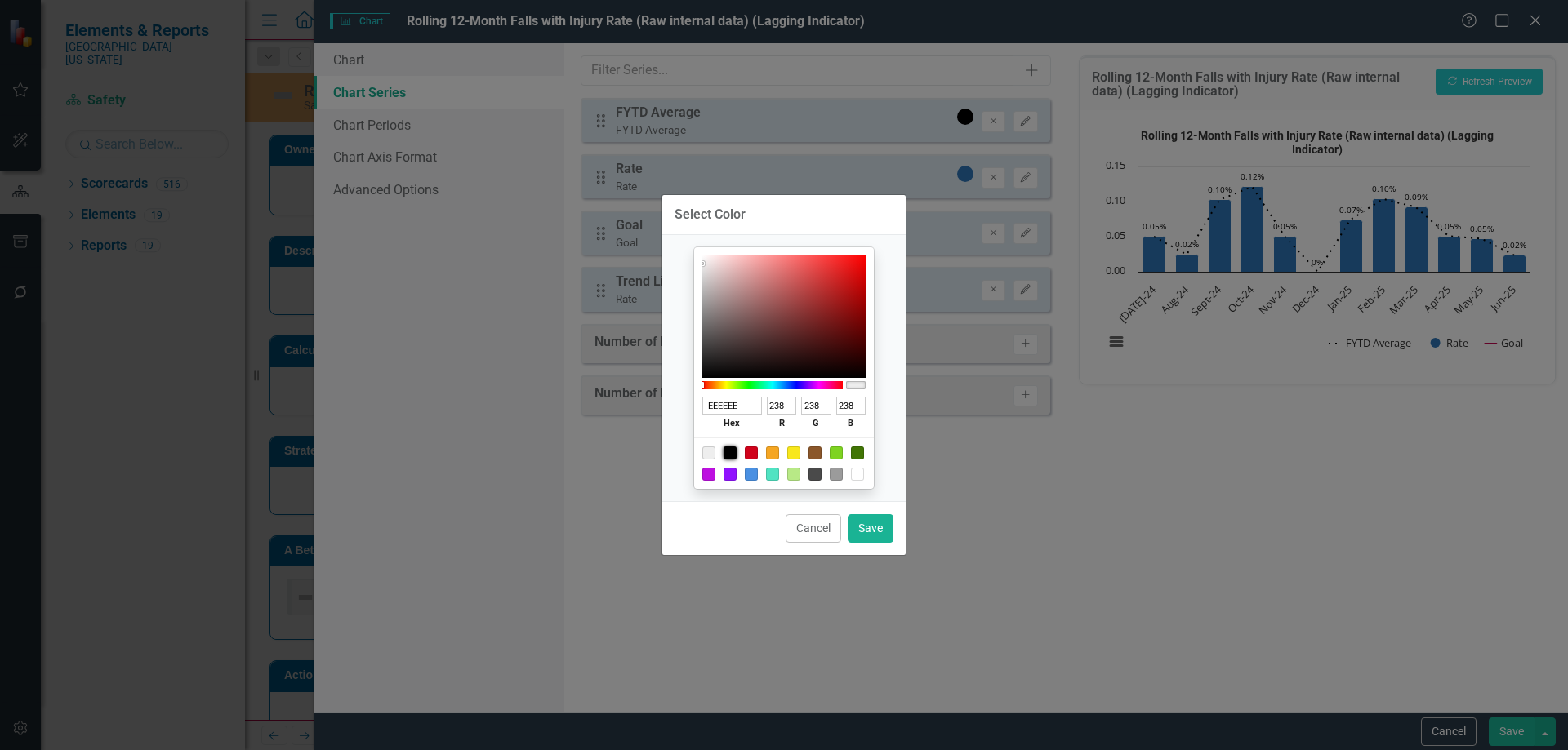
click at [727, 451] on div at bounding box center [730, 453] width 13 height 13
type input "000000"
type input "0"
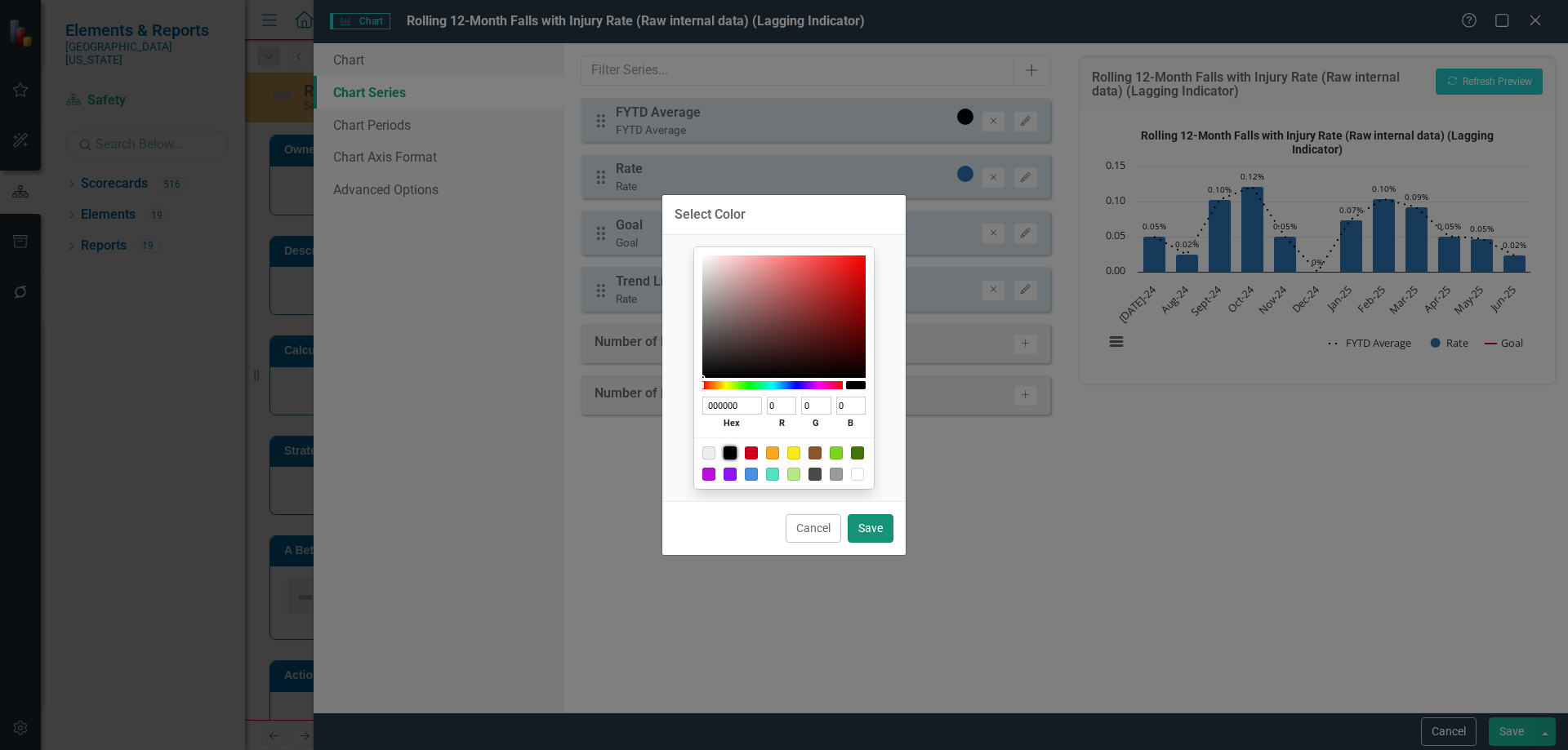
click at [875, 531] on button "Save" at bounding box center [871, 529] width 46 height 28
type input "#000000"
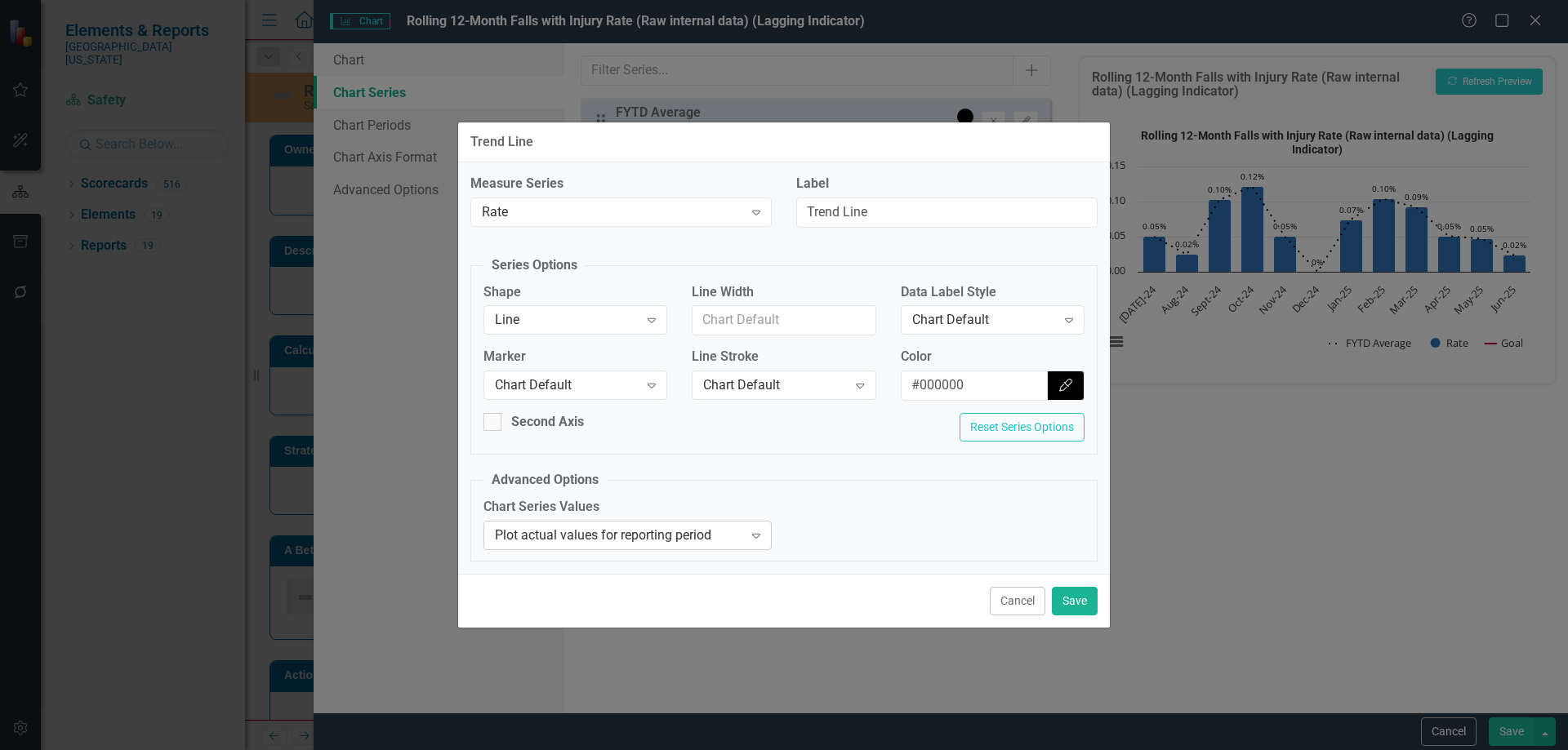
click at [681, 541] on div "Plot actual values for reporting period" at bounding box center [619, 535] width 248 height 19
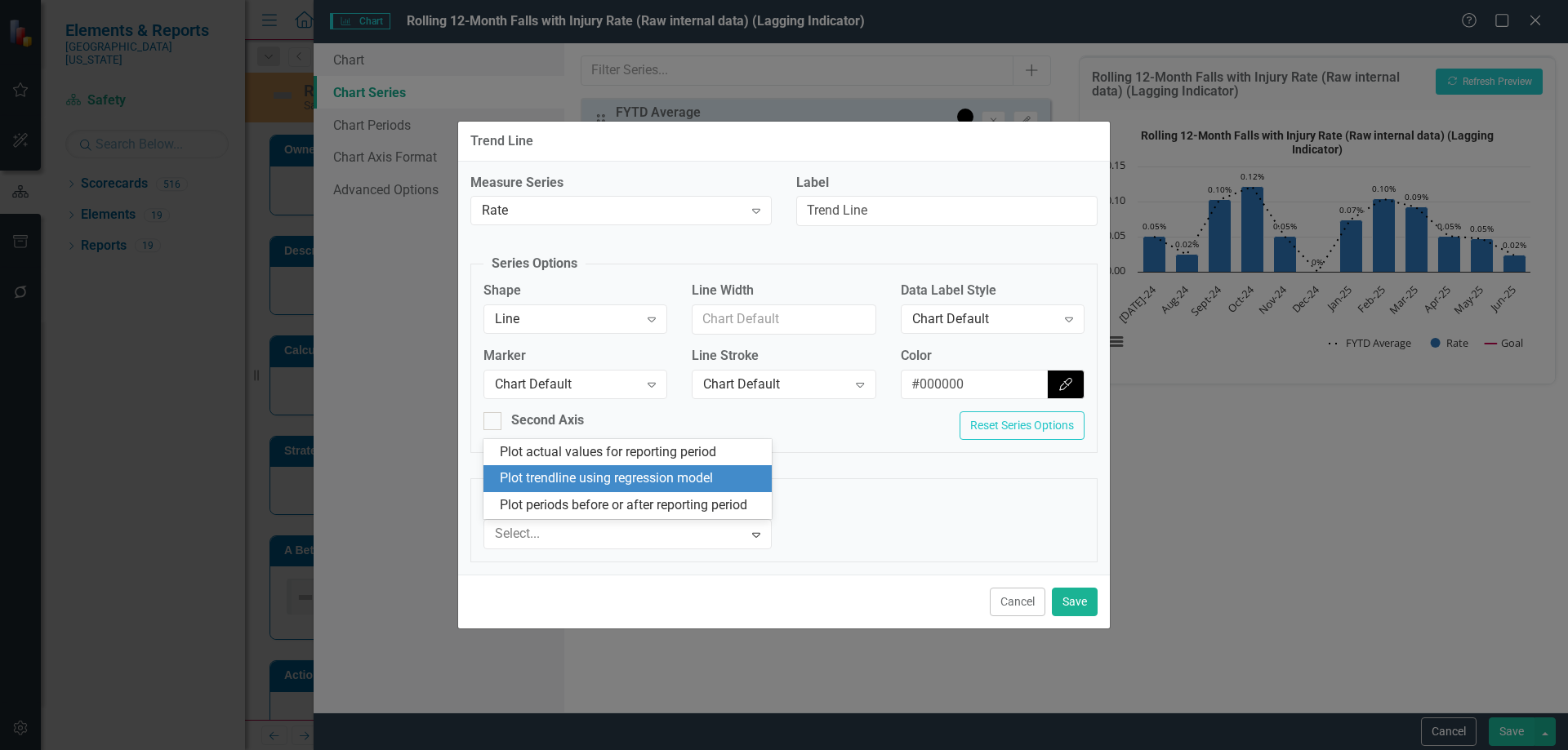
click at [642, 479] on div "Plot trendline using regression model" at bounding box center [630, 478] width 262 height 19
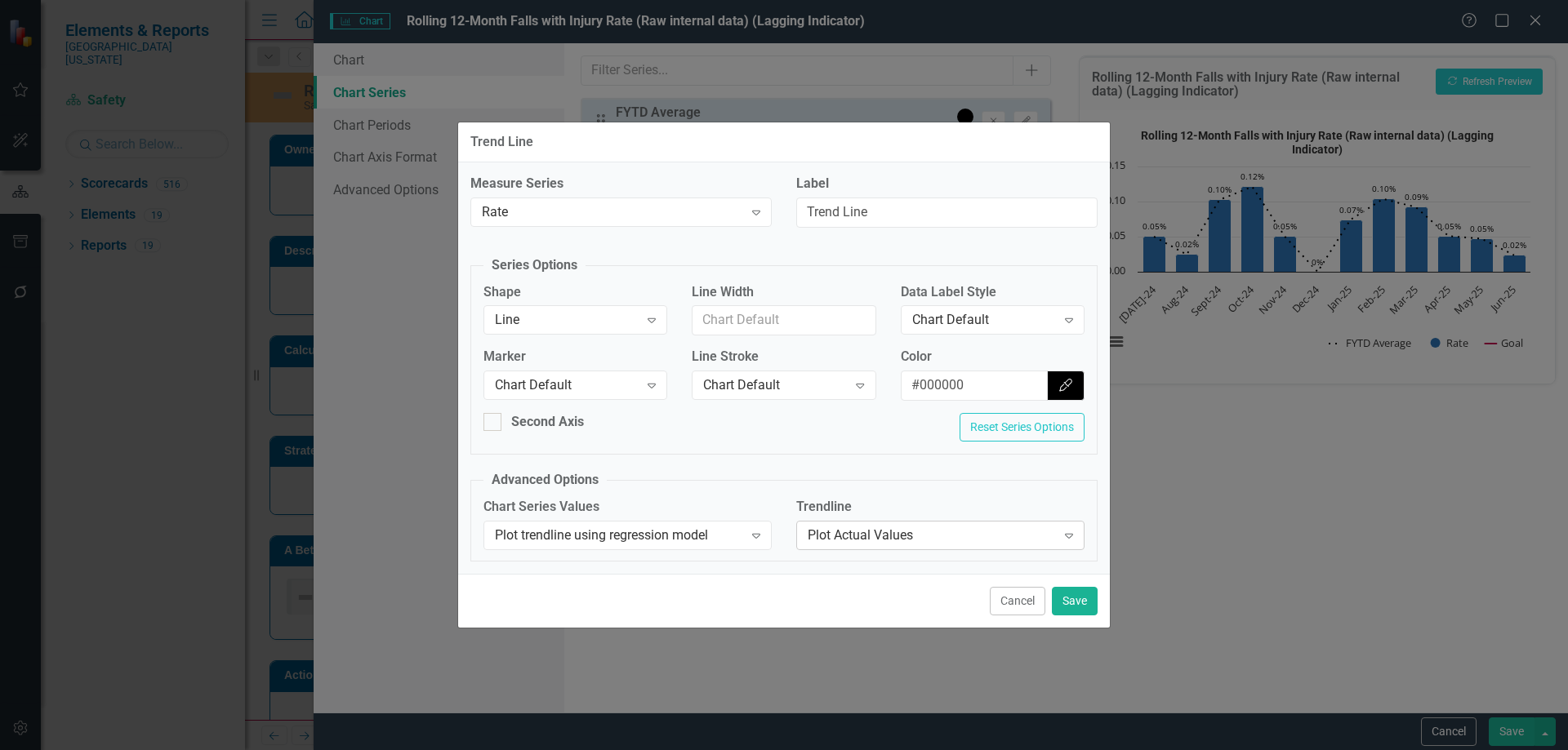
click at [893, 533] on div "Plot Actual Values" at bounding box center [931, 535] width 248 height 19
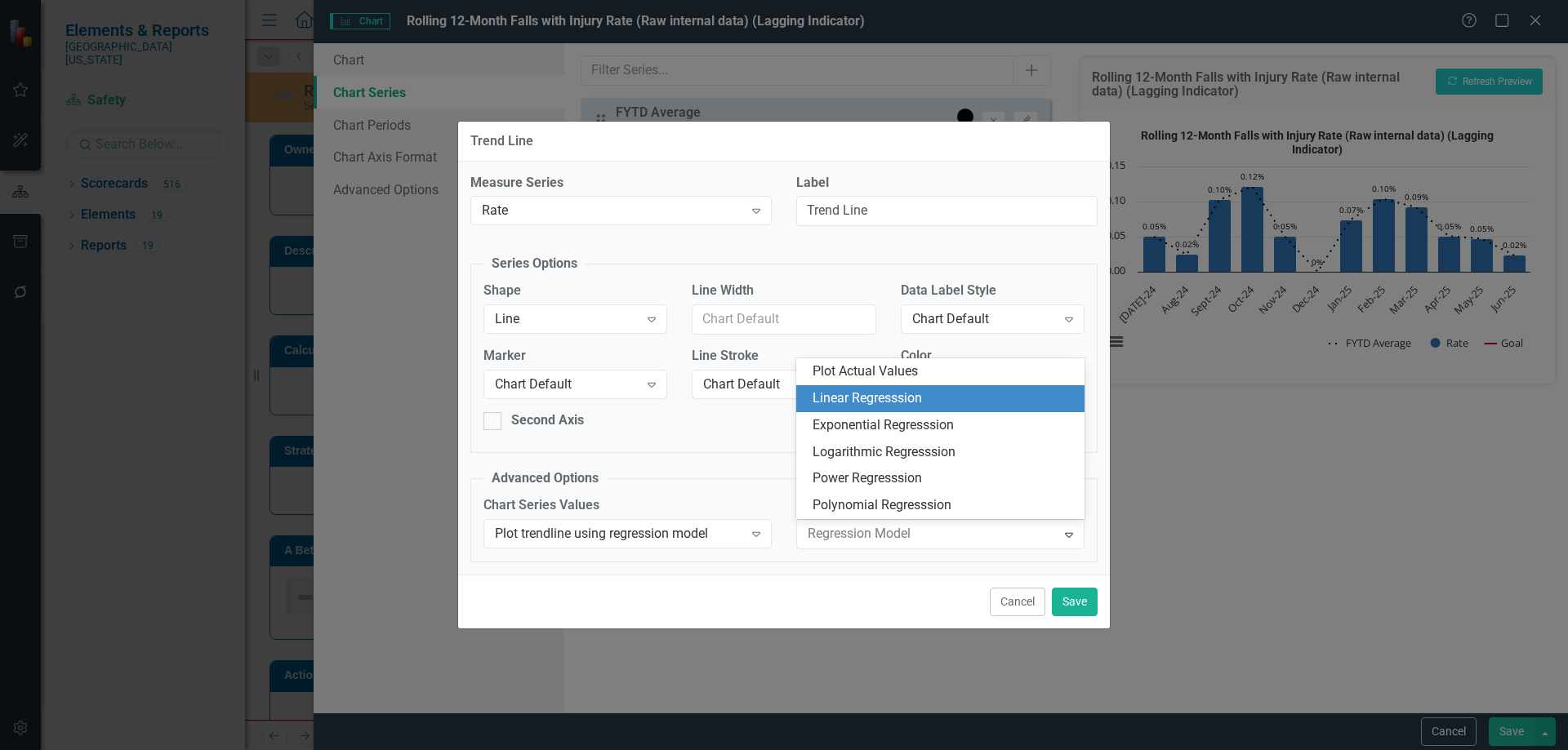
click at [867, 402] on div "Linear Regresssion" at bounding box center [943, 398] width 262 height 19
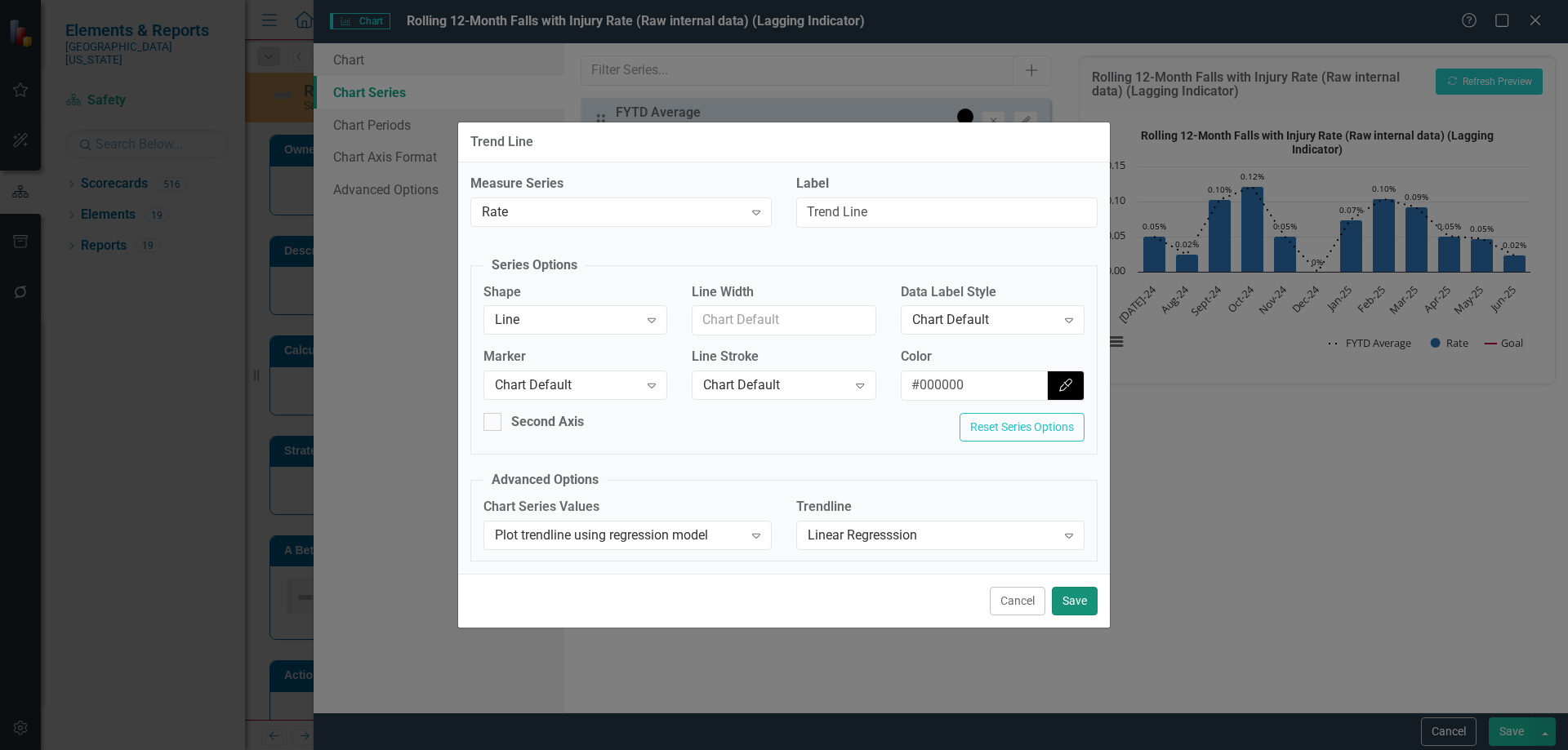
click at [1066, 600] on button "Save" at bounding box center [1074, 601] width 46 height 28
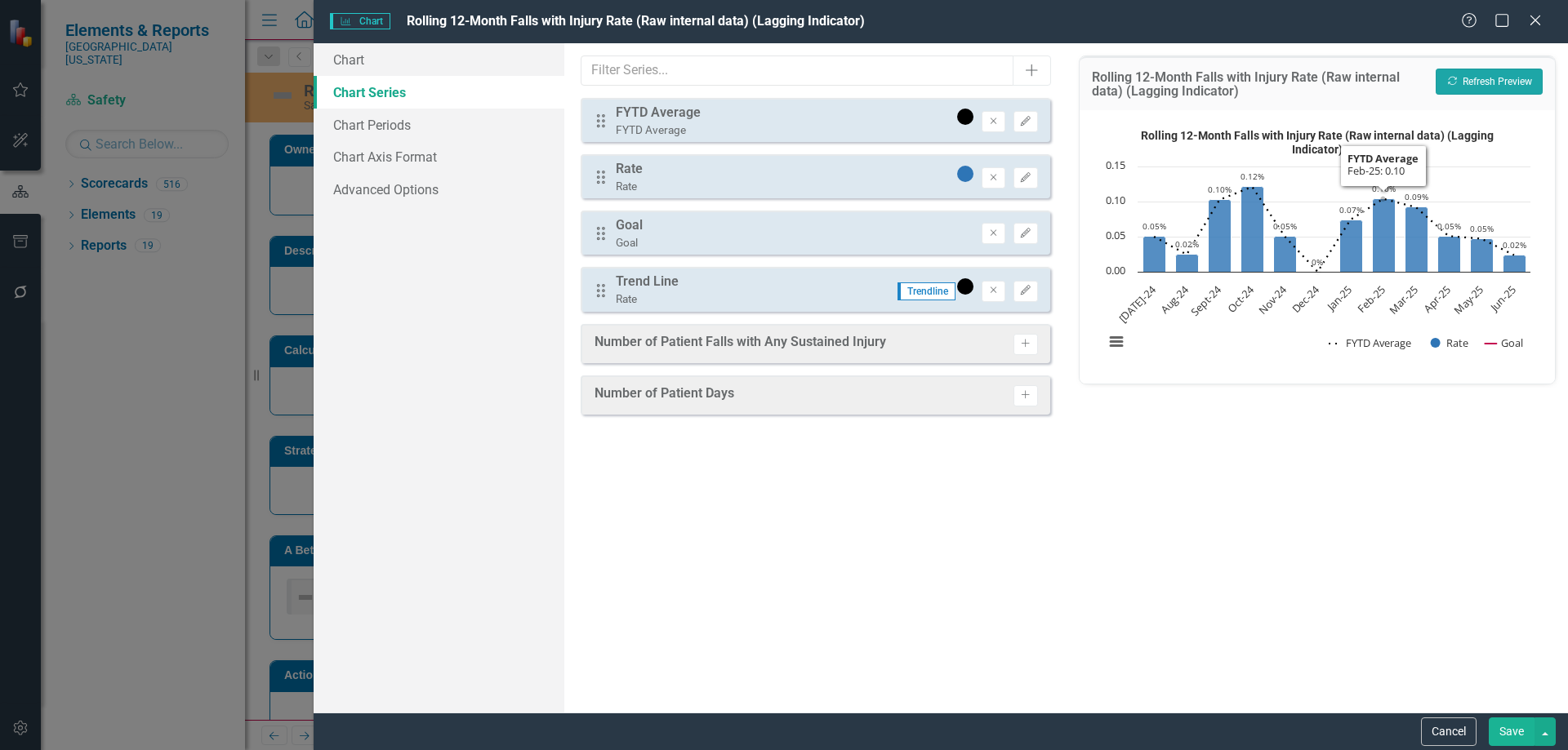
click at [1475, 84] on button "Recalculate Refresh Preview" at bounding box center [1489, 82] width 107 height 26
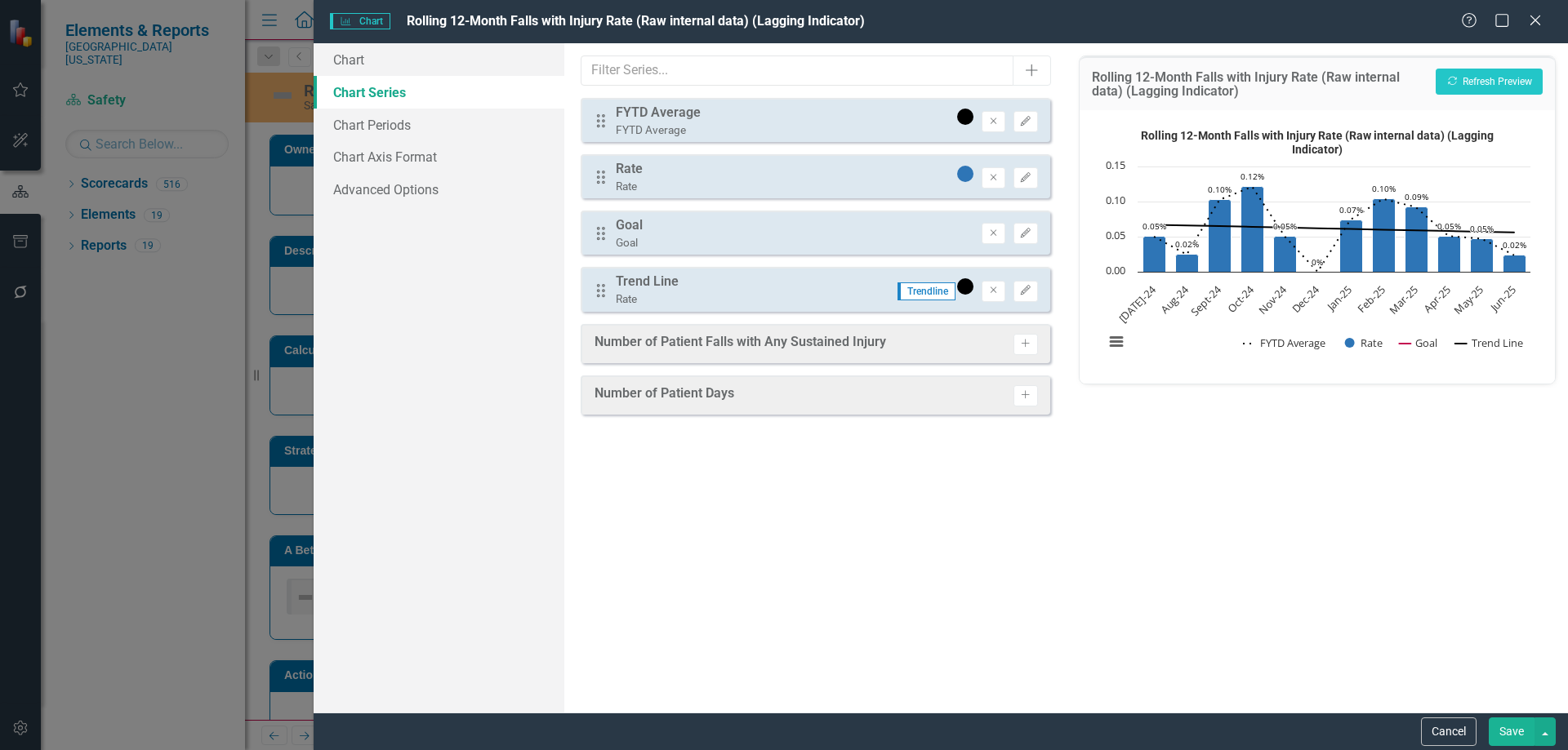
click at [1517, 732] on button "Save" at bounding box center [1511, 731] width 46 height 28
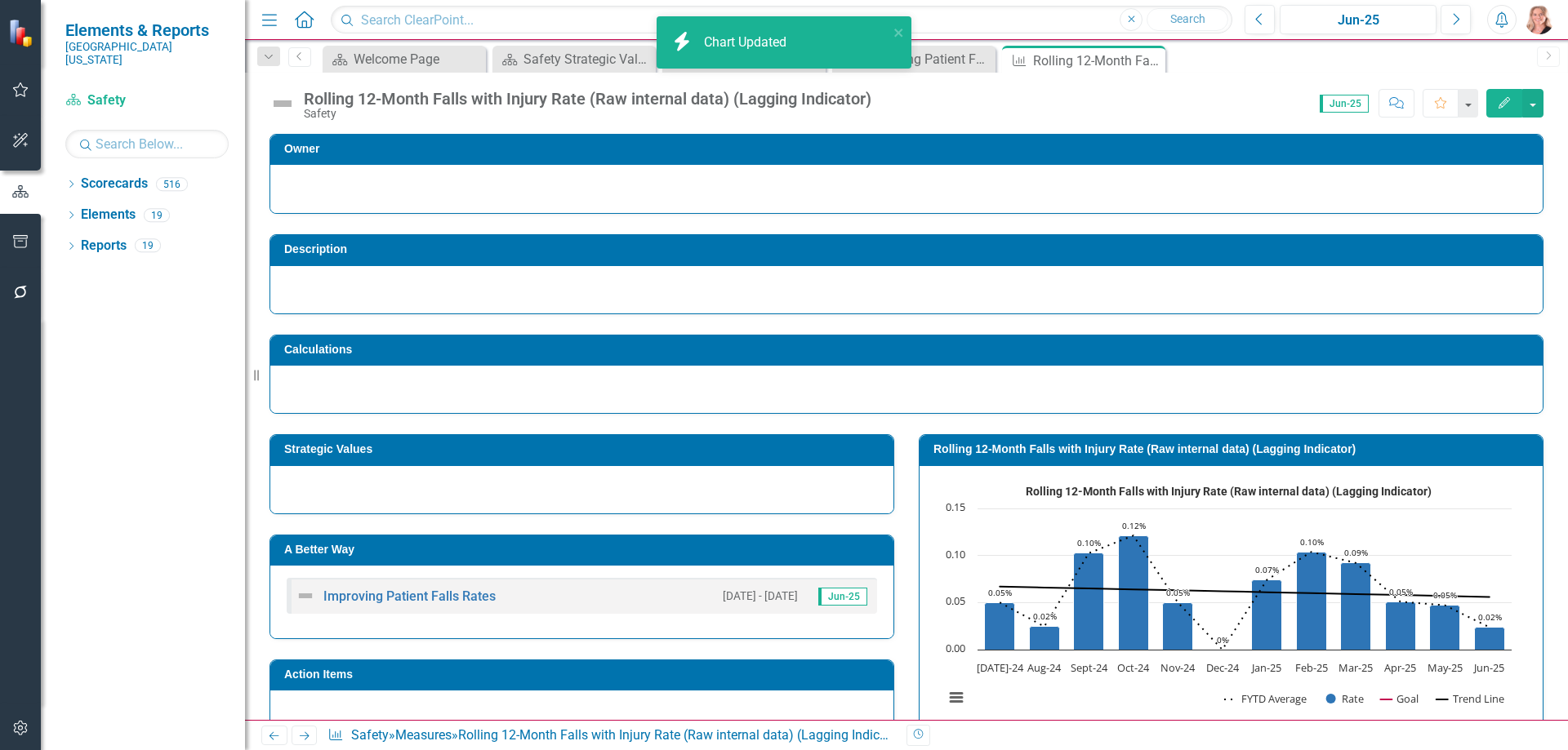
scroll to position [244, 0]
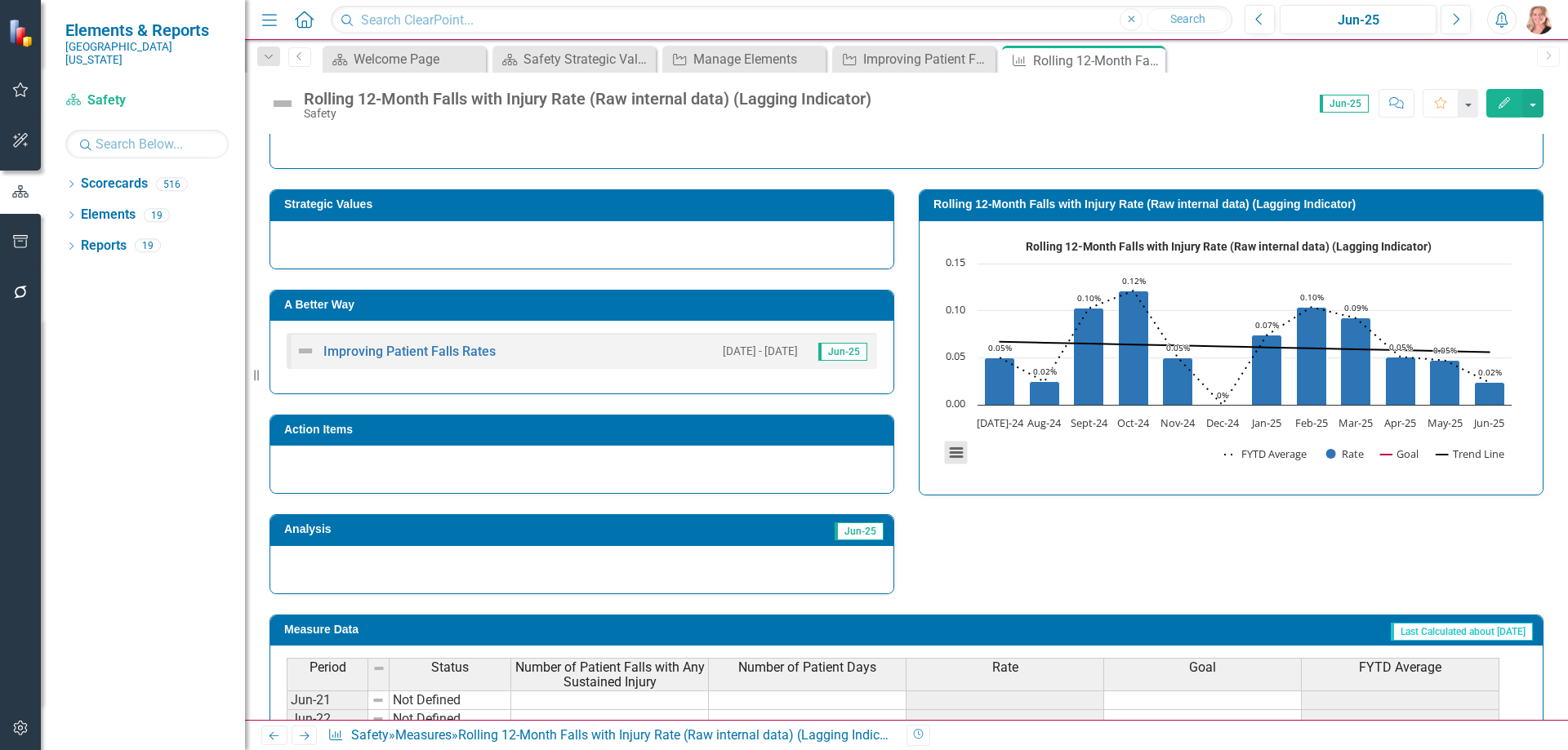
click at [946, 454] on button "View chart menu, Rolling 12-Month Falls with Injury Rate (Raw internal data) (L…" at bounding box center [956, 453] width 23 height 23
click at [990, 366] on li "Download JPEG image" at bounding box center [1024, 371] width 147 height 26
click at [1150, 58] on icon "Close" at bounding box center [1150, 60] width 16 height 13
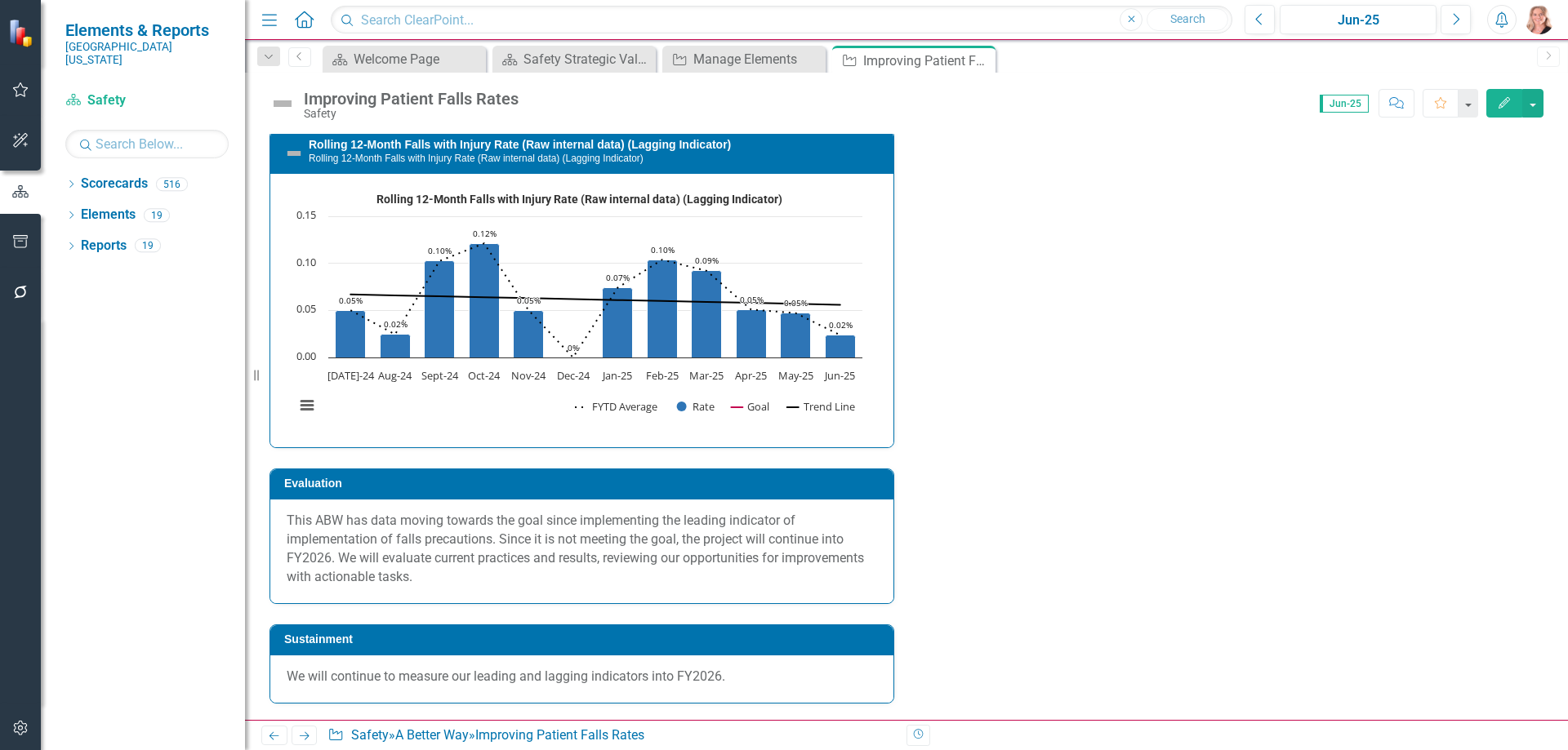
scroll to position [6121, 0]
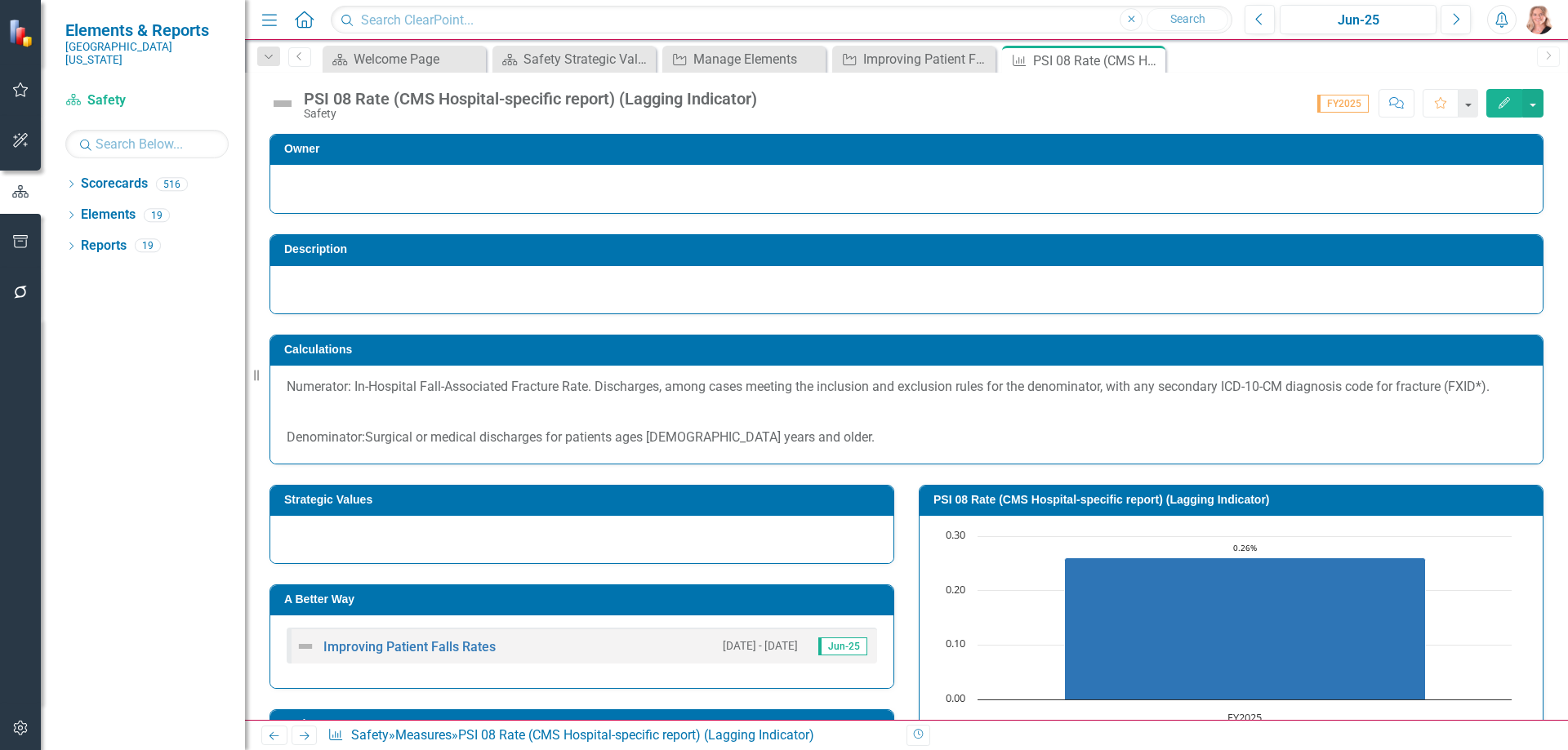
scroll to position [326, 0]
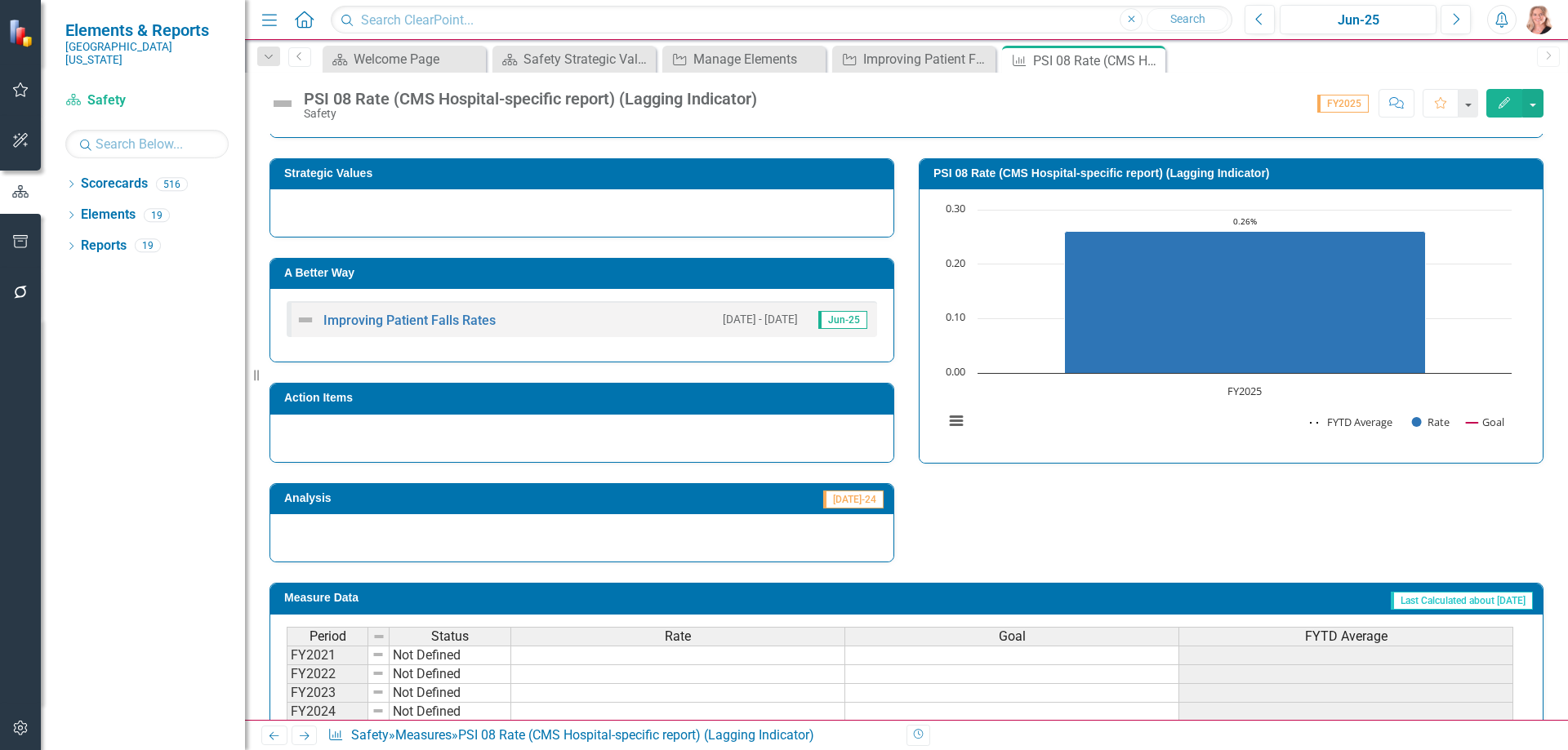
click at [1094, 421] on rect "Interactive chart" at bounding box center [1227, 323] width 584 height 244
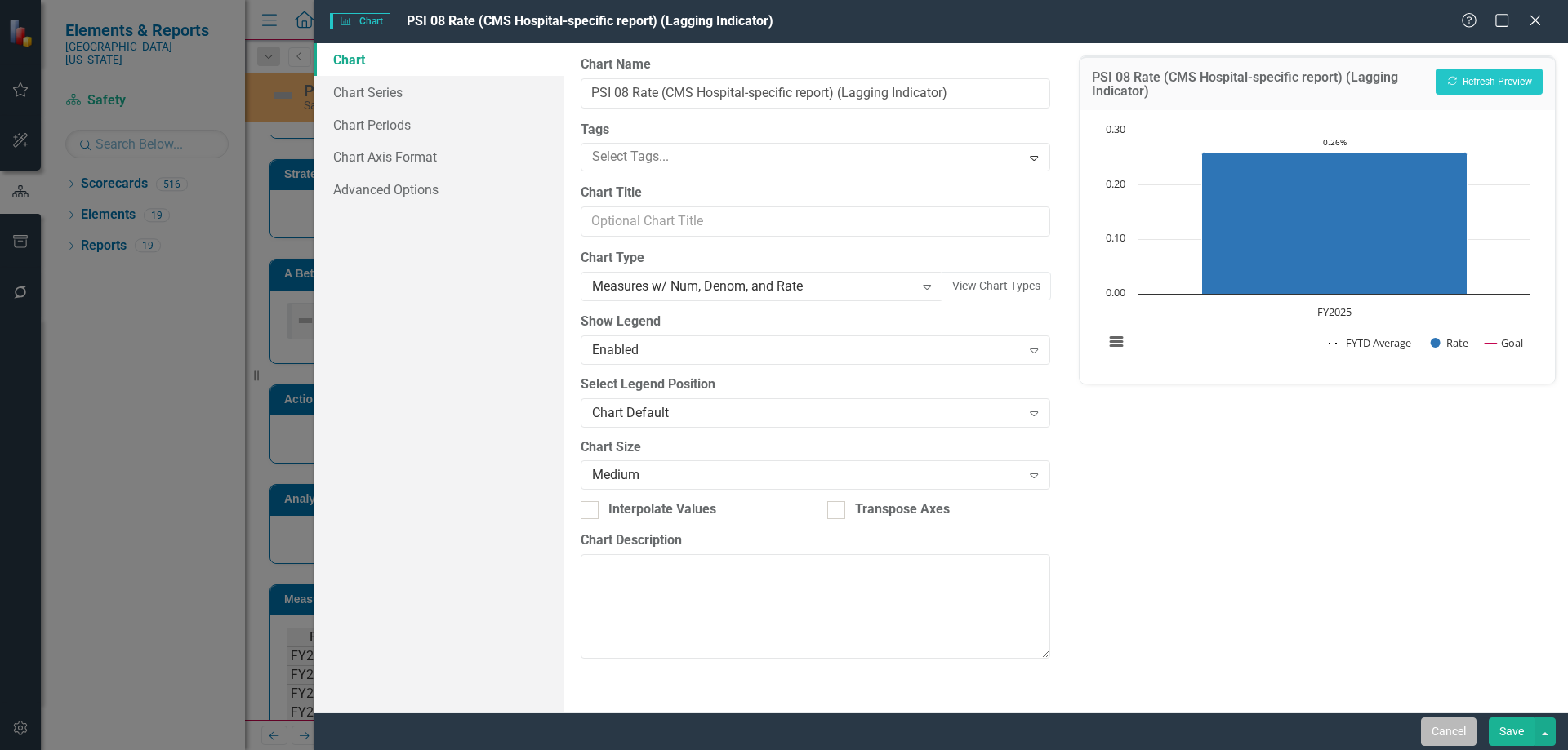
click at [1448, 730] on button "Cancel" at bounding box center [1448, 731] width 56 height 28
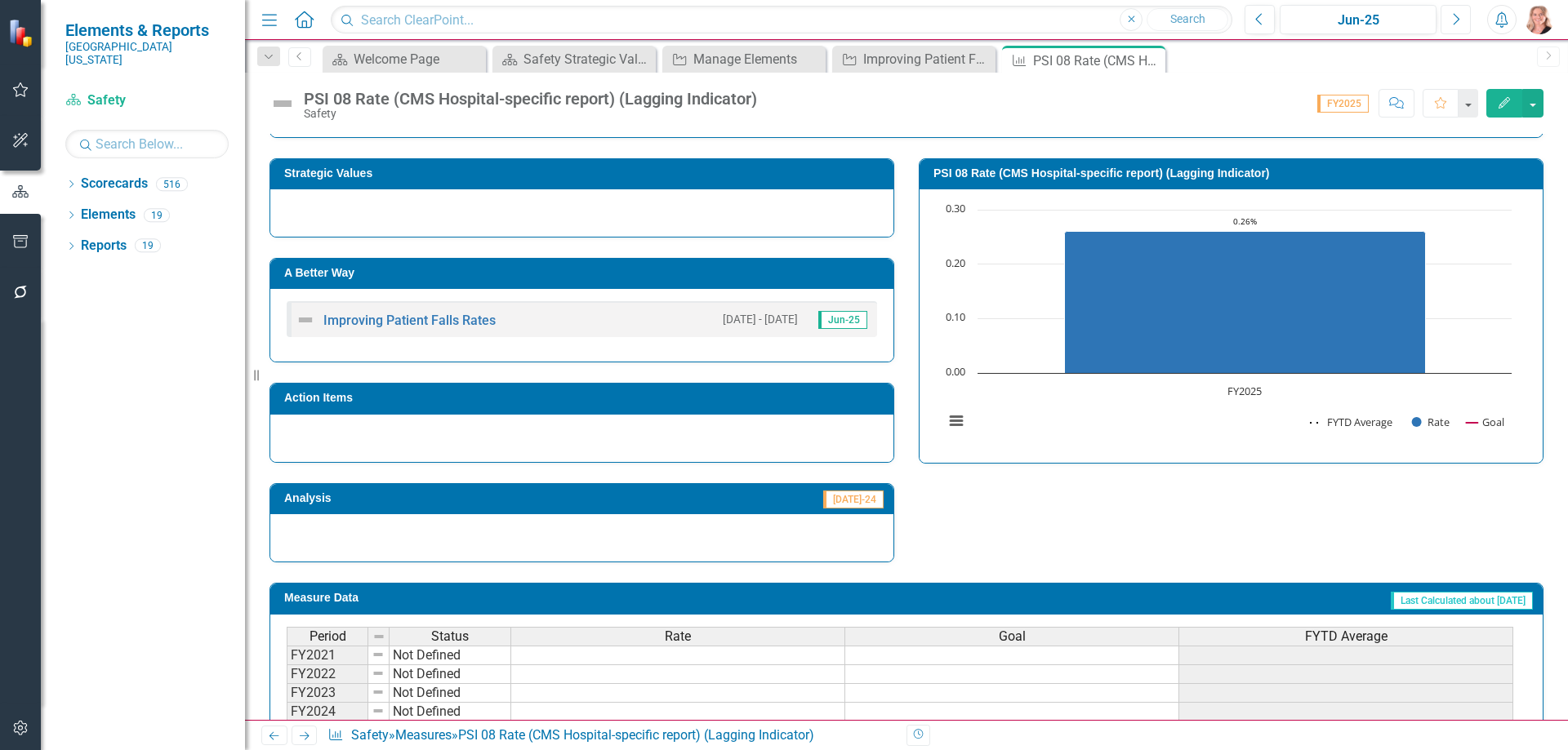
click at [1455, 23] on icon "button" at bounding box center [1456, 19] width 6 height 11
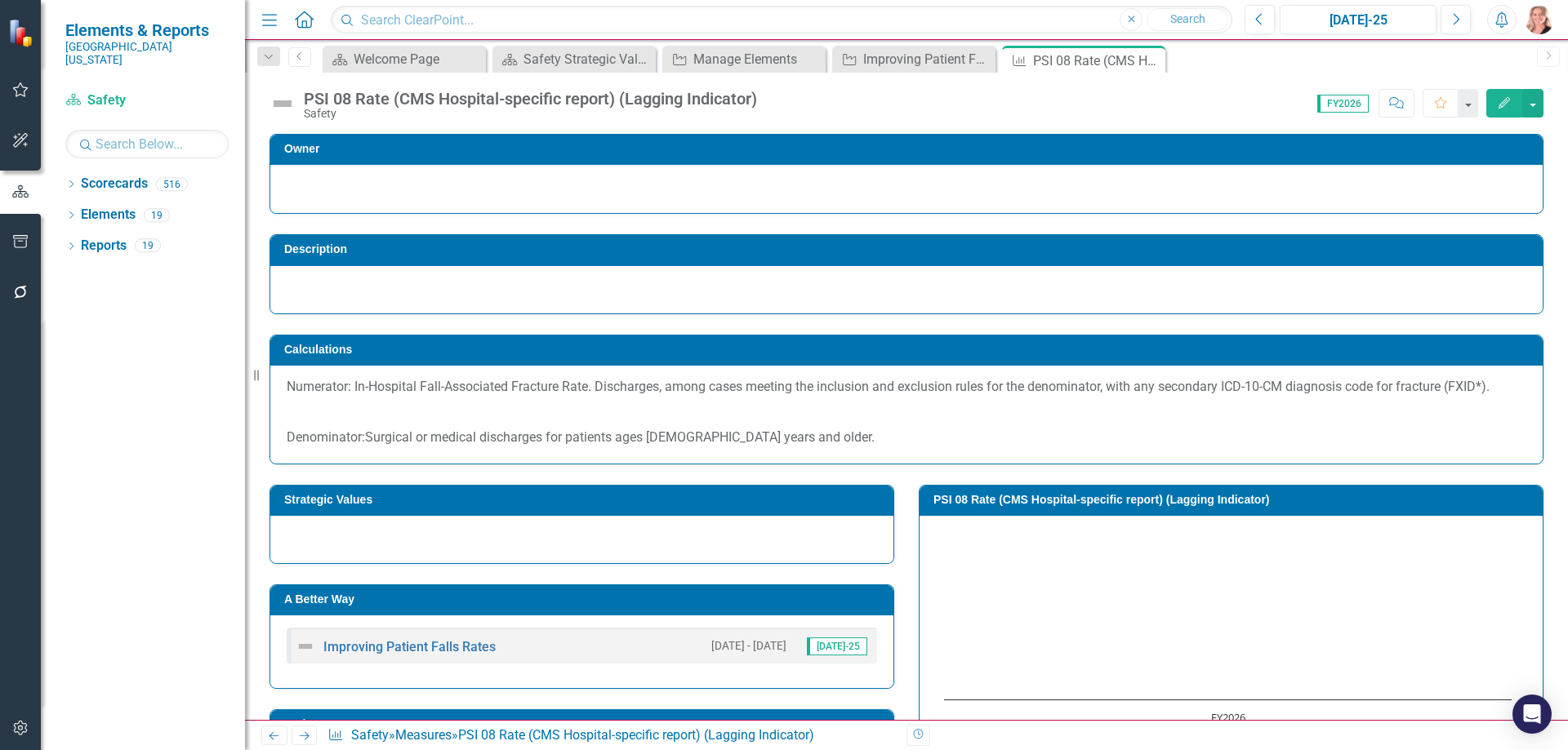
scroll to position [438, 0]
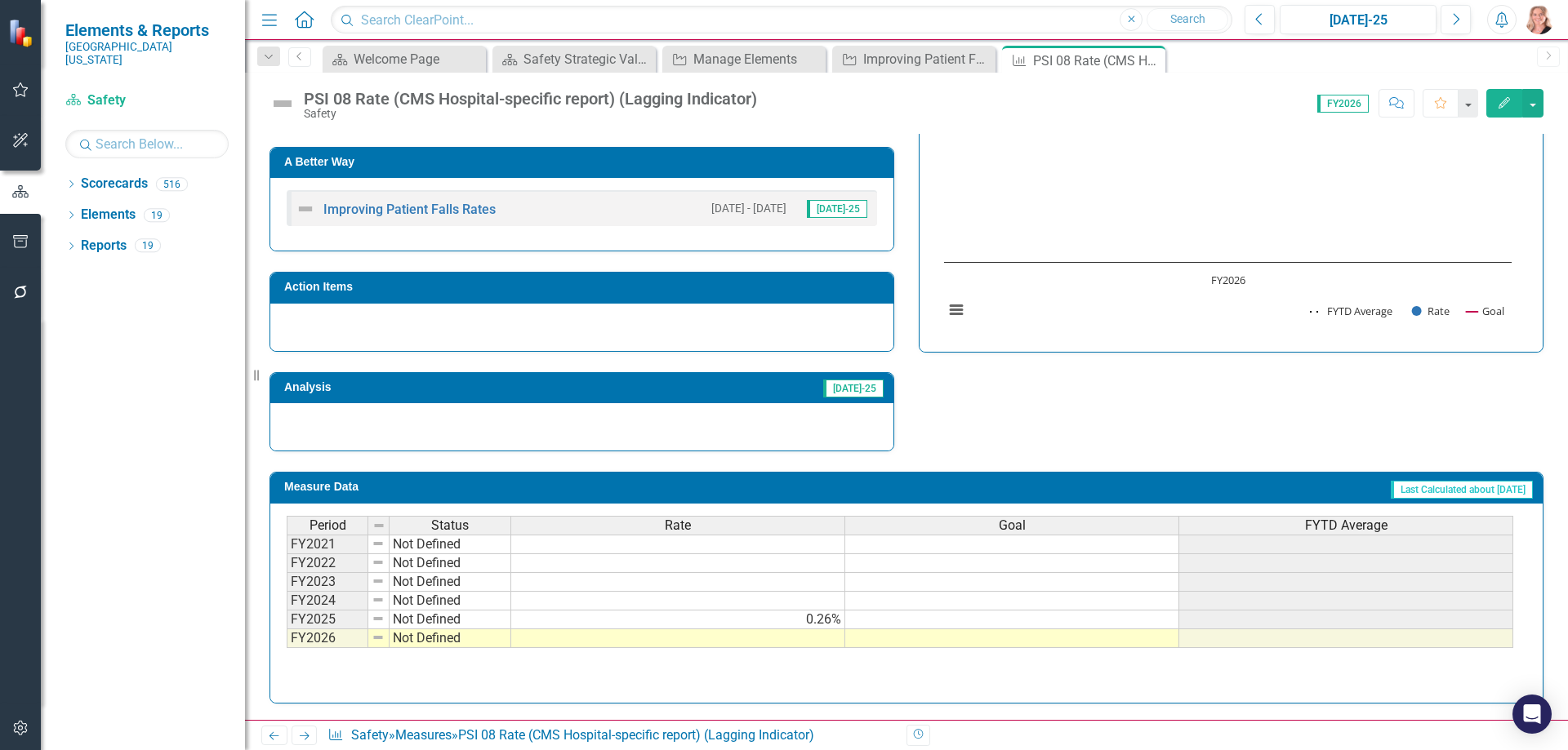
click at [752, 639] on td at bounding box center [678, 638] width 334 height 19
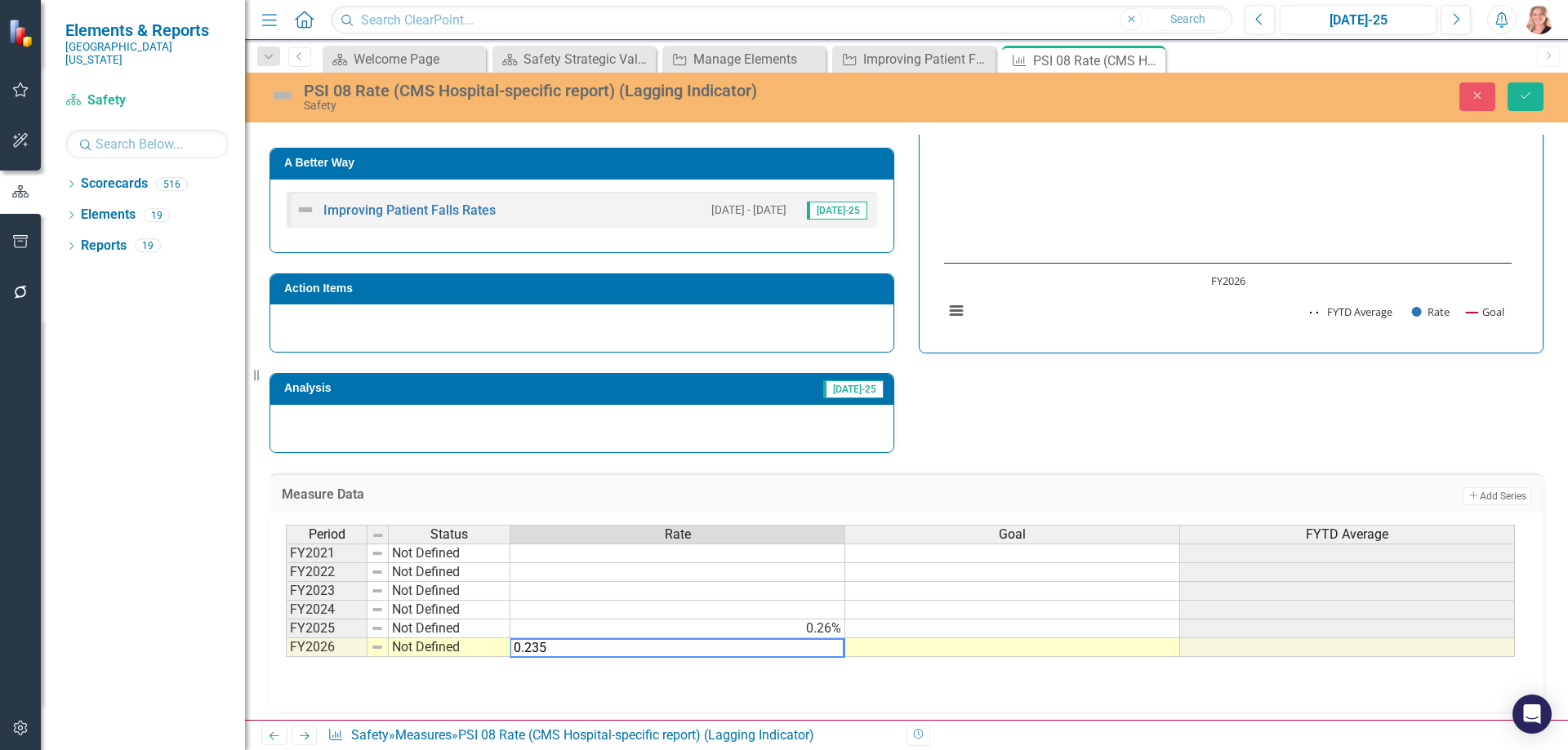
type textarea "0.2355"
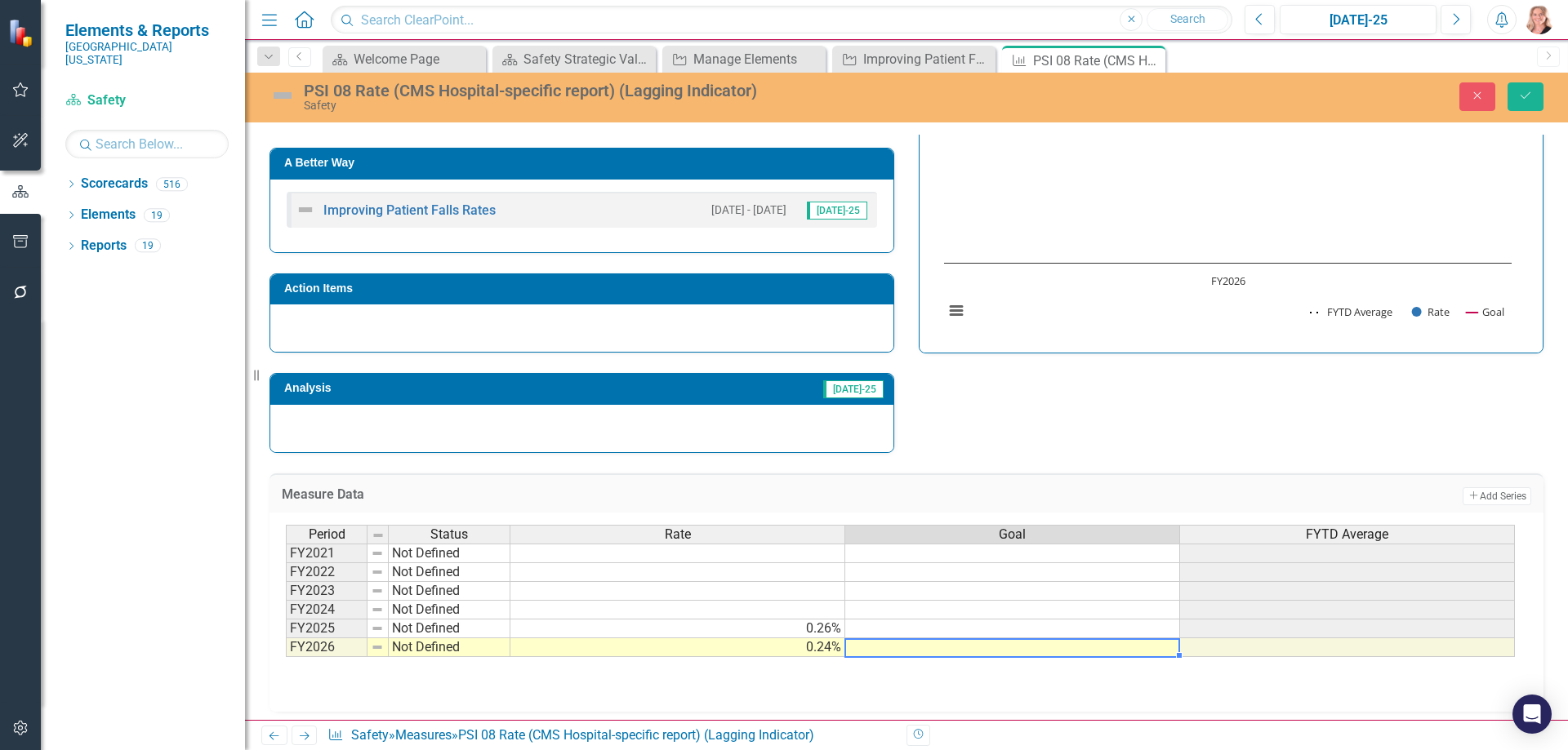
type textarea "0"
click at [1513, 104] on button "Save" at bounding box center [1526, 96] width 36 height 28
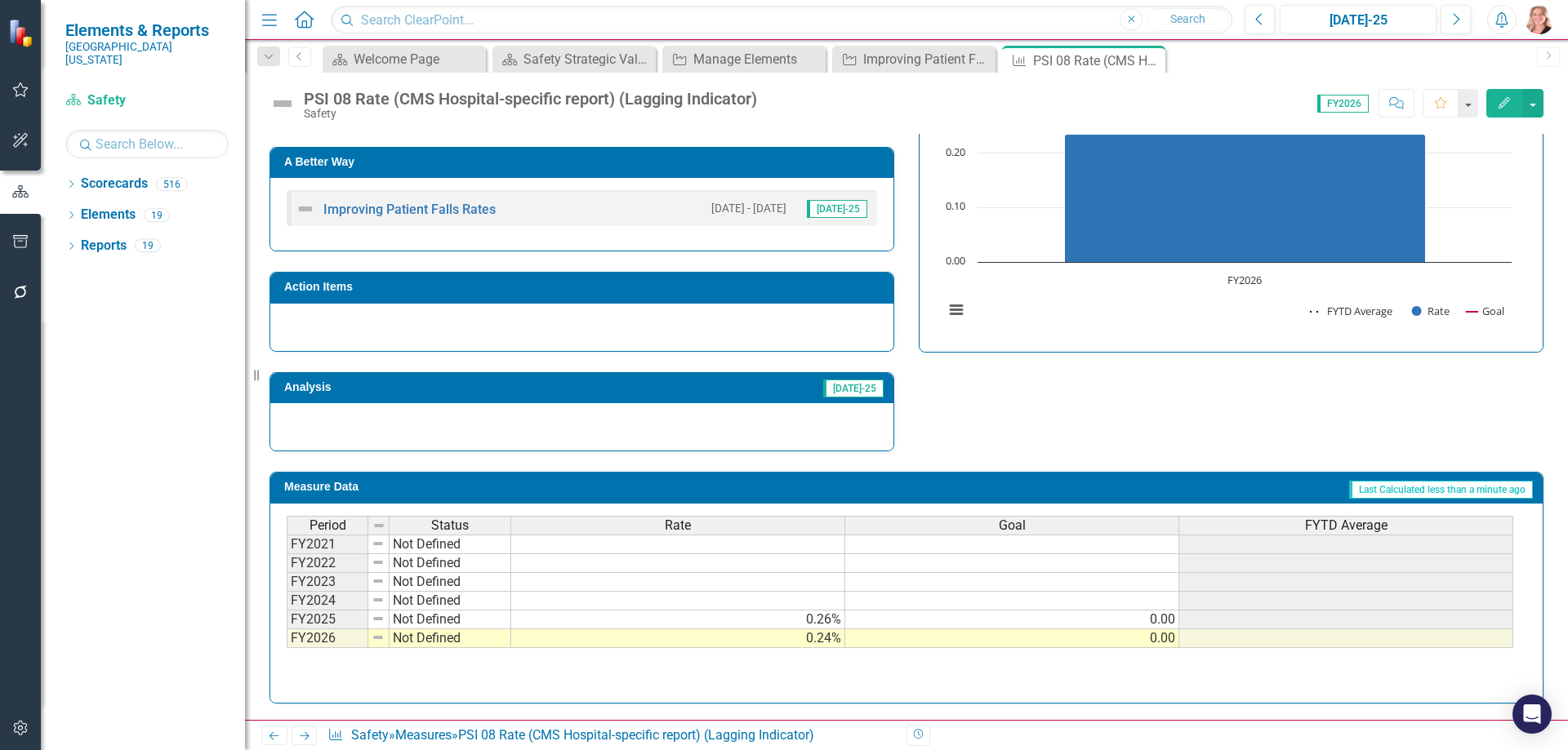
click at [730, 528] on div "Rate" at bounding box center [677, 526] width 333 height 18
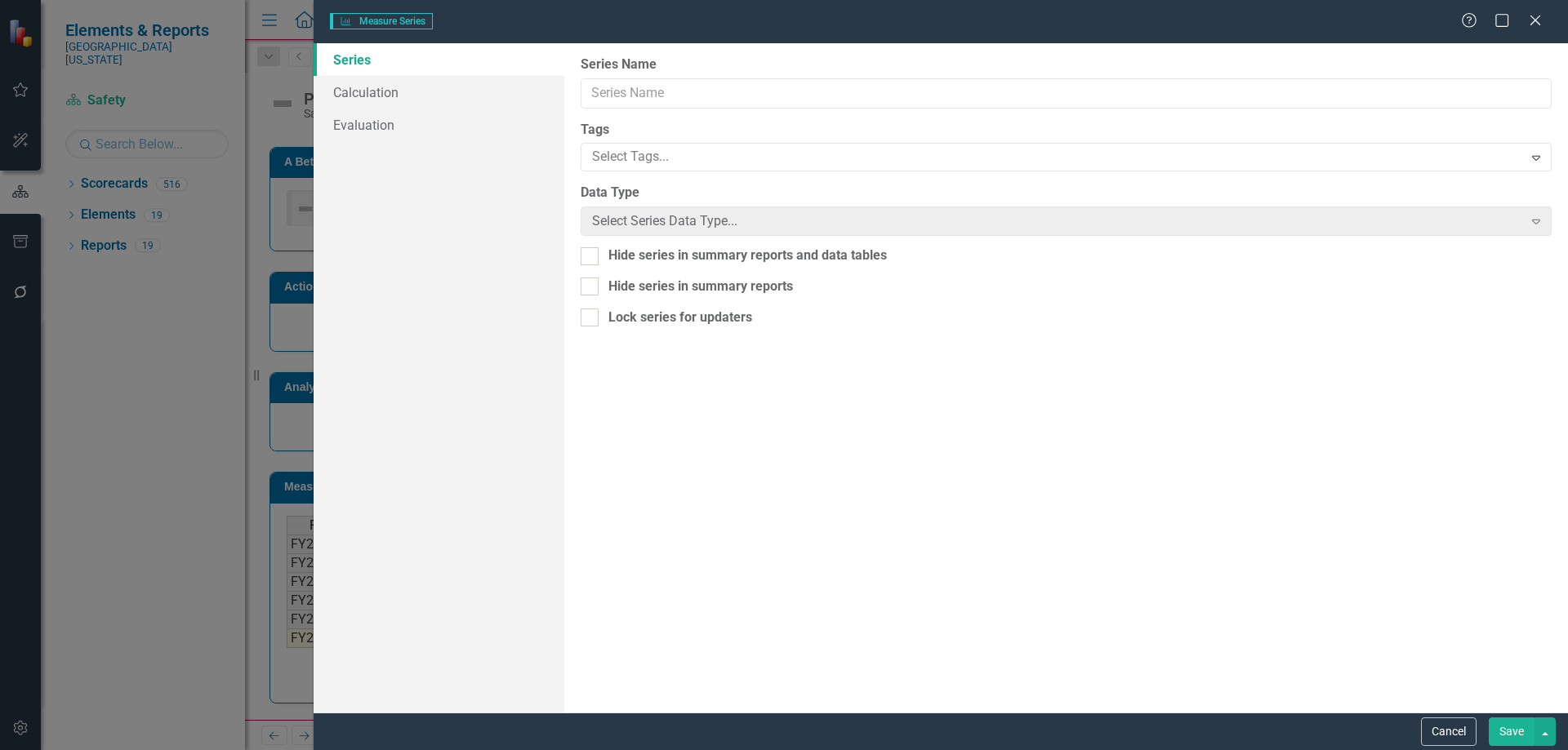
type input "Rate"
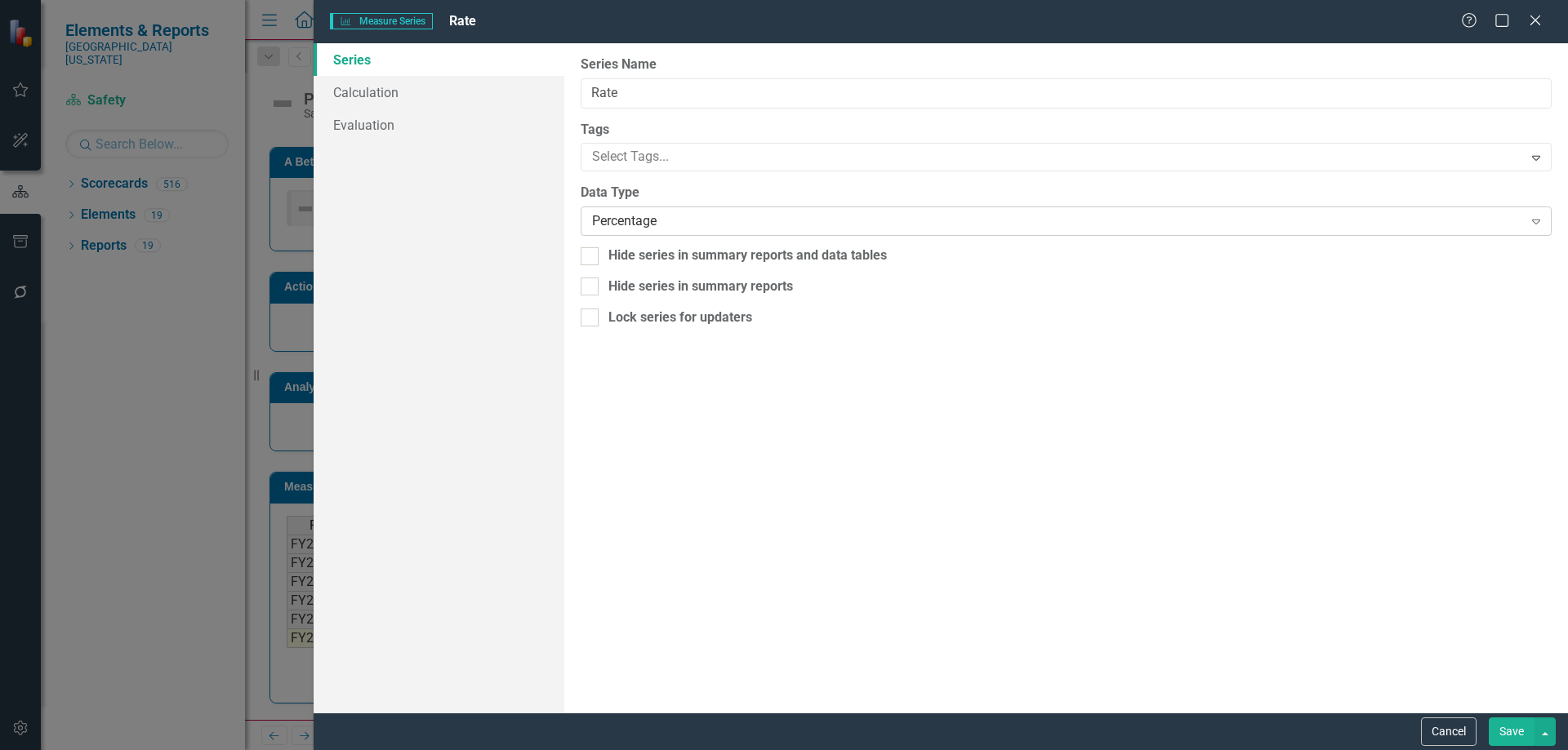
click at [659, 216] on div "Percentage" at bounding box center [1058, 221] width 931 height 19
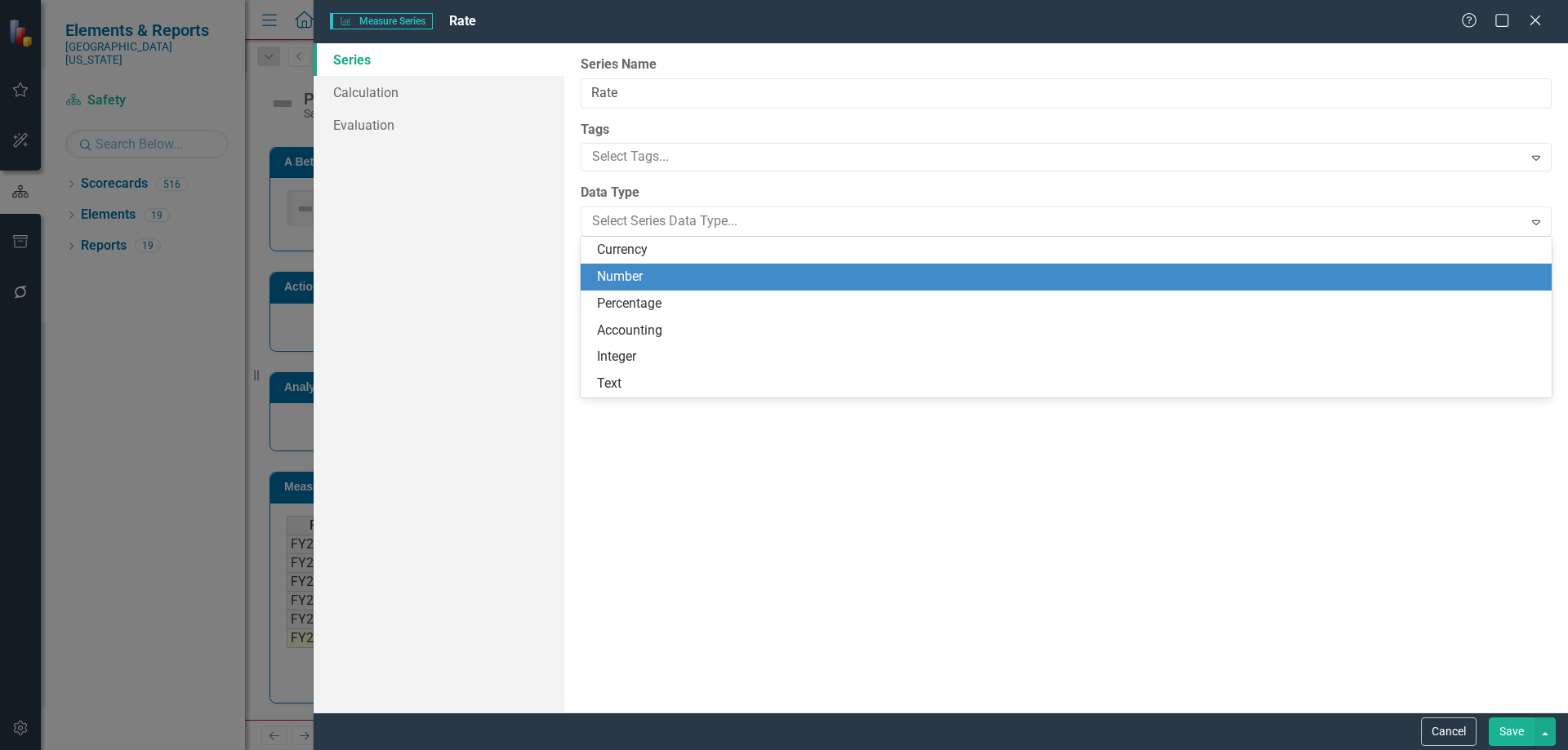
click at [645, 281] on div "Number" at bounding box center [1069, 276] width 945 height 19
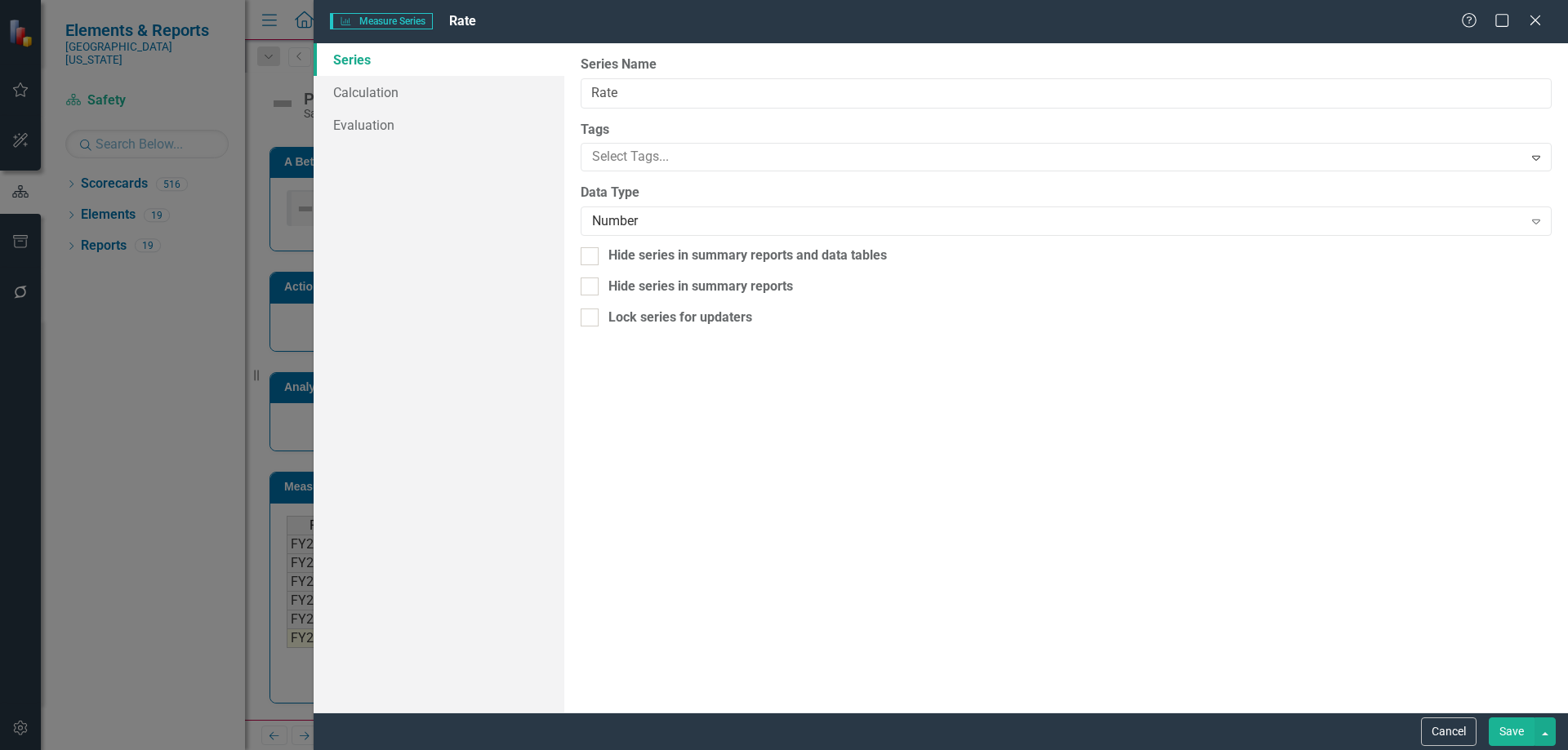
click at [1517, 729] on button "Save" at bounding box center [1511, 731] width 46 height 28
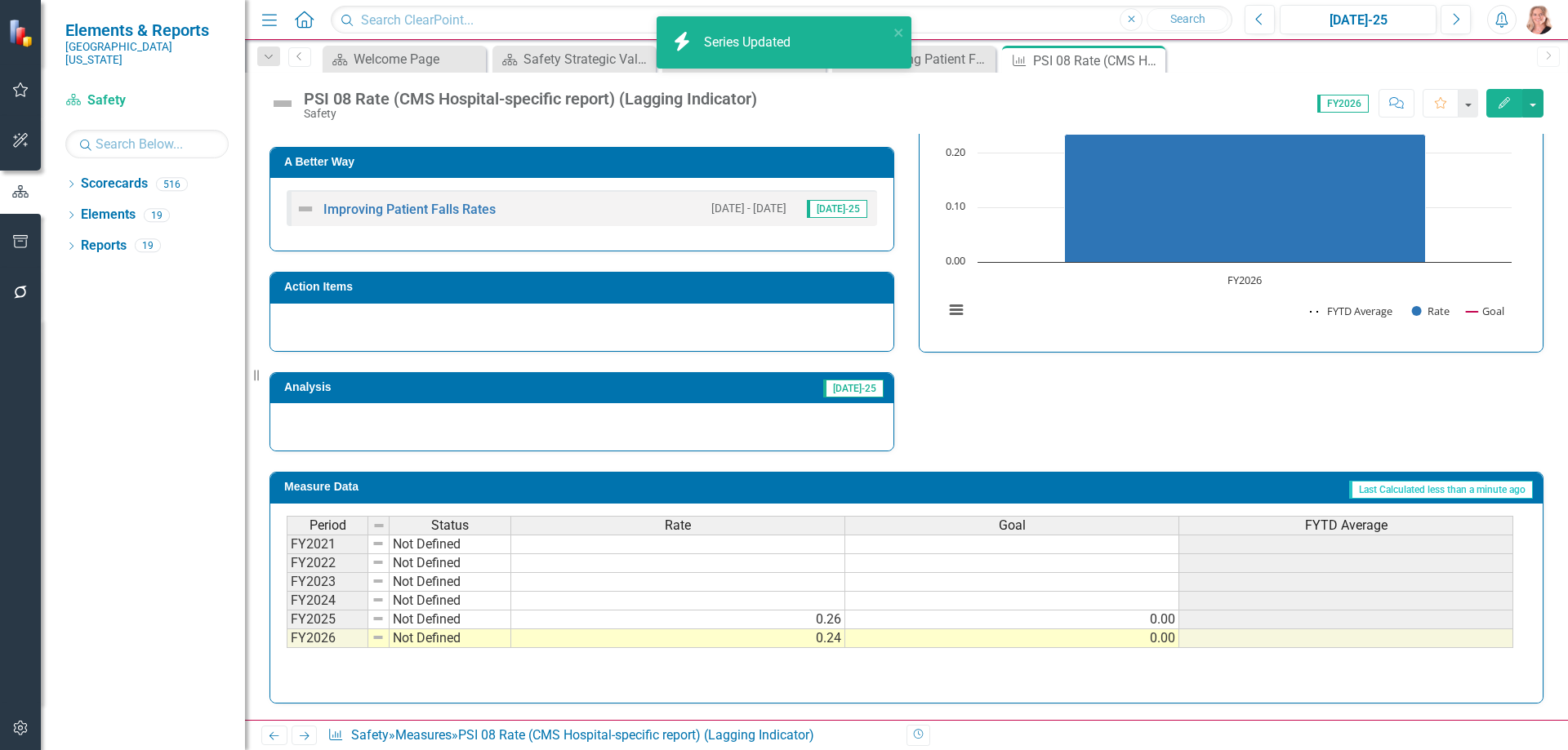
click at [1069, 321] on rect "Interactive chart" at bounding box center [1227, 213] width 584 height 244
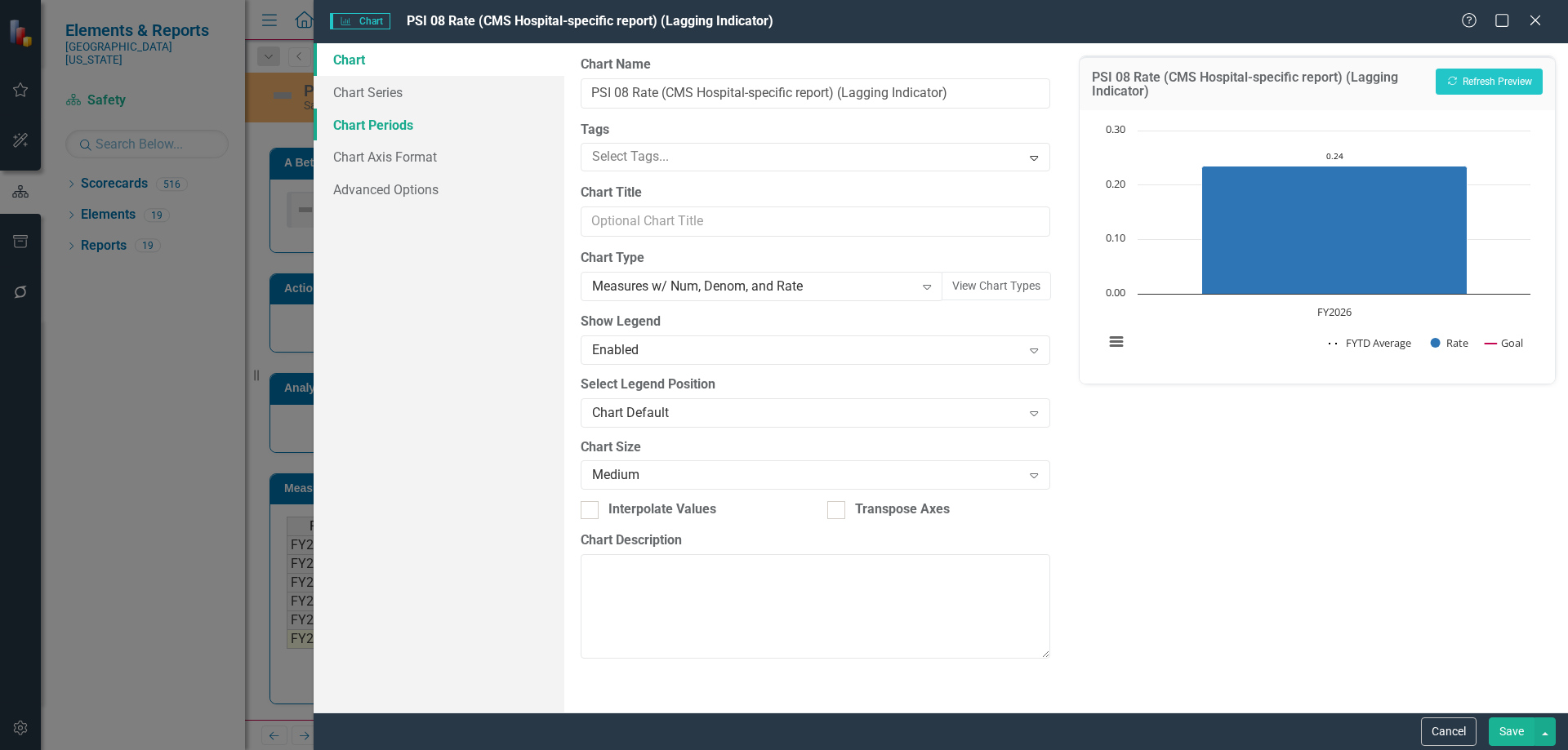
click at [392, 126] on link "Chart Periods" at bounding box center [439, 124] width 251 height 33
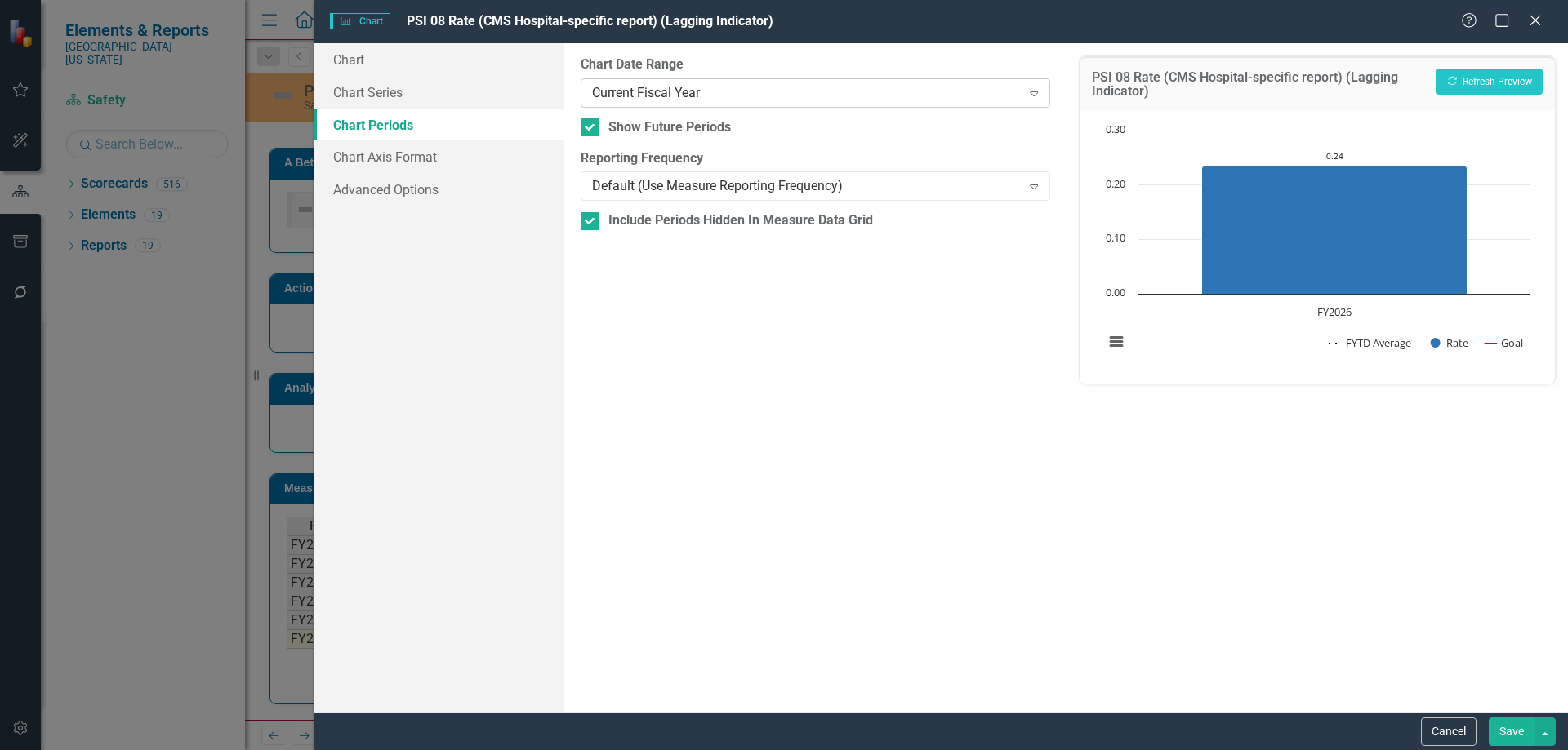
click at [623, 93] on div "Current Fiscal Year" at bounding box center [807, 92] width 429 height 19
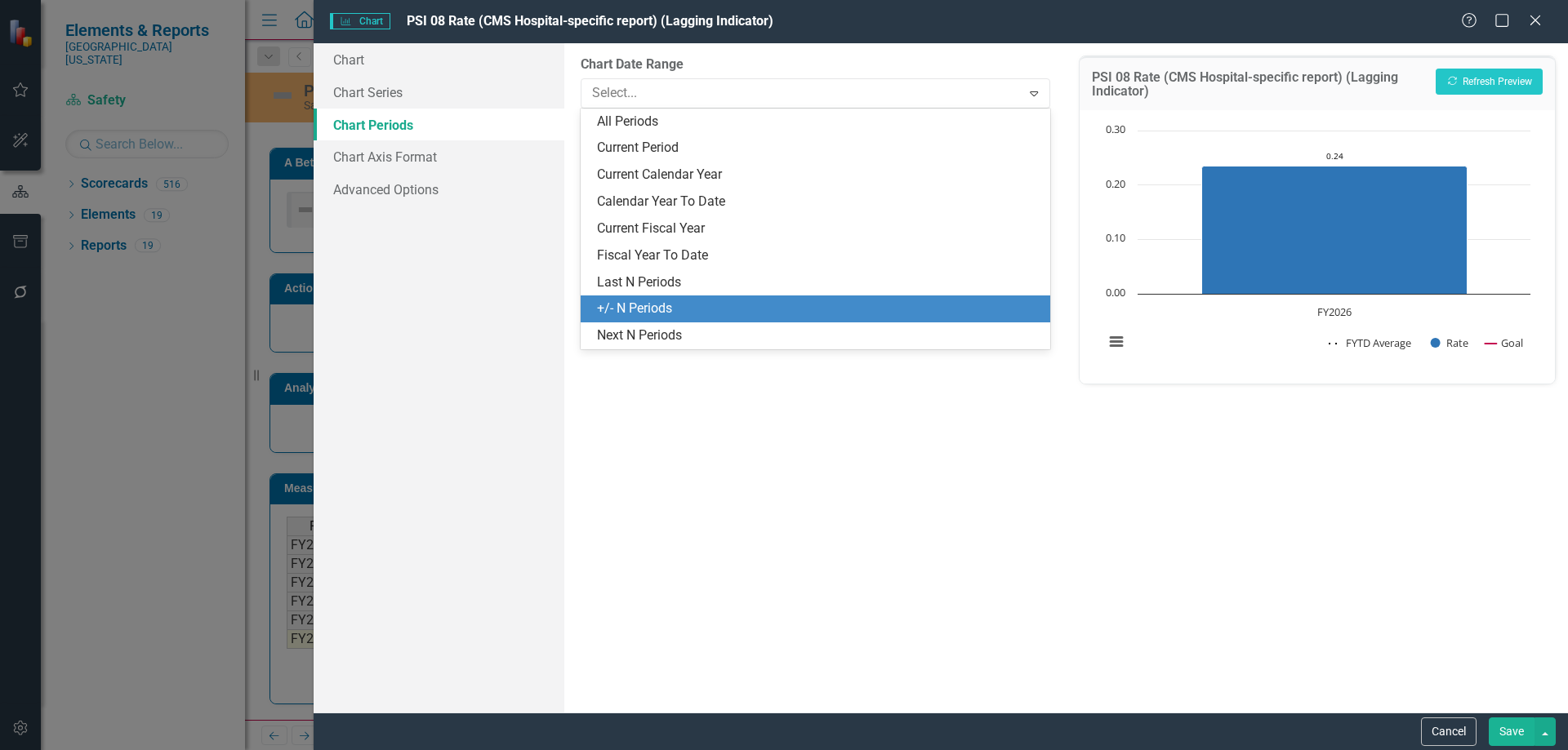
click at [614, 305] on div "+/- N Periods" at bounding box center [818, 308] width 442 height 19
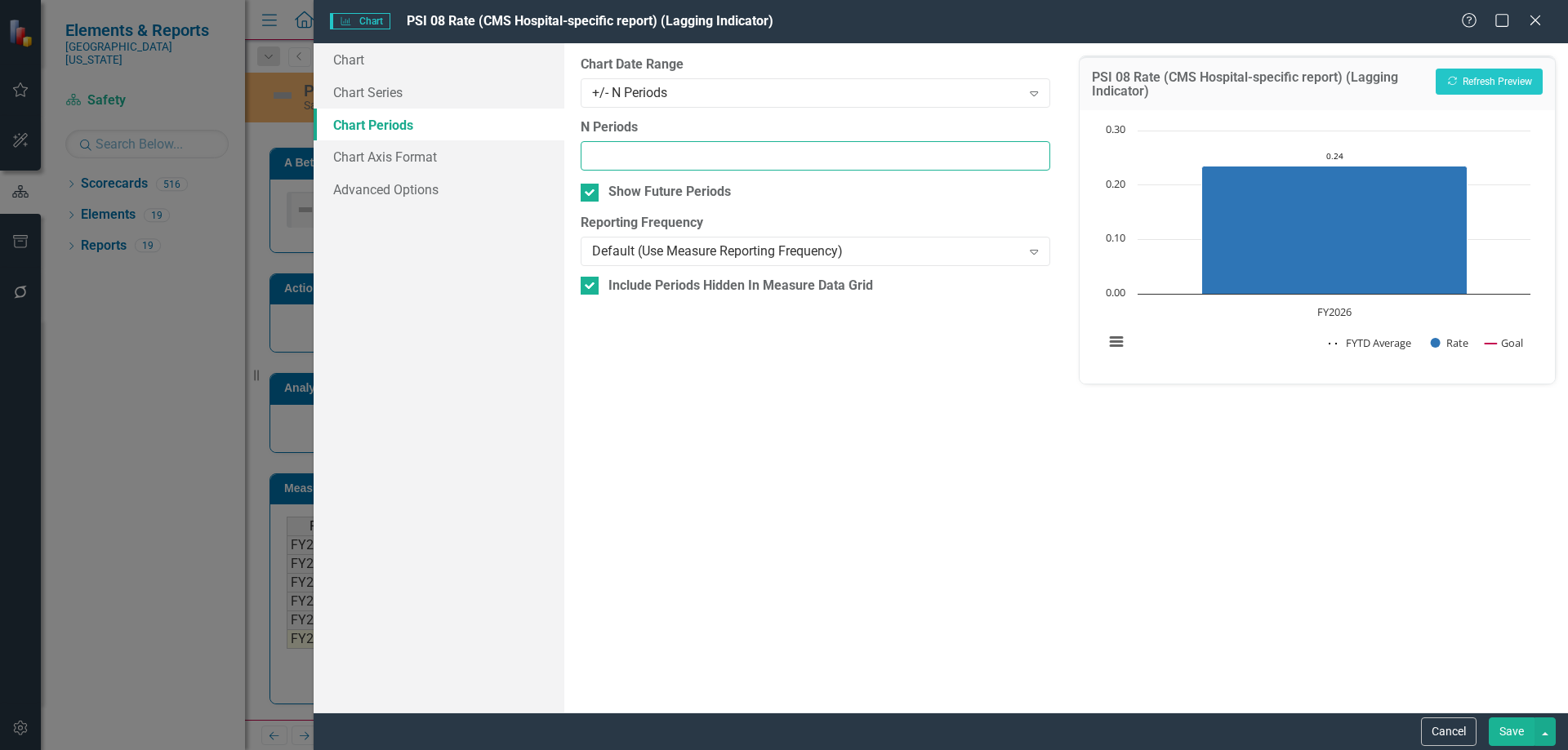
click at [618, 149] on input "N Periods" at bounding box center [815, 156] width 469 height 30
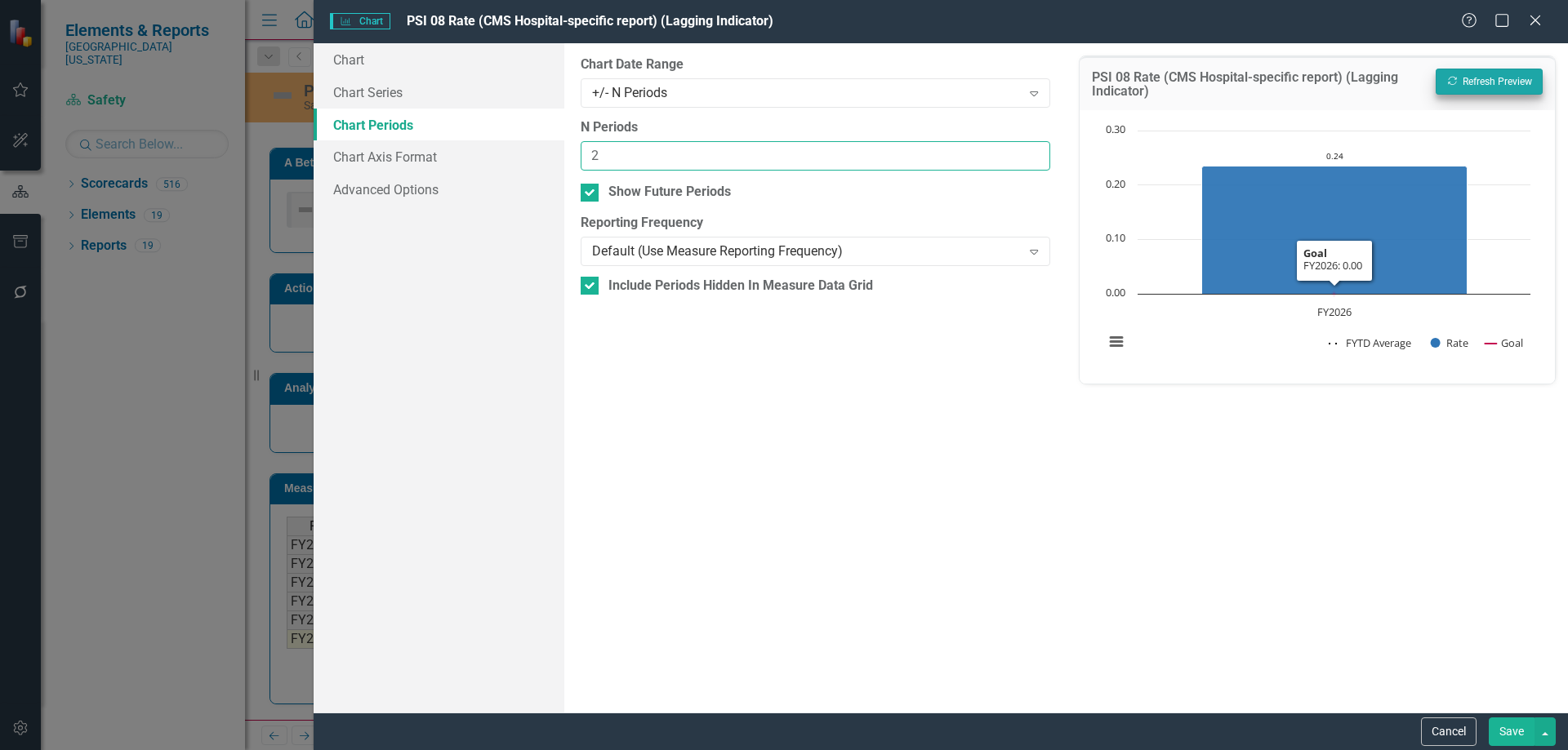
type input "2"
click at [1527, 92] on button "Recalculate Refresh Preview" at bounding box center [1489, 82] width 107 height 26
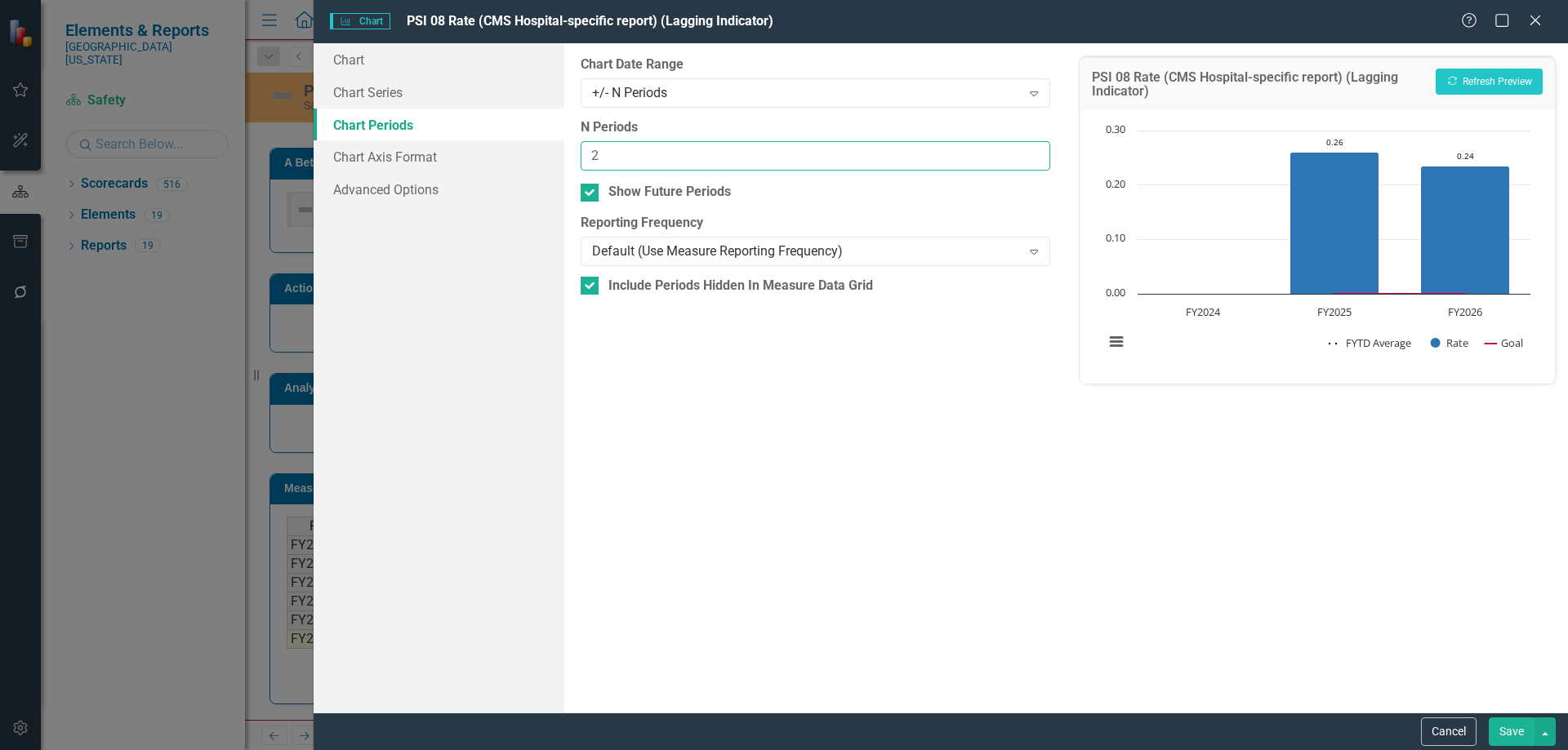
click at [645, 159] on input "2" at bounding box center [815, 156] width 469 height 30
type input "1"
click at [1489, 97] on div "Recalculate Refresh Preview" at bounding box center [1489, 86] width 107 height 35
click at [1498, 79] on button "Recalculate Refresh Preview" at bounding box center [1489, 82] width 107 height 26
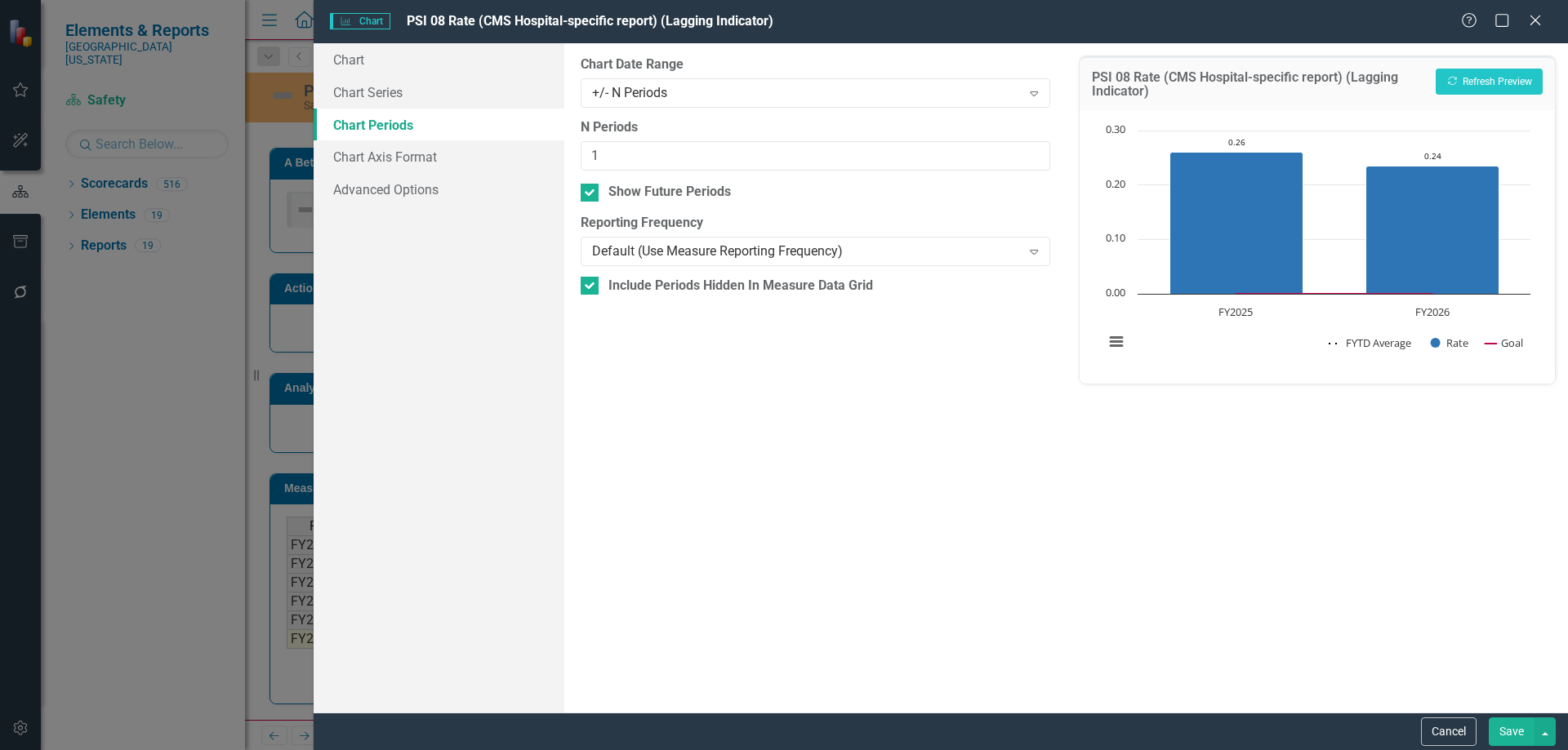
click at [1503, 734] on button "Save" at bounding box center [1511, 731] width 46 height 28
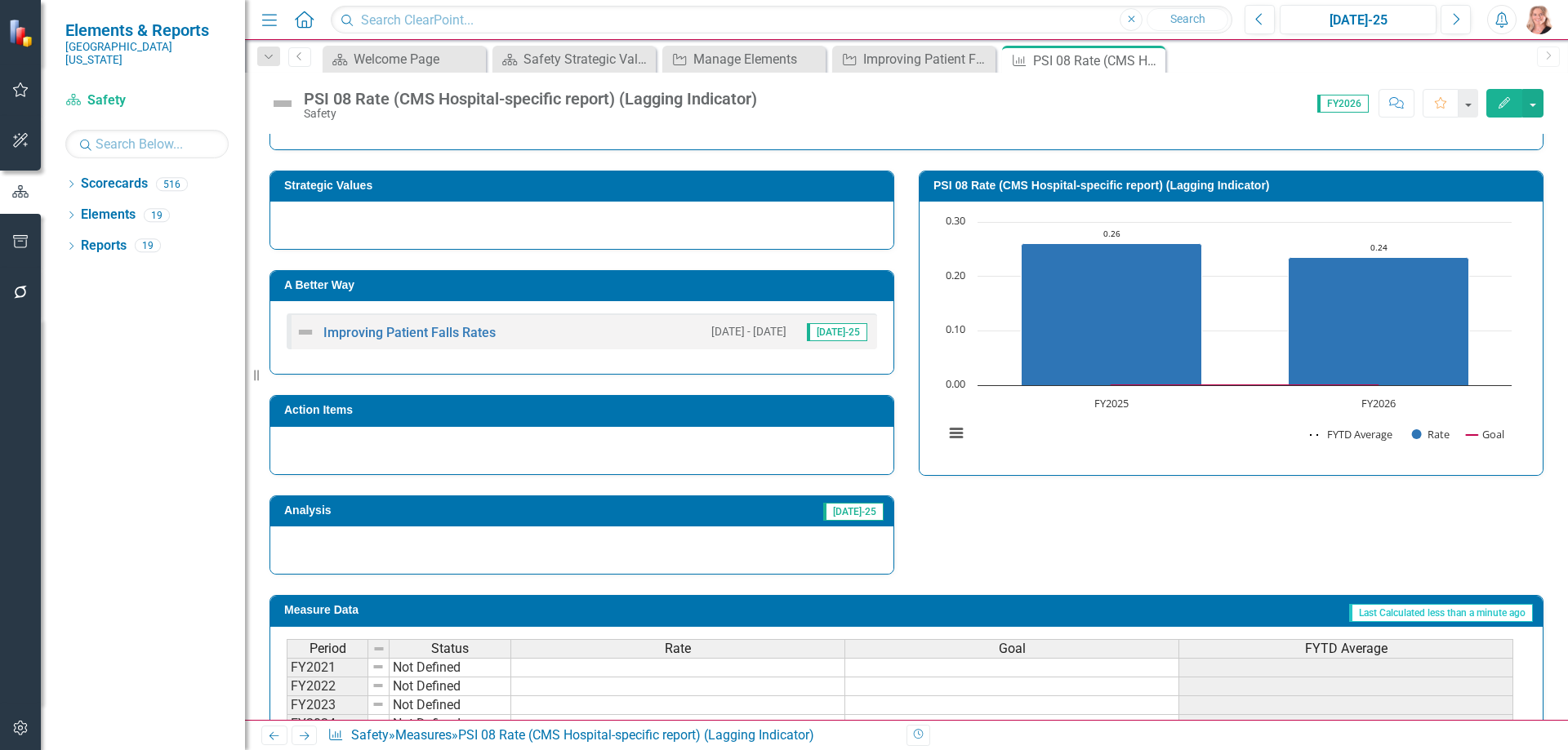
scroll to position [356, 0]
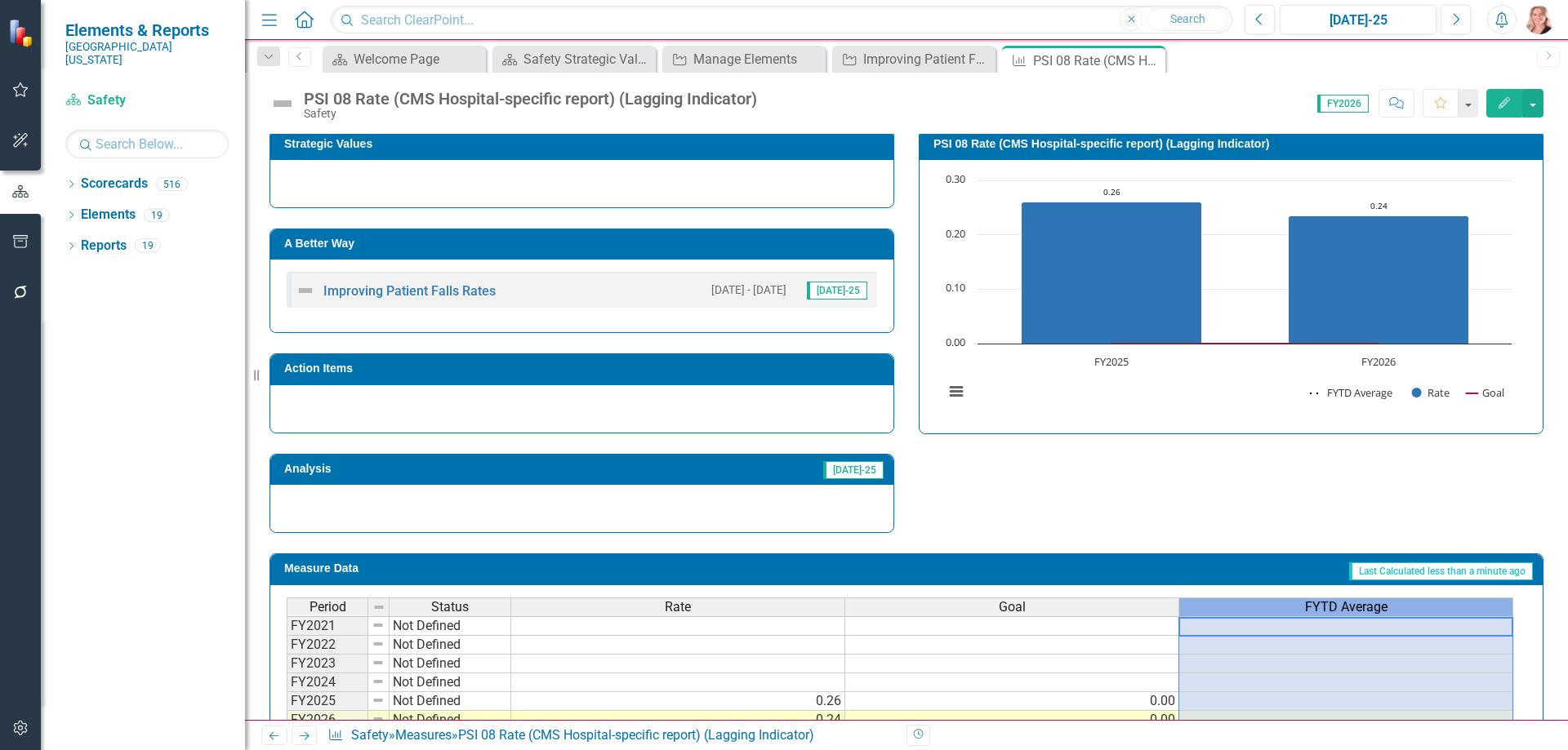
click at [1324, 604] on span "FYTD Average" at bounding box center [1346, 607] width 82 height 15
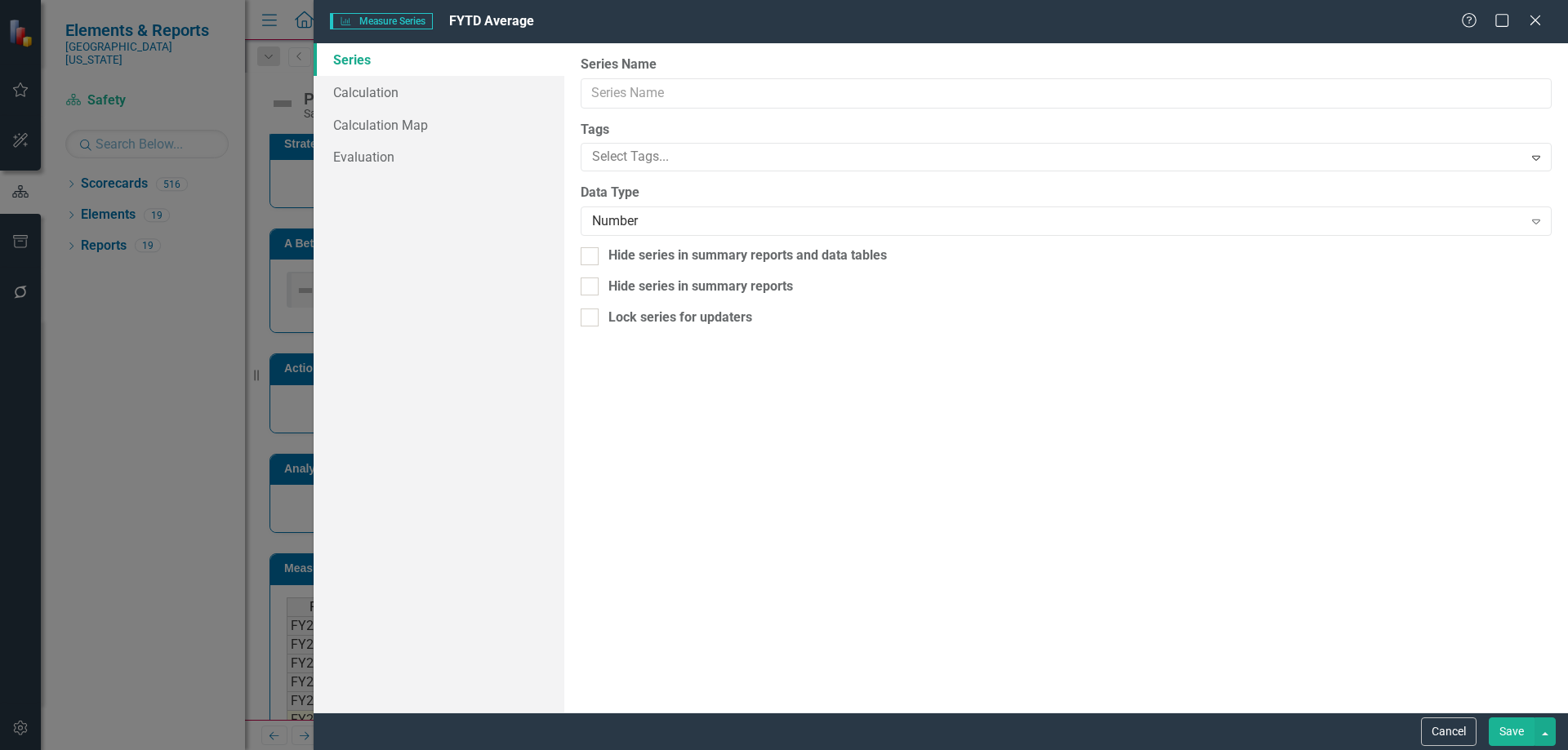
type input "FYTD Average"
checkbox input "true"
click at [598, 323] on div at bounding box center [590, 318] width 18 height 18
click at [592, 319] on input "Lock series for updaters" at bounding box center [586, 314] width 11 height 11
checkbox input "false"
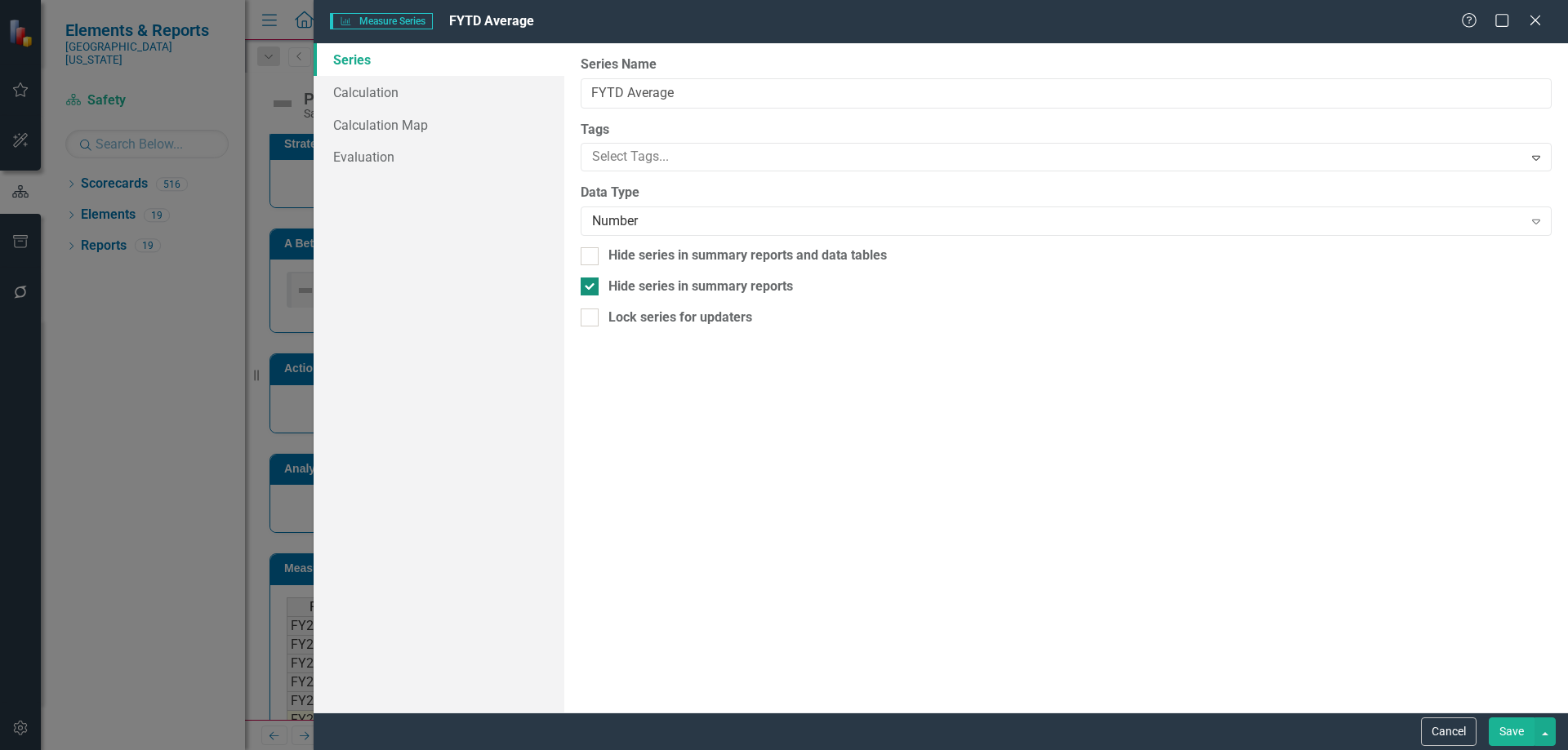
click at [589, 291] on div at bounding box center [590, 286] width 18 height 18
click at [589, 289] on input "Hide series in summary reports" at bounding box center [586, 282] width 11 height 11
checkbox input "false"
click at [395, 93] on link "Calculation" at bounding box center [439, 92] width 251 height 33
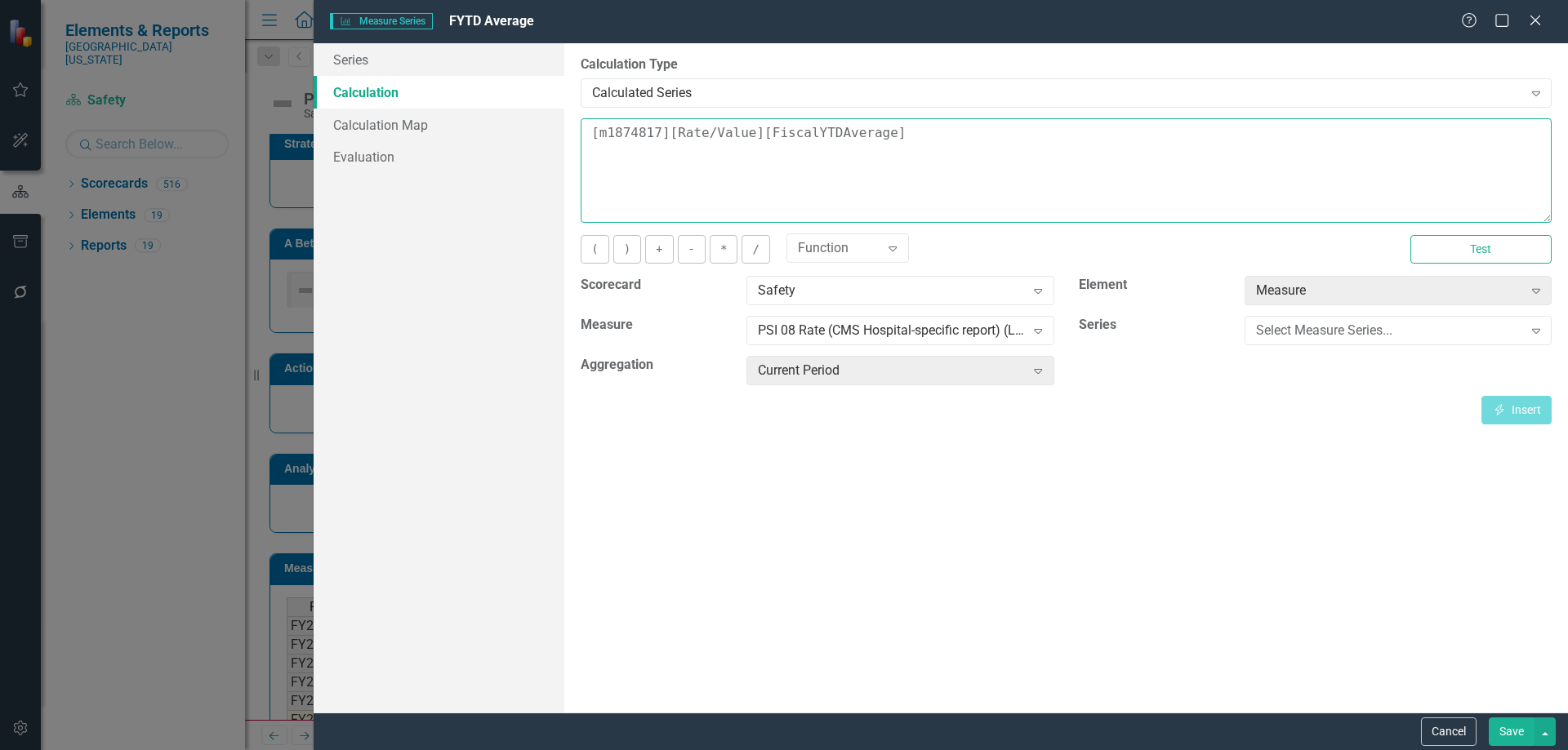
drag, startPoint x: 908, startPoint y: 137, endPoint x: 594, endPoint y: 131, distance: 314.1
click at [594, 131] on textarea "[m1874817][Rate/Value][FiscalYTDAverage]" at bounding box center [1067, 170] width 971 height 104
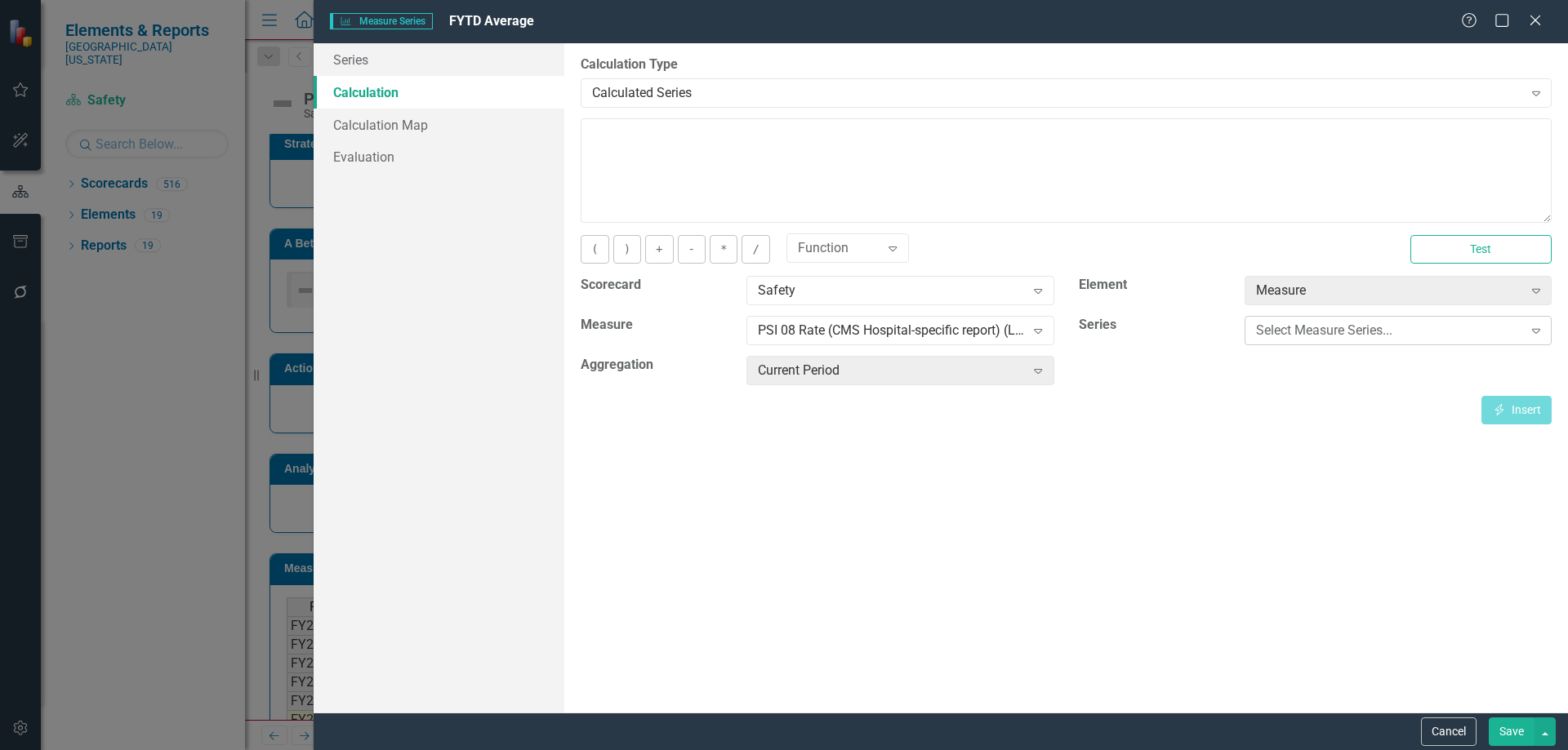
click at [1269, 333] on div "Select Measure Series..." at bounding box center [1390, 330] width 267 height 19
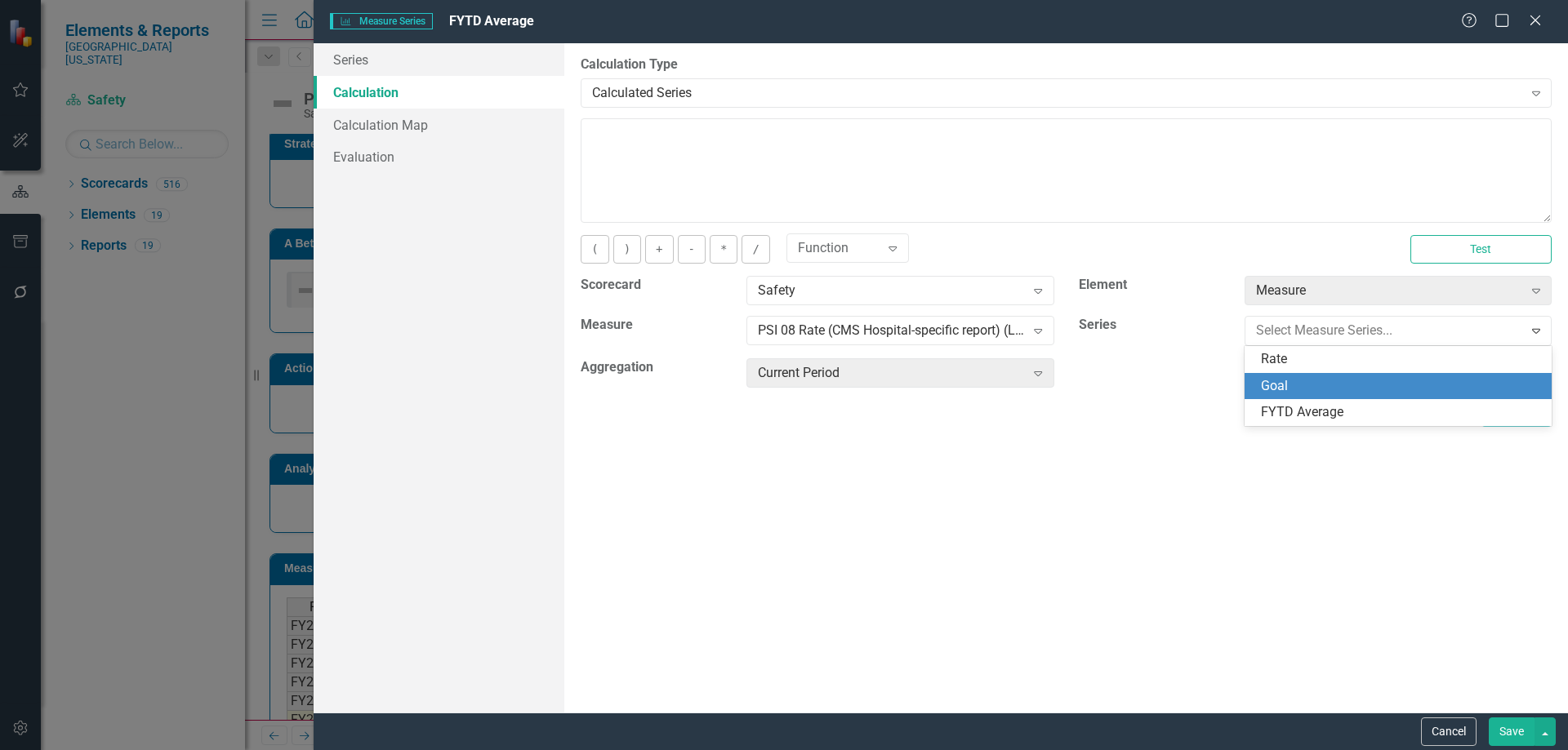
click at [1121, 467] on div "By default, series in ClearPoint are not calculated. So, if you leave the form …" at bounding box center [1066, 378] width 1004 height 669
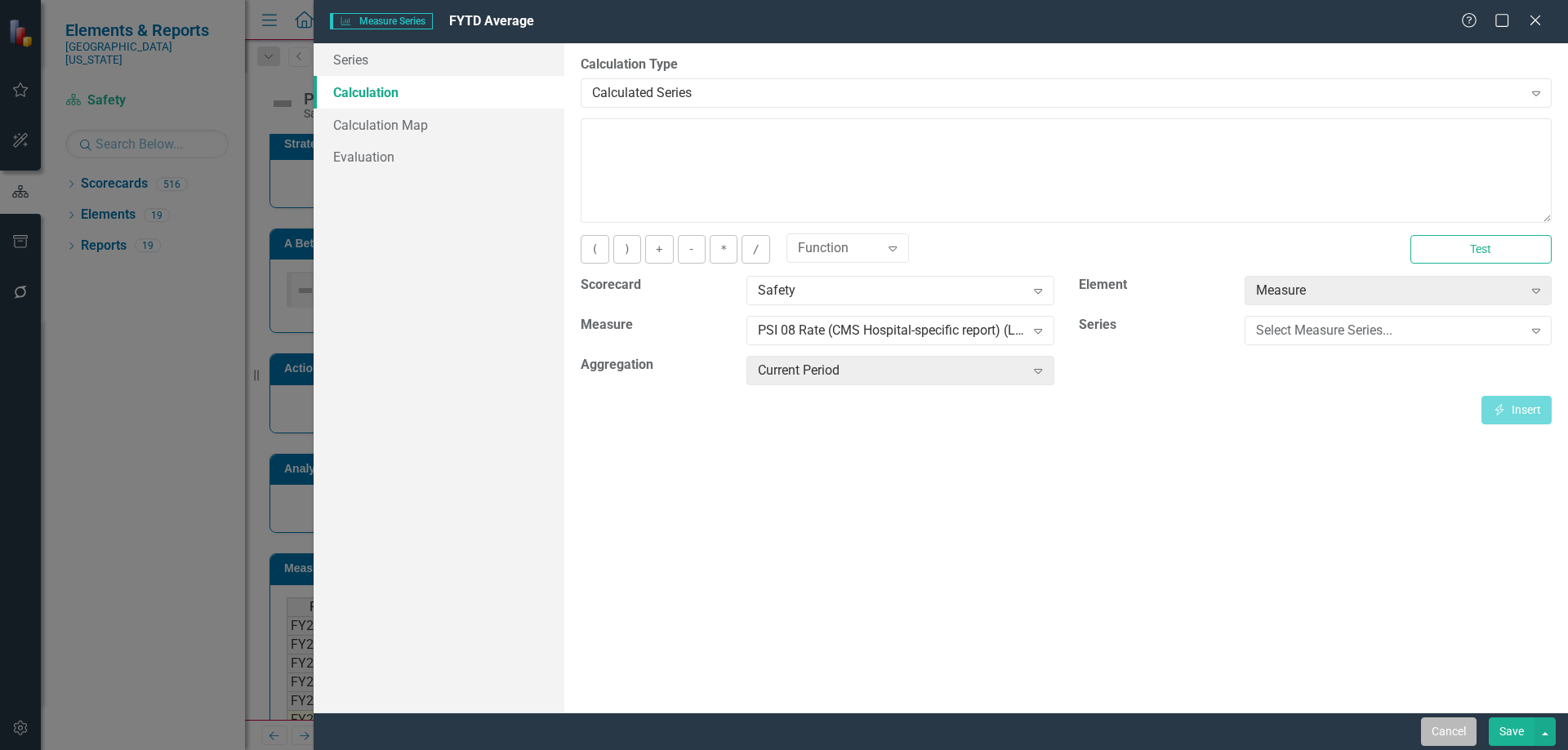
click at [1457, 737] on button "Cancel" at bounding box center [1448, 731] width 56 height 28
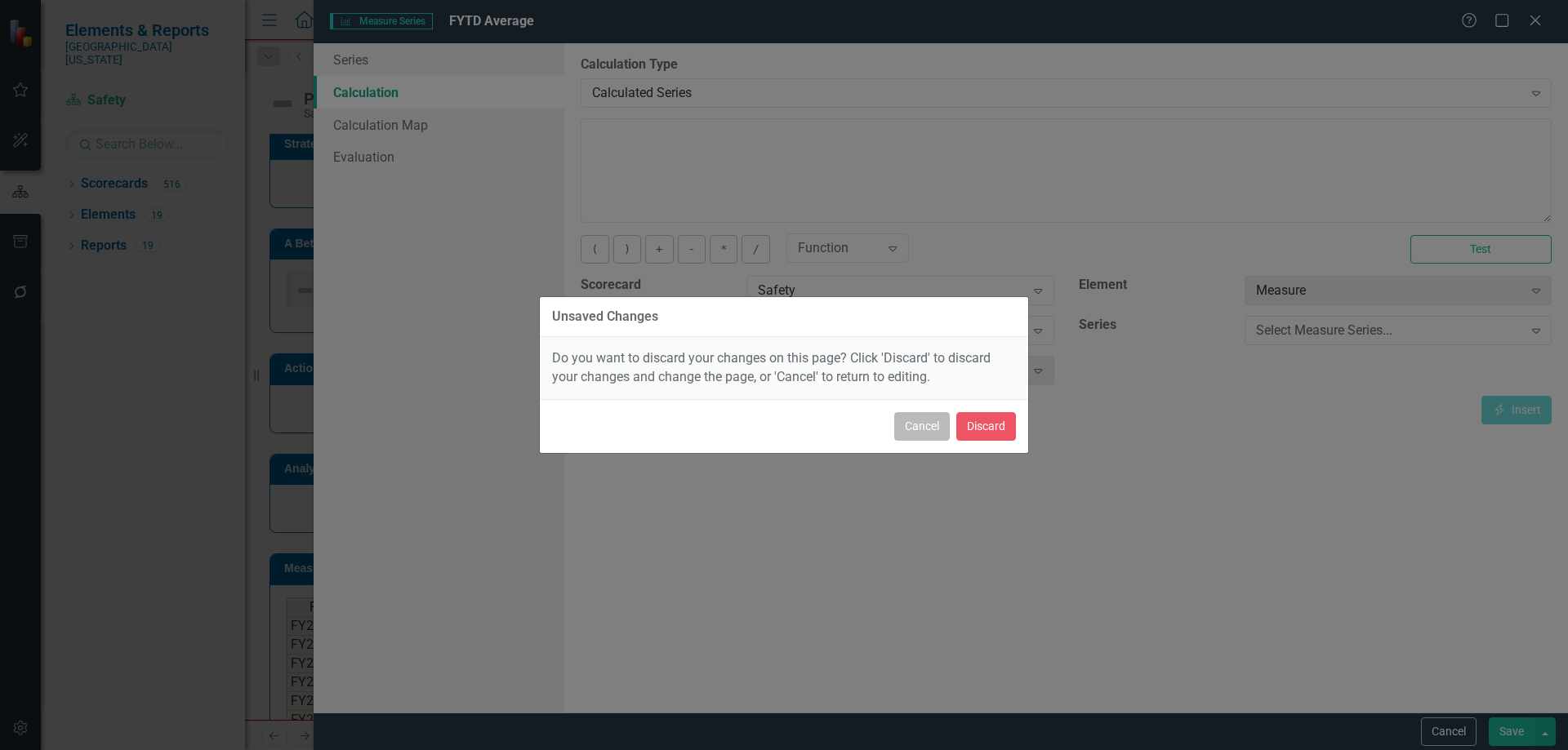
click at [908, 428] on button "Cancel" at bounding box center [922, 426] width 56 height 28
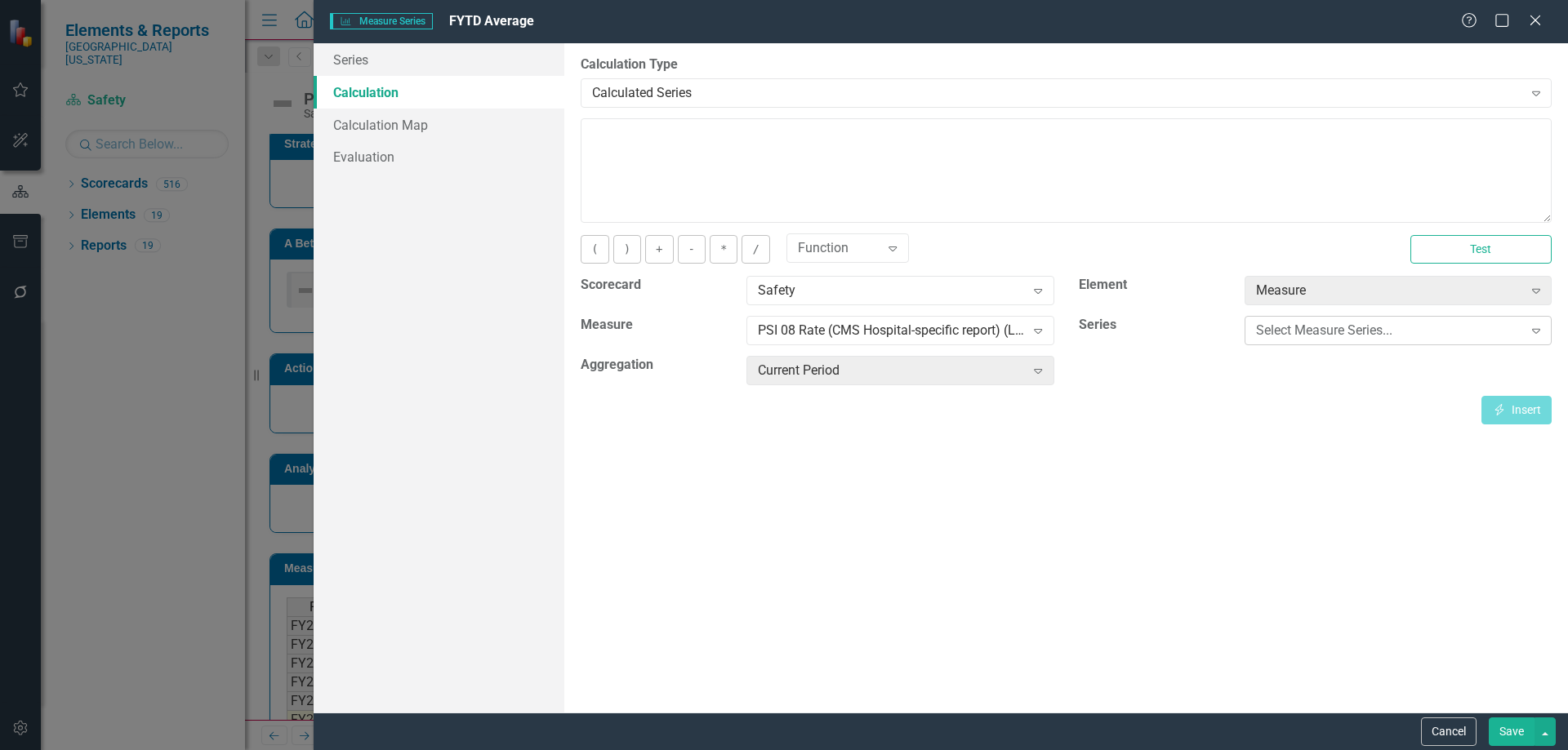
click at [1302, 319] on div "Select Measure Series... Expand" at bounding box center [1398, 330] width 307 height 29
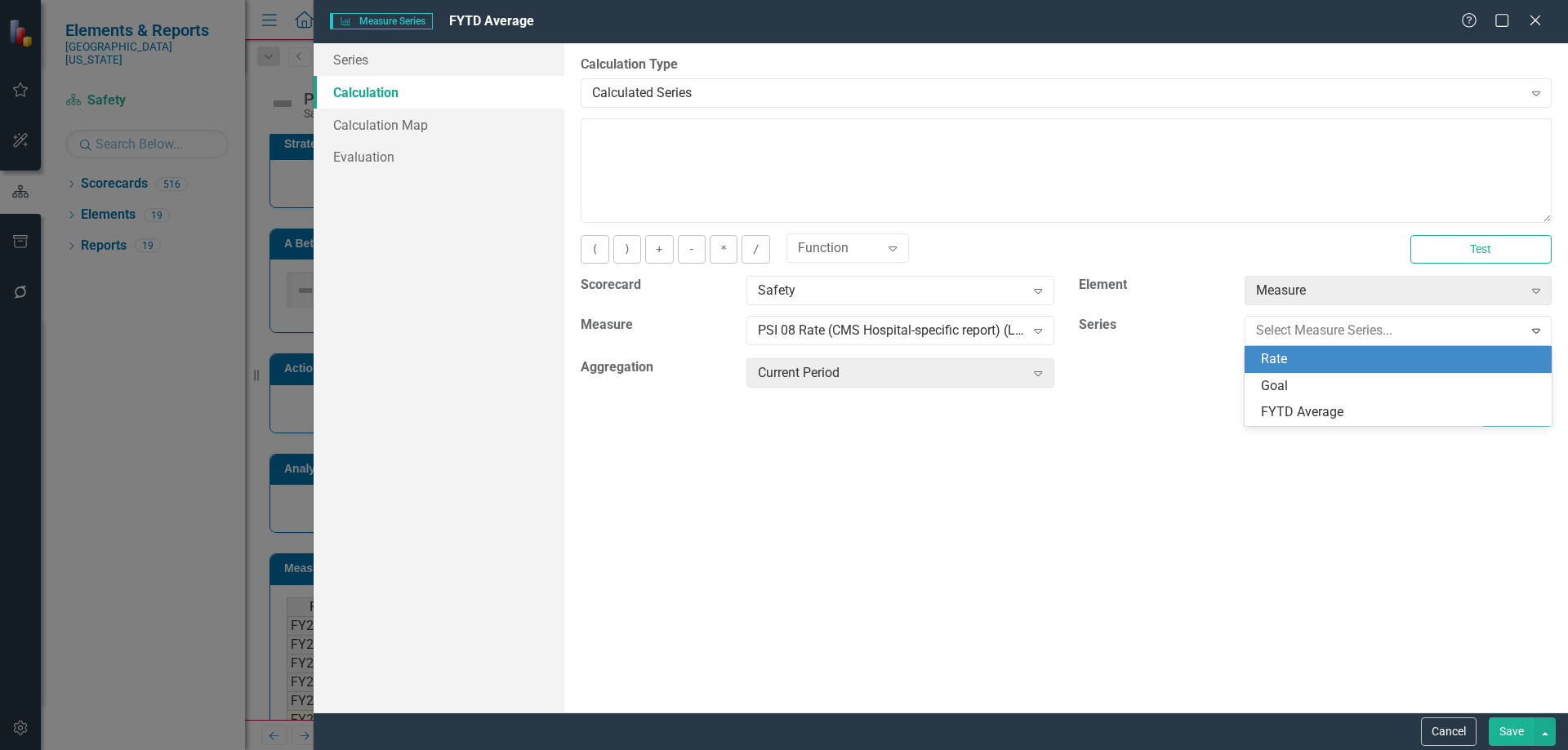
click at [1302, 360] on div "Rate" at bounding box center [1401, 359] width 281 height 19
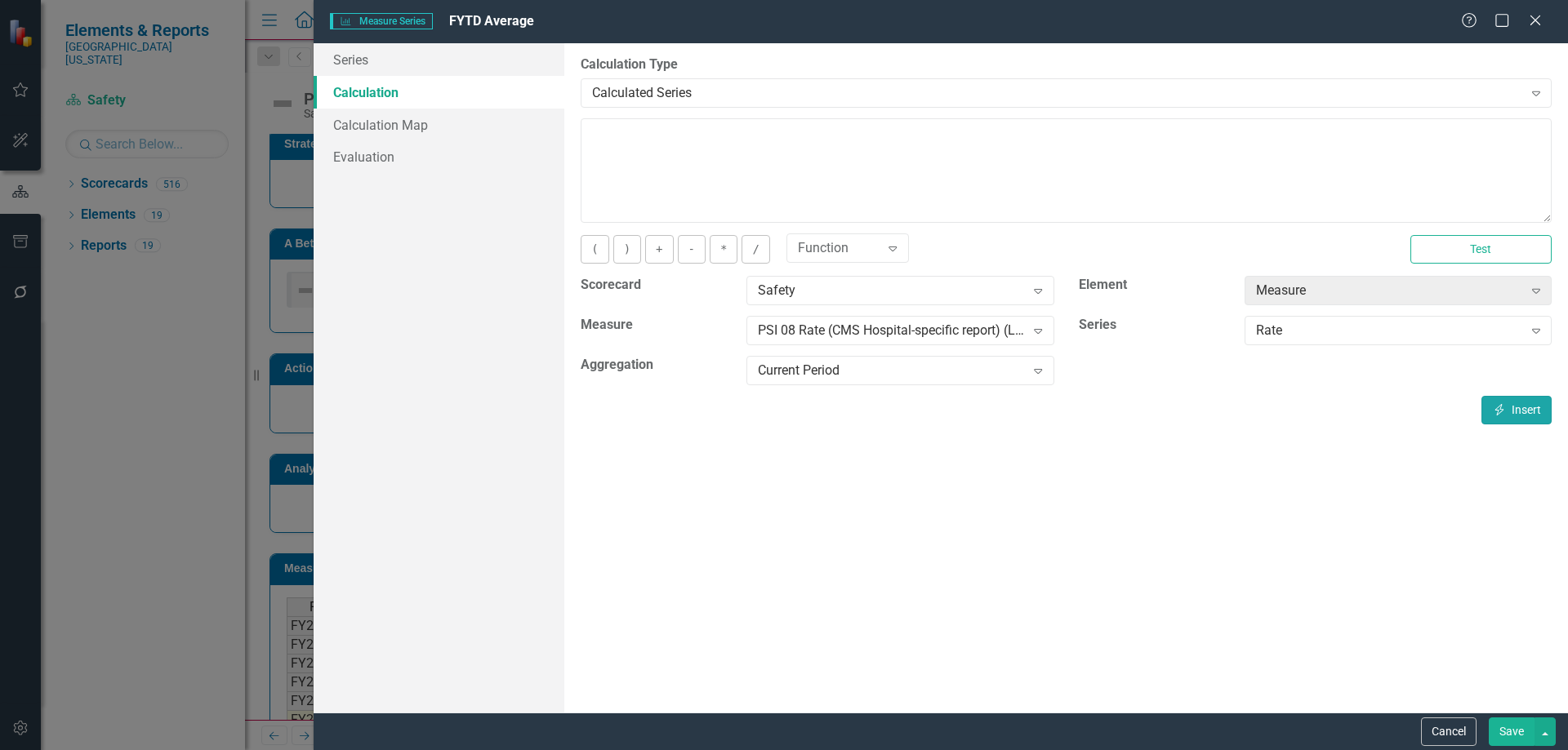
click at [1510, 416] on button "Insert Insert" at bounding box center [1517, 410] width 71 height 28
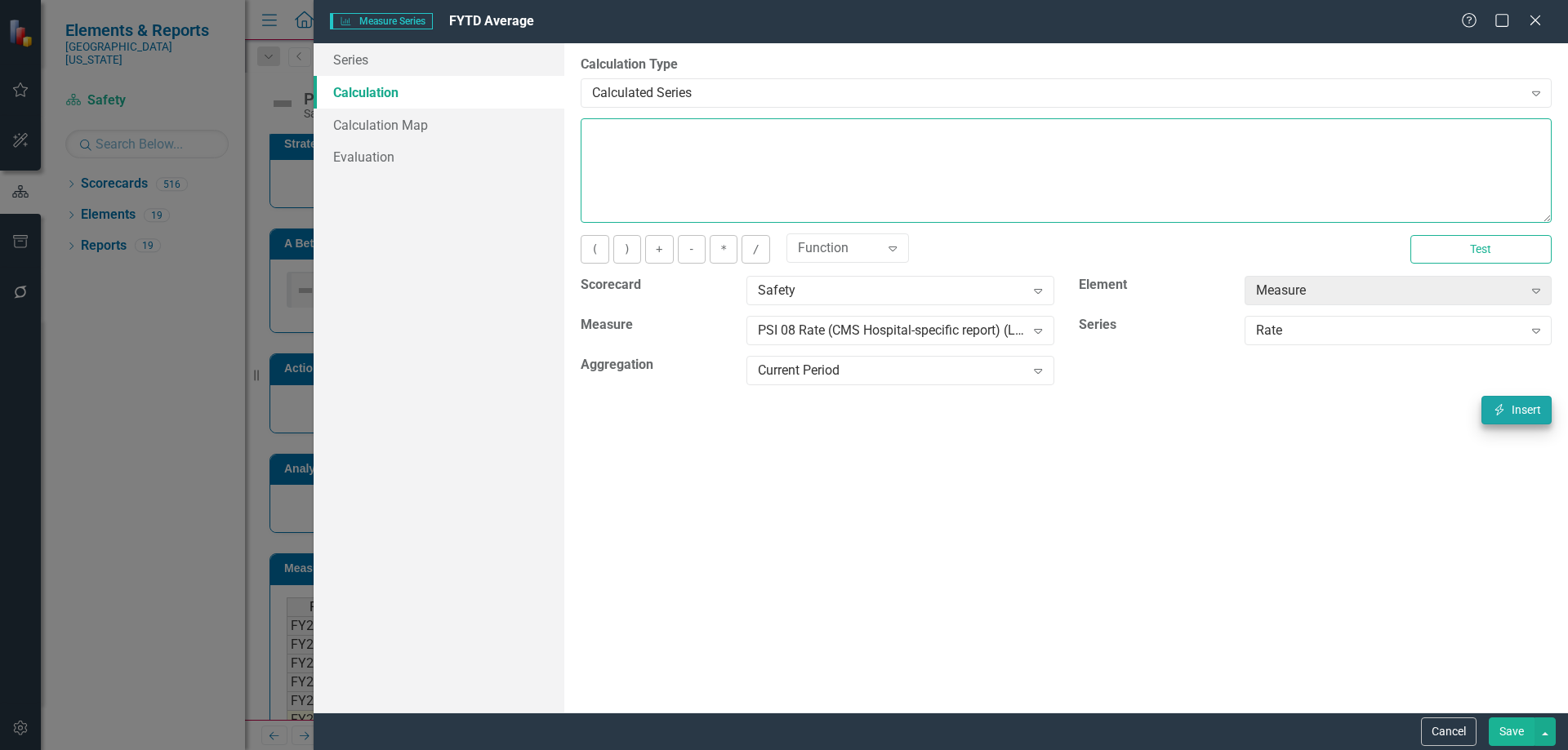
type textarea "[m1874817][Rate][CurrentPeriod]"
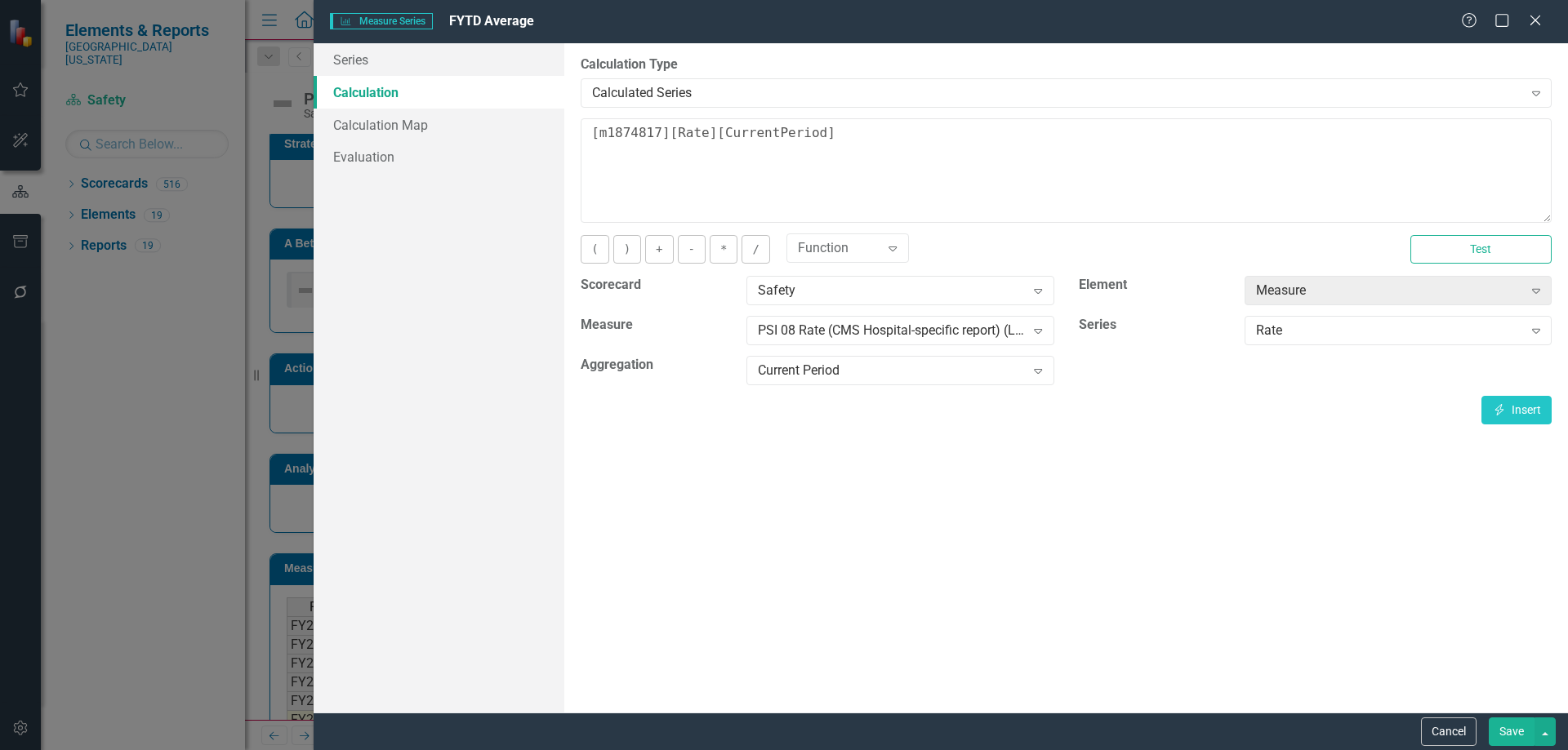
click at [1497, 718] on button "Save" at bounding box center [1511, 731] width 46 height 28
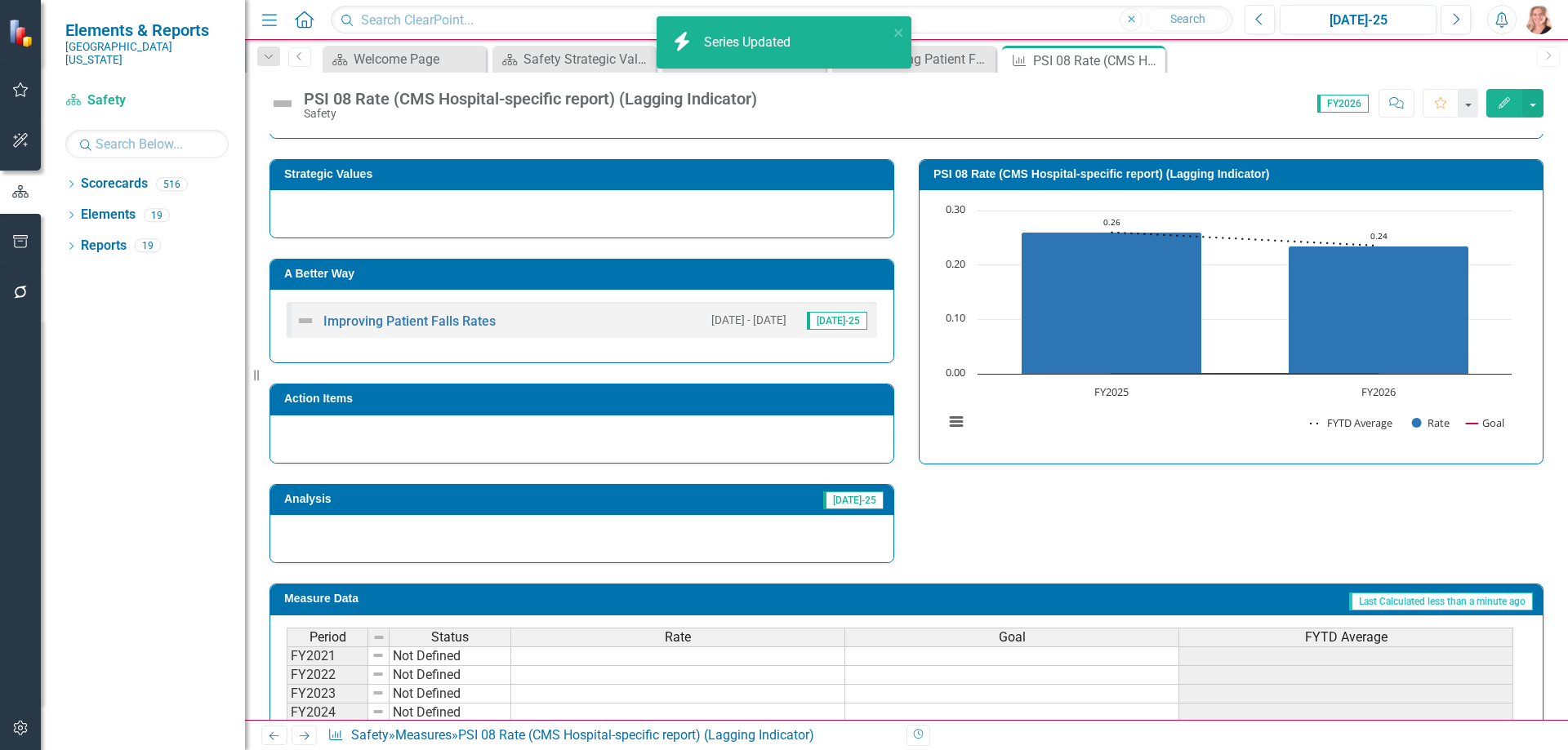
scroll to position [274, 0]
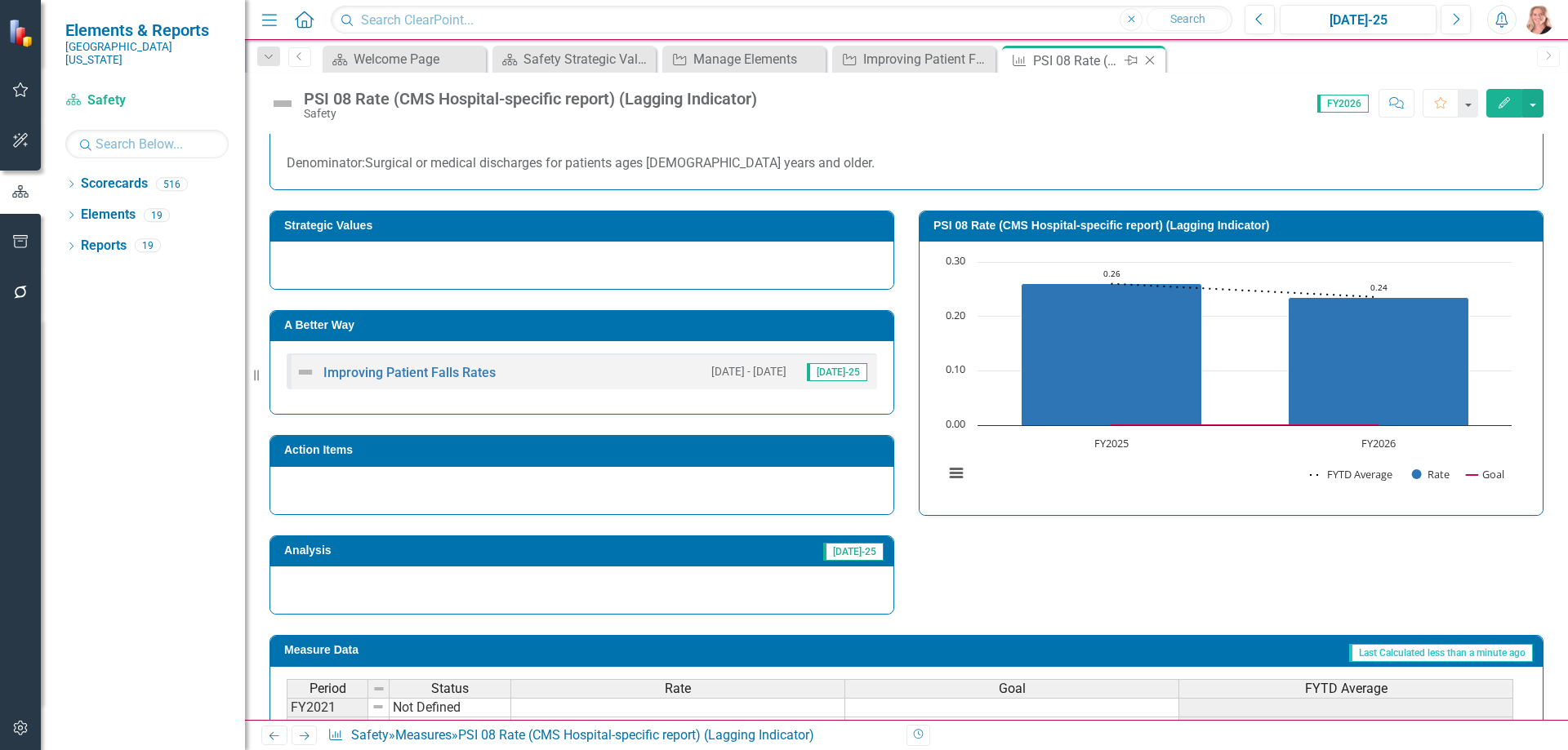
click at [1148, 61] on icon "Close" at bounding box center [1150, 60] width 16 height 13
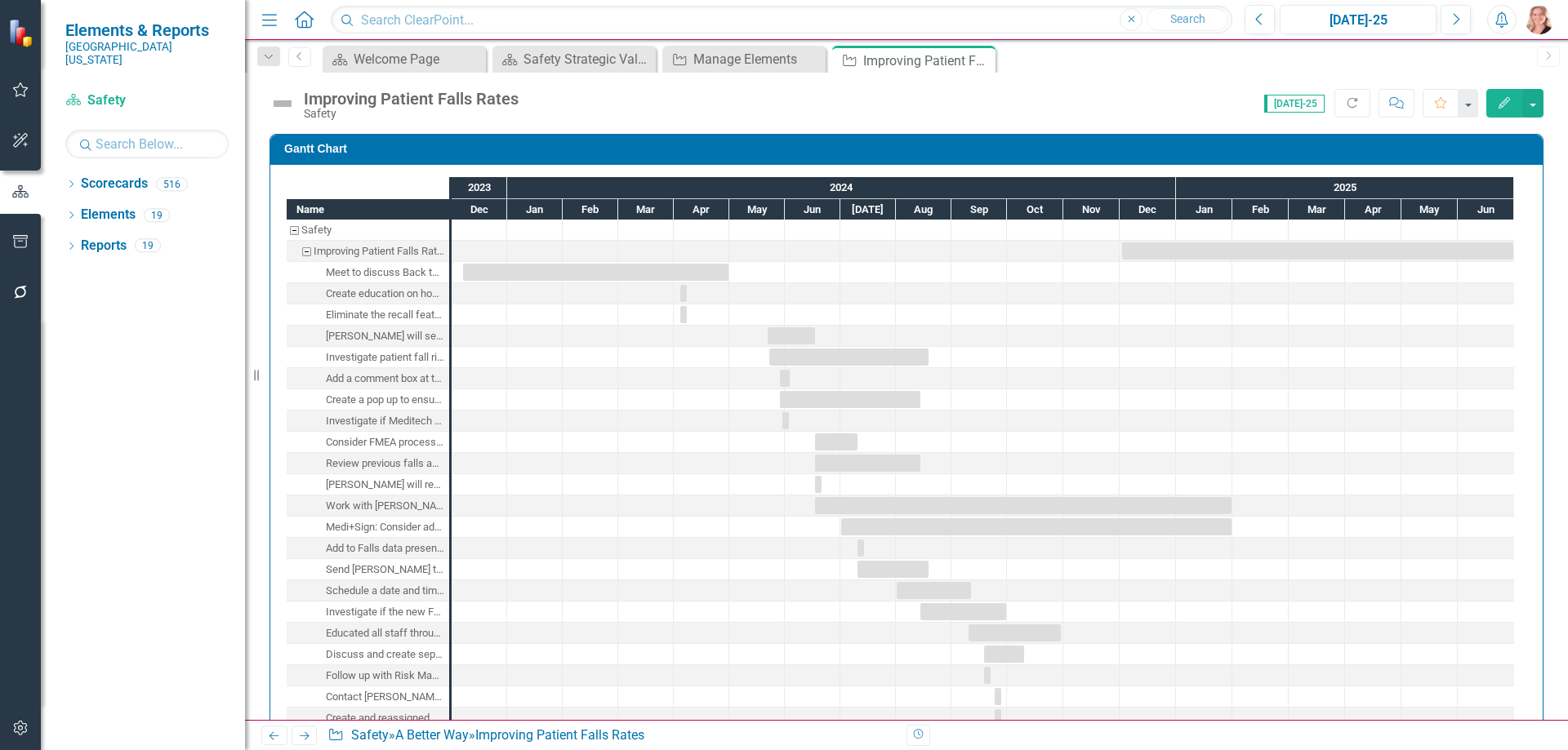
checkbox input "true"
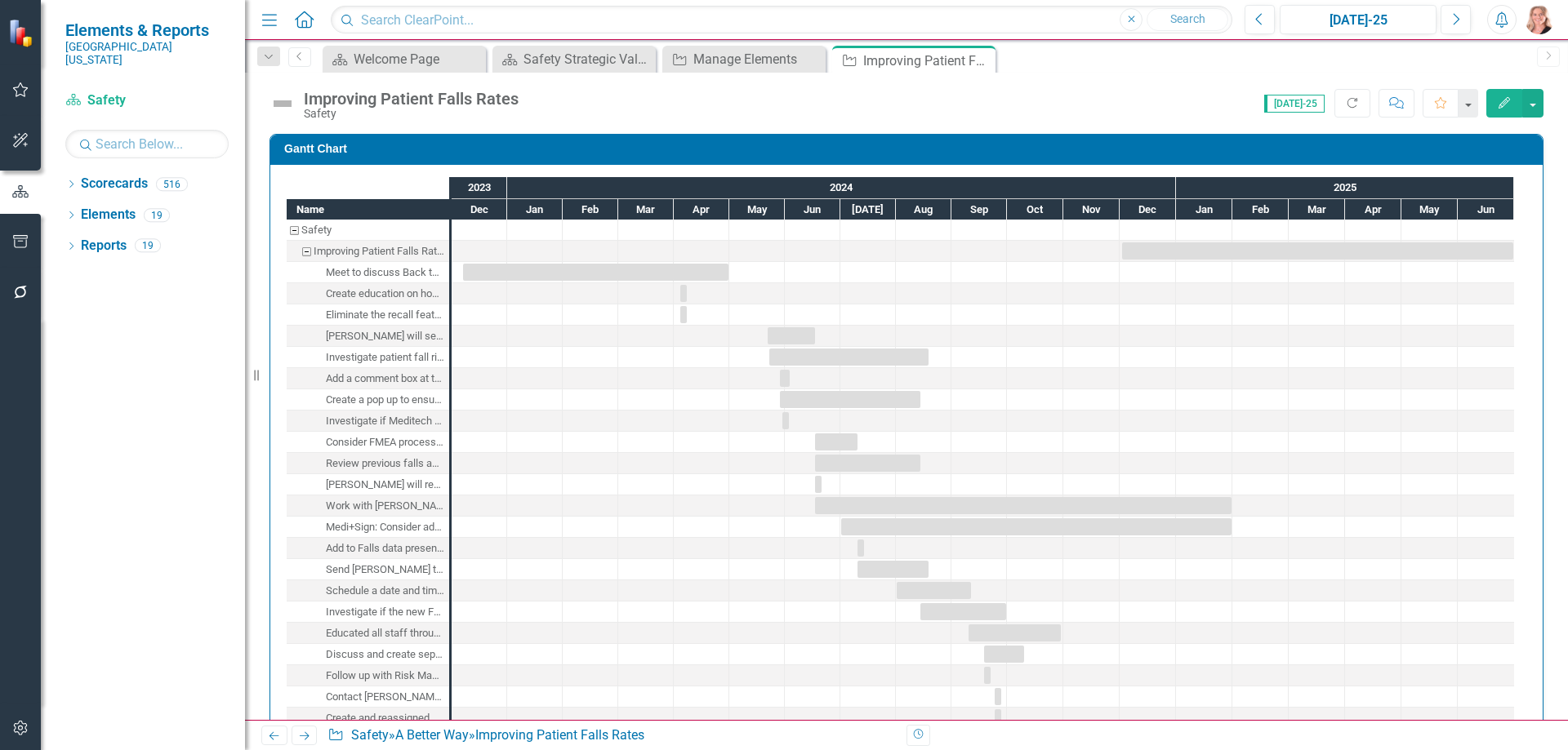
checkbox input "true"
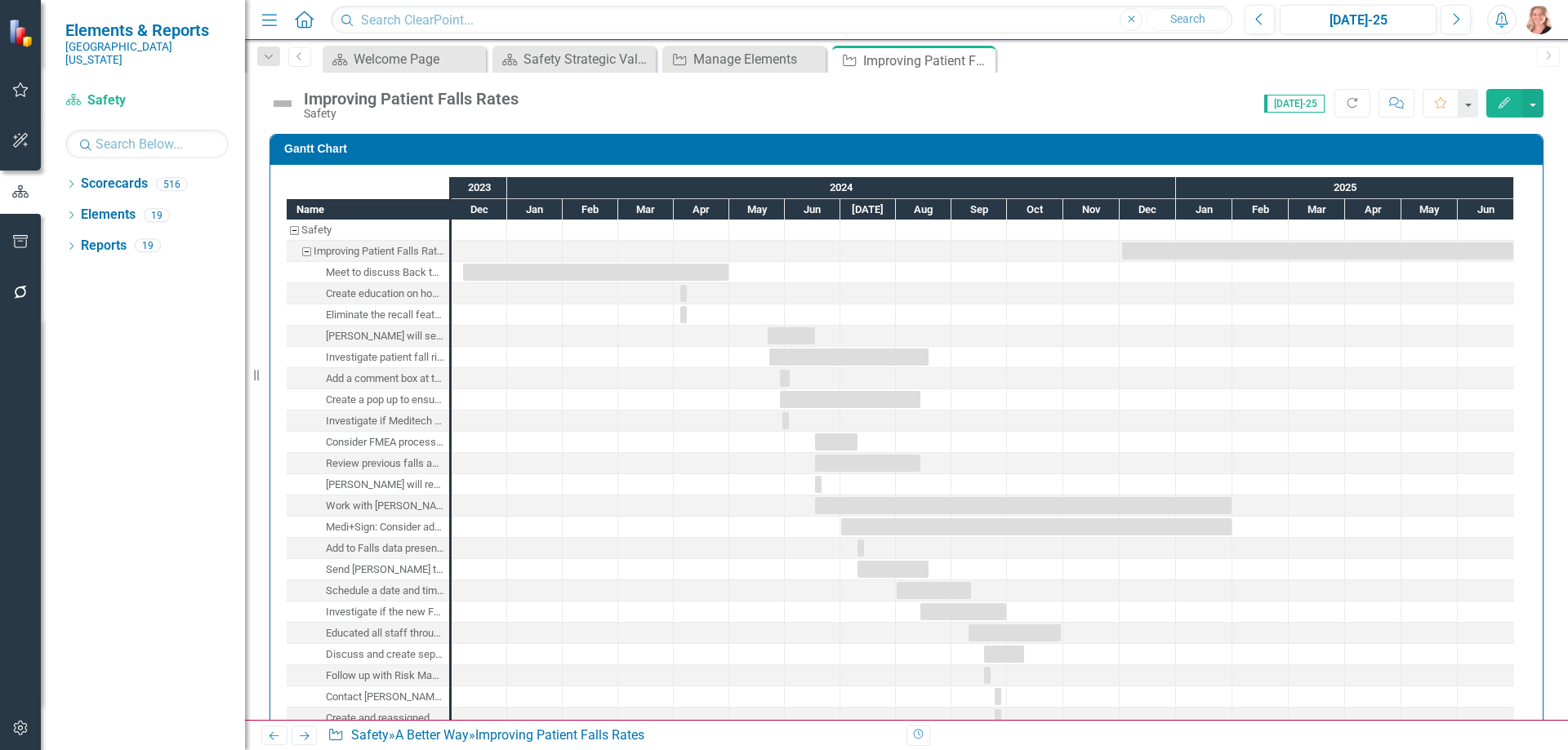
checkbox input "true"
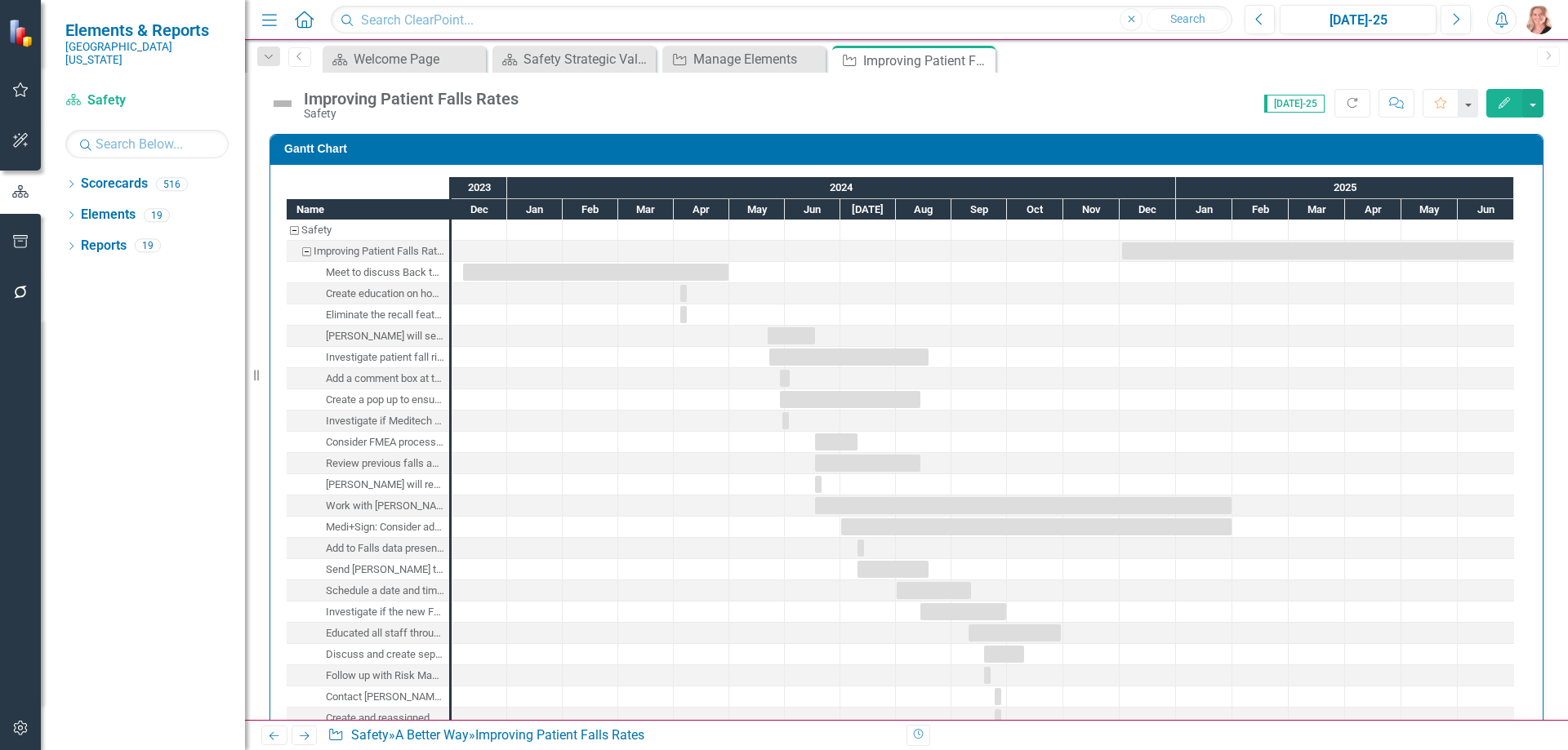
checkbox input "true"
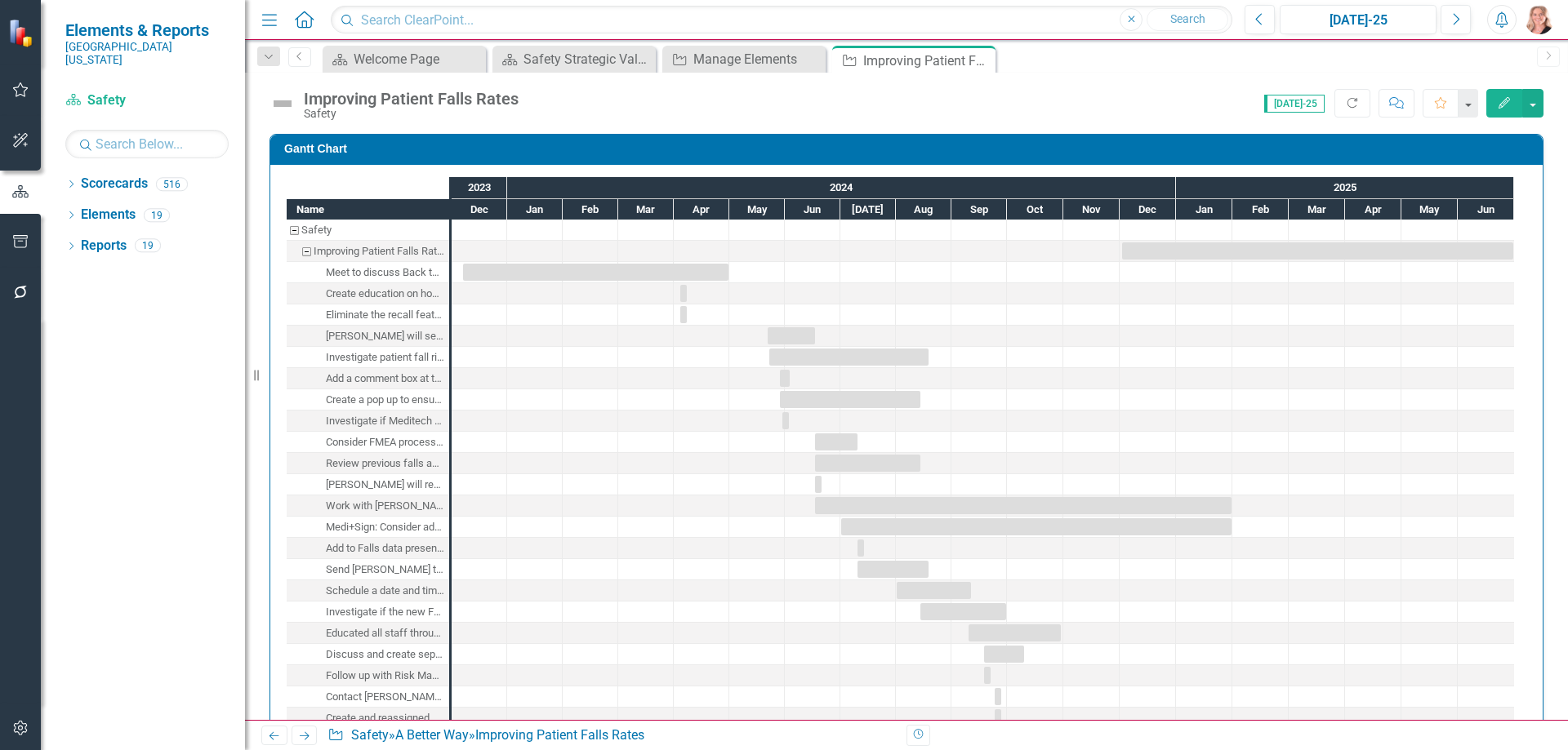
checkbox input "true"
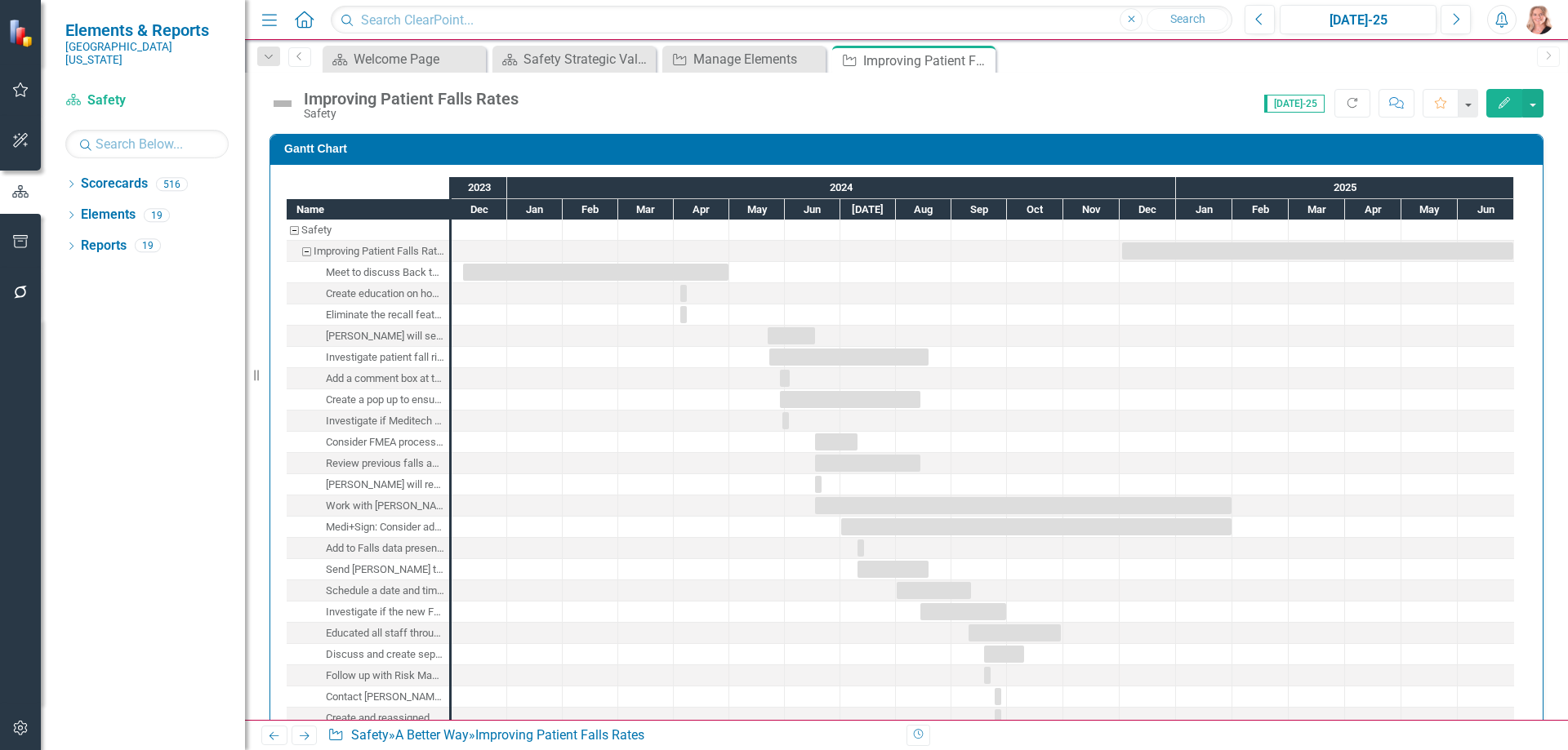
checkbox input "true"
